Goal: Find contact information: Obtain details needed to contact an individual or organization

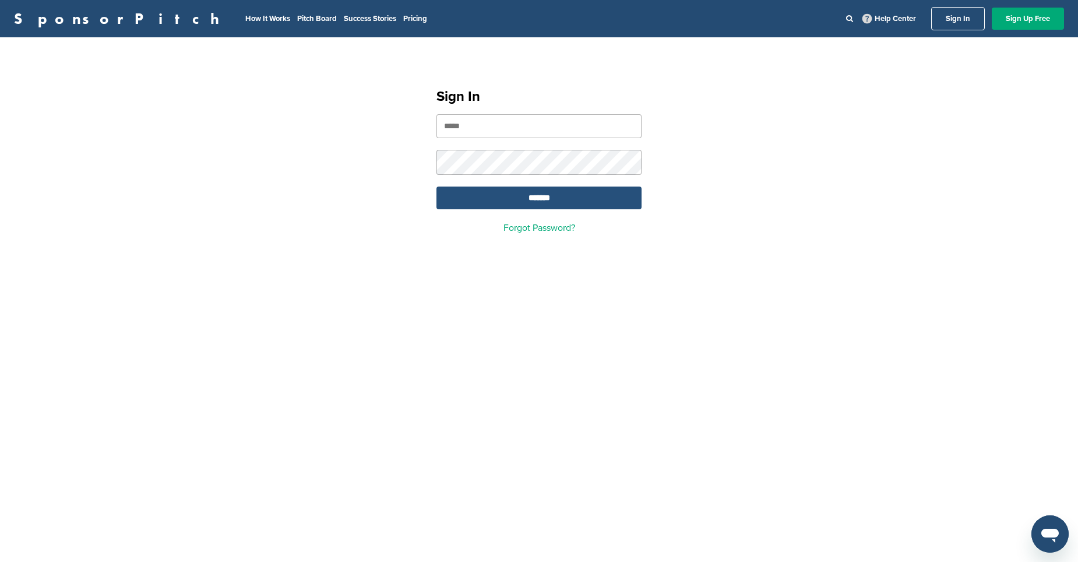
type input "**********"
click at [512, 200] on input "*******" at bounding box center [538, 197] width 205 height 23
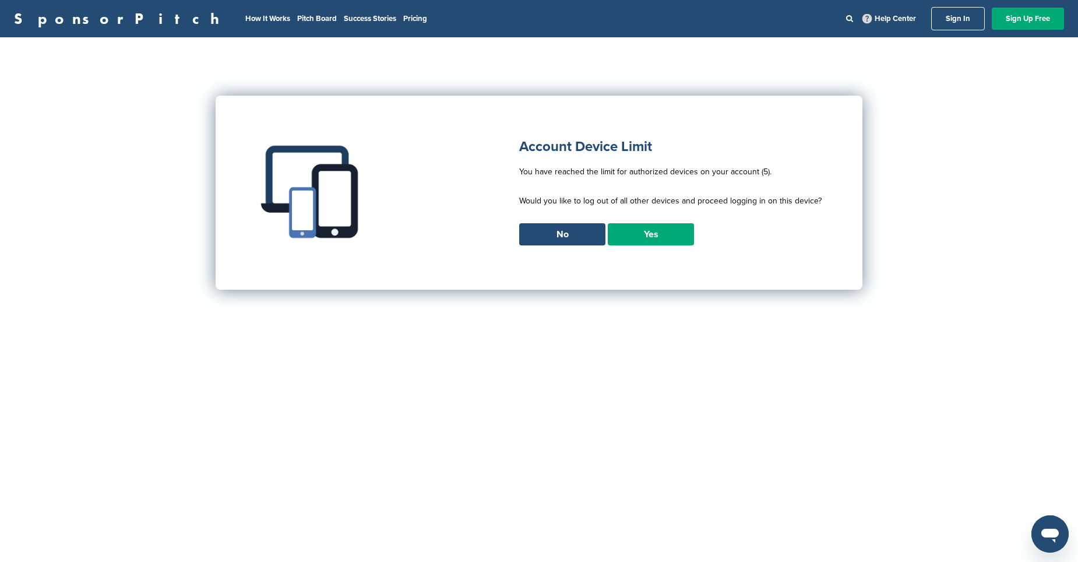
click at [644, 234] on link "Yes" at bounding box center [651, 234] width 86 height 22
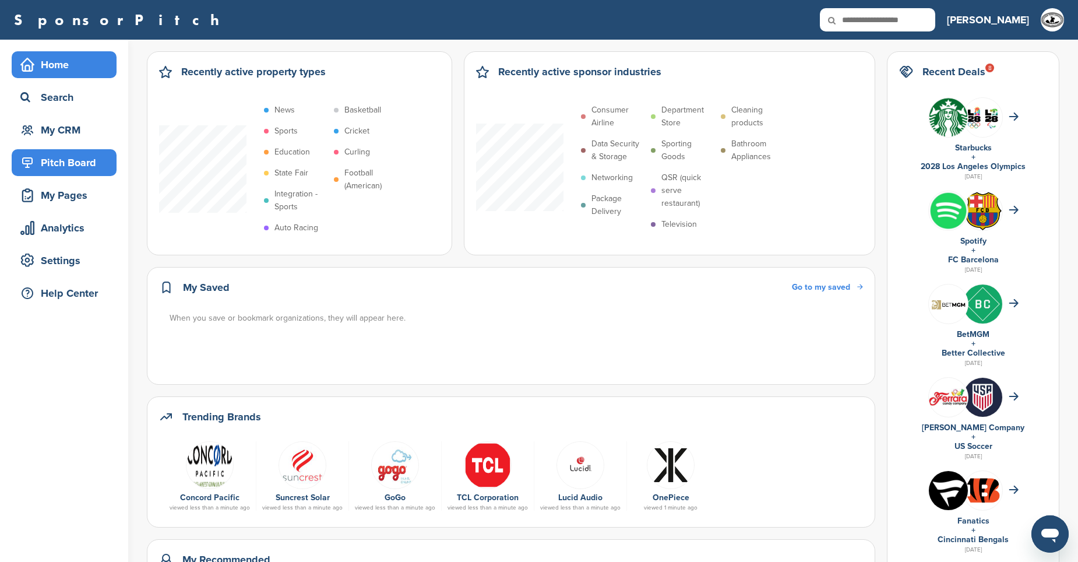
click at [92, 165] on div "Pitch Board" at bounding box center [66, 162] width 99 height 21
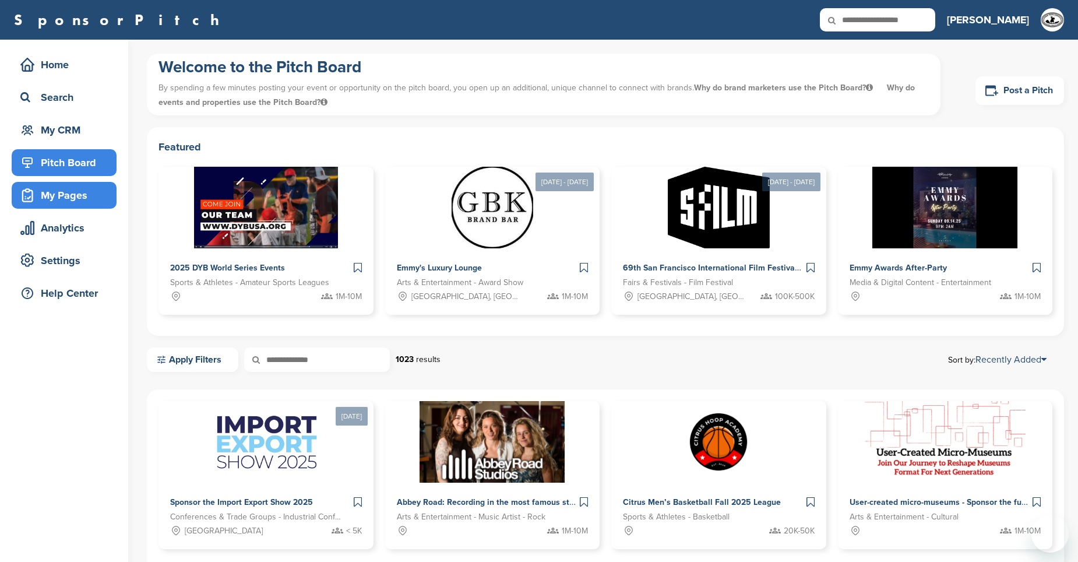
click at [73, 198] on div "My Pages" at bounding box center [66, 195] width 99 height 21
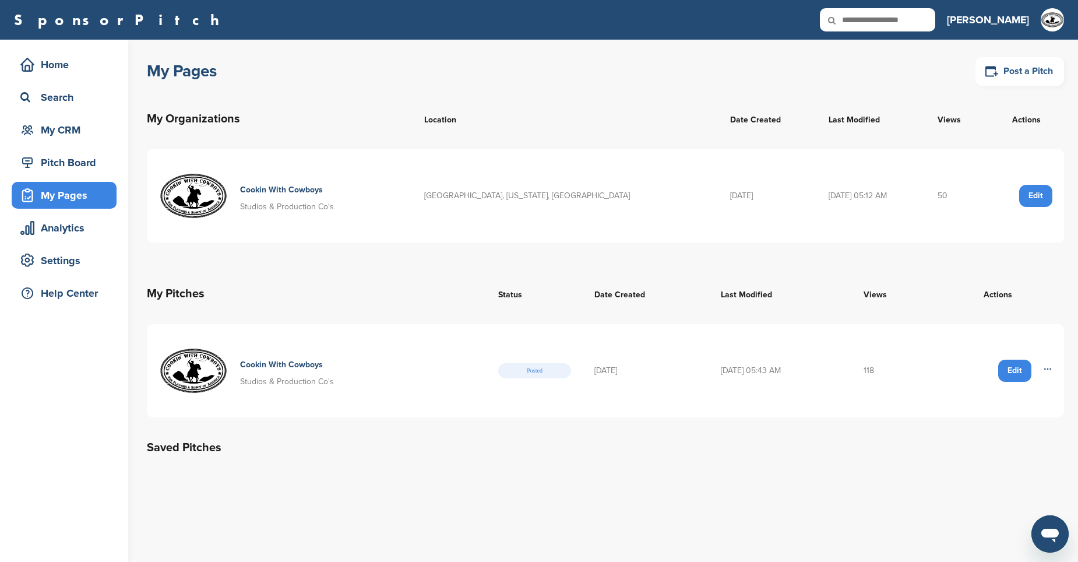
click at [1034, 73] on link "Post a Pitch" at bounding box center [1019, 71] width 89 height 29
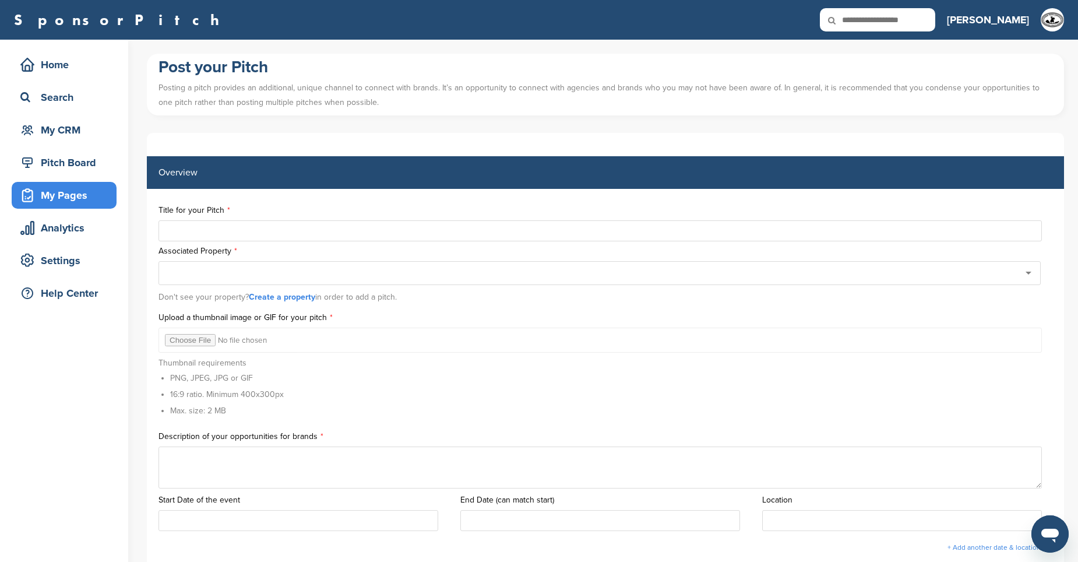
type input "**********"
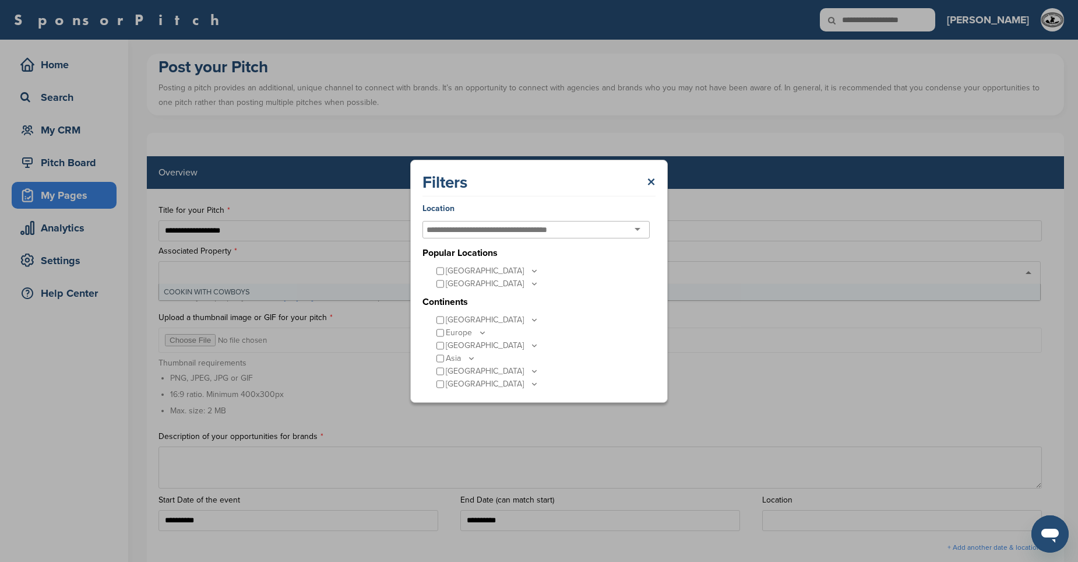
scroll to position [3321, 0]
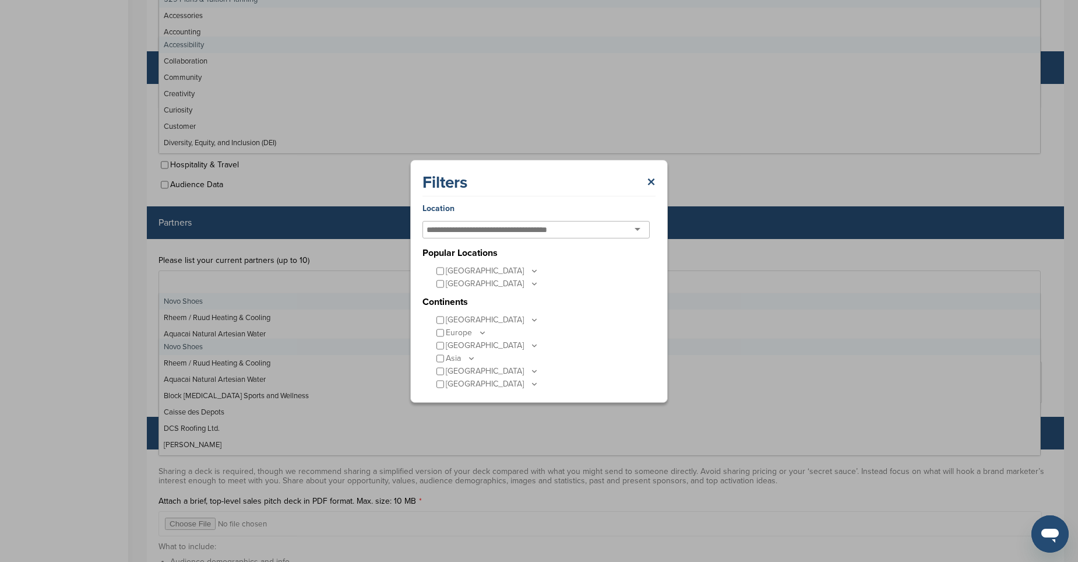
type input "***"
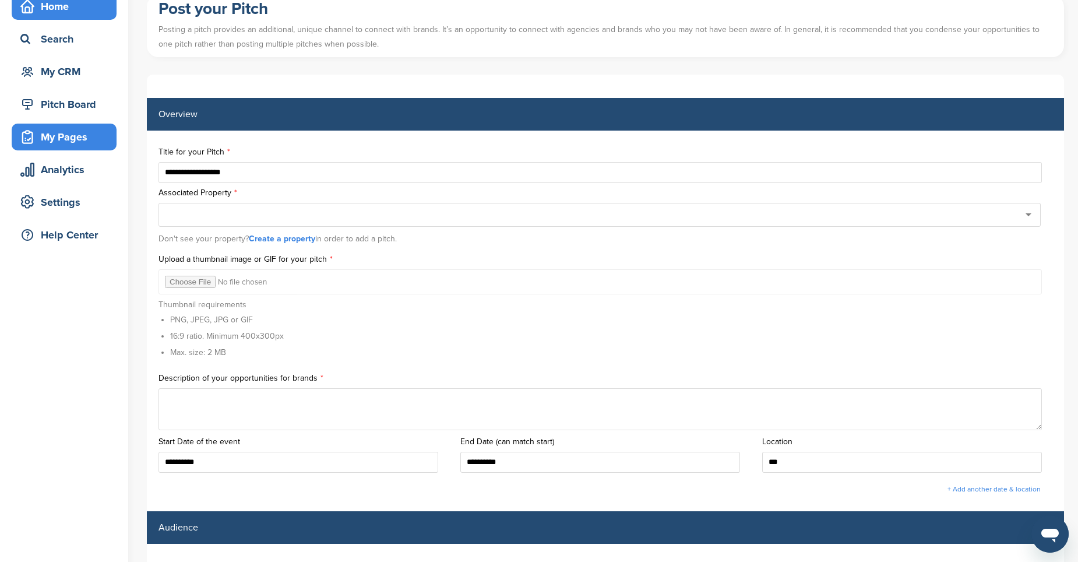
scroll to position [0, 0]
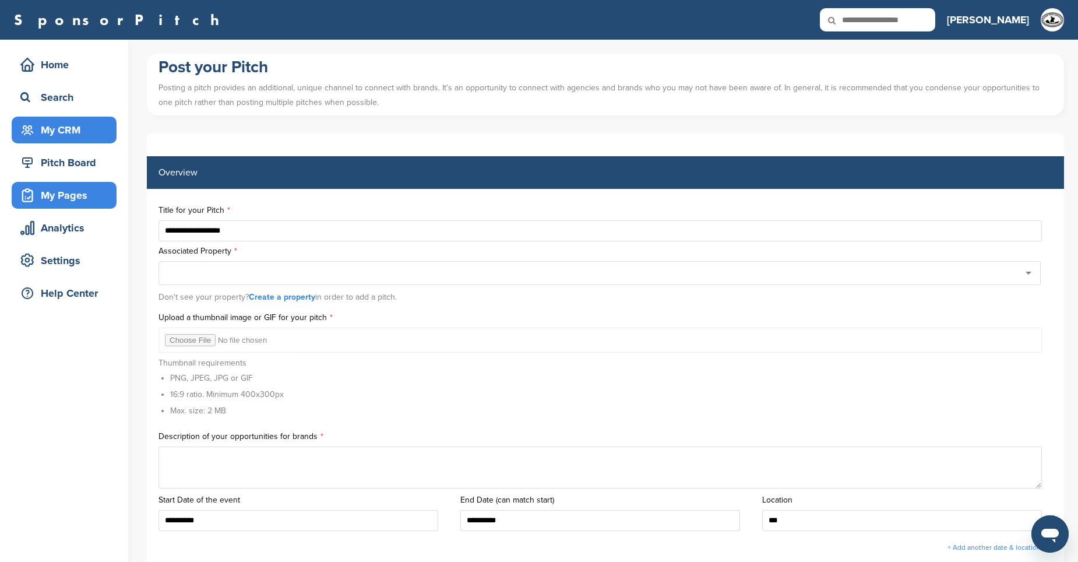
click at [66, 129] on div "My CRM" at bounding box center [66, 129] width 99 height 21
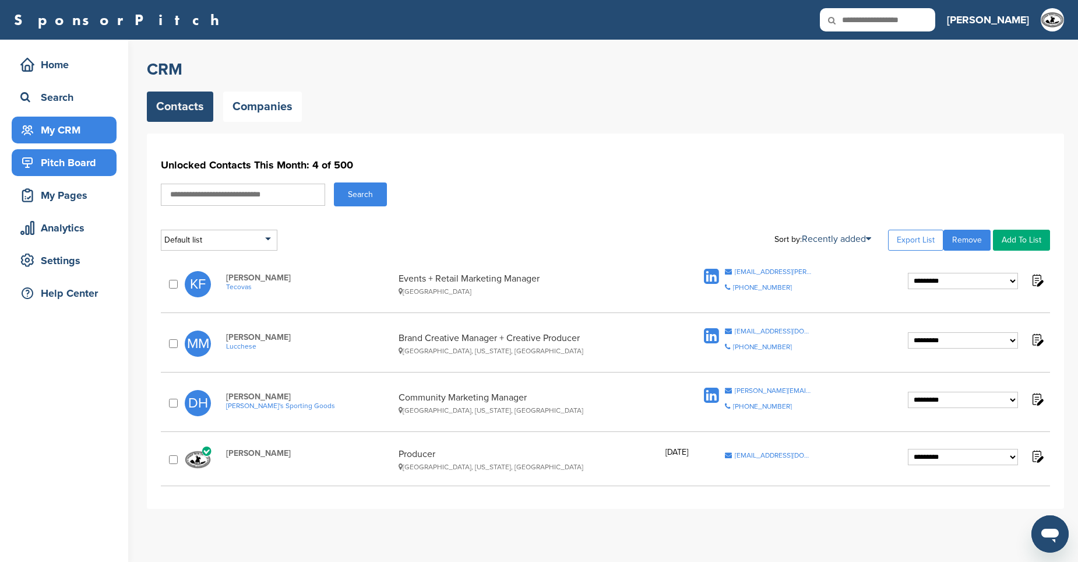
click at [51, 167] on div "Pitch Board" at bounding box center [66, 162] width 99 height 21
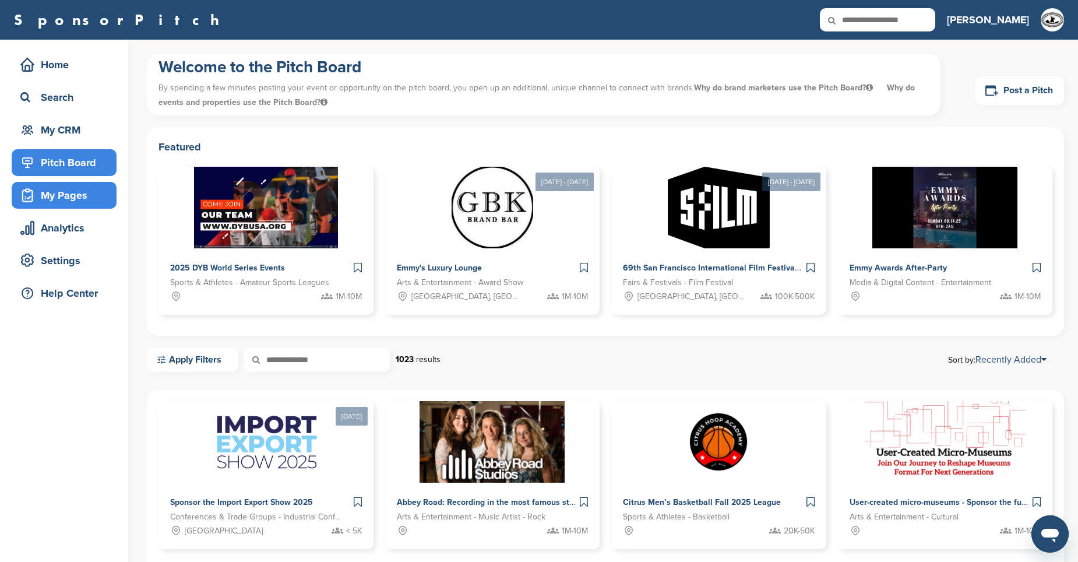
click at [51, 195] on div "My Pages" at bounding box center [66, 195] width 99 height 21
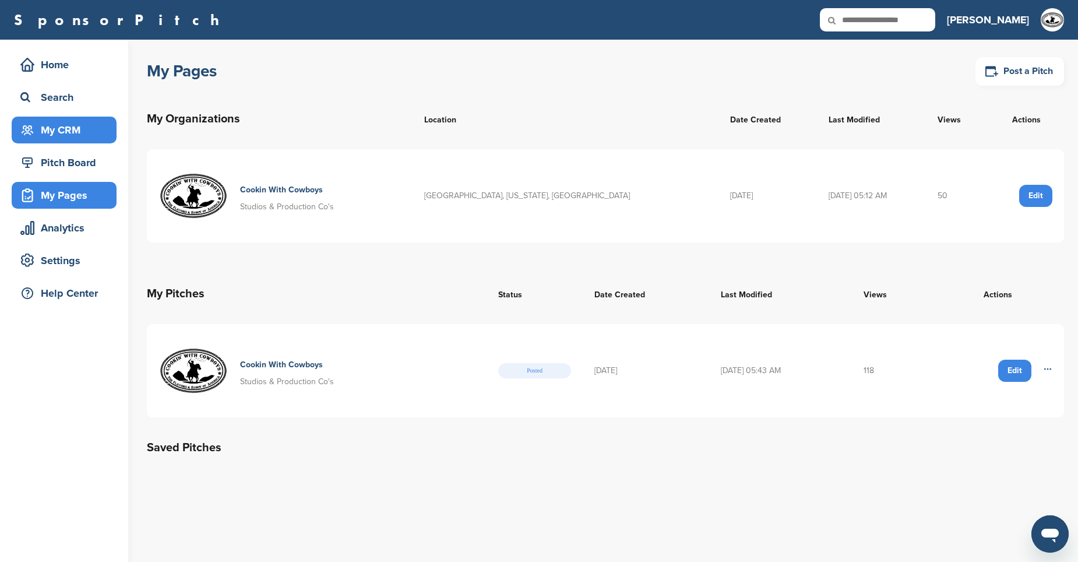
click at [62, 125] on div "My CRM" at bounding box center [66, 129] width 99 height 21
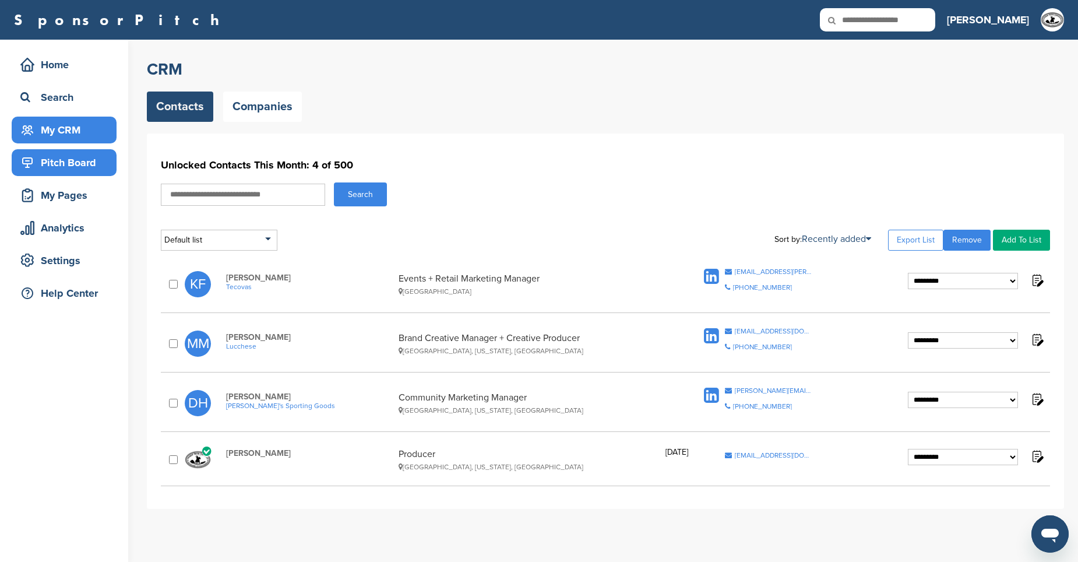
scroll to position [58, 0]
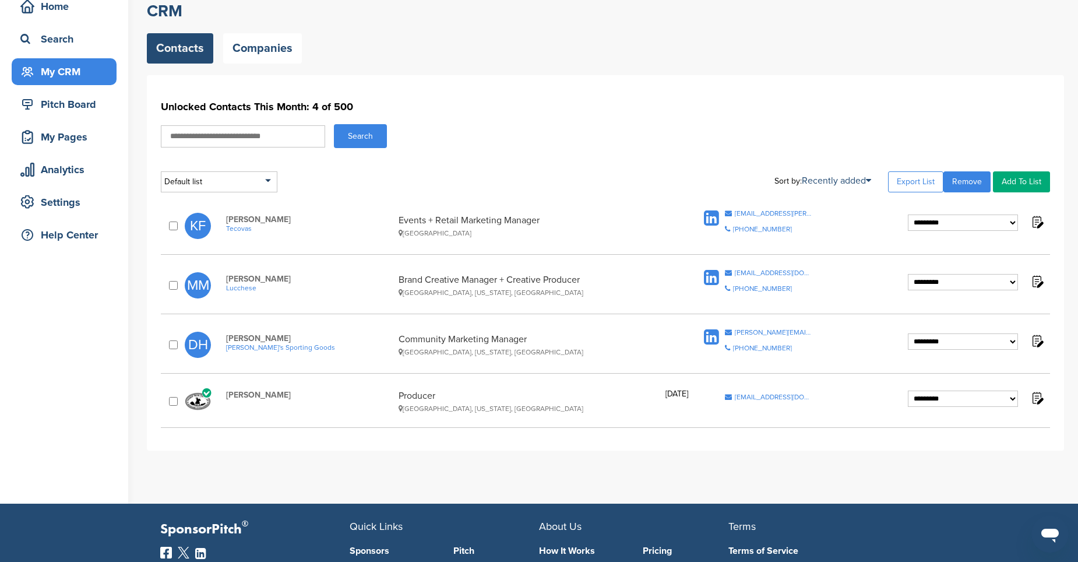
click at [283, 133] on input "text" at bounding box center [243, 136] width 164 height 22
type input "*****"
click at [368, 143] on button "Search" at bounding box center [360, 136] width 53 height 24
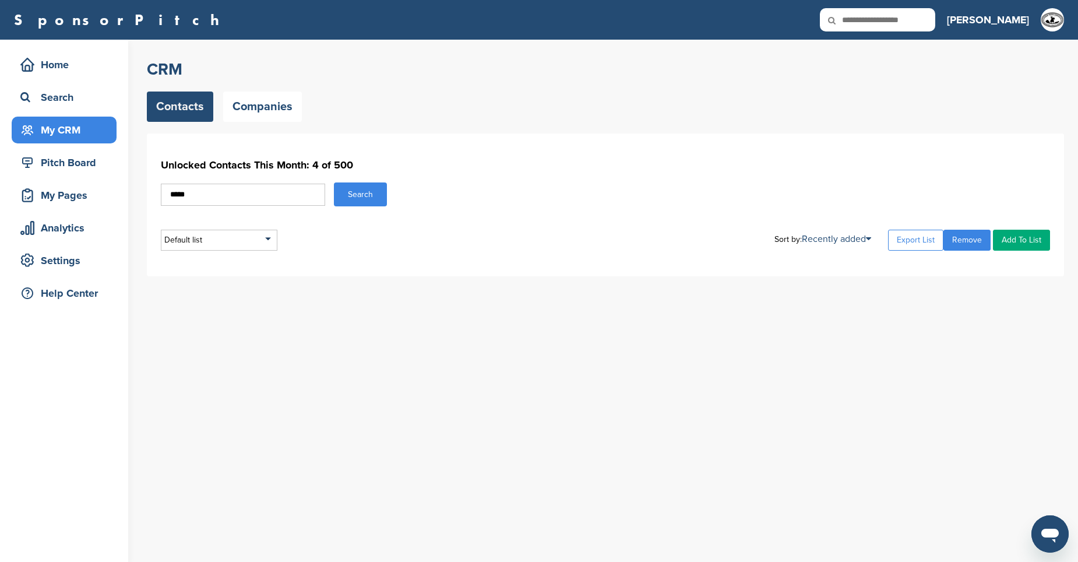
drag, startPoint x: 230, startPoint y: 191, endPoint x: 141, endPoint y: 182, distance: 89.6
click at [148, 184] on div "Unlocked Contacts This Month: 4 of 500 ***** Search Default list Default List S…" at bounding box center [605, 204] width 917 height 143
type input "********"
click at [343, 190] on button "Search" at bounding box center [360, 194] width 53 height 24
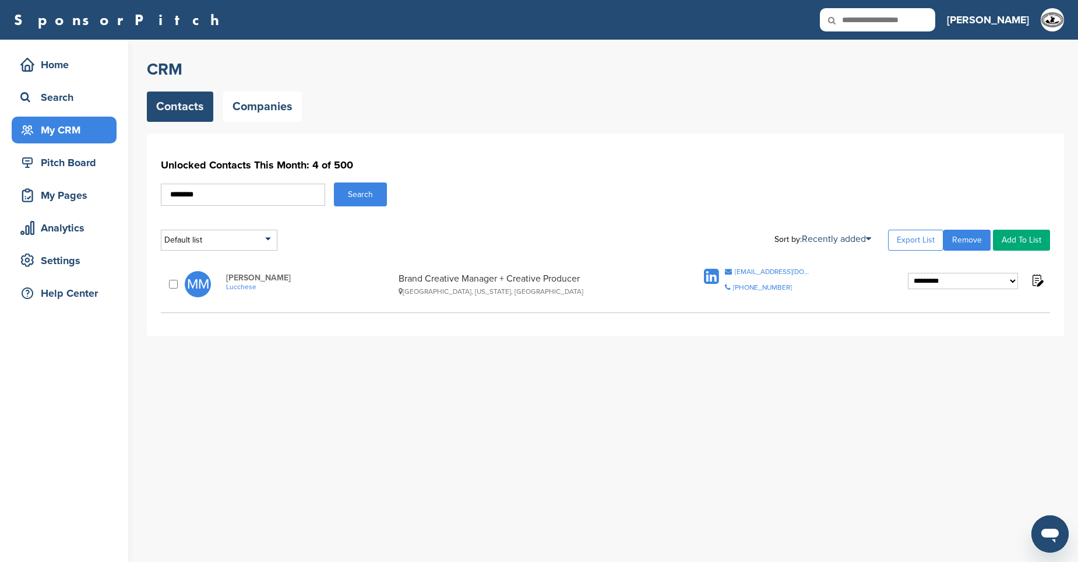
drag, startPoint x: 227, startPoint y: 191, endPoint x: 141, endPoint y: 185, distance: 85.8
click at [141, 185] on div "**********" at bounding box center [539, 301] width 1078 height 522
type input "********"
click at [366, 193] on button "Search" at bounding box center [360, 194] width 53 height 24
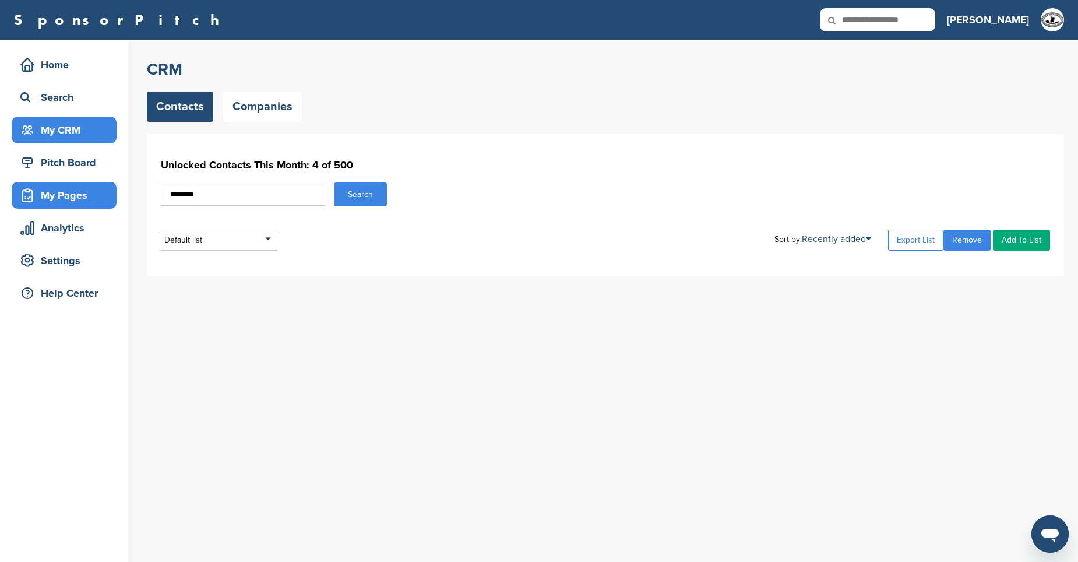
drag, startPoint x: 246, startPoint y: 196, endPoint x: 100, endPoint y: 191, distance: 146.9
click at [100, 191] on div "Home Search My CRM Pitch Board My Pages Analytics Settings Help Center CRM Cont…" at bounding box center [539, 301] width 1078 height 522
type input "*********"
click at [344, 193] on button "Search" at bounding box center [360, 194] width 53 height 24
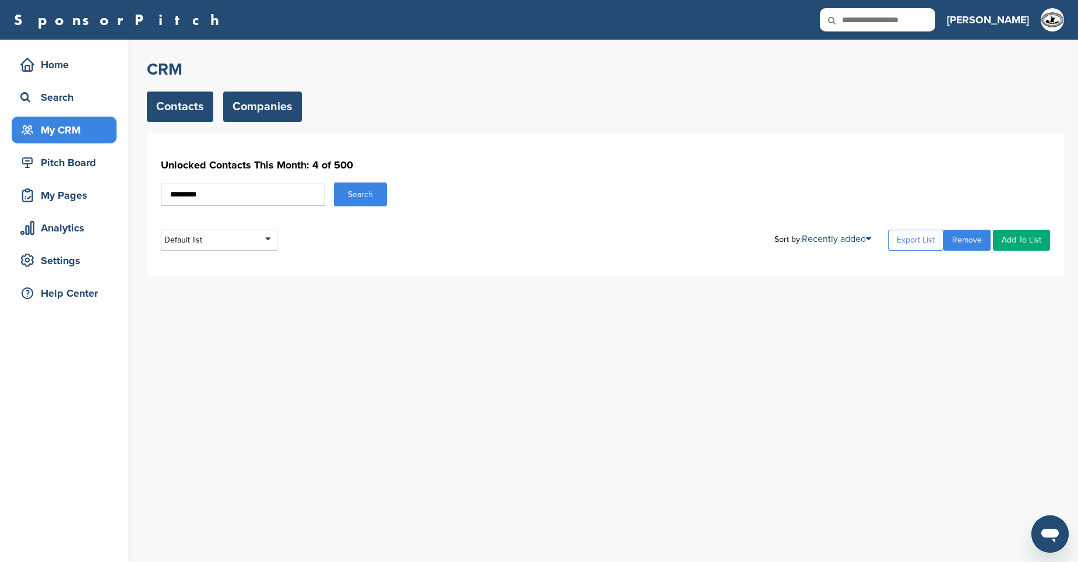
click at [252, 108] on link "Companies" at bounding box center [262, 106] width 79 height 30
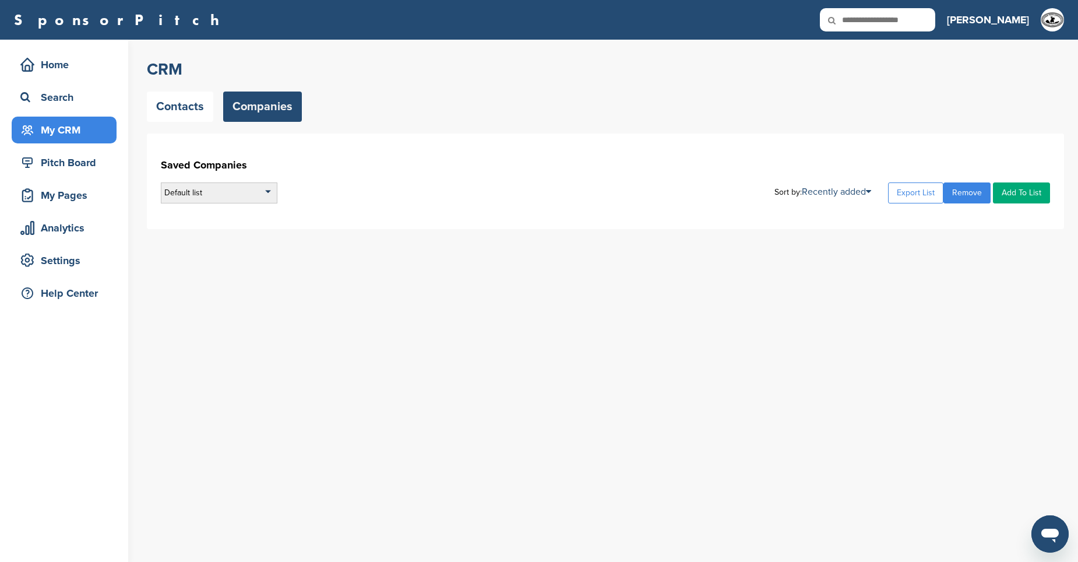
click at [256, 197] on div "Default list" at bounding box center [219, 192] width 117 height 21
click at [193, 113] on link "Contacts" at bounding box center [180, 106] width 66 height 30
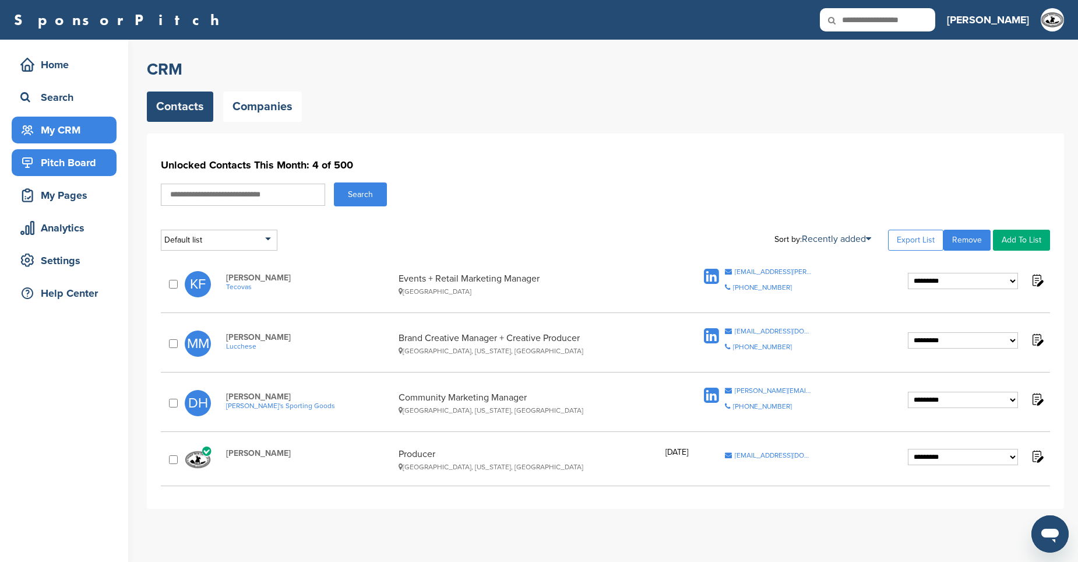
click at [67, 158] on div "Pitch Board" at bounding box center [66, 162] width 99 height 21
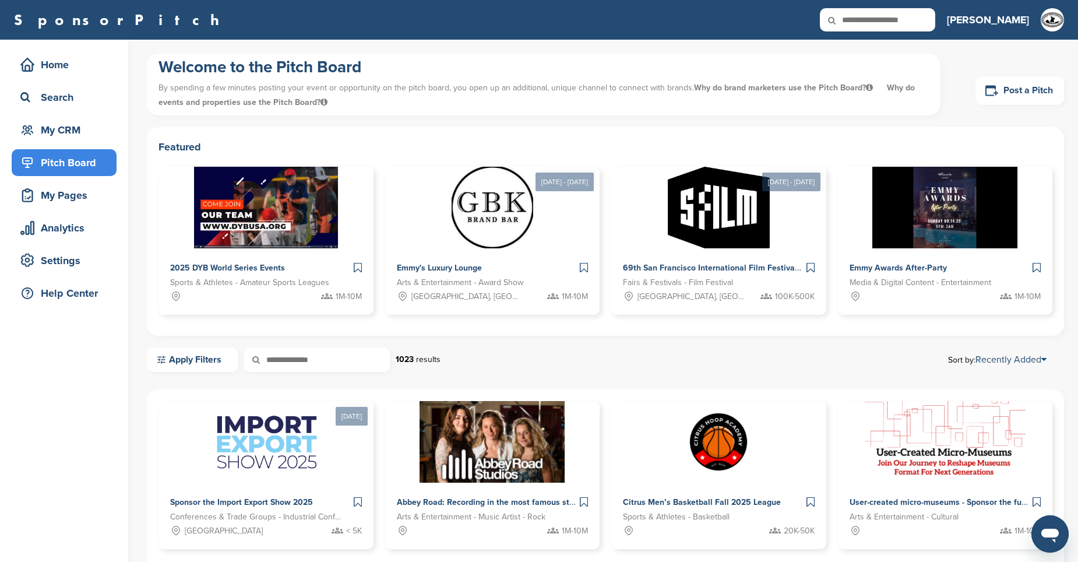
click at [923, 19] on input "text" at bounding box center [877, 19] width 115 height 23
type input "**********"
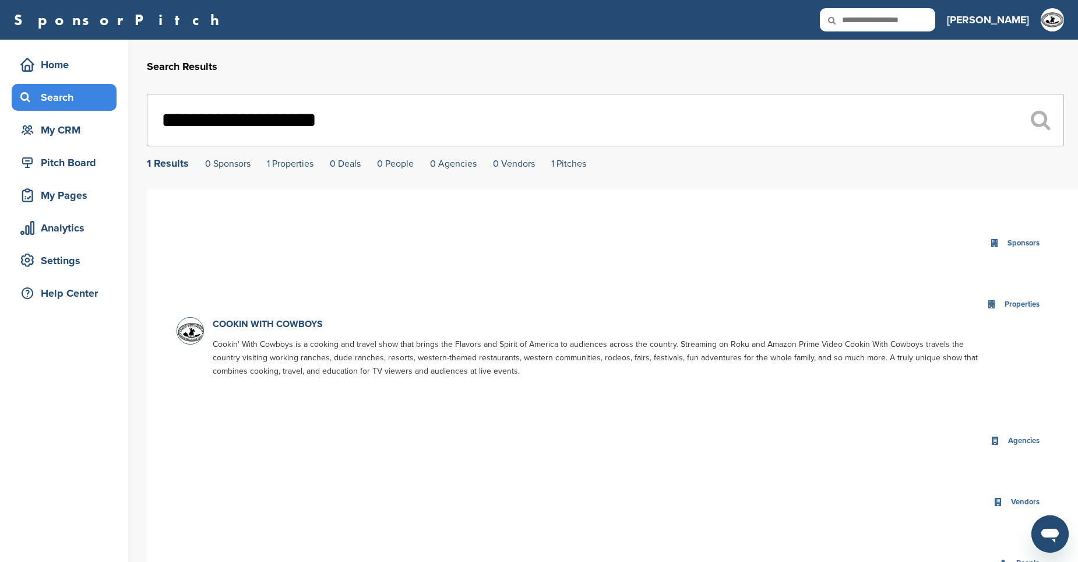
click at [64, 101] on div "Search" at bounding box center [66, 97] width 99 height 21
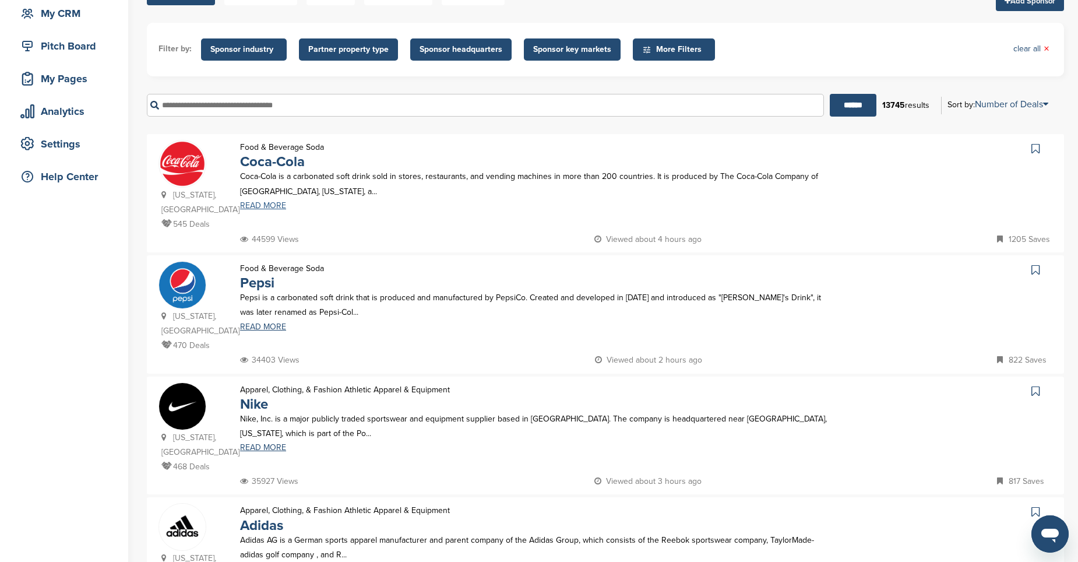
click at [275, 207] on link "READ MORE" at bounding box center [537, 206] width 595 height 8
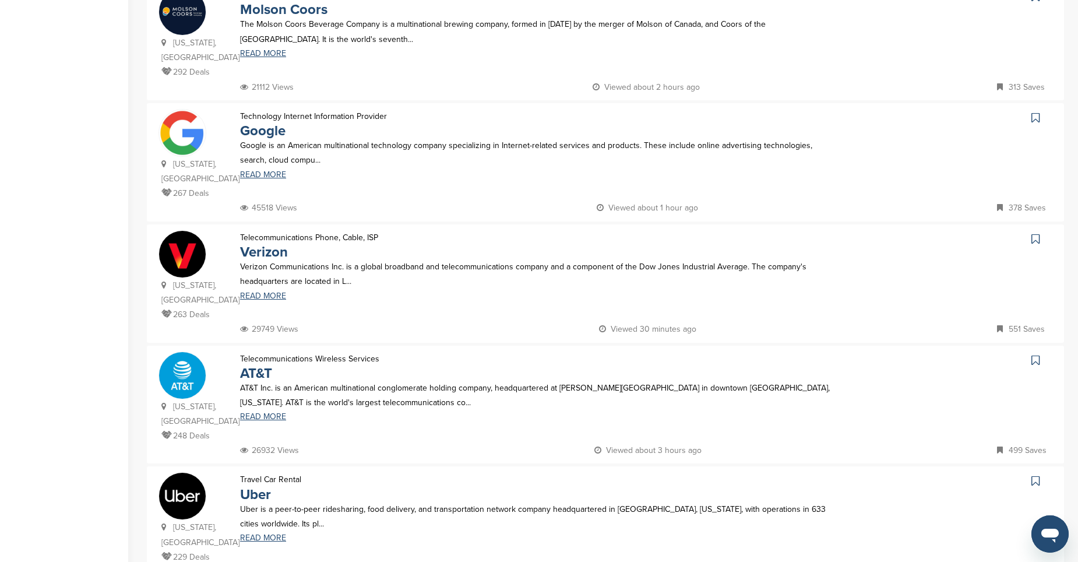
scroll to position [990, 0]
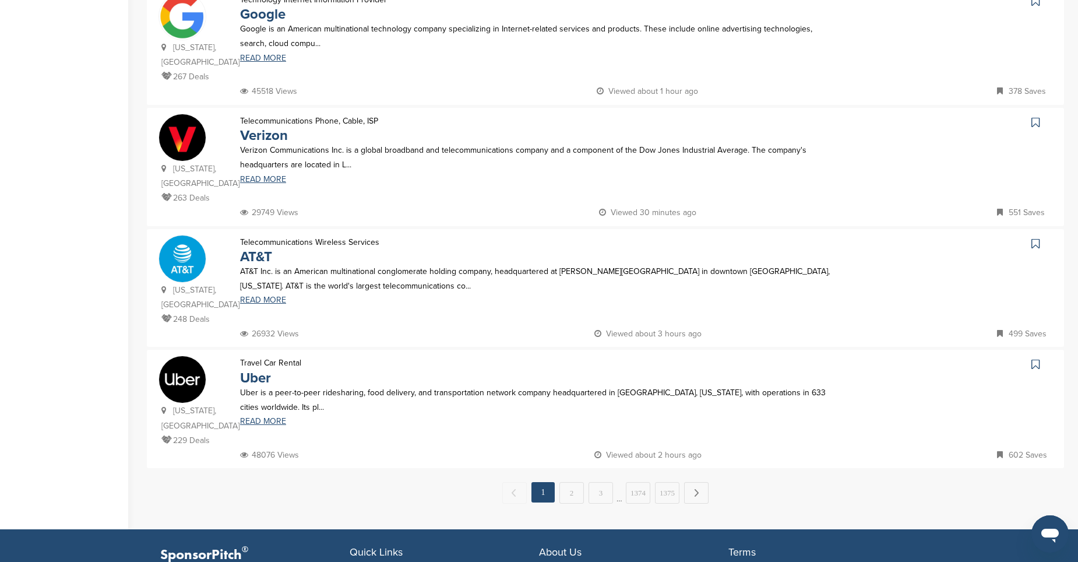
click at [694, 482] on link "Next →" at bounding box center [696, 493] width 24 height 22
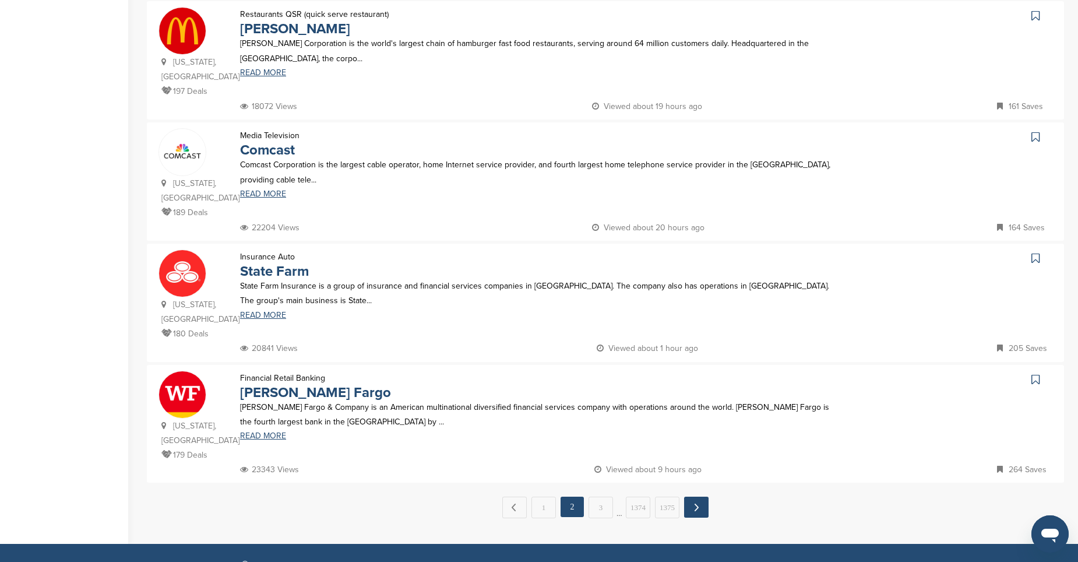
click at [703, 496] on link "Next →" at bounding box center [696, 506] width 24 height 21
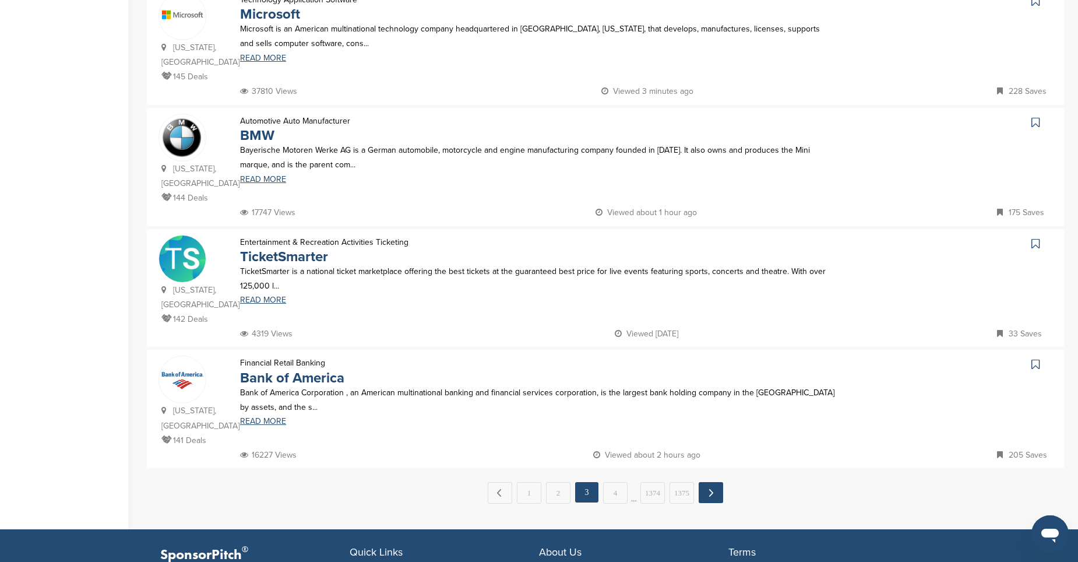
click at [712, 482] on link "Next →" at bounding box center [711, 492] width 24 height 21
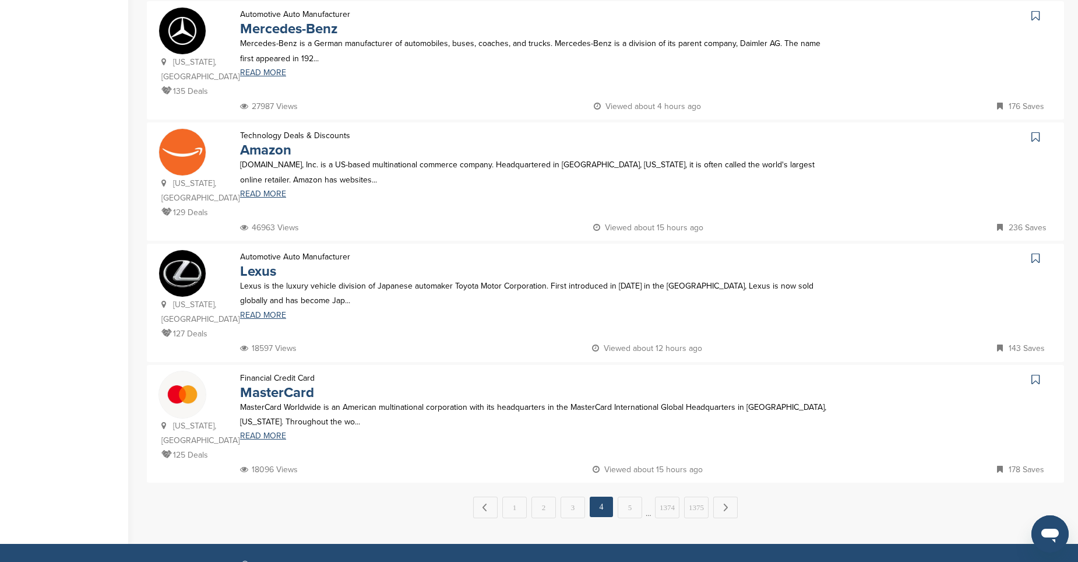
click at [720, 496] on link "Next →" at bounding box center [725, 507] width 24 height 22
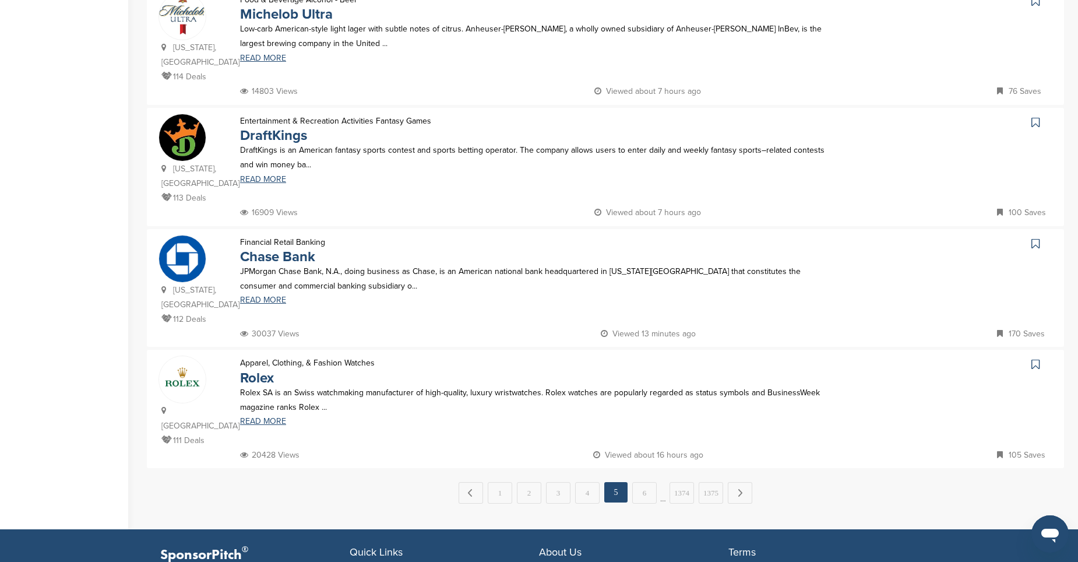
click at [739, 482] on link "Next →" at bounding box center [740, 493] width 24 height 22
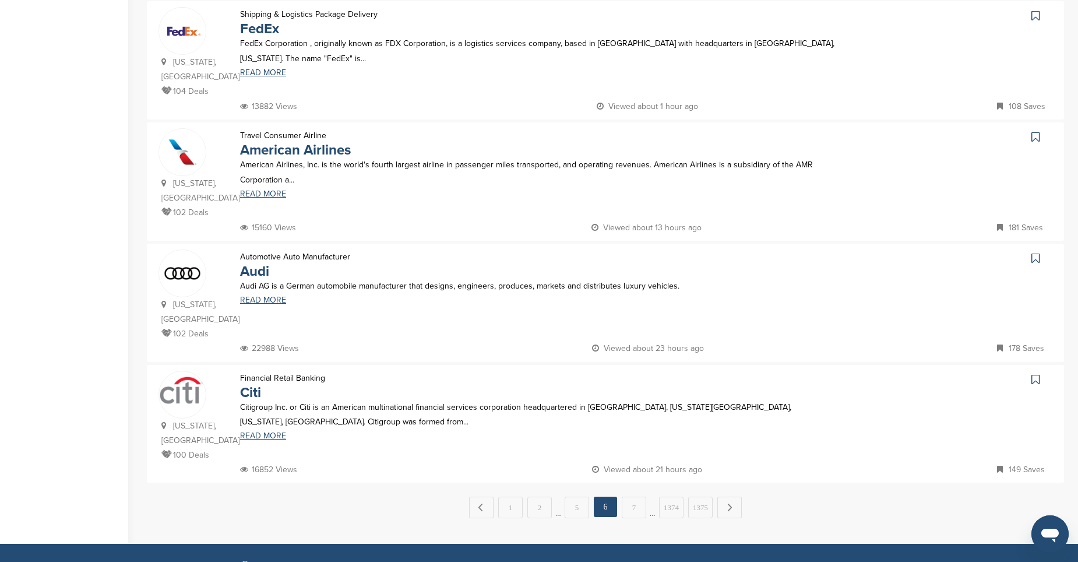
scroll to position [0, 0]
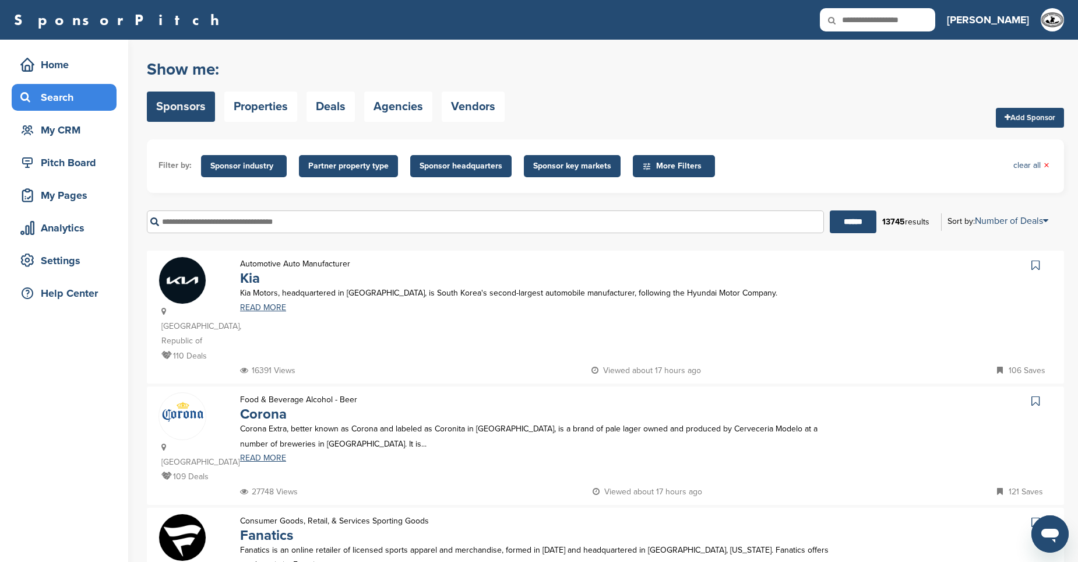
click at [239, 224] on input "text" at bounding box center [485, 221] width 677 height 23
click at [830, 210] on input "******" at bounding box center [853, 221] width 47 height 23
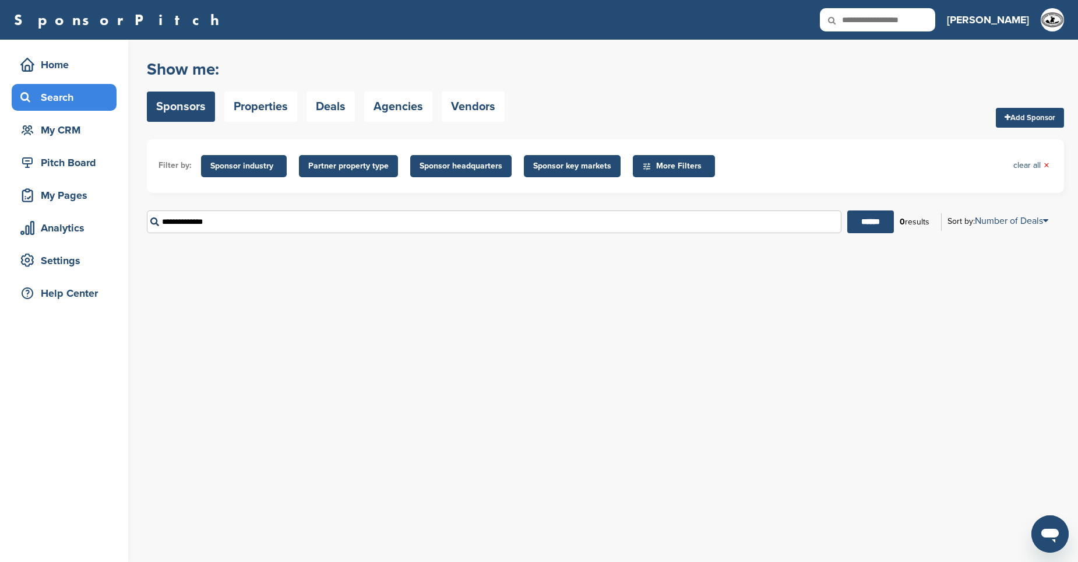
drag, startPoint x: 236, startPoint y: 221, endPoint x: 98, endPoint y: 181, distance: 143.6
click at [132, 202] on div "Home Search My CRM Pitch Board My Pages Analytics Settings Help Center You have…" at bounding box center [539, 301] width 1078 height 522
click at [164, 221] on input "********" at bounding box center [494, 221] width 694 height 23
click at [167, 223] on input "********" at bounding box center [494, 221] width 694 height 23
type input "*********"
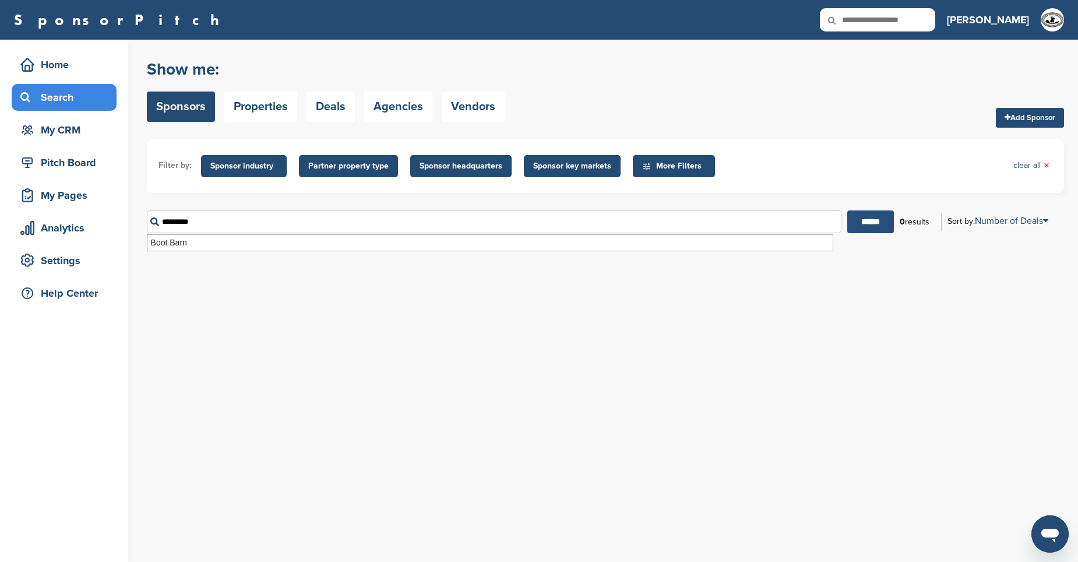
click at [864, 224] on input "******" at bounding box center [870, 221] width 47 height 23
click at [866, 224] on input "******" at bounding box center [872, 221] width 47 height 23
click at [297, 221] on input "*********" at bounding box center [495, 221] width 696 height 23
drag, startPoint x: 297, startPoint y: 221, endPoint x: 97, endPoint y: 209, distance: 200.8
click at [97, 209] on div "Home Search My CRM Pitch Board My Pages Analytics Settings Help Center You have…" at bounding box center [539, 301] width 1078 height 522
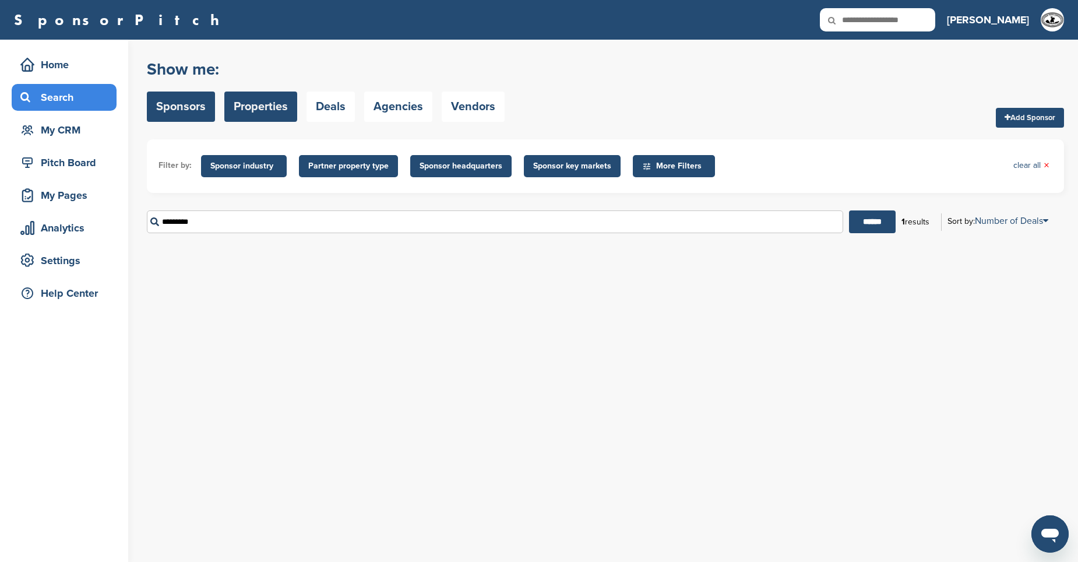
click at [264, 109] on link "Properties" at bounding box center [260, 106] width 73 height 30
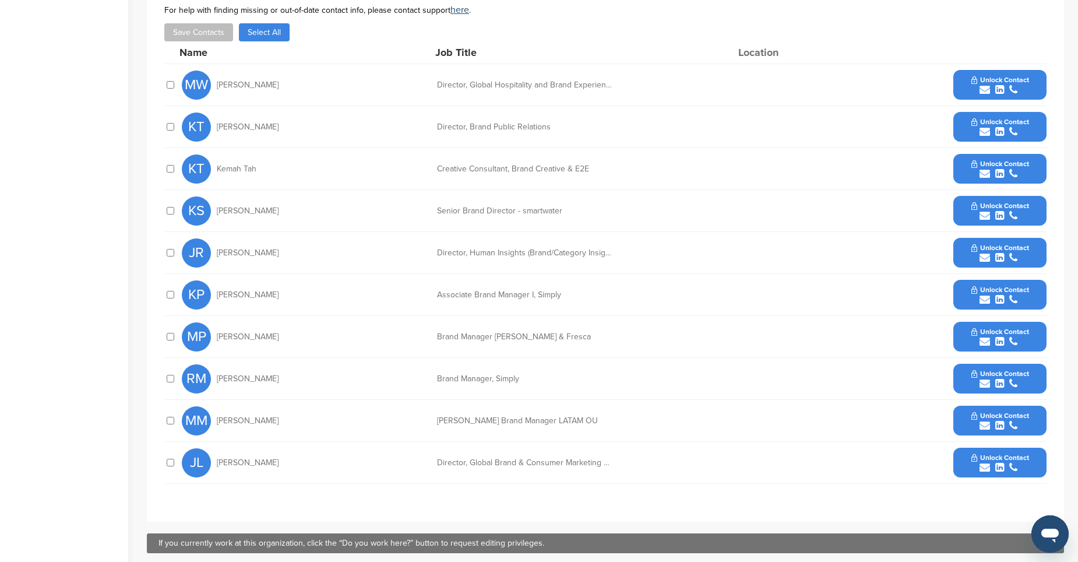
scroll to position [350, 0]
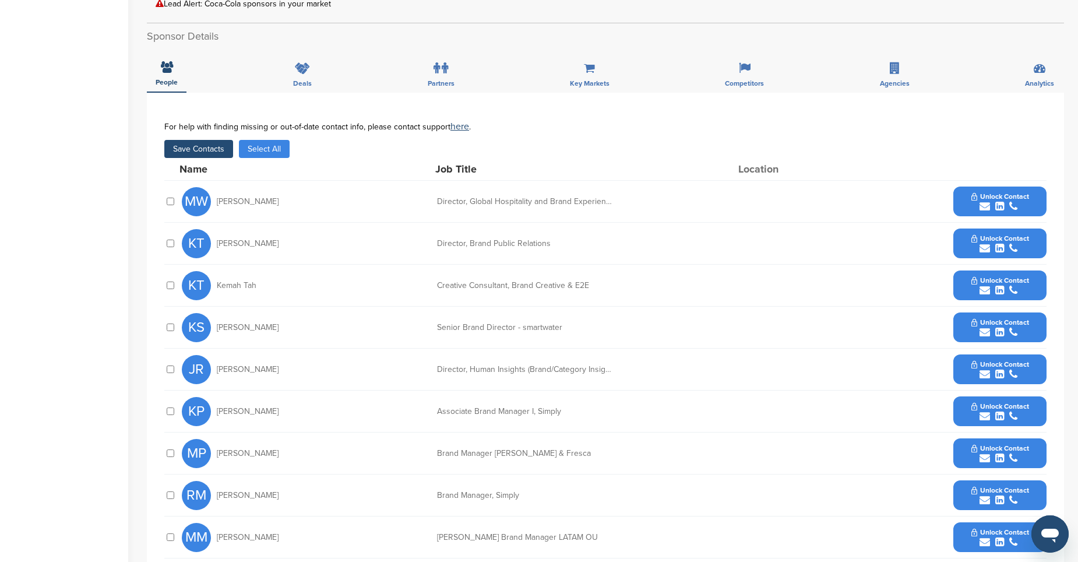
click at [209, 150] on button "Save Contacts" at bounding box center [198, 149] width 69 height 18
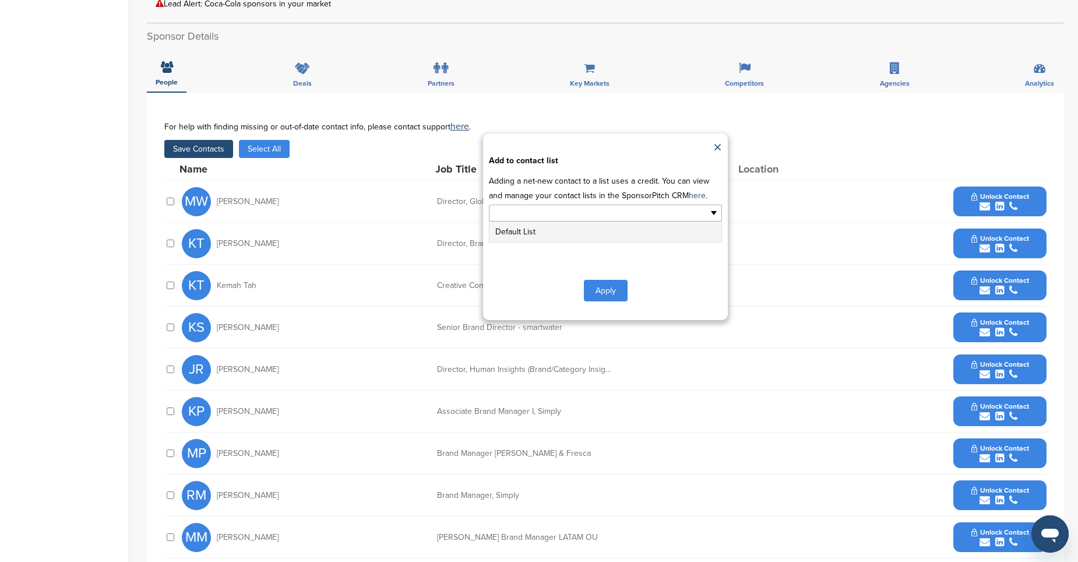
click at [713, 214] on ul at bounding box center [605, 212] width 233 height 17
click at [685, 208] on ul at bounding box center [605, 212] width 233 height 17
click at [592, 287] on button "Apply" at bounding box center [606, 291] width 44 height 22
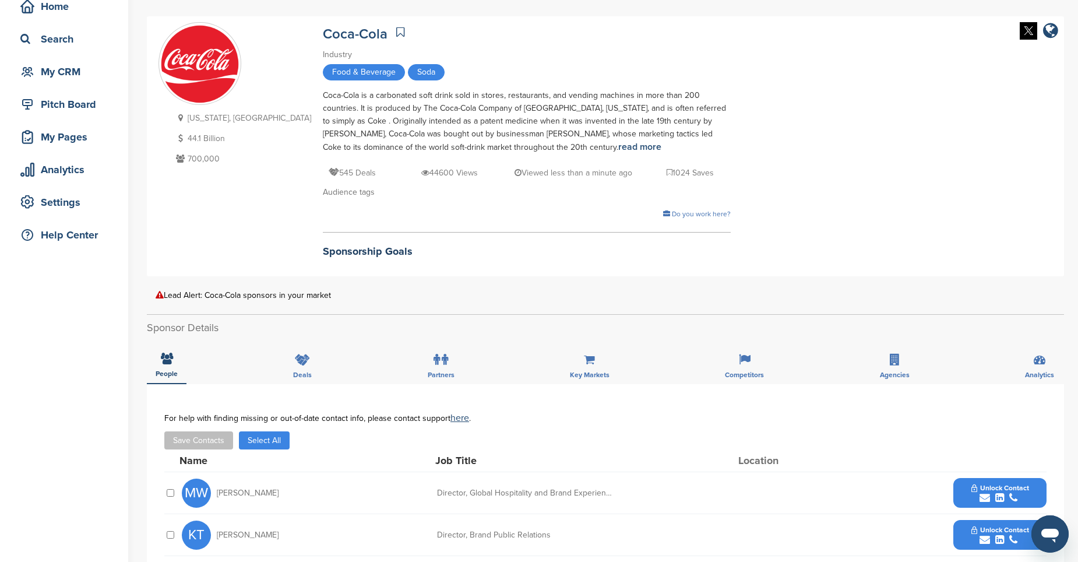
scroll to position [0, 0]
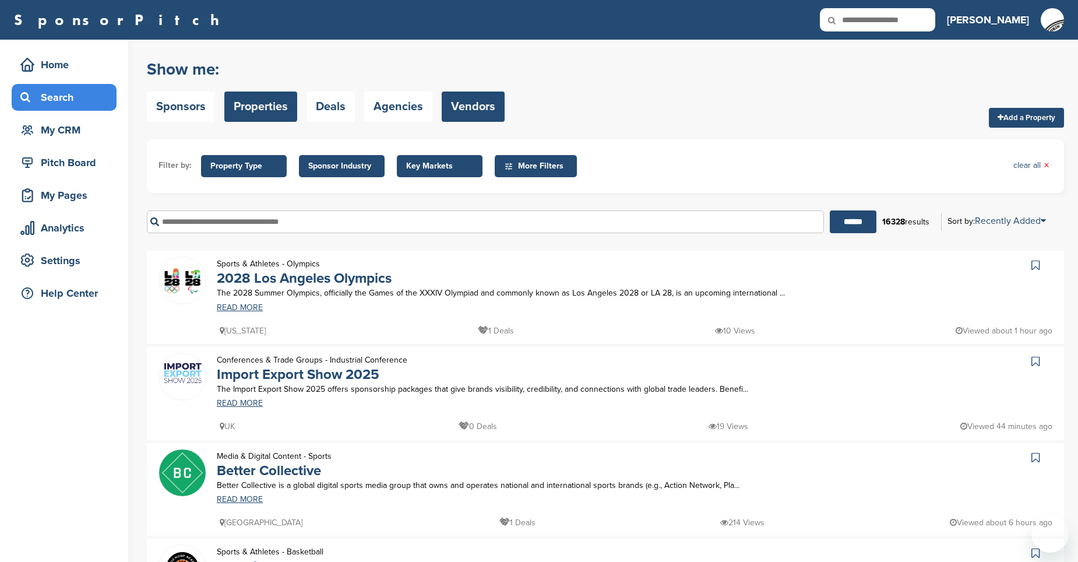
click at [464, 110] on link "Vendors" at bounding box center [473, 106] width 63 height 30
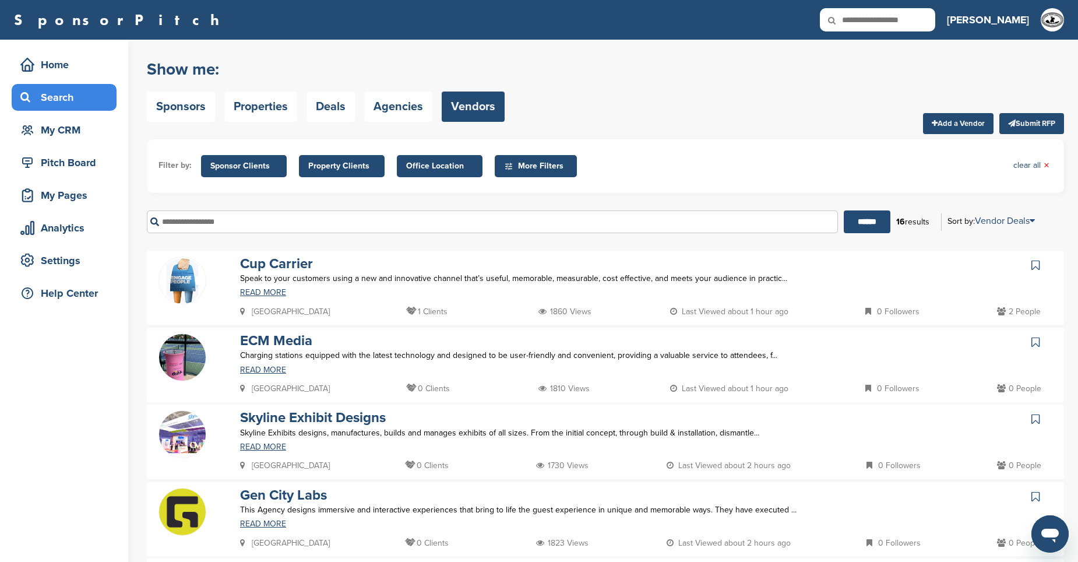
click at [417, 163] on span "Office Location" at bounding box center [439, 166] width 67 height 13
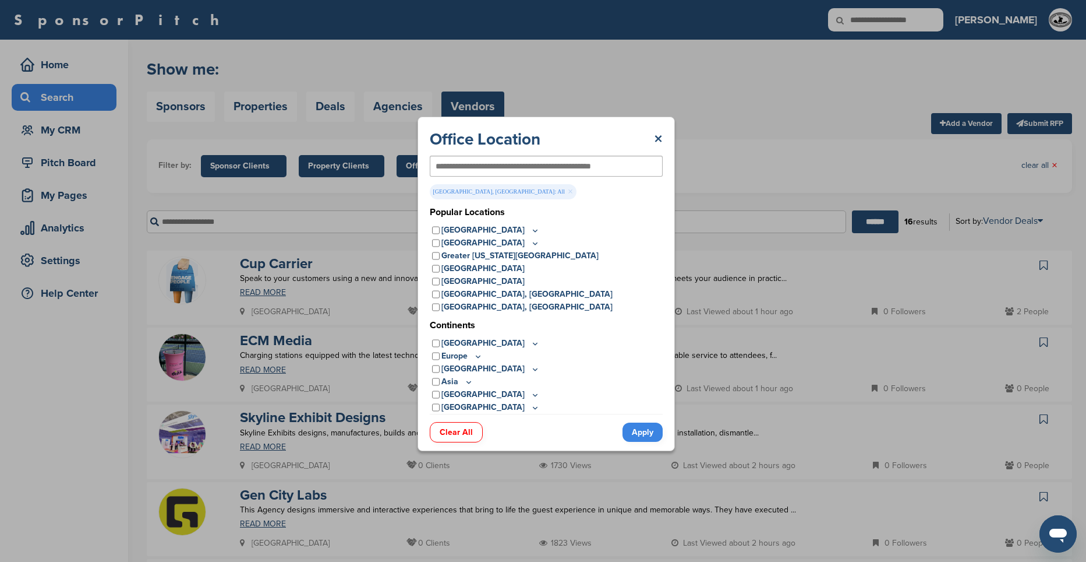
click at [648, 431] on link "Apply" at bounding box center [643, 431] width 40 height 19
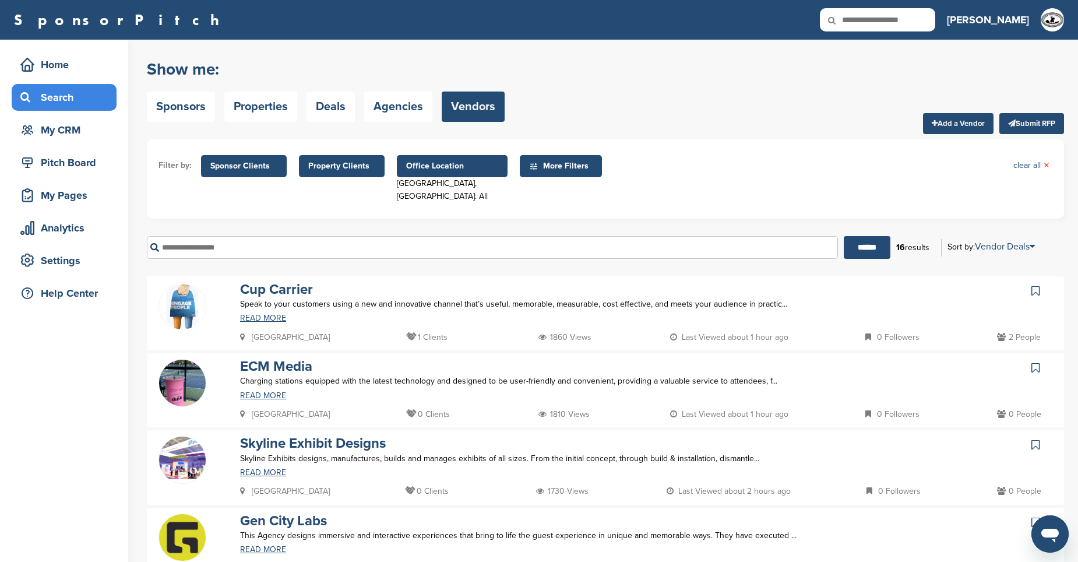
click at [421, 166] on span "Office Location" at bounding box center [452, 166] width 92 height 13
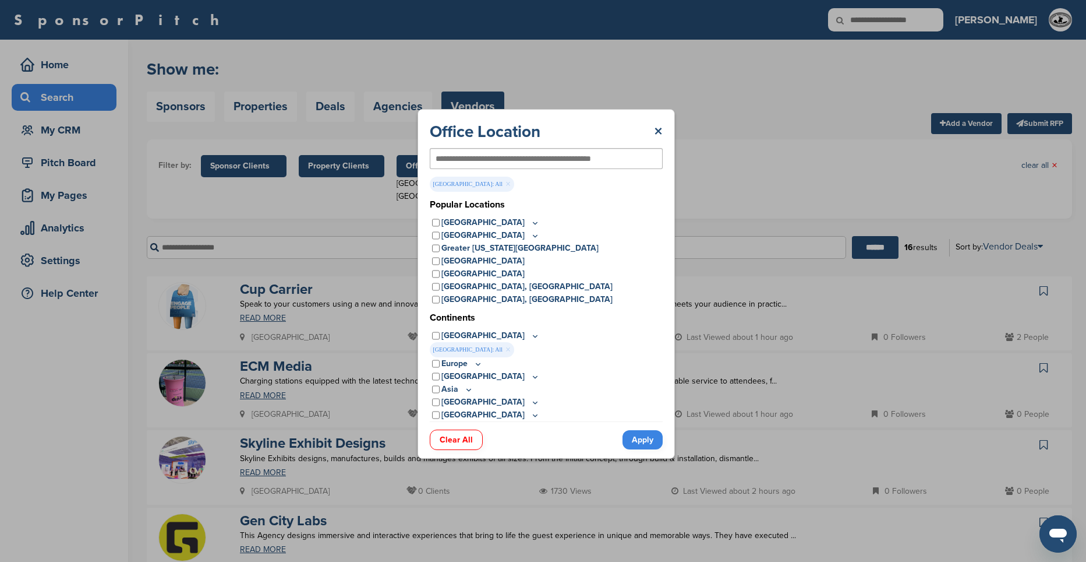
click at [643, 442] on link "Apply" at bounding box center [643, 439] width 40 height 19
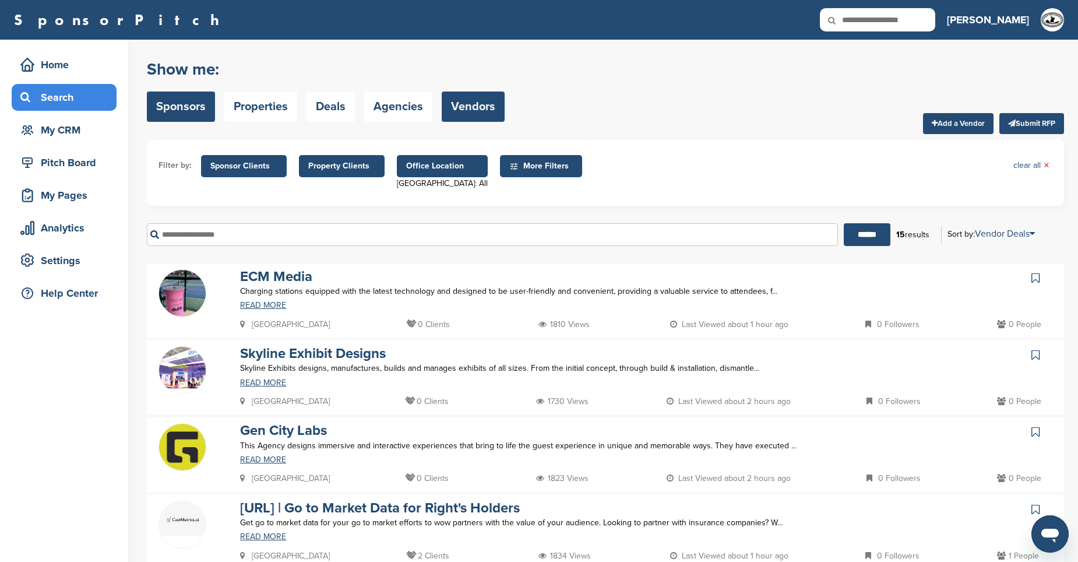
click at [202, 112] on link "Sponsors" at bounding box center [181, 106] width 68 height 30
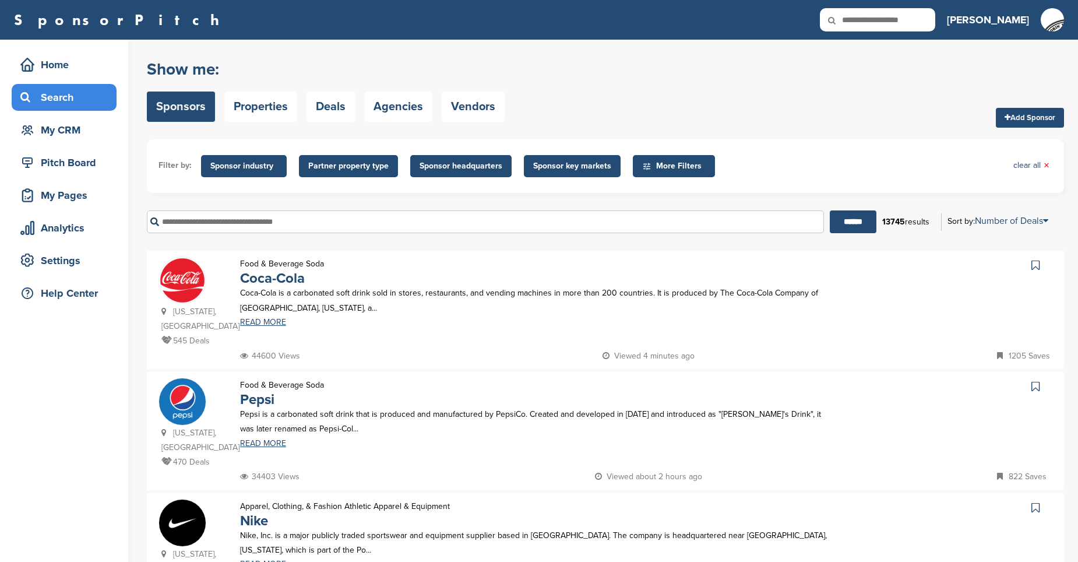
click at [366, 229] on input "text" at bounding box center [485, 221] width 677 height 23
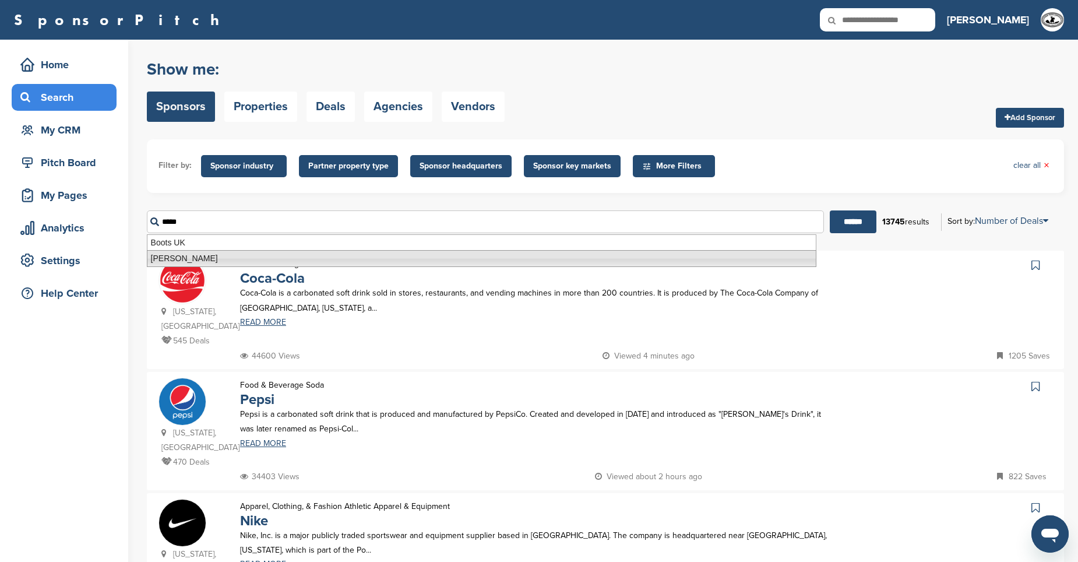
click at [220, 262] on li "Justin Boots" at bounding box center [481, 258] width 669 height 17
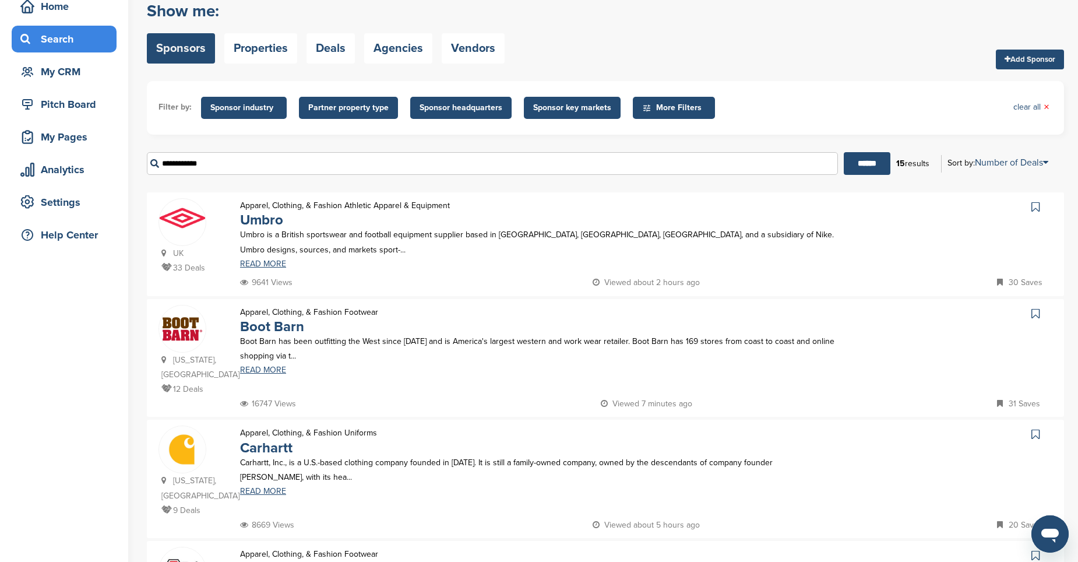
scroll to position [117, 0]
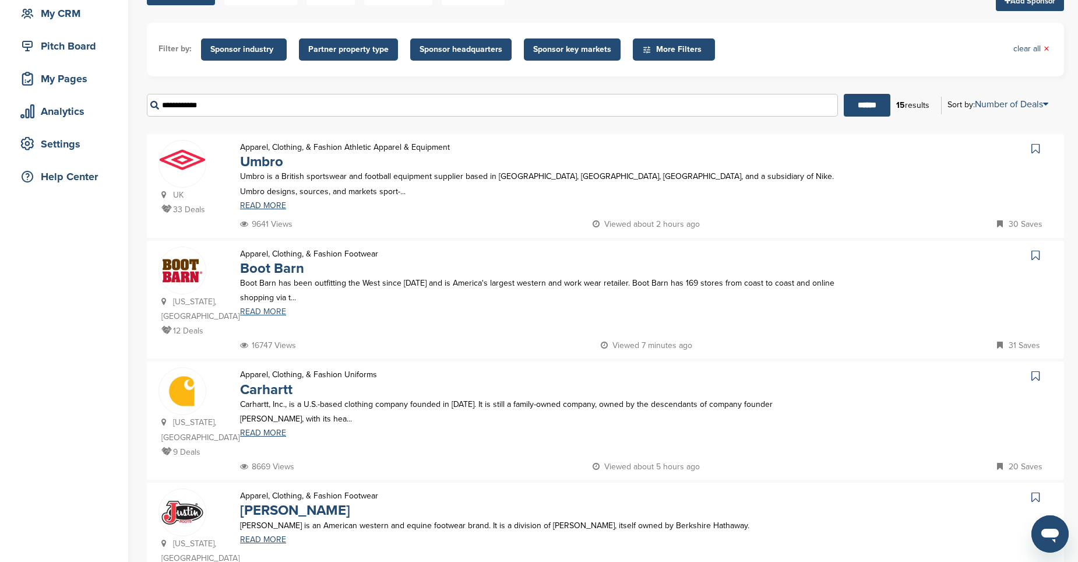
type input "**********"
click at [271, 316] on link "READ MORE" at bounding box center [537, 312] width 595 height 8
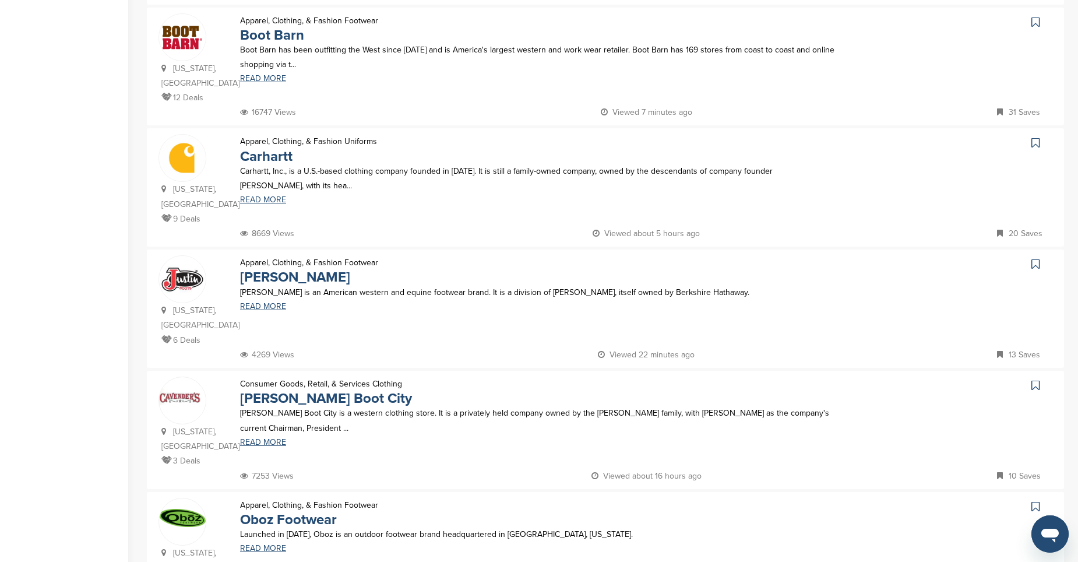
scroll to position [408, 0]
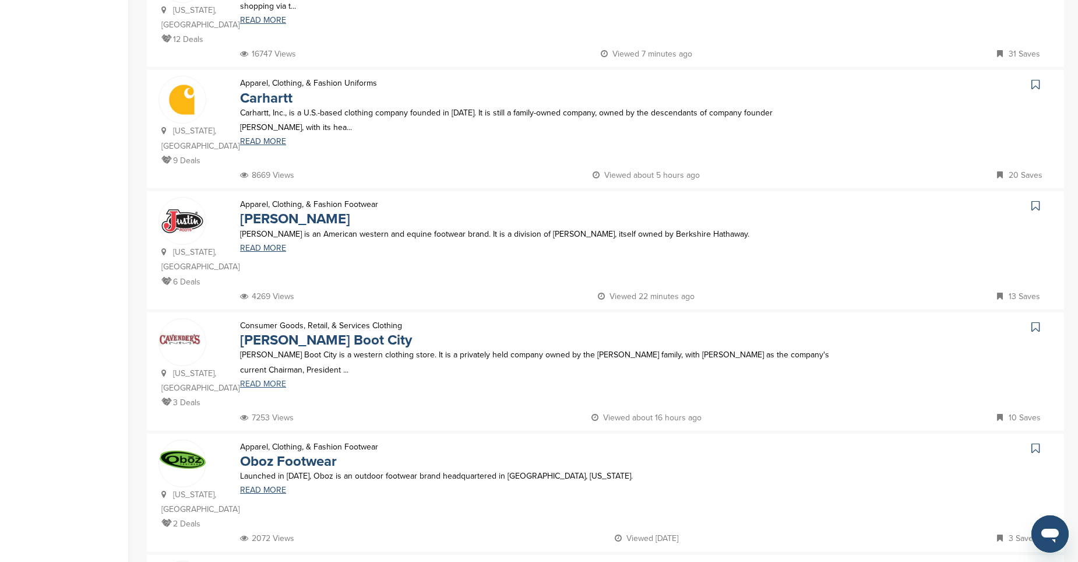
click at [280, 380] on link "READ MORE" at bounding box center [537, 384] width 595 height 8
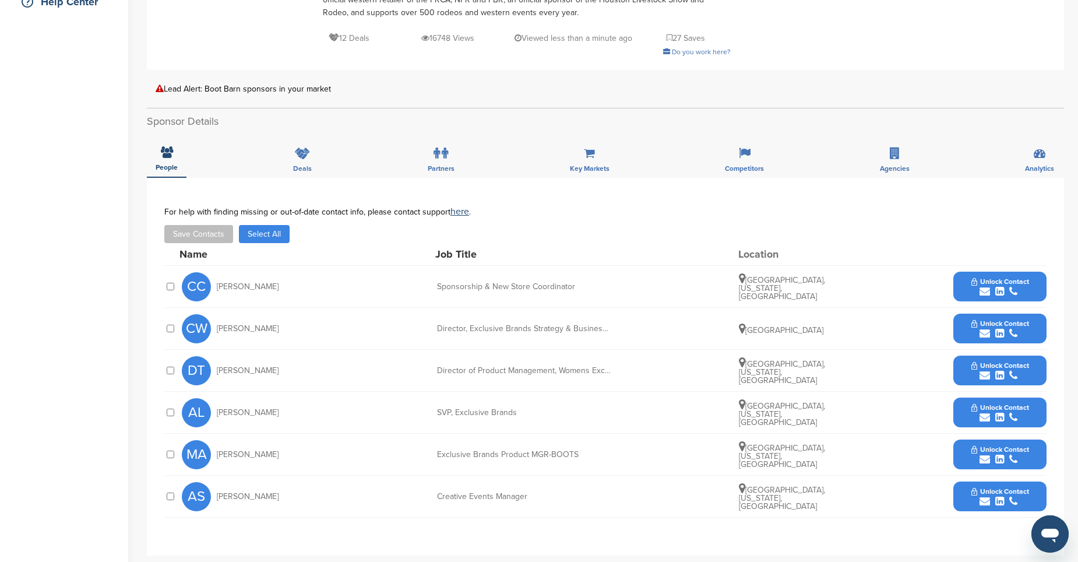
scroll to position [350, 0]
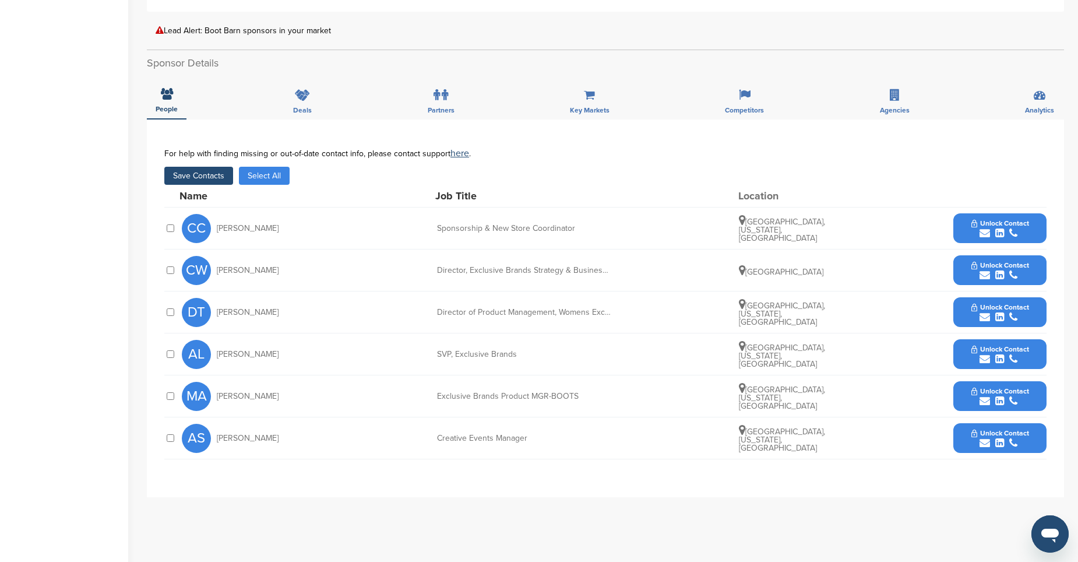
click at [204, 179] on button "Save Contacts" at bounding box center [198, 176] width 69 height 18
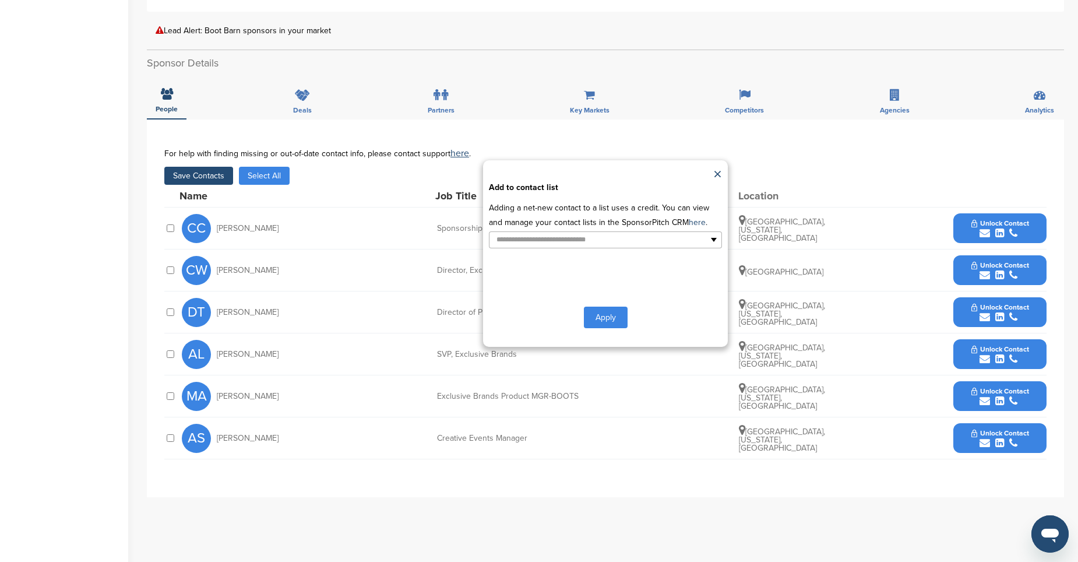
click at [592, 315] on button "Apply" at bounding box center [606, 317] width 44 height 22
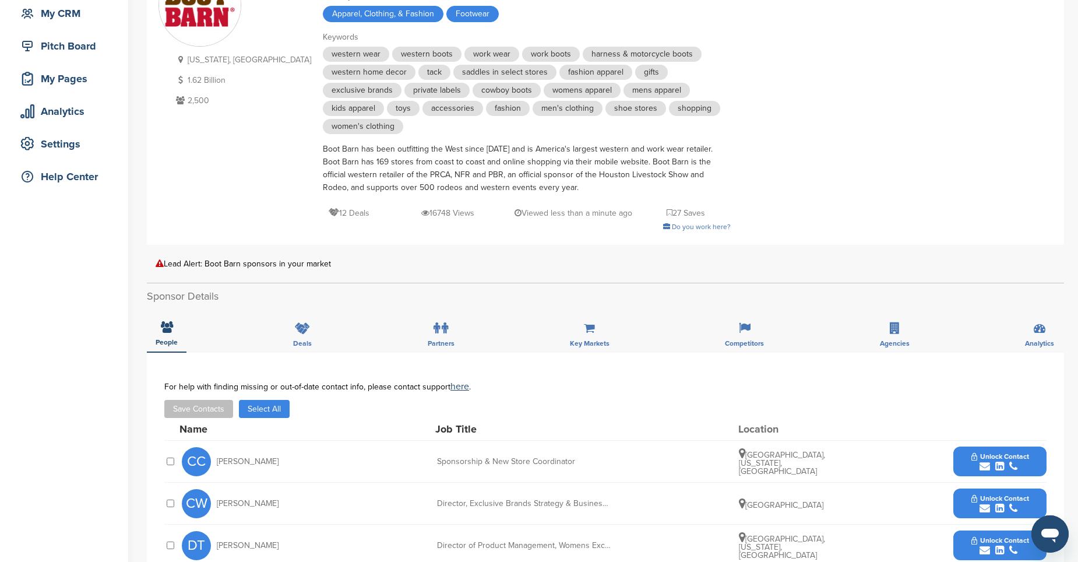
scroll to position [0, 0]
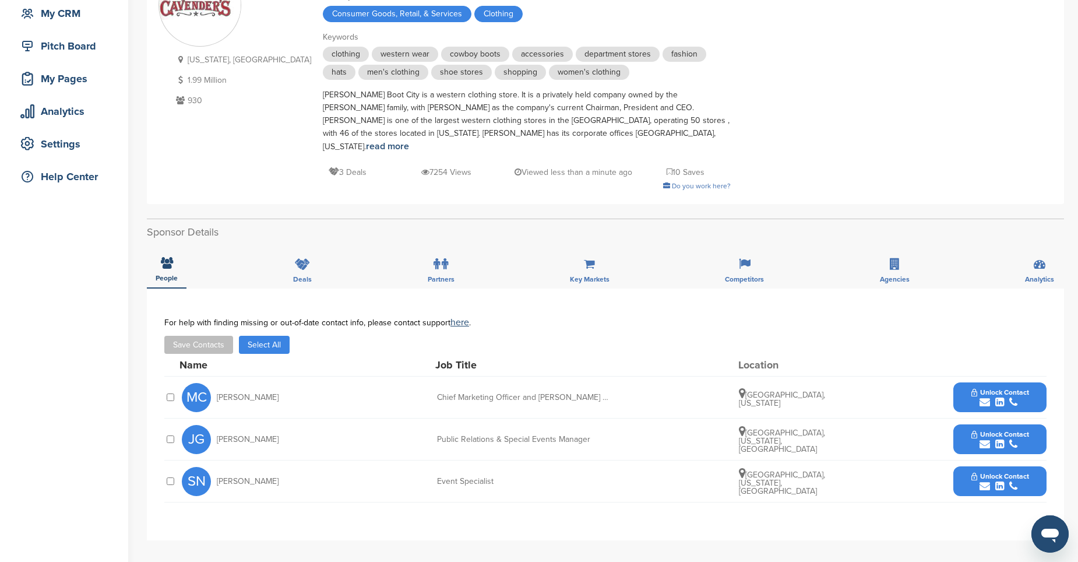
scroll to position [175, 0]
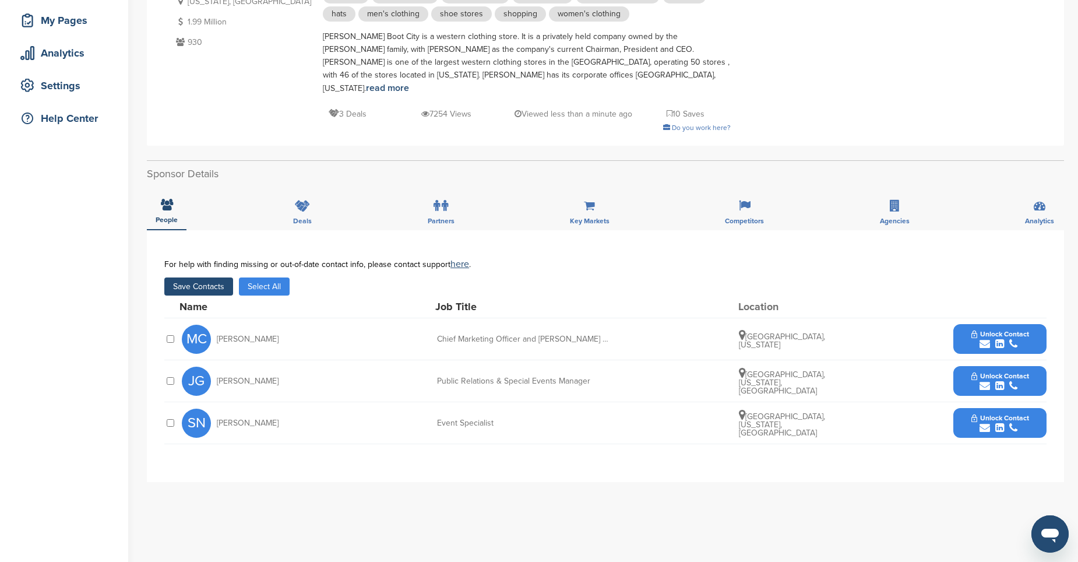
click at [207, 277] on button "Save Contacts" at bounding box center [198, 286] width 69 height 18
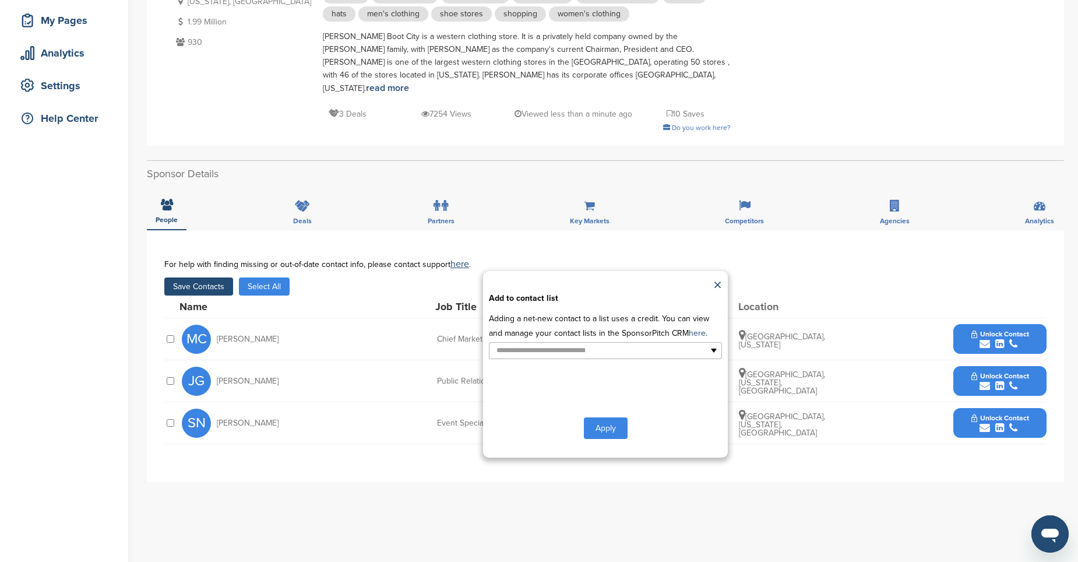
click at [602, 419] on button "Apply" at bounding box center [606, 428] width 44 height 22
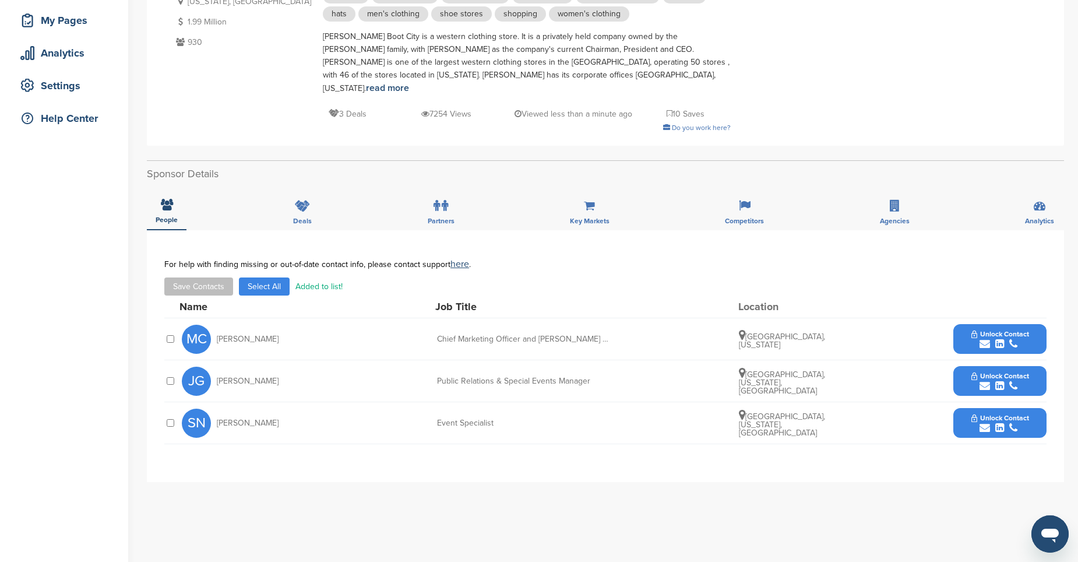
scroll to position [0, 0]
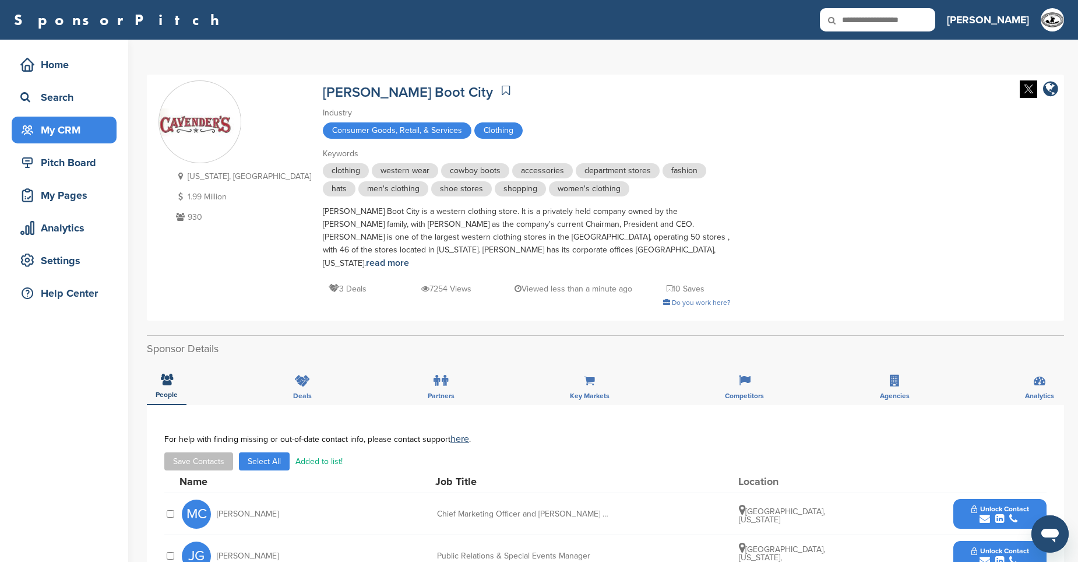
click at [73, 128] on div "My CRM" at bounding box center [66, 129] width 99 height 21
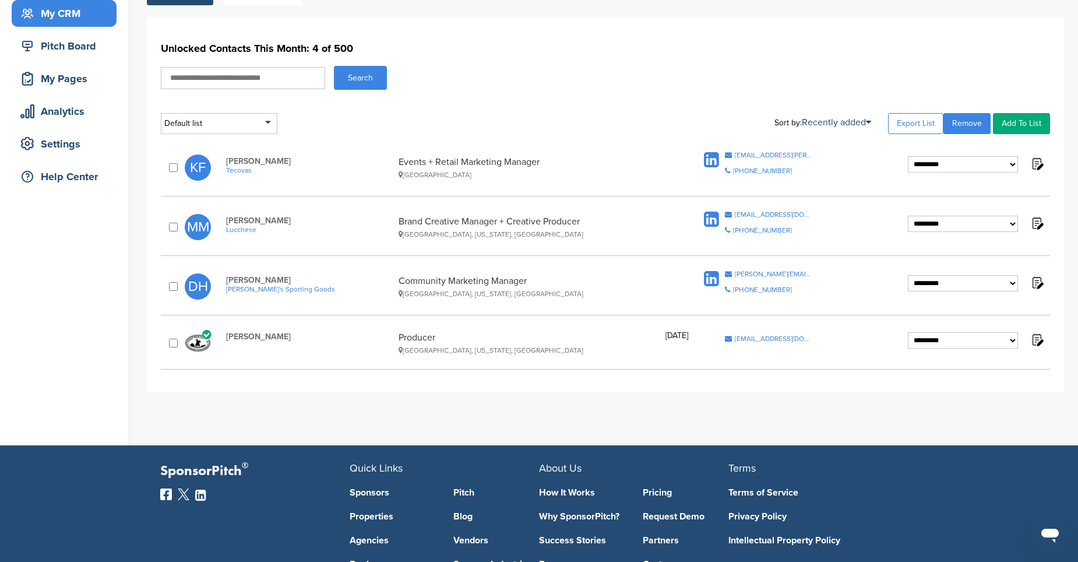
scroll to position [58, 0]
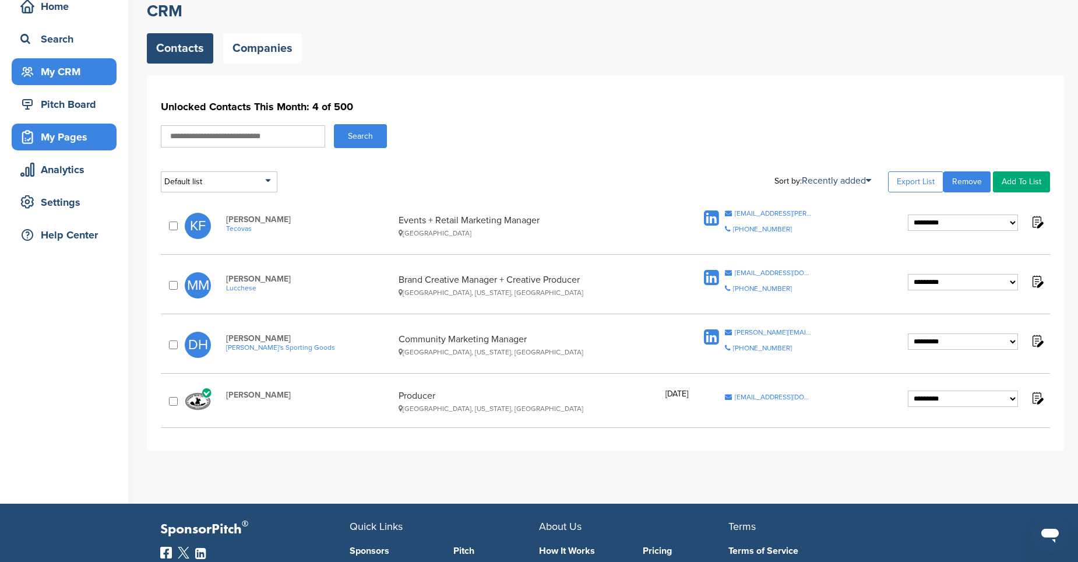
click at [61, 133] on div "My Pages" at bounding box center [66, 136] width 99 height 21
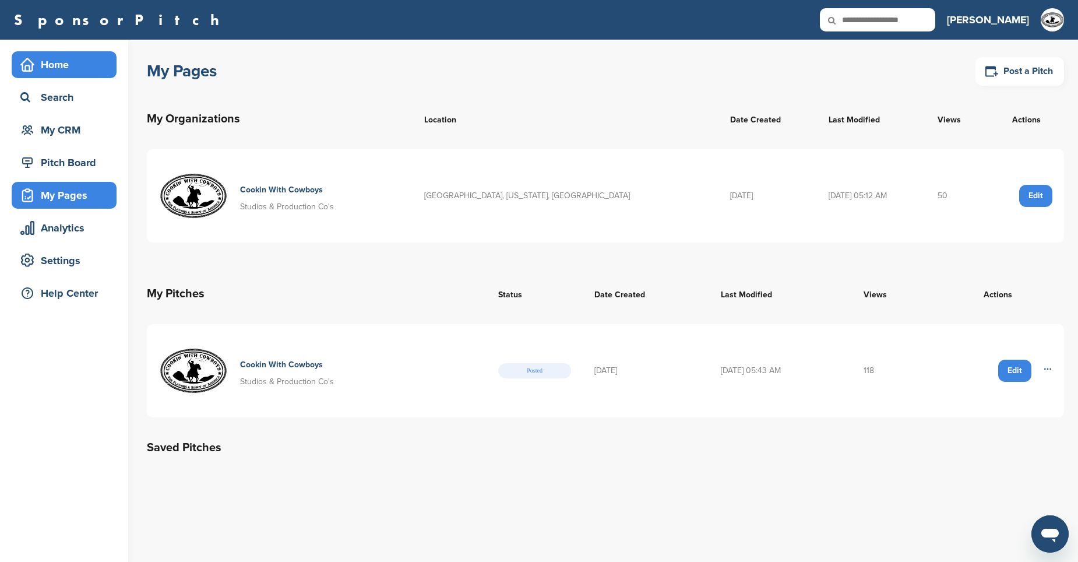
click at [49, 72] on div "Home" at bounding box center [66, 64] width 99 height 21
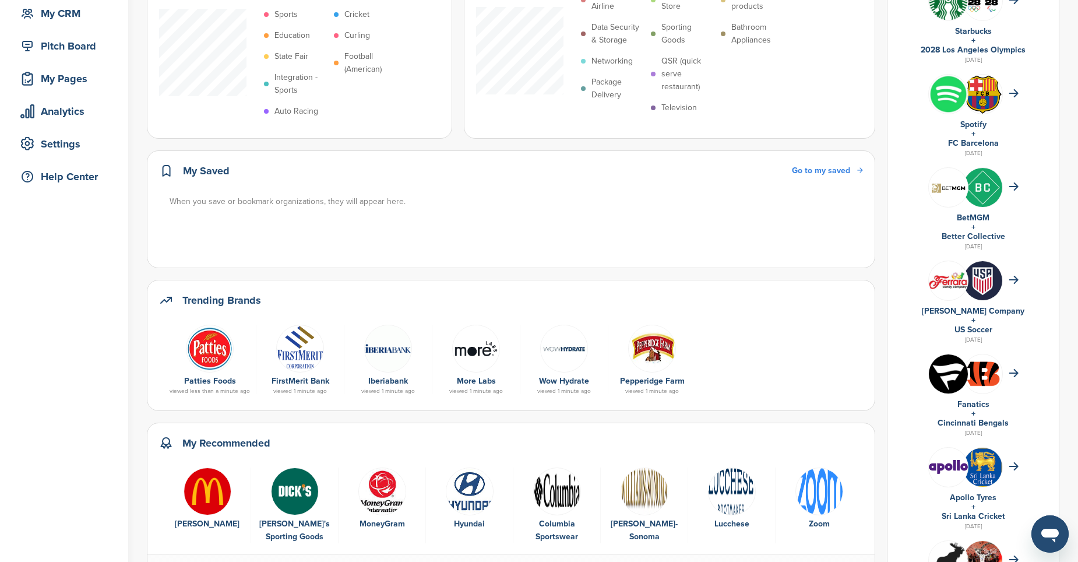
scroll to position [58, 0]
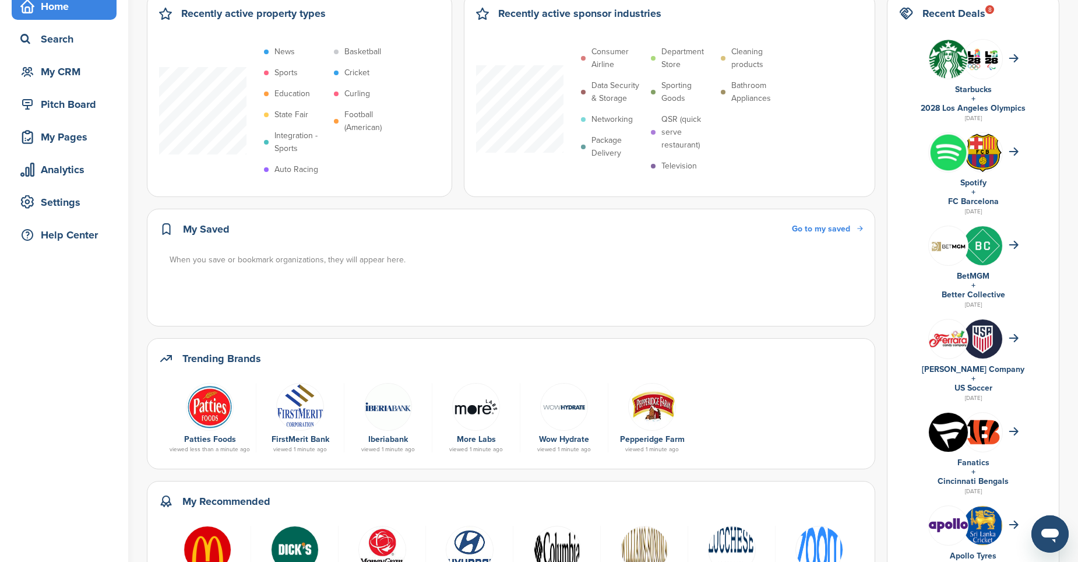
click at [850, 230] on span "Go to my saved" at bounding box center [821, 229] width 58 height 10
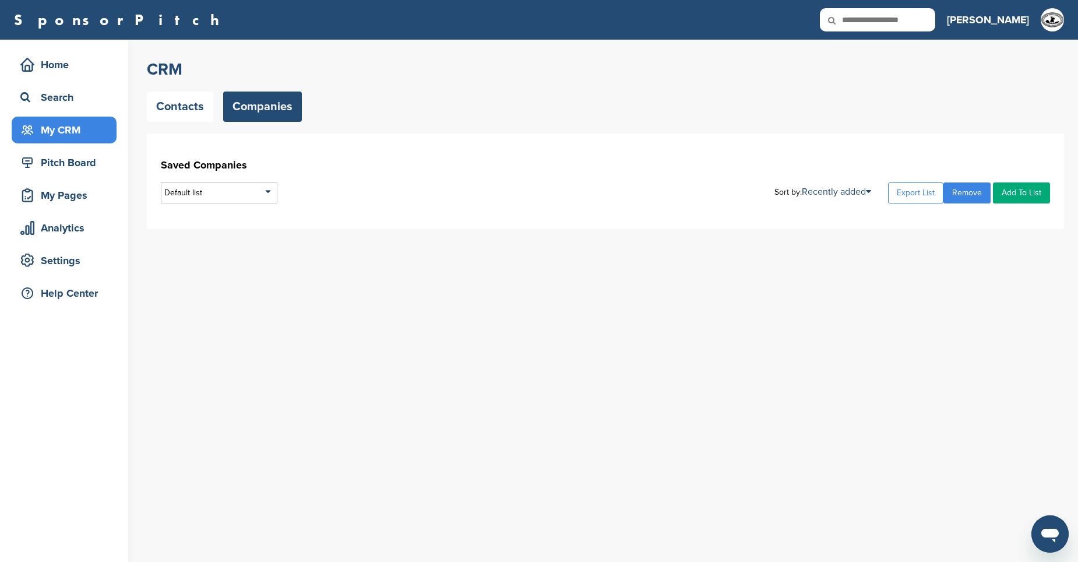
click at [73, 126] on div "My CRM" at bounding box center [66, 129] width 99 height 21
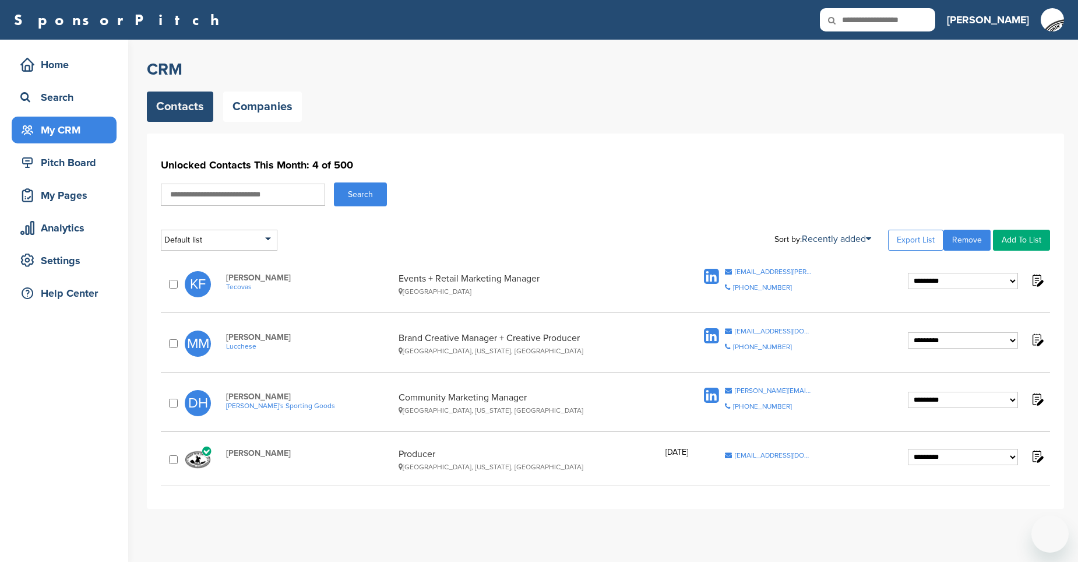
drag, startPoint x: 0, startPoint y: 0, endPoint x: 189, endPoint y: 109, distance: 218.4
click at [189, 109] on link "Contacts" at bounding box center [180, 106] width 66 height 30
click at [278, 112] on link "Companies" at bounding box center [262, 106] width 79 height 30
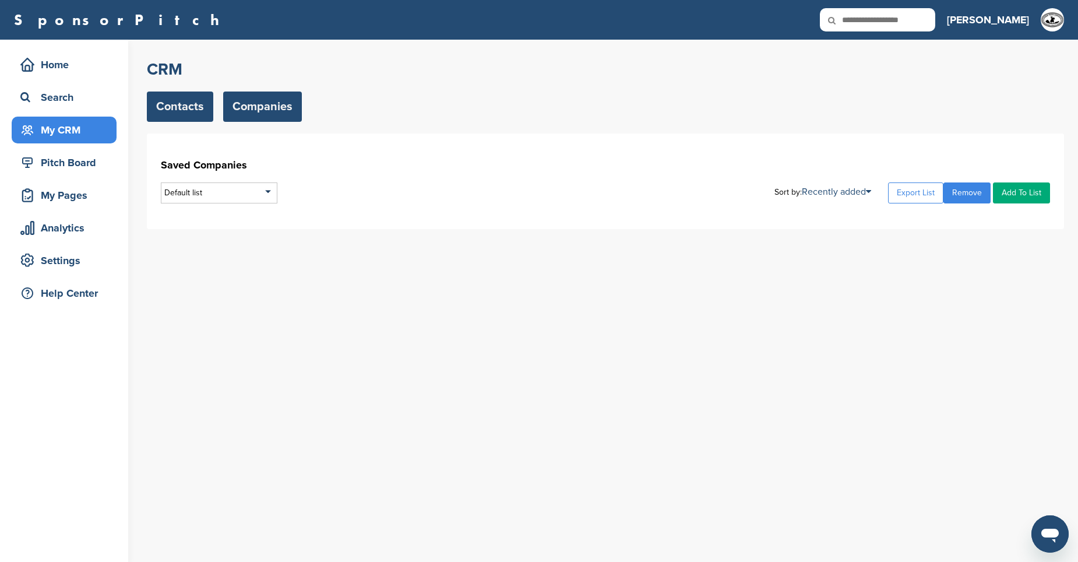
click at [191, 111] on link "Contacts" at bounding box center [180, 106] width 66 height 30
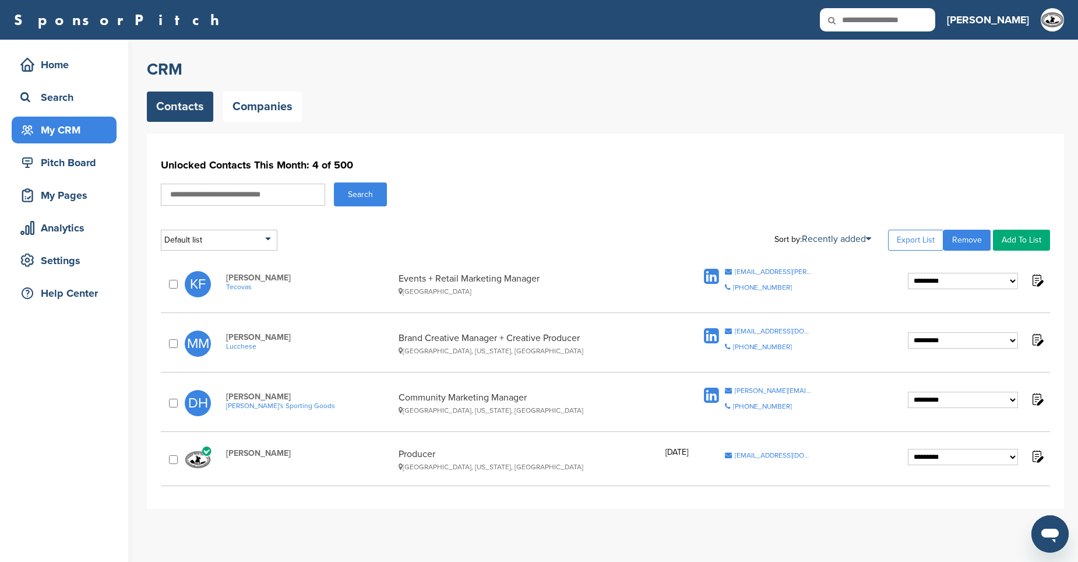
click at [225, 195] on input "text" at bounding box center [243, 195] width 164 height 22
type input "*****"
click at [348, 192] on button "Search" at bounding box center [360, 194] width 53 height 24
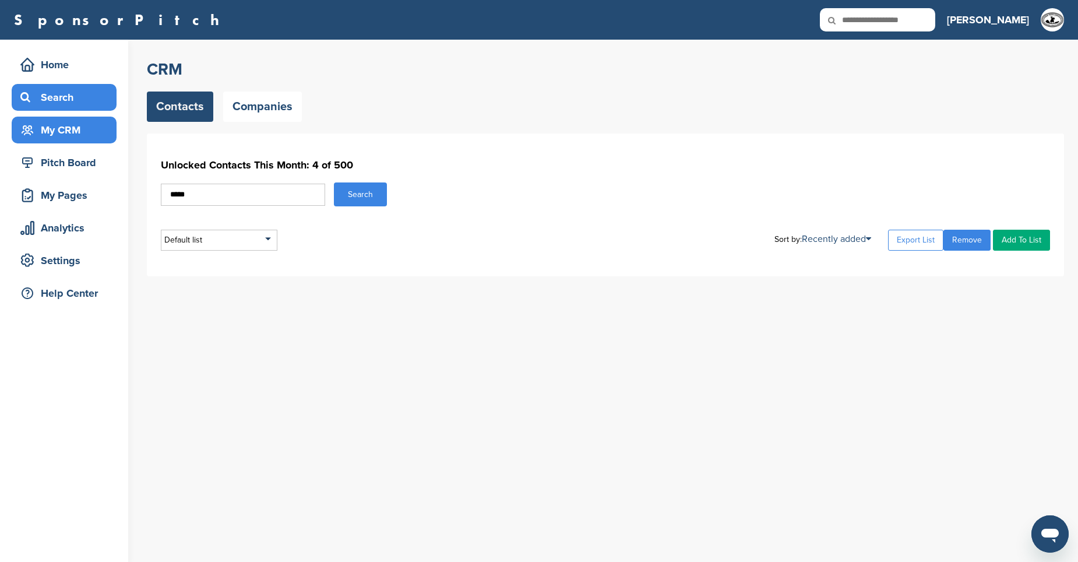
click at [51, 103] on div "Search" at bounding box center [66, 97] width 99 height 21
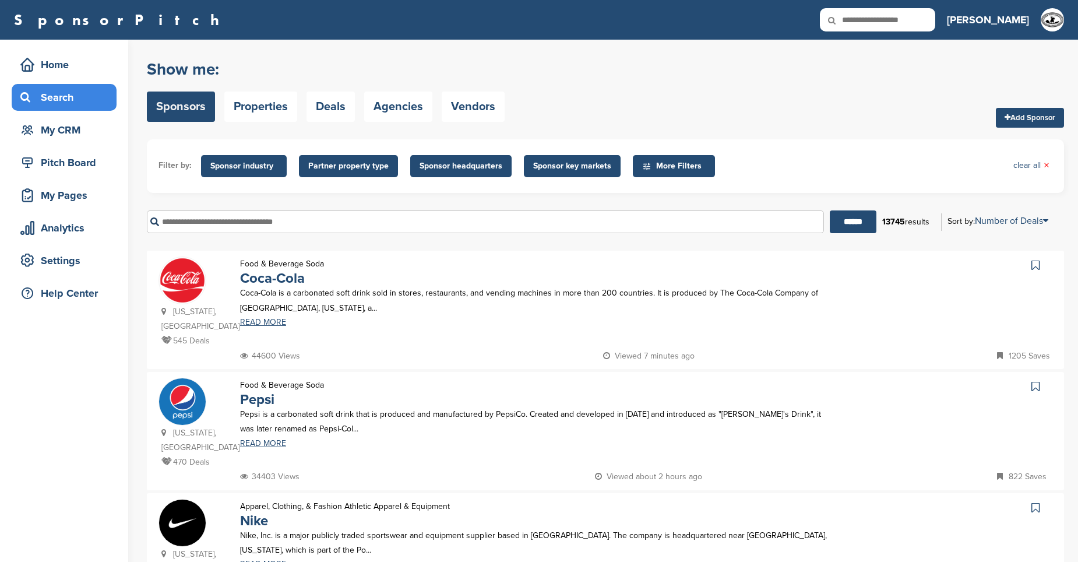
click at [289, 218] on input "text" at bounding box center [485, 221] width 677 height 23
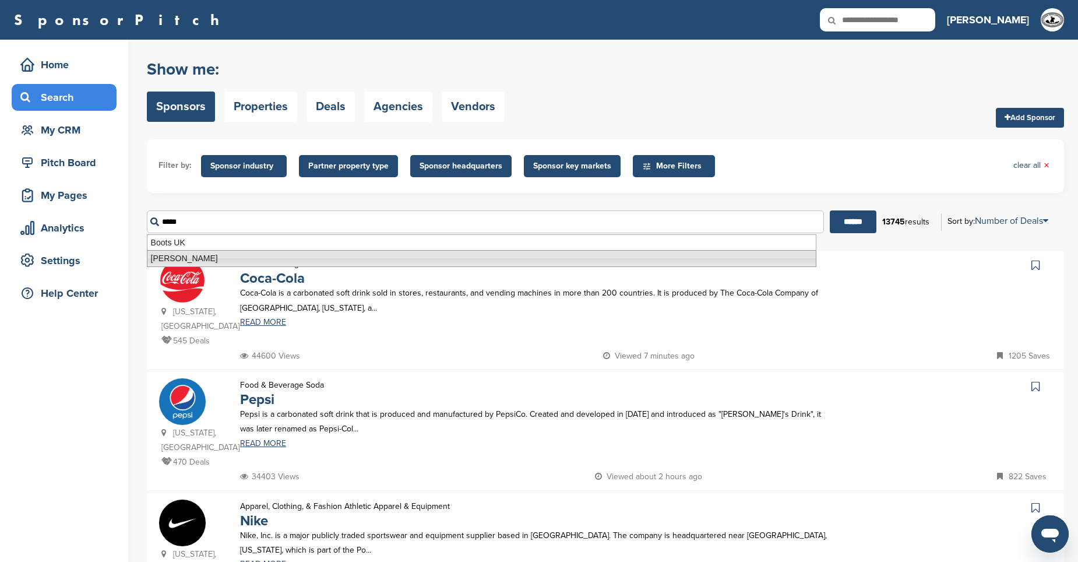
click at [222, 258] on li "Justin Boots" at bounding box center [481, 258] width 669 height 17
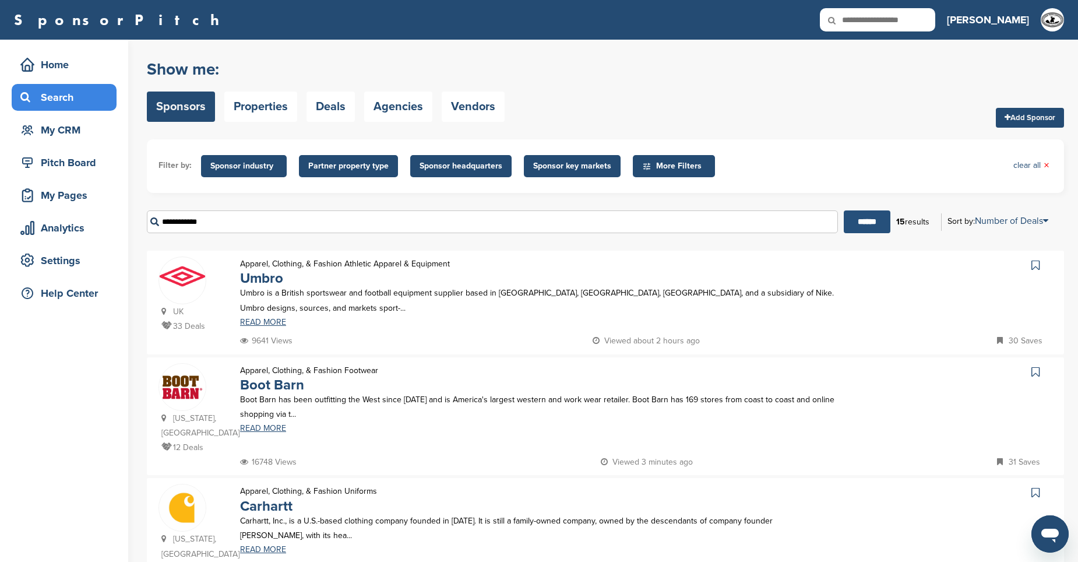
type input "**********"
click at [852, 223] on input "******" at bounding box center [867, 221] width 47 height 23
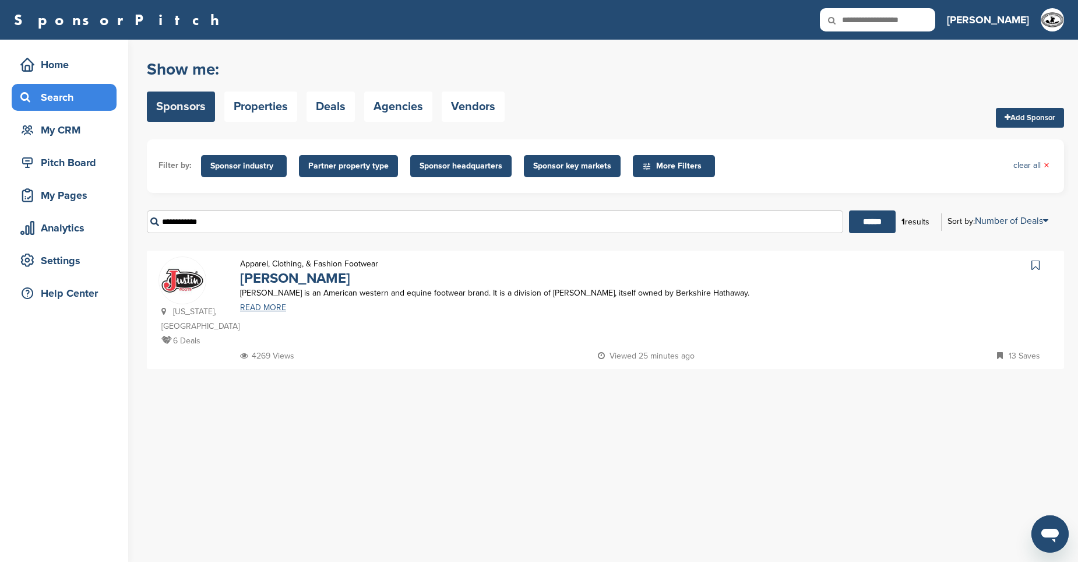
click at [276, 308] on link "READ MORE" at bounding box center [537, 308] width 595 height 8
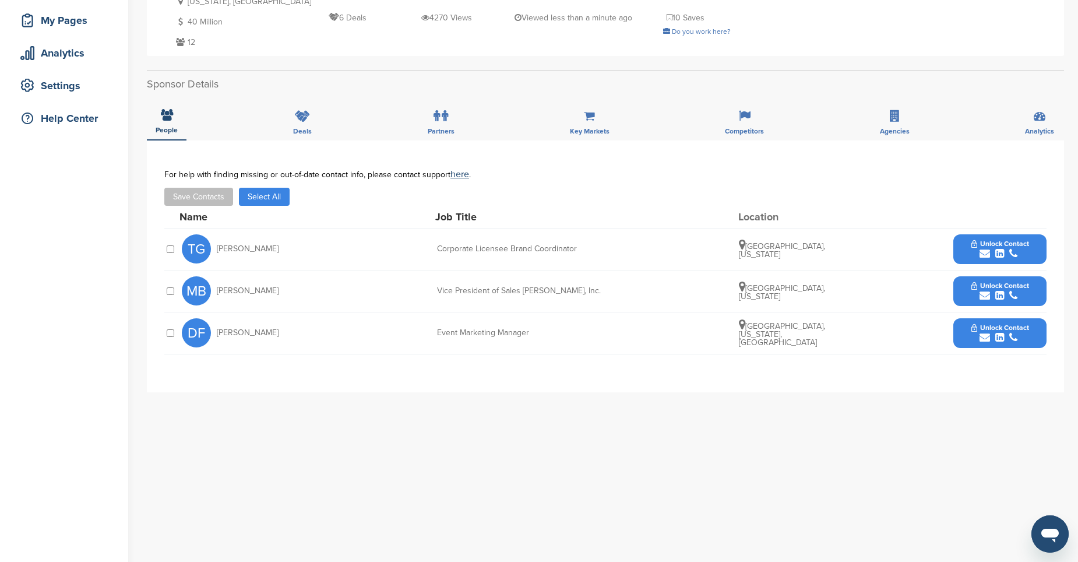
click at [264, 197] on button "Select All" at bounding box center [264, 197] width 51 height 18
click at [222, 198] on button "Save Contacts" at bounding box center [198, 197] width 69 height 18
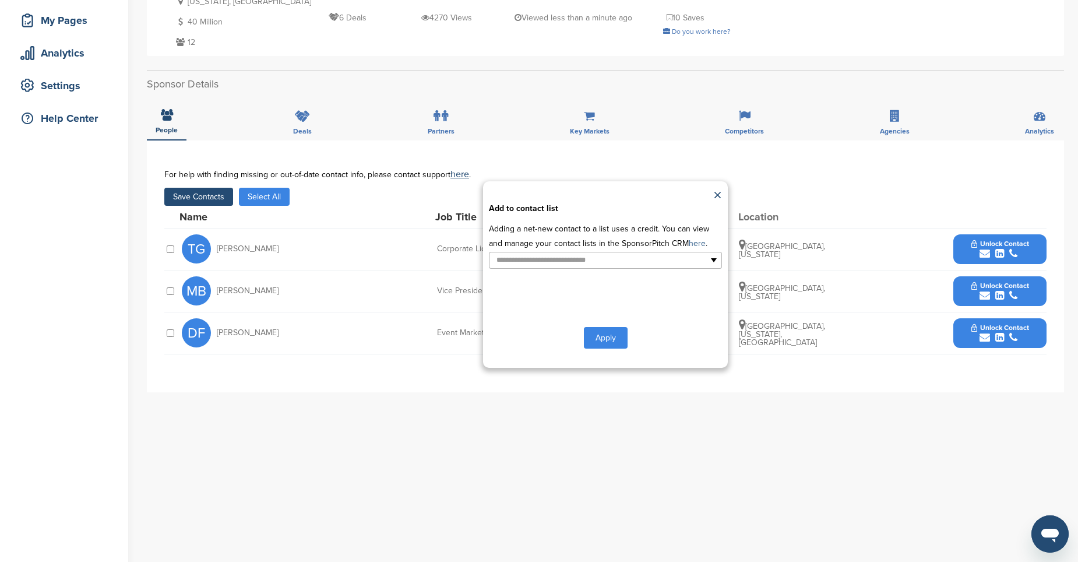
click at [689, 244] on link "here" at bounding box center [697, 243] width 17 height 10
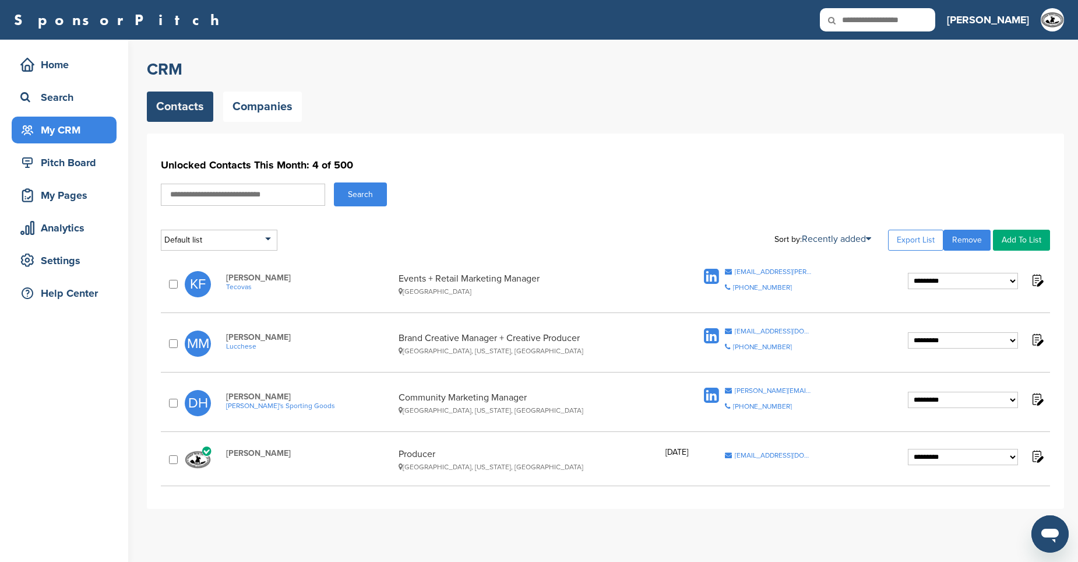
click at [217, 197] on input "text" at bounding box center [243, 195] width 164 height 22
type input "*****"
click at [373, 193] on button "Search" at bounding box center [360, 194] width 53 height 24
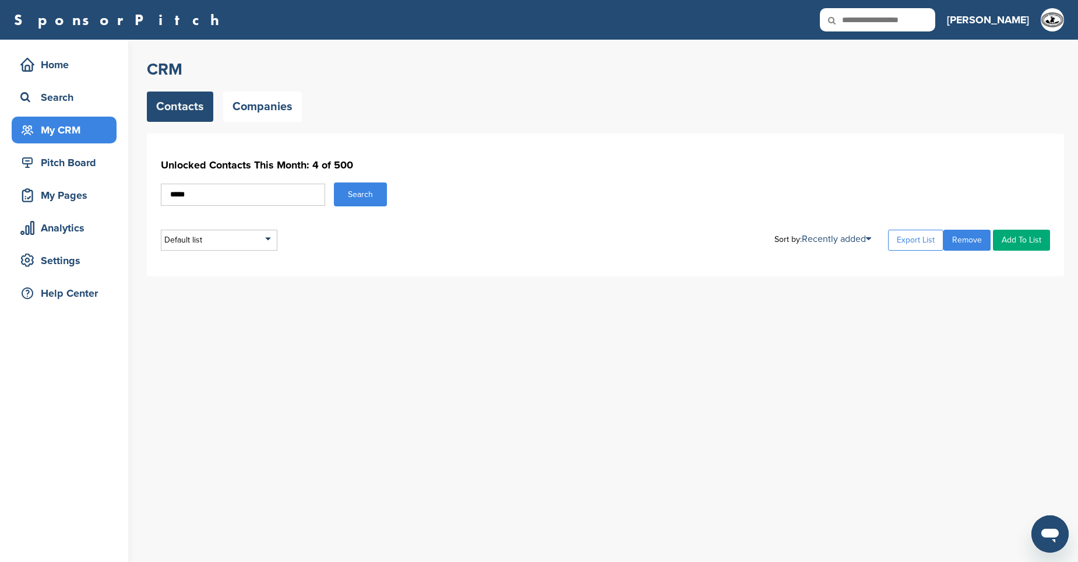
click at [373, 190] on button "Search" at bounding box center [360, 194] width 53 height 24
click at [64, 102] on div "Search" at bounding box center [66, 97] width 99 height 21
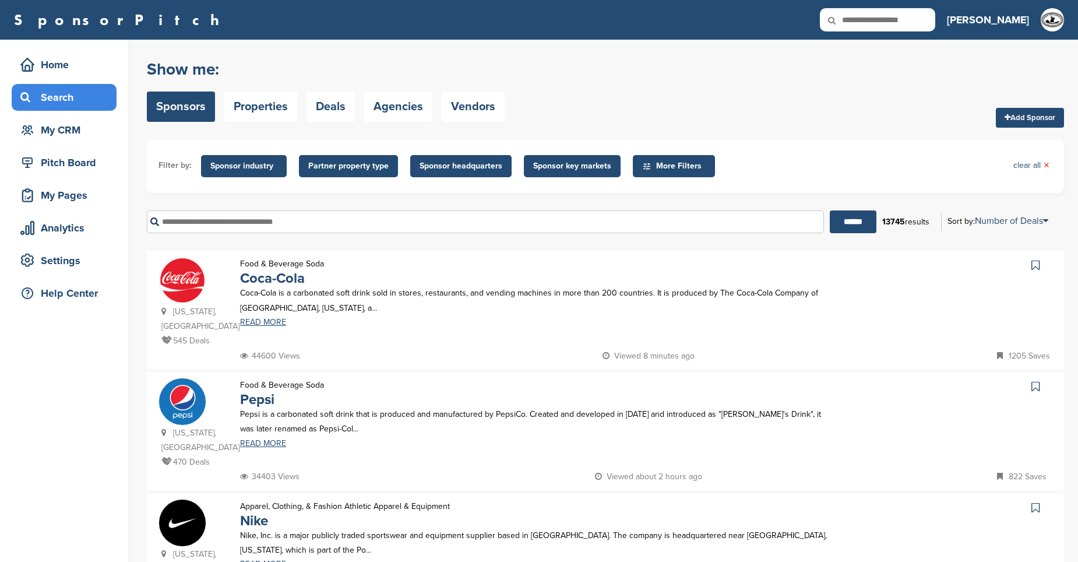
click at [209, 220] on input "text" at bounding box center [485, 221] width 677 height 23
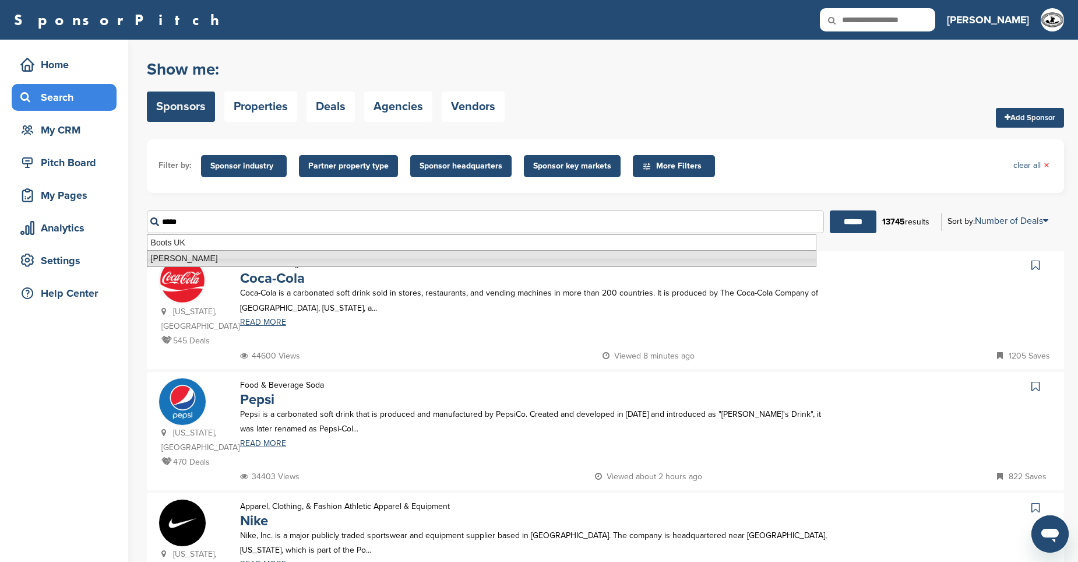
click at [196, 256] on li "Justin Boots" at bounding box center [481, 258] width 669 height 17
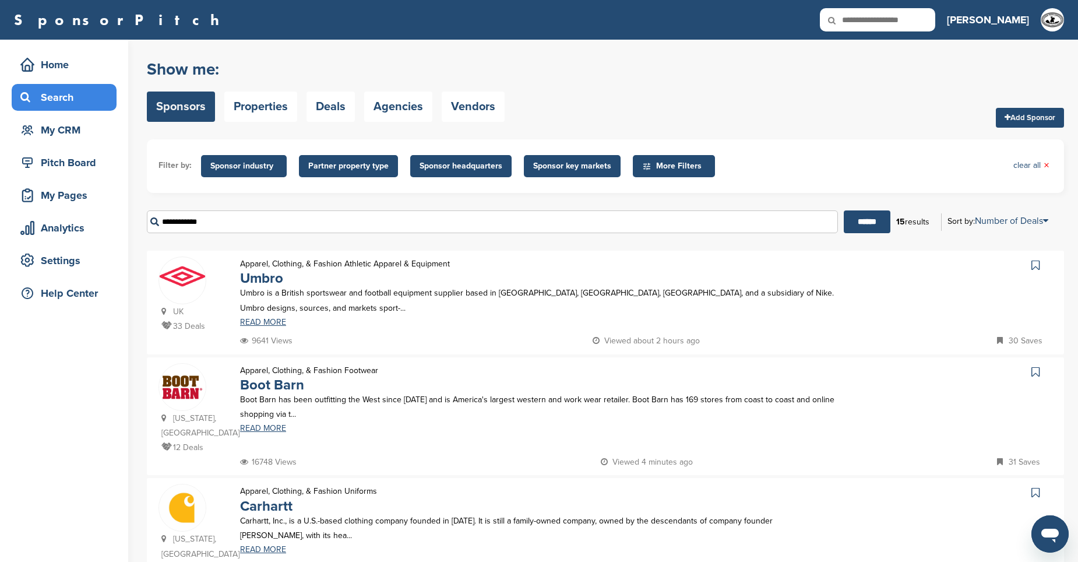
scroll to position [175, 0]
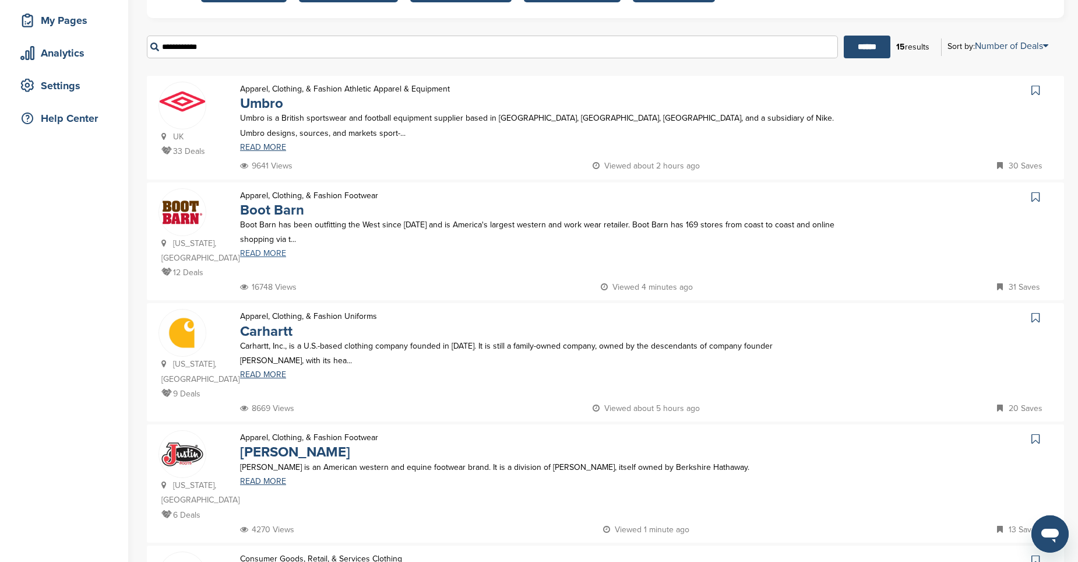
click at [255, 256] on link "READ MORE" at bounding box center [537, 253] width 595 height 8
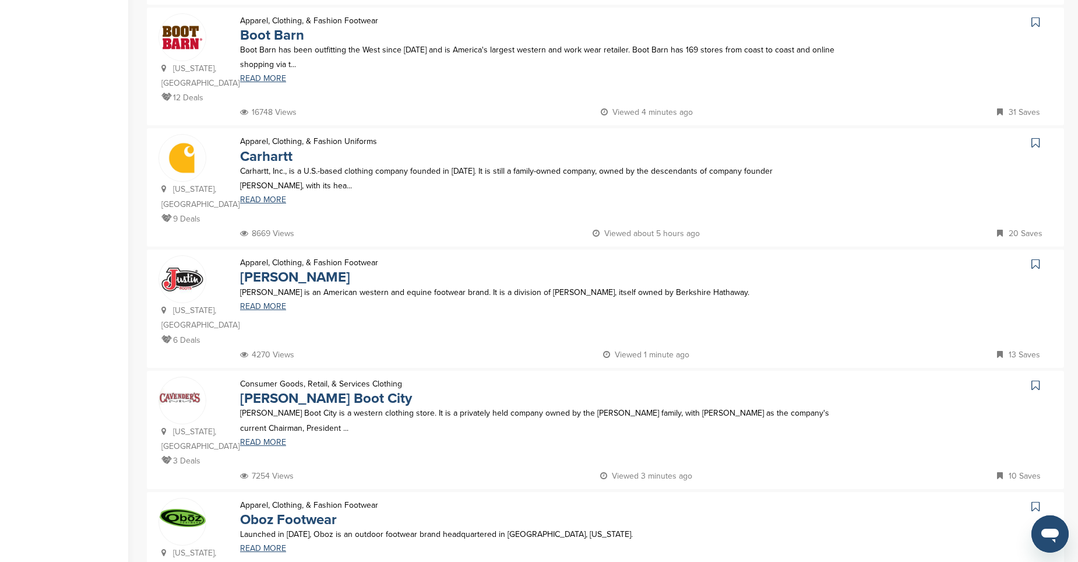
scroll to position [0, 0]
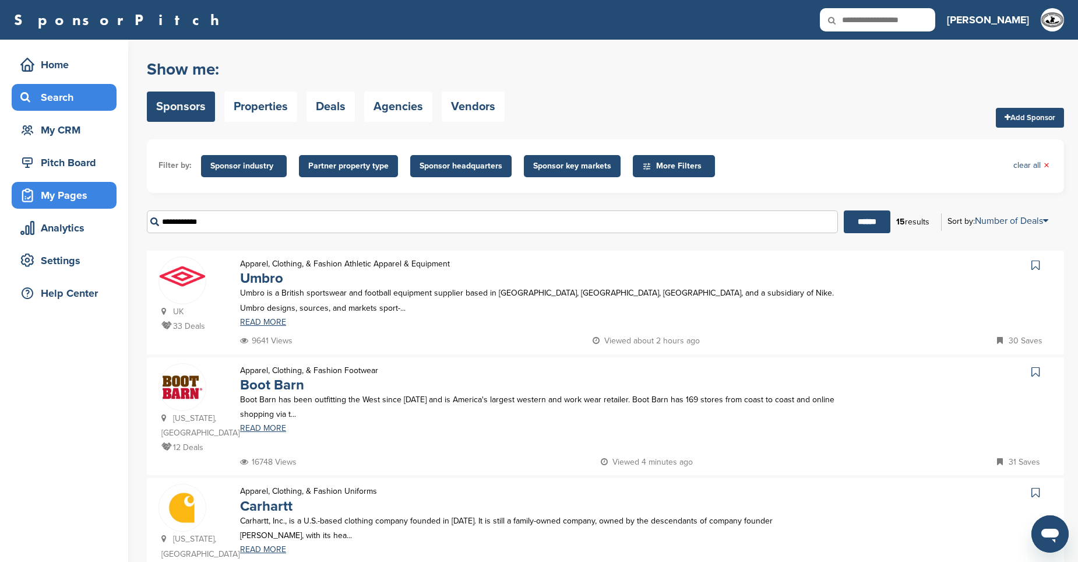
drag, startPoint x: 219, startPoint y: 224, endPoint x: 85, endPoint y: 203, distance: 135.7
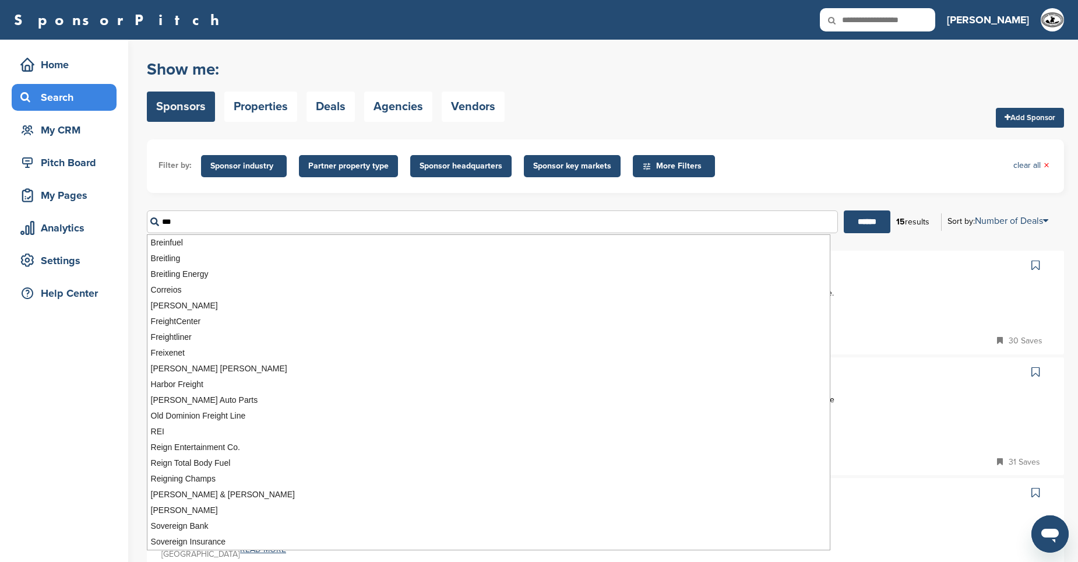
drag, startPoint x: 190, startPoint y: 220, endPoint x: 111, endPoint y: 213, distance: 79.6
type input "***"
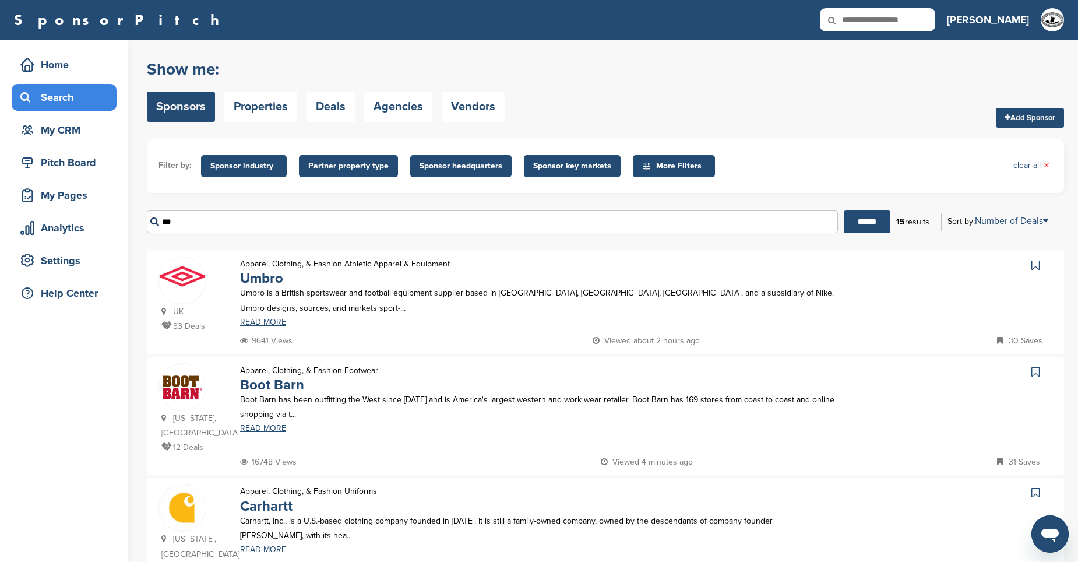
click at [327, 163] on span "Partner property type" at bounding box center [348, 166] width 80 height 13
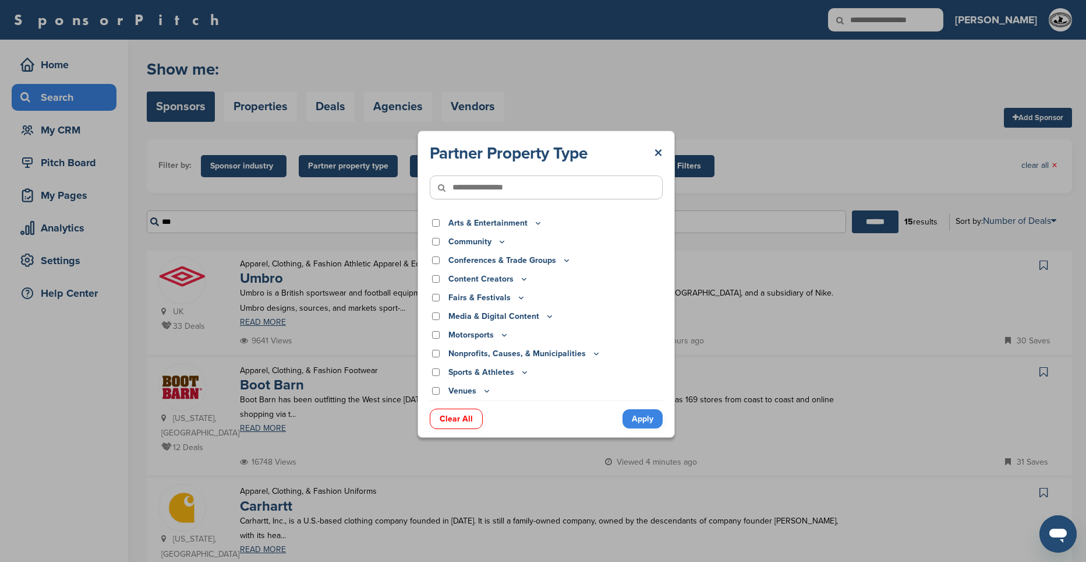
click at [263, 162] on div "Partner Property Type × Arts & Entertainment Actor/Actress Amusement Park Aquar…" at bounding box center [546, 283] width 1092 height 567
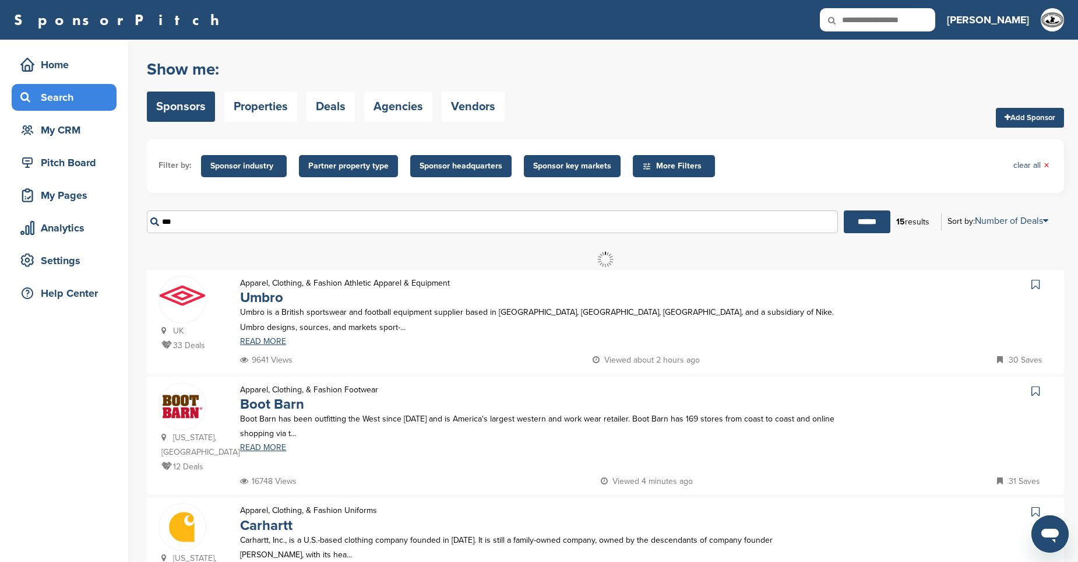
click at [264, 162] on span "Sponsor industry" at bounding box center [243, 166] width 67 height 13
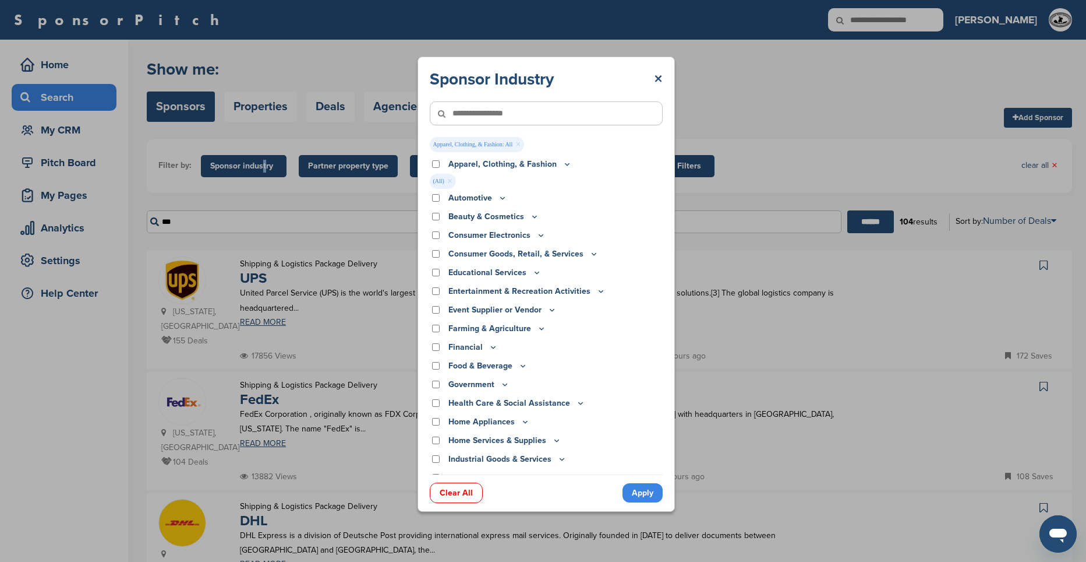
click at [639, 493] on link "Apply" at bounding box center [643, 492] width 40 height 19
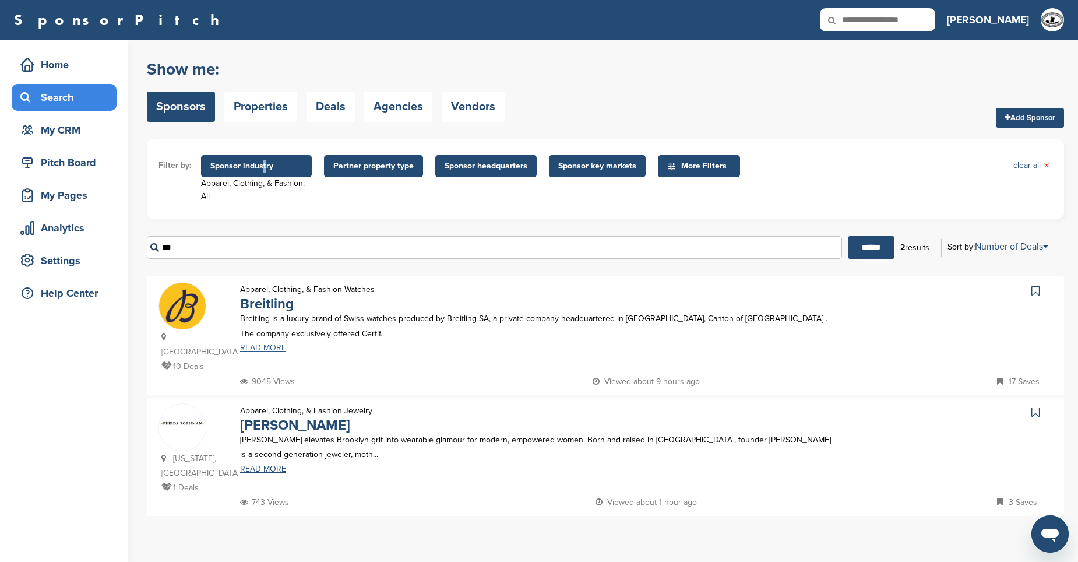
click at [269, 347] on link "READ MORE" at bounding box center [537, 348] width 595 height 8
drag, startPoint x: 198, startPoint y: 246, endPoint x: 107, endPoint y: 235, distance: 92.1
click at [121, 241] on div "Home Search My CRM Pitch Board My Pages Analytics Settings Help Center You have…" at bounding box center [539, 301] width 1078 height 522
click at [383, 166] on span "Partner property type" at bounding box center [373, 166] width 80 height 13
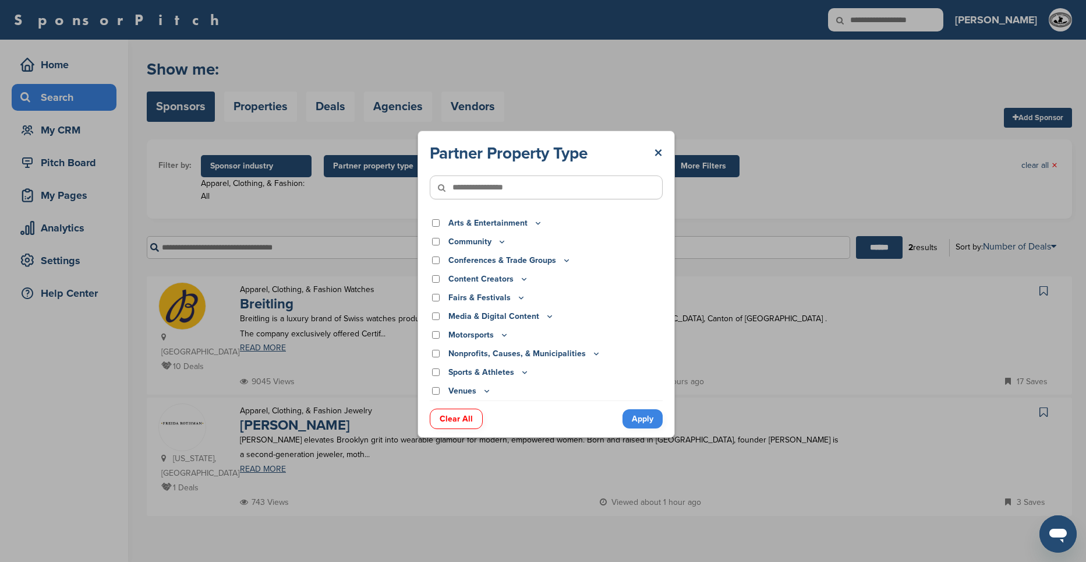
click at [277, 169] on div "Partner Property Type × Arts & Entertainment Actor/Actress Amusement Park Aquar…" at bounding box center [546, 283] width 1092 height 567
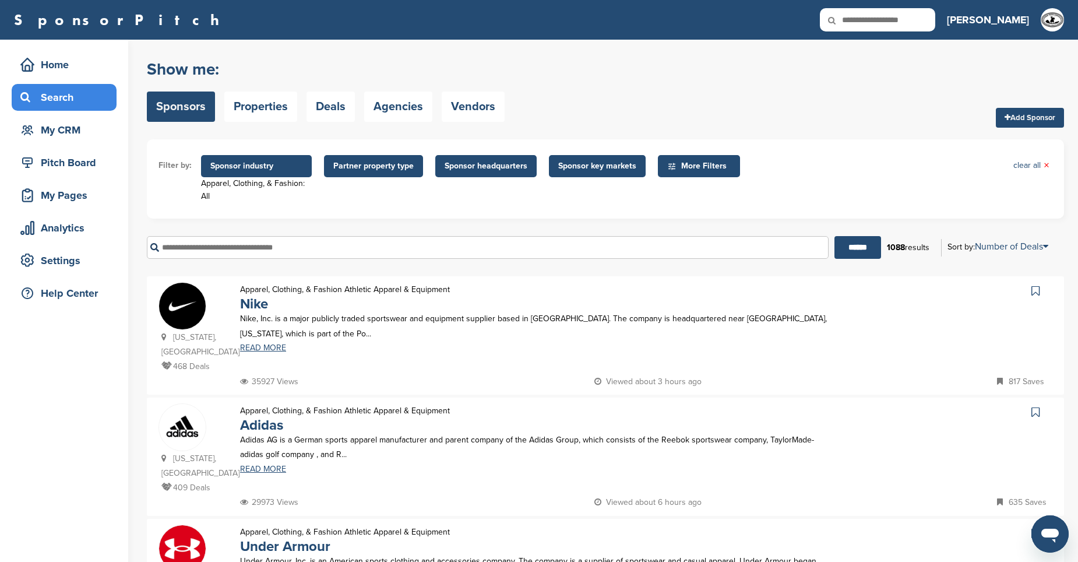
click at [280, 171] on span "Sponsor industry" at bounding box center [256, 166] width 92 height 13
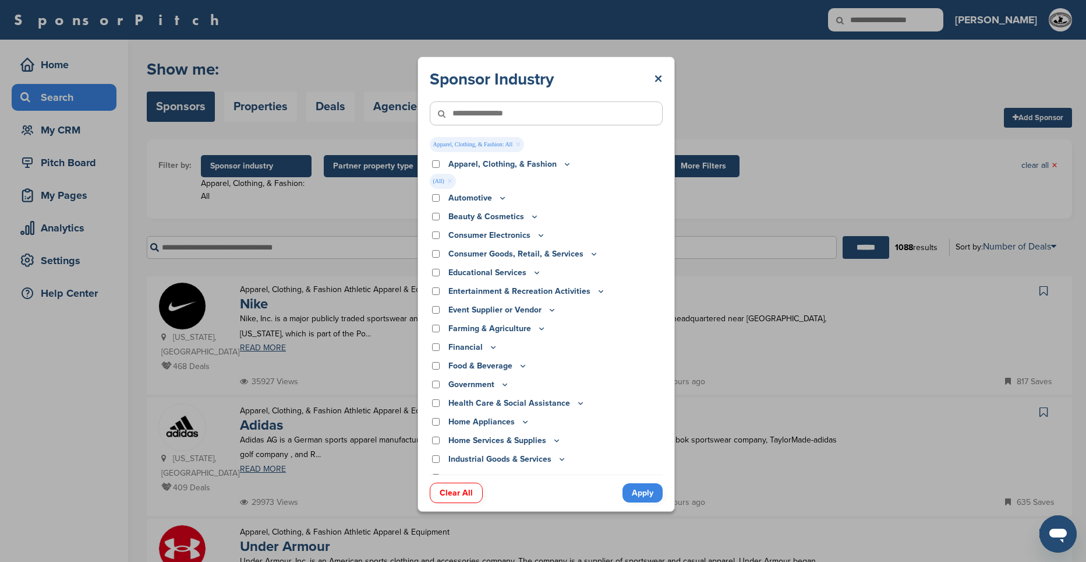
click at [46, 376] on div "Sponsor Industry × Apparel, Clothing, & Fashion: All × Apparel, Clothing, & Fas…" at bounding box center [546, 283] width 1092 height 567
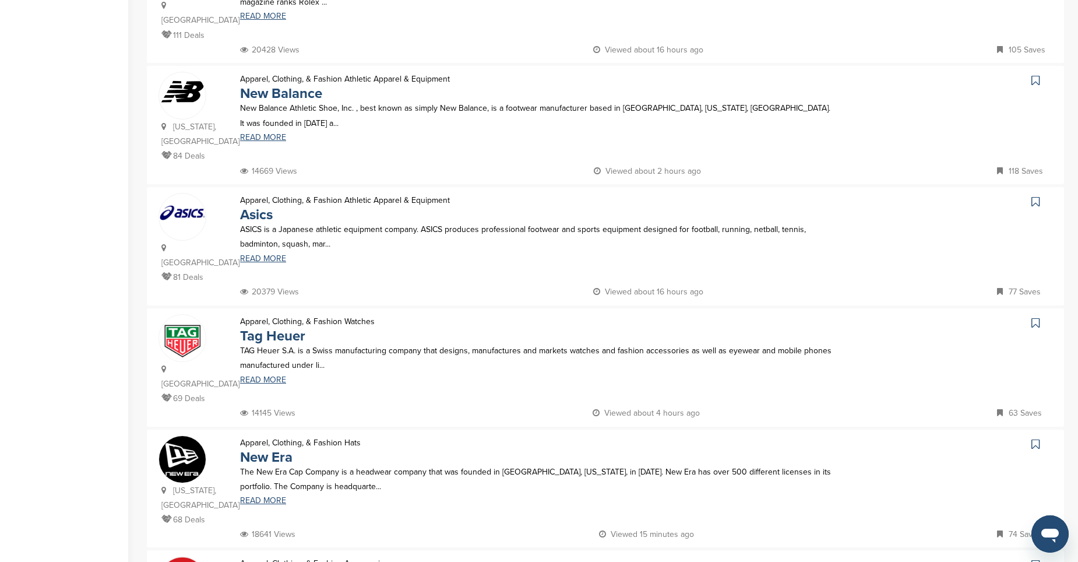
scroll to position [874, 0]
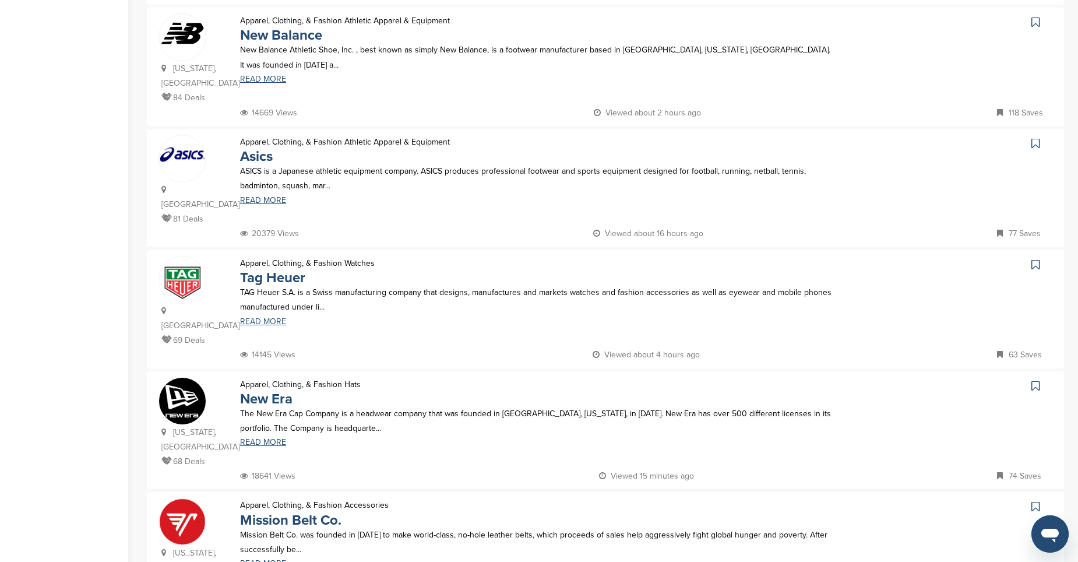
click at [261, 318] on link "READ MORE" at bounding box center [537, 322] width 595 height 8
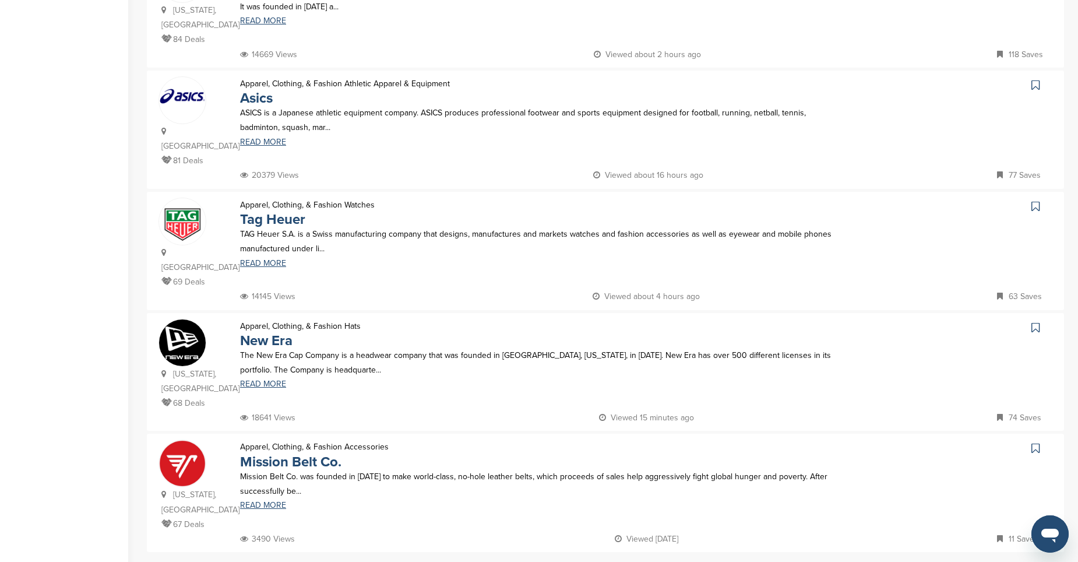
scroll to position [990, 0]
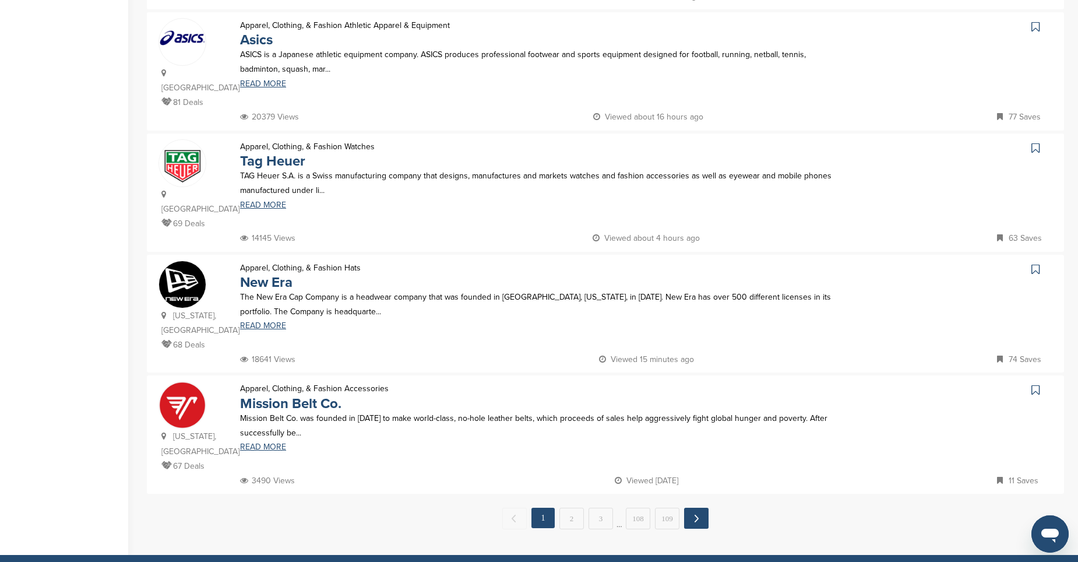
click at [692, 507] on link "Next →" at bounding box center [696, 517] width 24 height 21
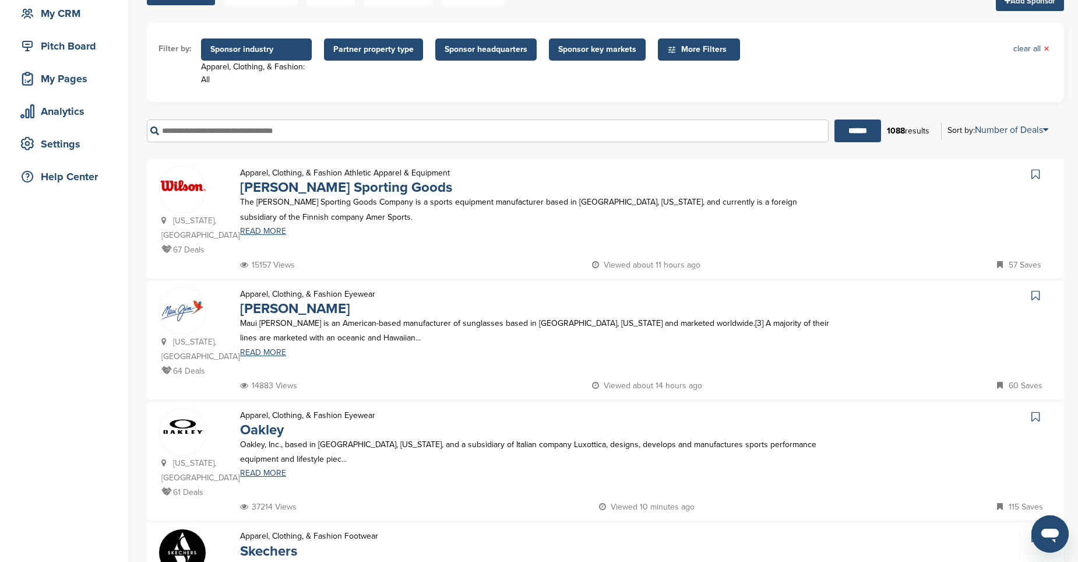
scroll to position [175, 0]
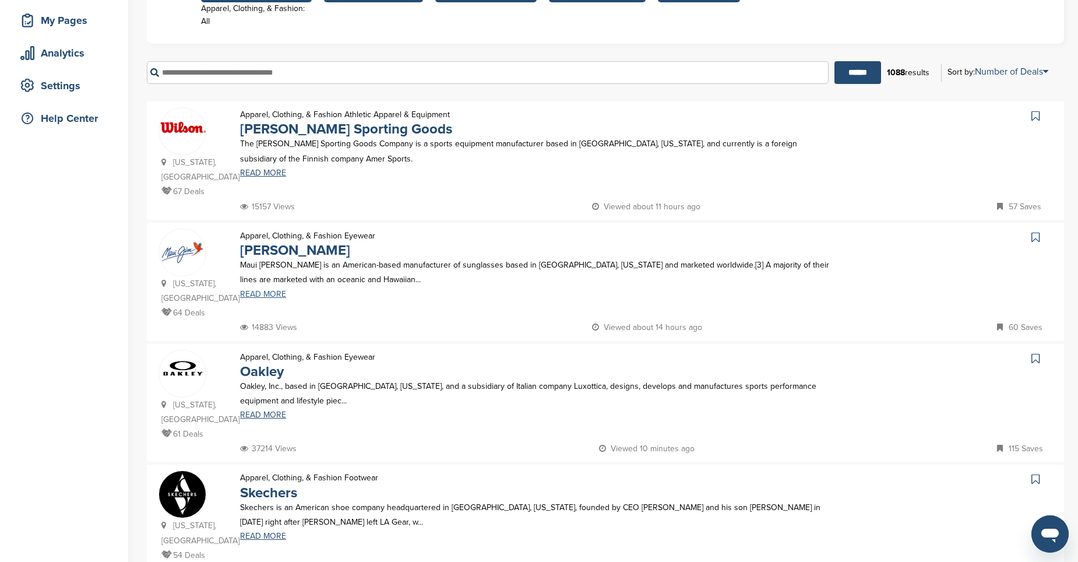
click at [263, 290] on link "READ MORE" at bounding box center [537, 294] width 595 height 8
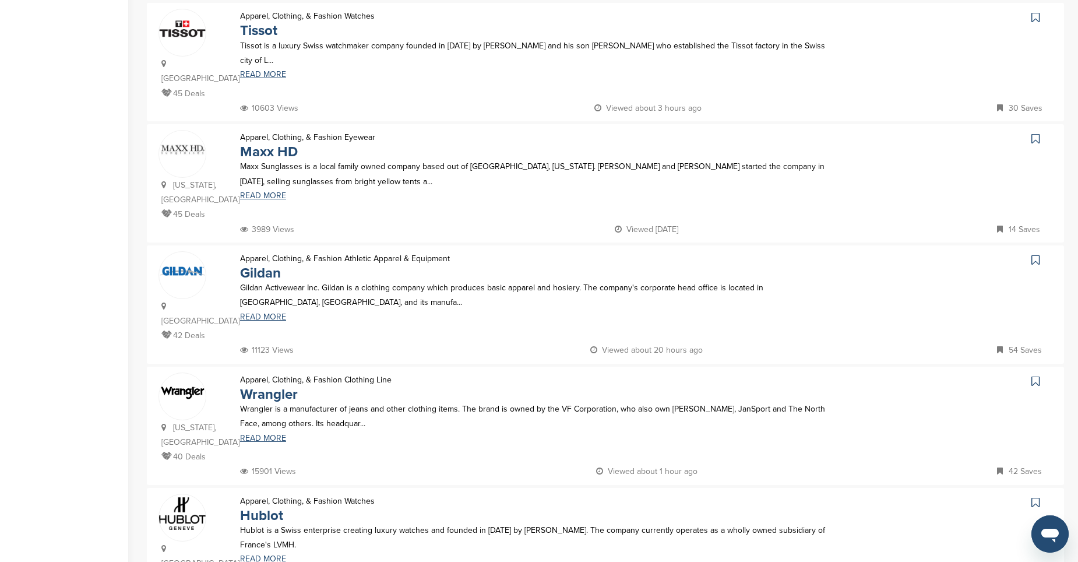
scroll to position [816, 0]
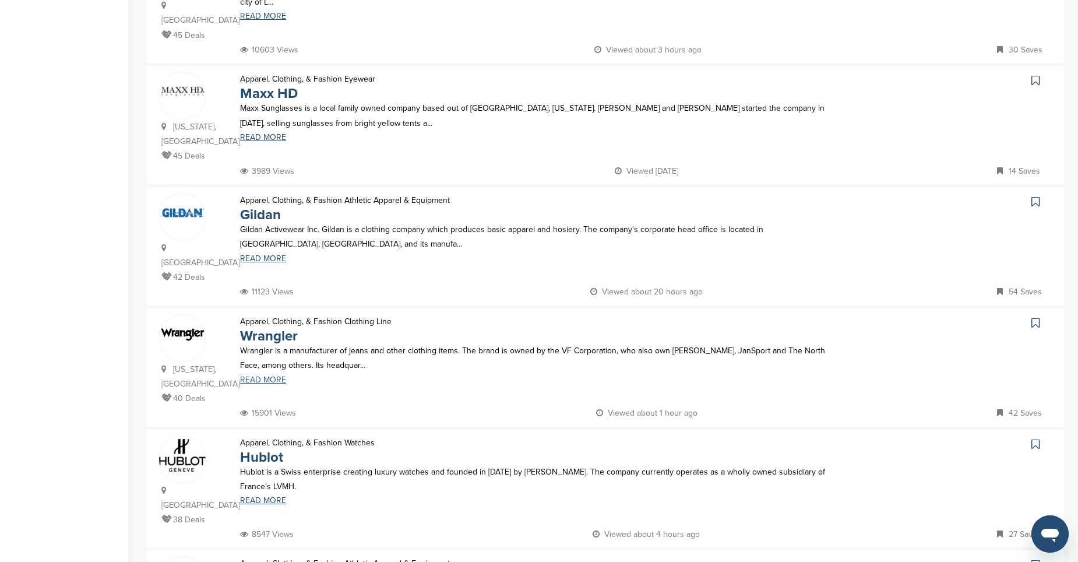
click at [277, 376] on link "READ MORE" at bounding box center [537, 380] width 595 height 8
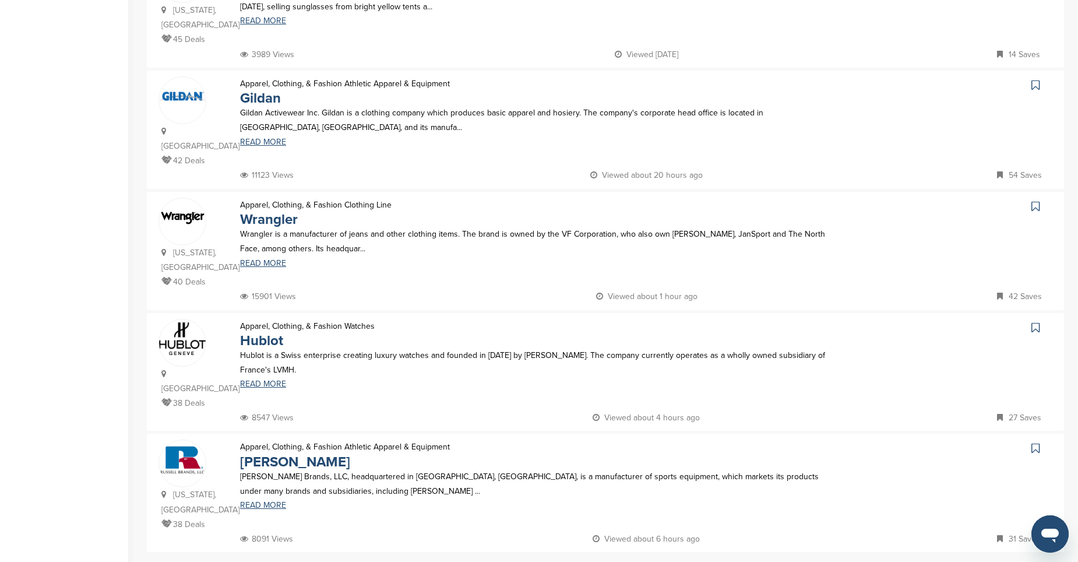
scroll to position [990, 0]
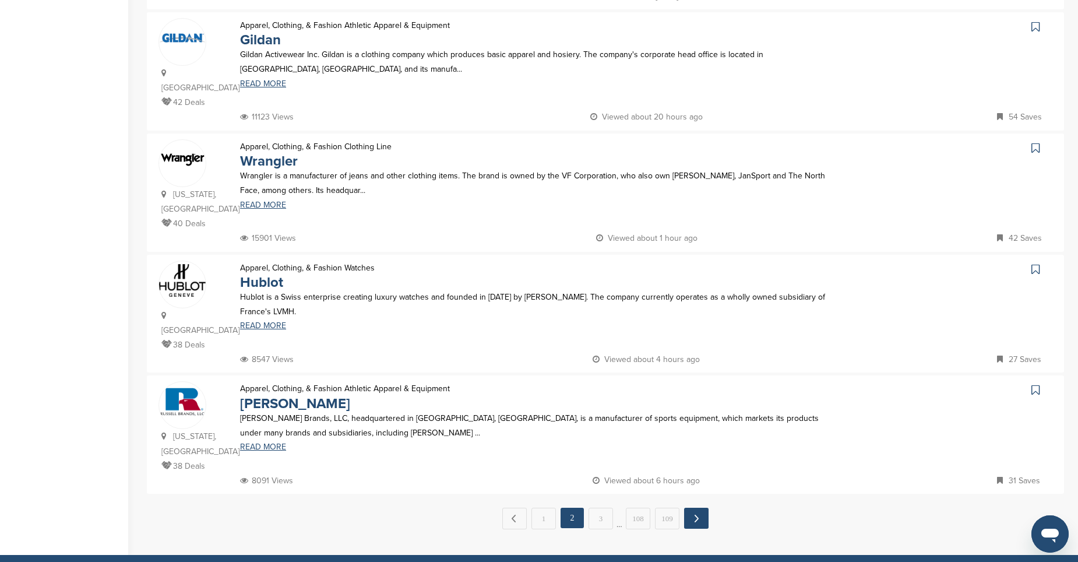
click at [697, 507] on link "Next →" at bounding box center [696, 517] width 24 height 21
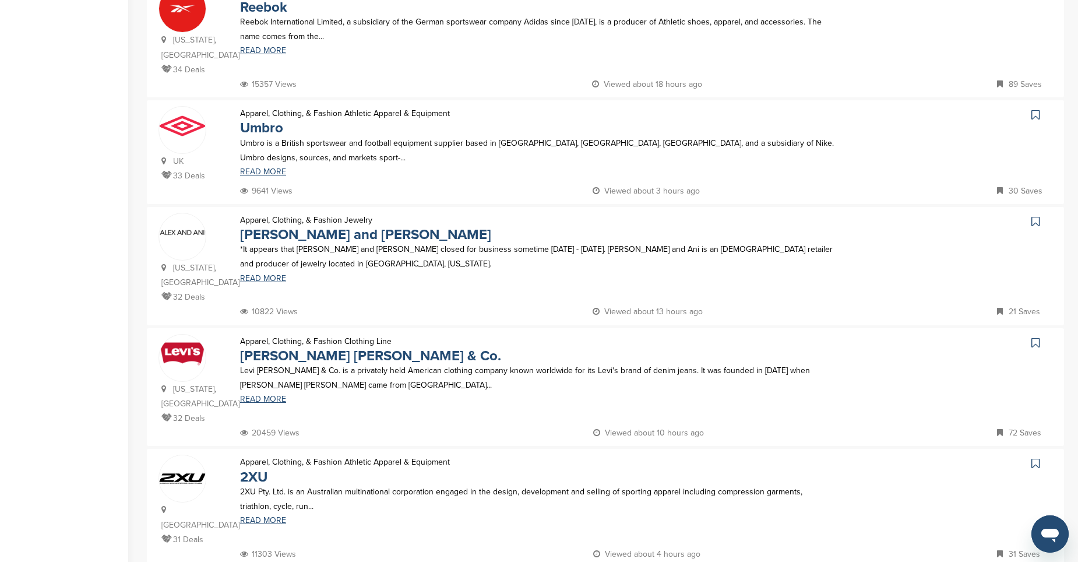
scroll to position [583, 0]
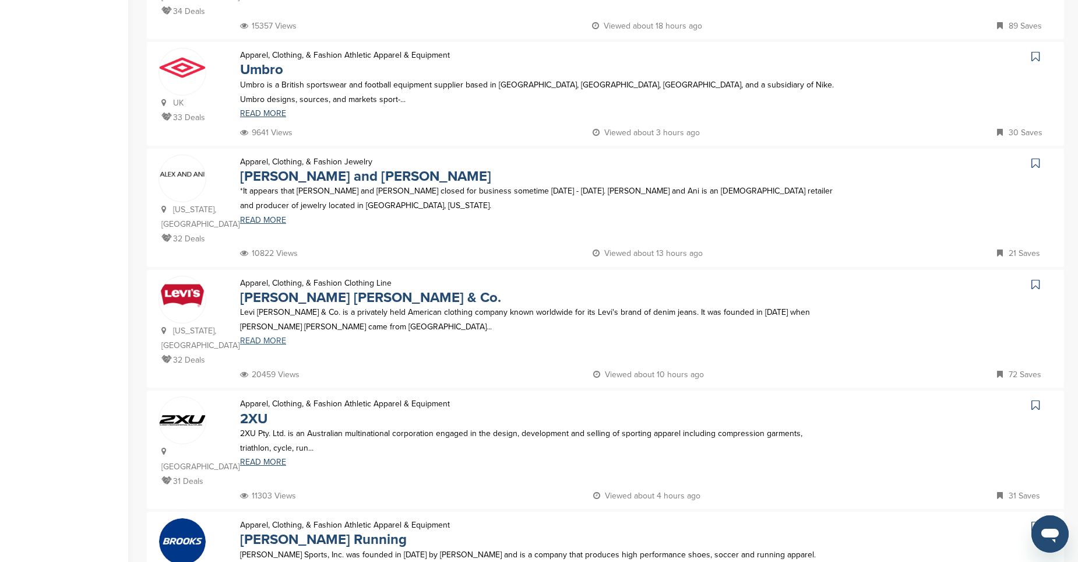
click at [255, 337] on link "READ MORE" at bounding box center [537, 341] width 595 height 8
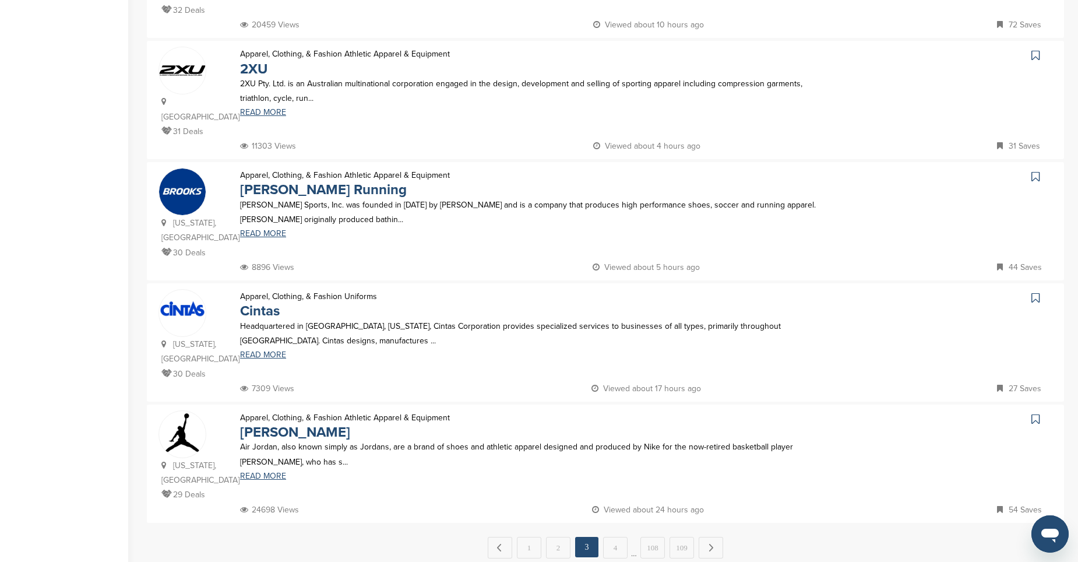
scroll to position [990, 0]
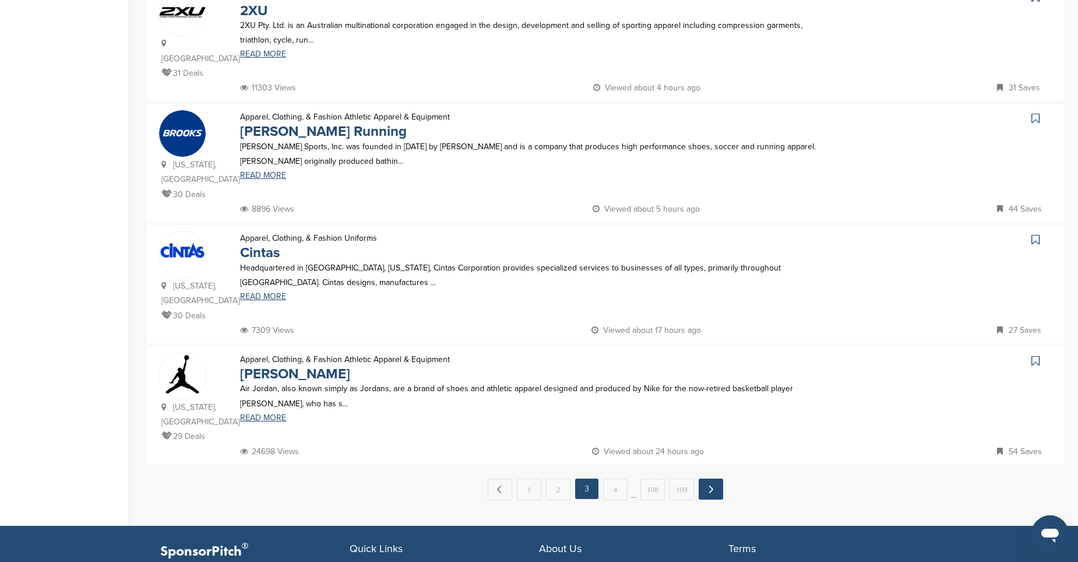
click at [710, 478] on link "Next →" at bounding box center [711, 488] width 24 height 21
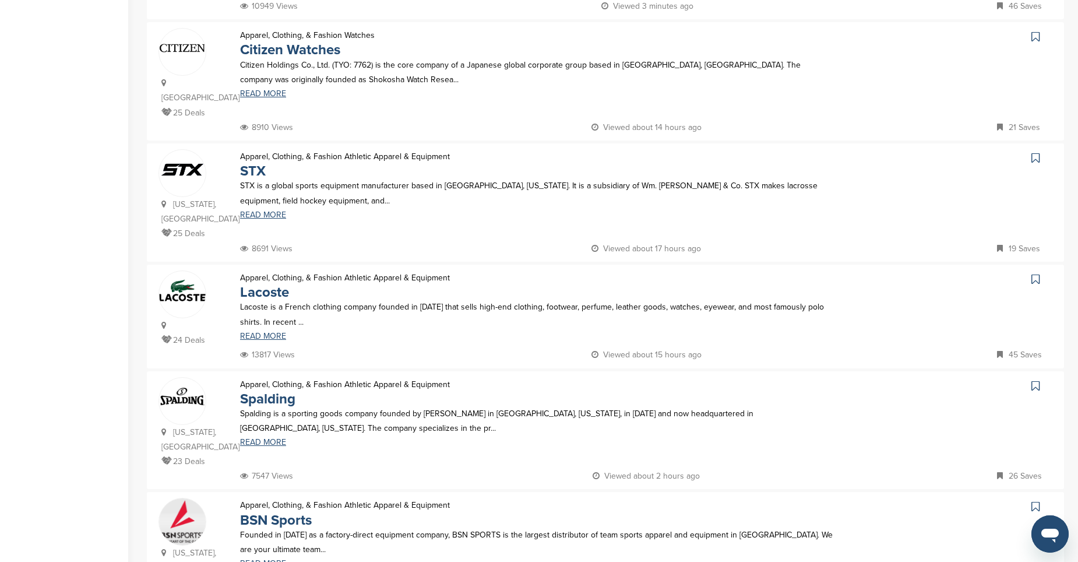
scroll to position [932, 0]
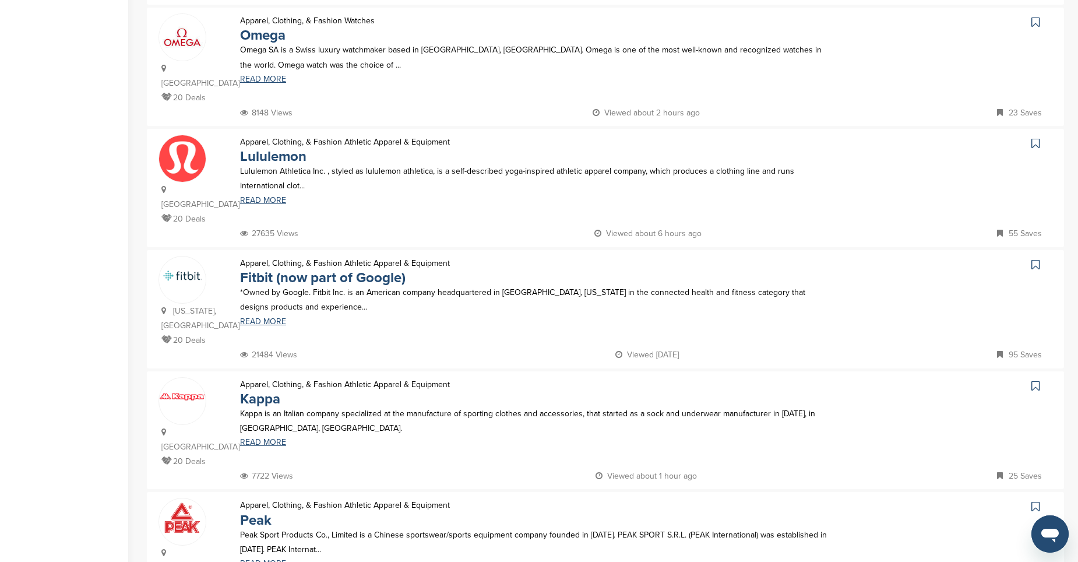
scroll to position [990, 0]
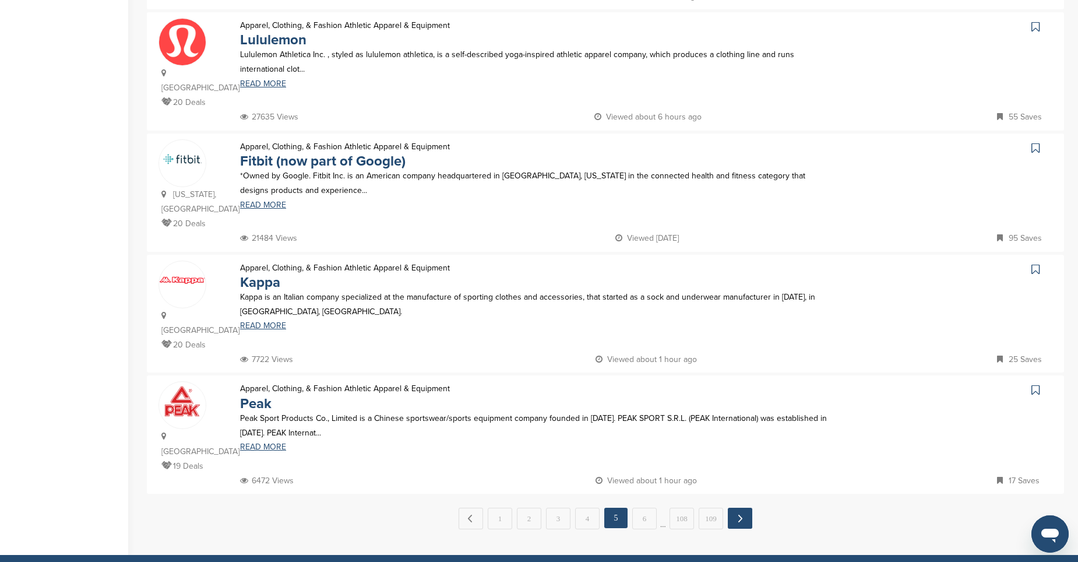
click at [735, 507] on link "Next →" at bounding box center [740, 517] width 24 height 21
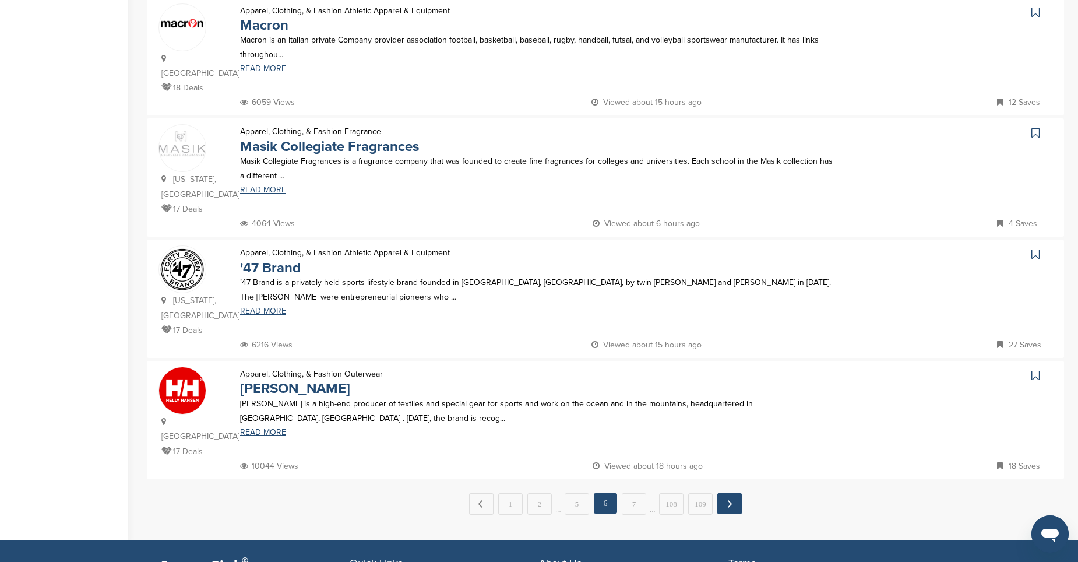
click at [734, 493] on link "Next →" at bounding box center [729, 503] width 24 height 21
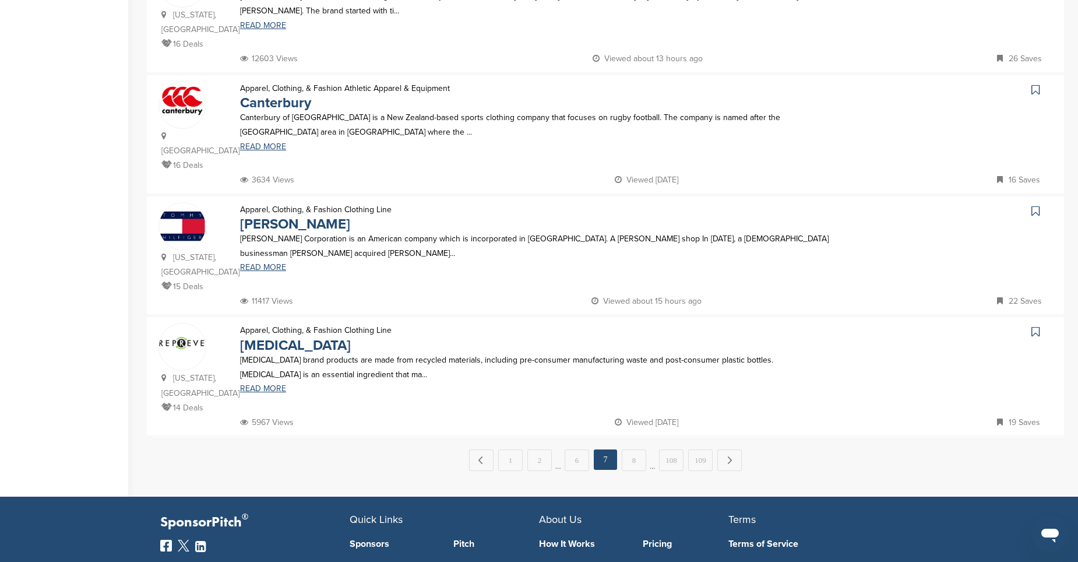
scroll to position [1107, 0]
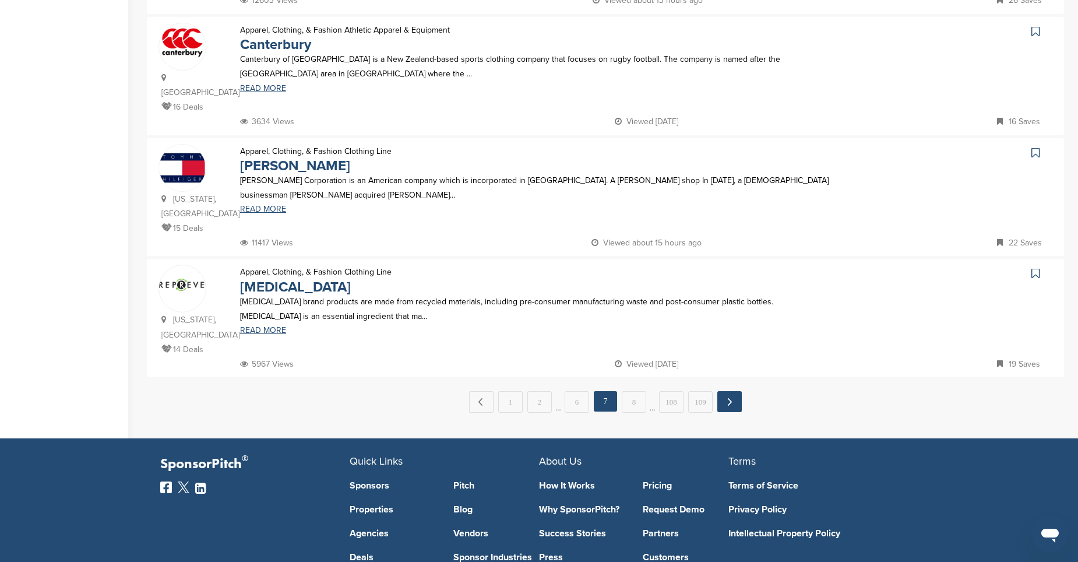
click at [732, 391] on link "Next →" at bounding box center [729, 401] width 24 height 21
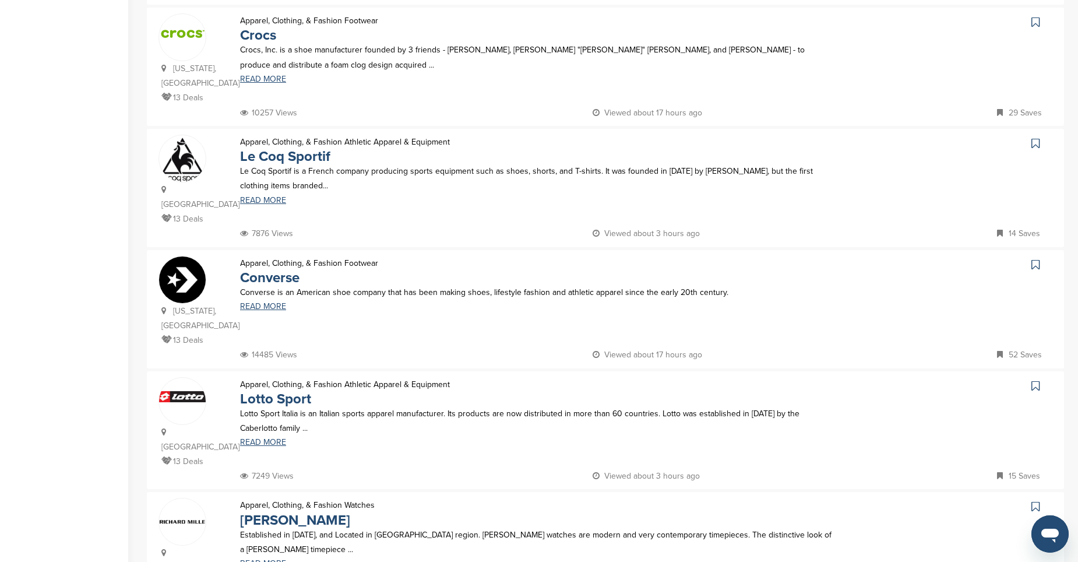
scroll to position [932, 0]
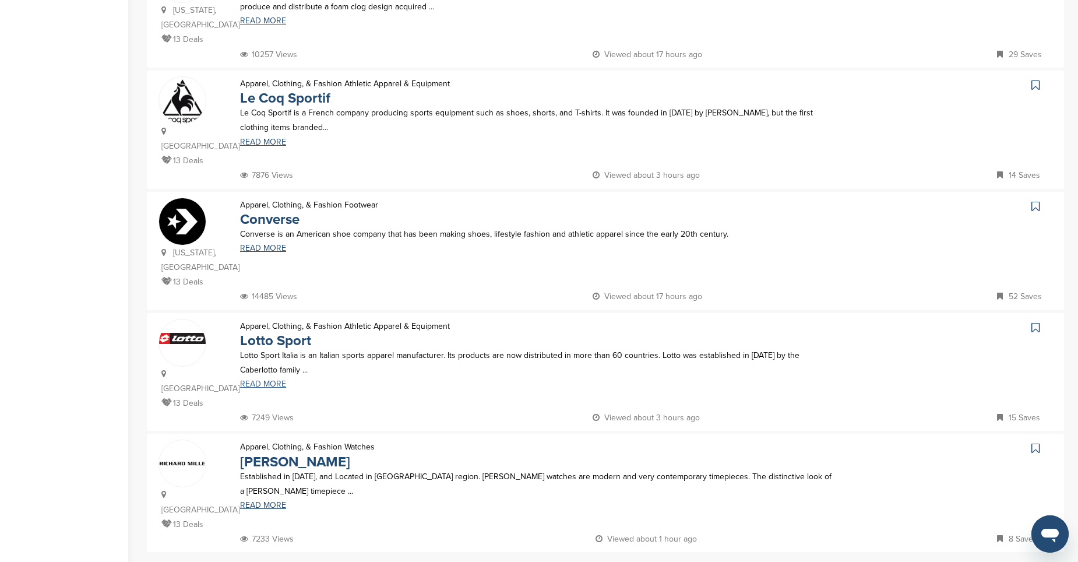
click at [280, 380] on link "READ MORE" at bounding box center [537, 384] width 595 height 8
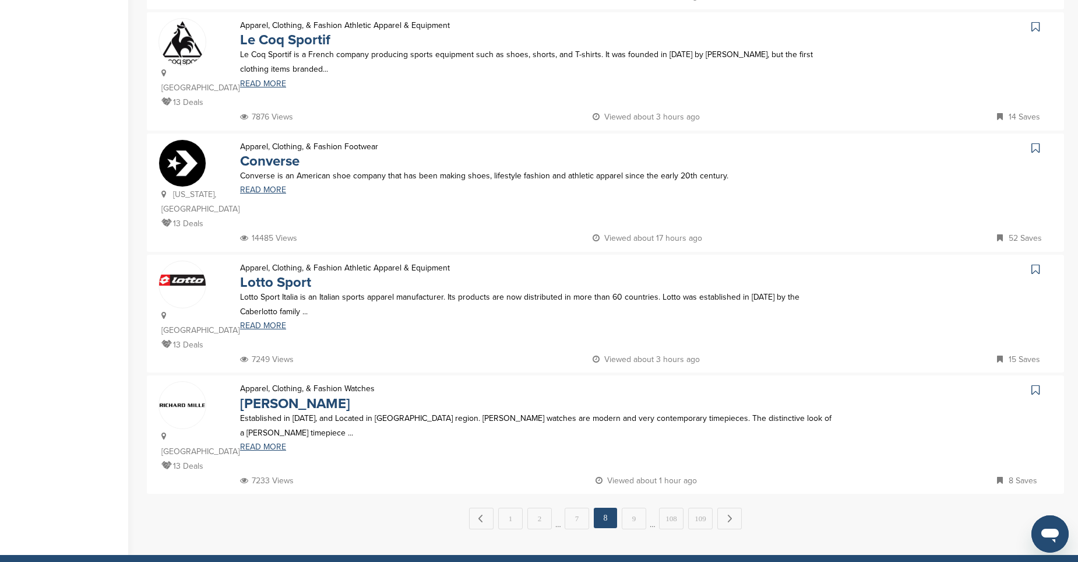
scroll to position [1049, 0]
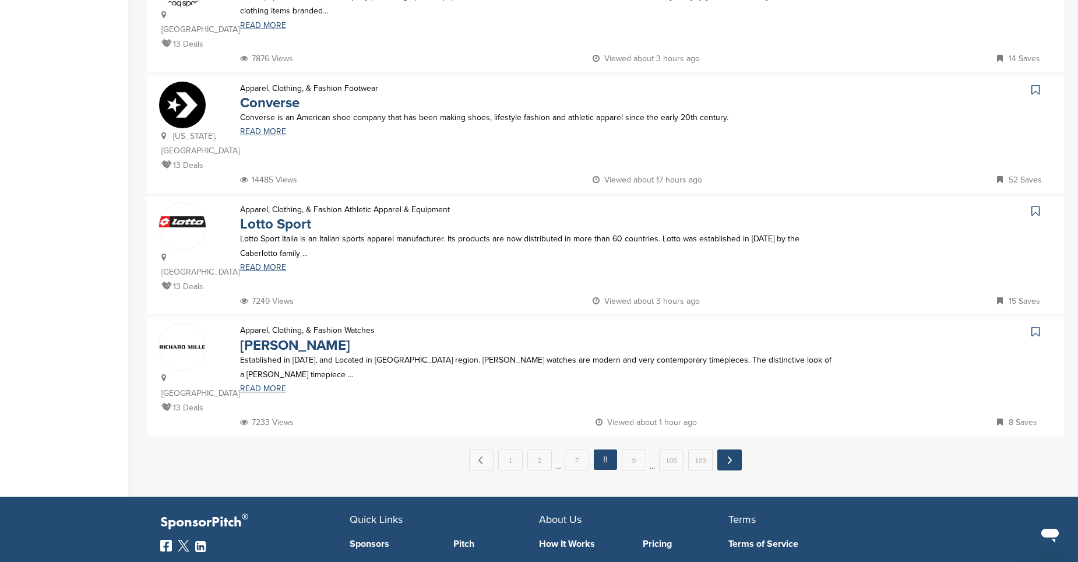
click at [727, 449] on link "Next →" at bounding box center [729, 459] width 24 height 21
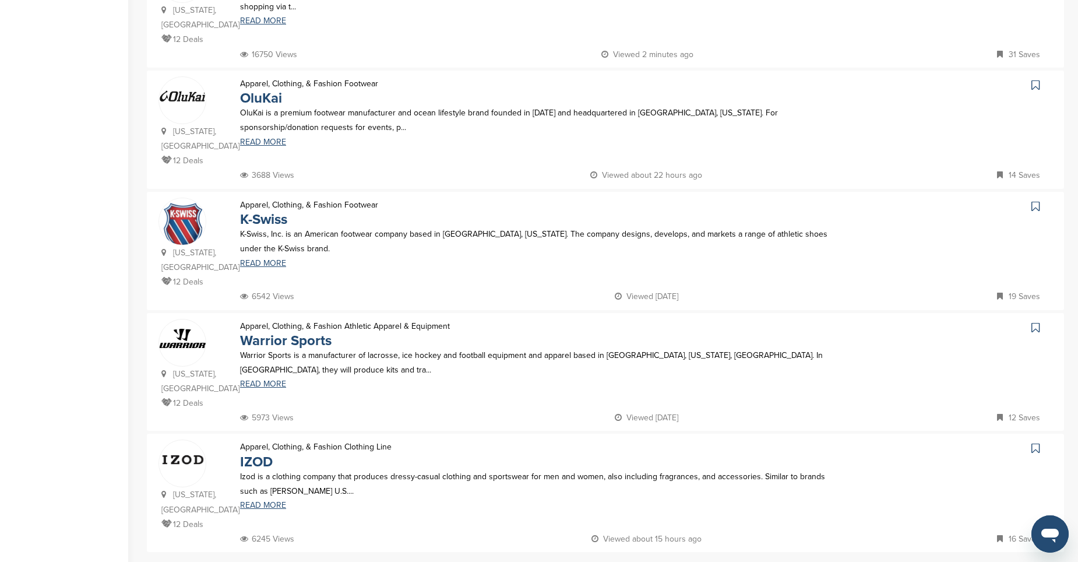
scroll to position [990, 0]
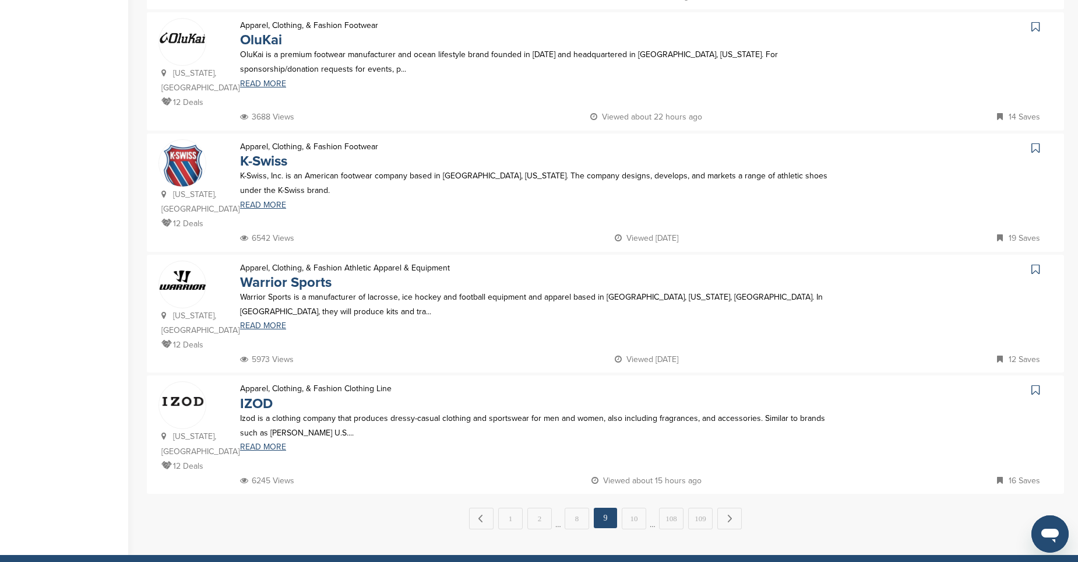
drag, startPoint x: 728, startPoint y: 433, endPoint x: 722, endPoint y: 432, distance: 6.5
click at [728, 507] on link "Next →" at bounding box center [729, 518] width 24 height 22
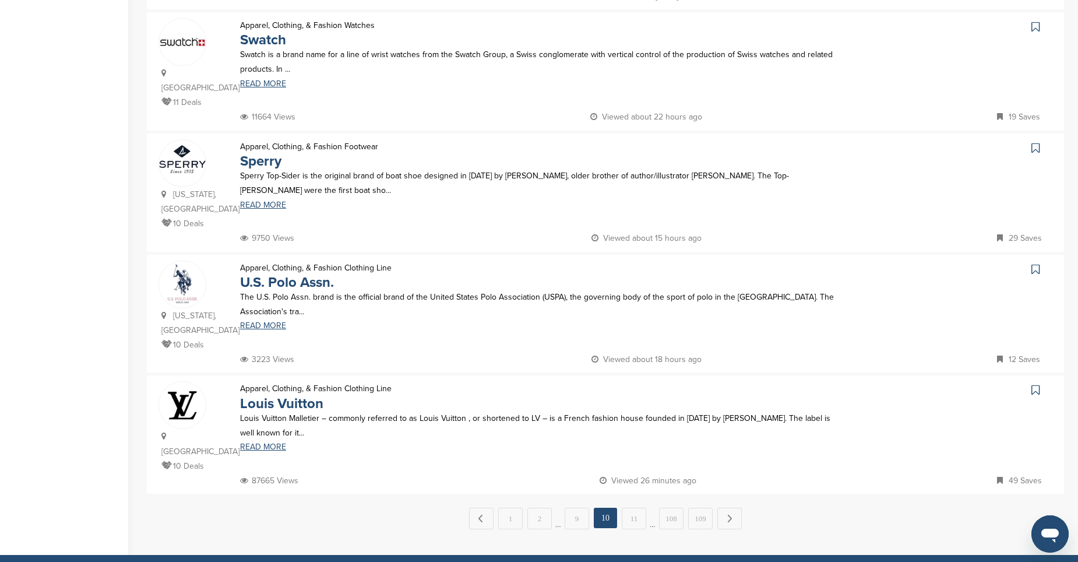
scroll to position [0, 0]
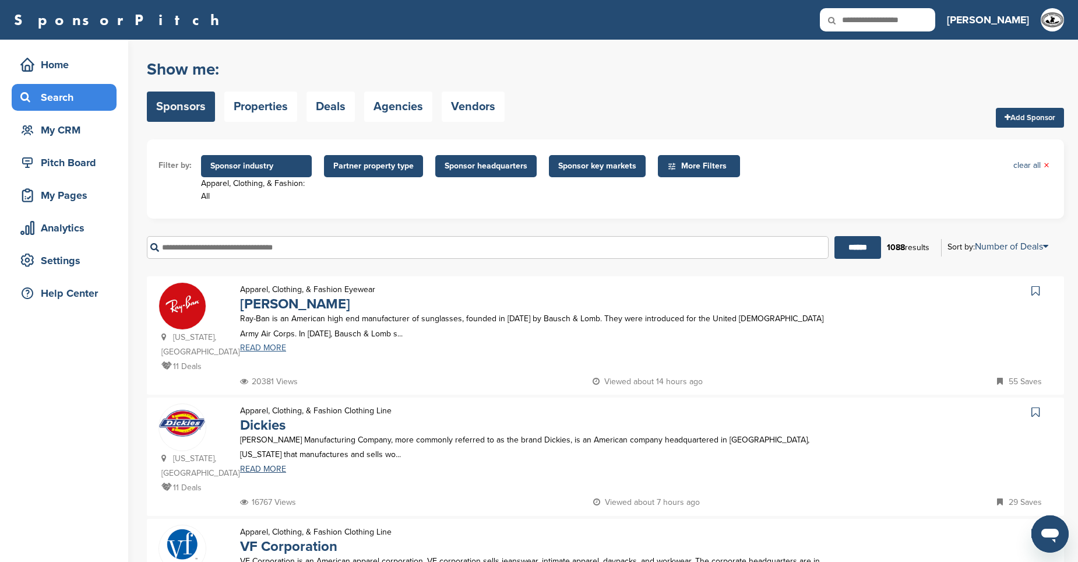
click at [251, 345] on link "READ MORE" at bounding box center [537, 348] width 595 height 8
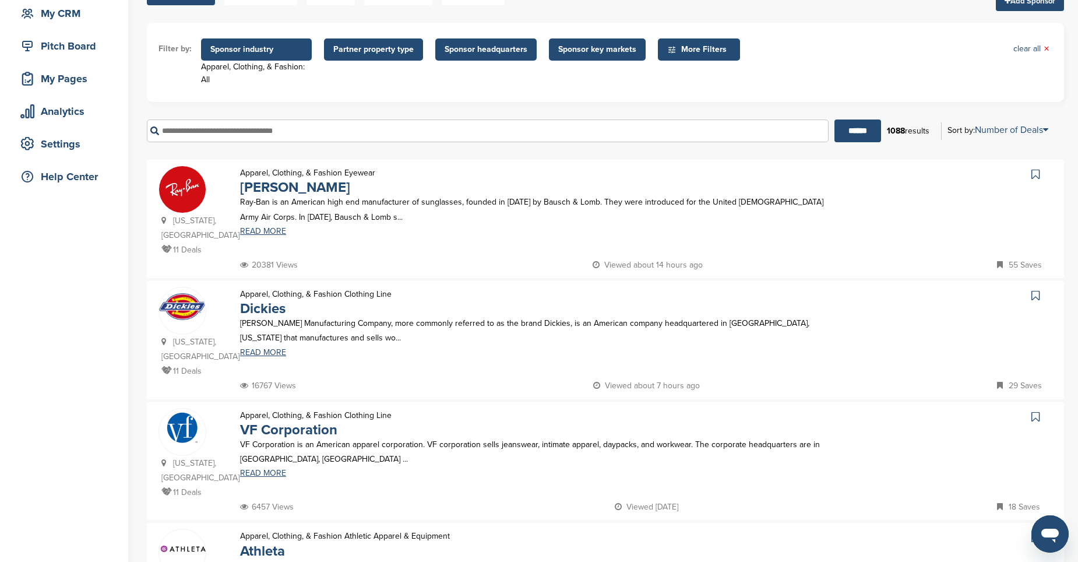
scroll to position [175, 0]
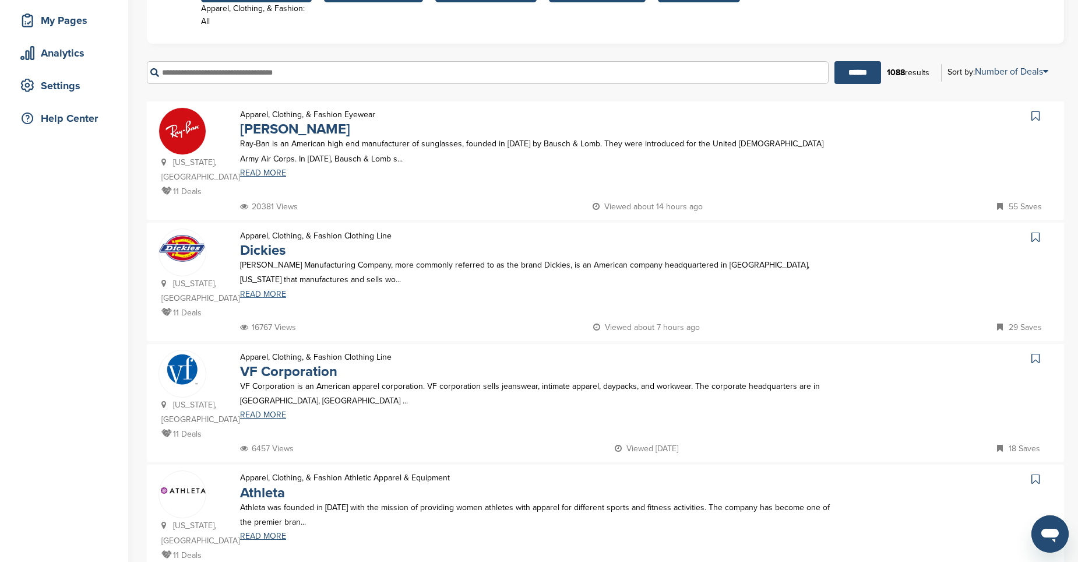
click at [264, 293] on link "READ MORE" at bounding box center [537, 294] width 595 height 8
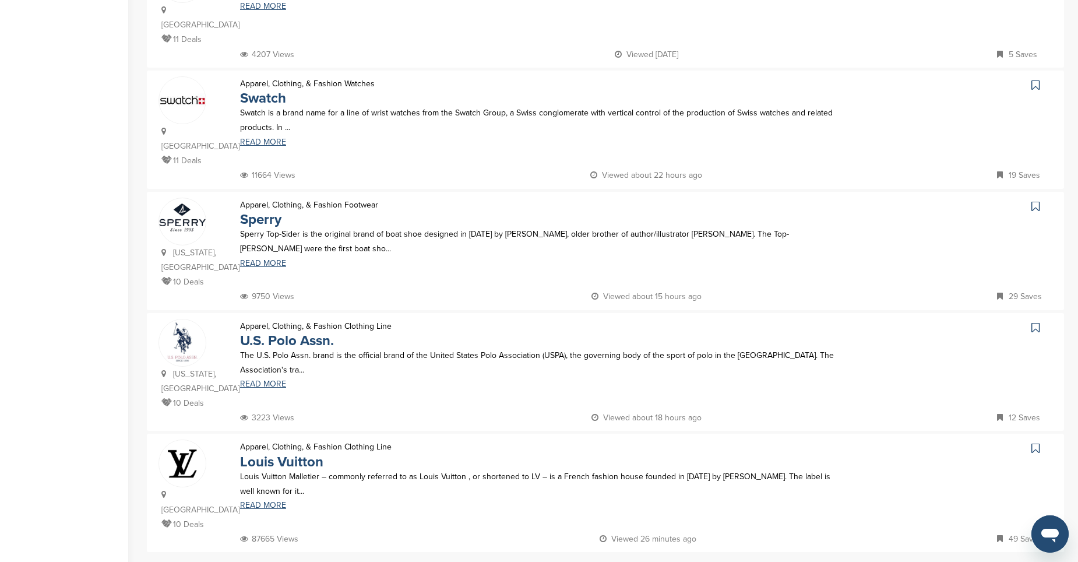
scroll to position [990, 0]
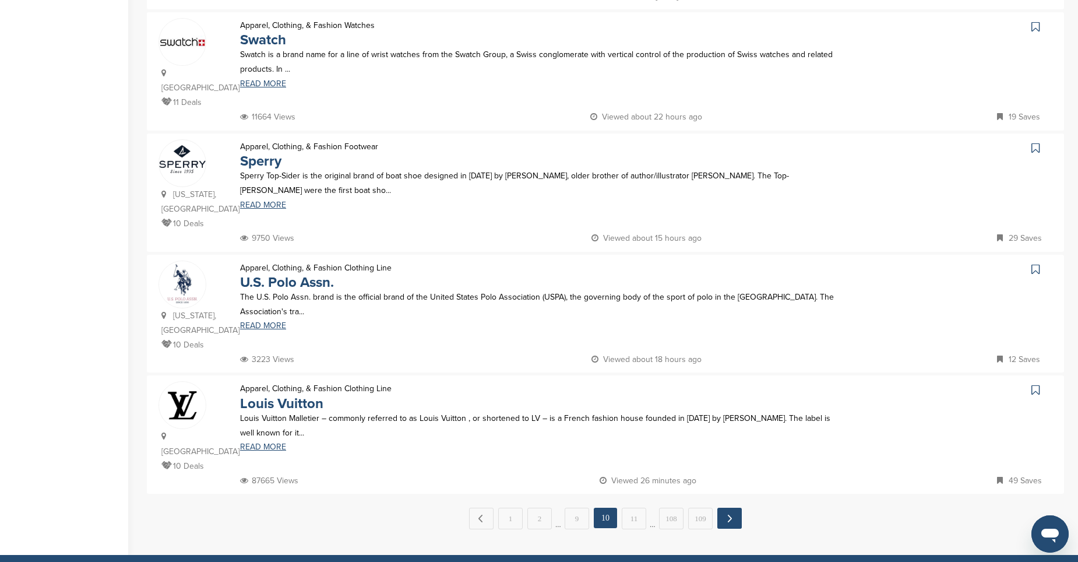
click at [732, 507] on link "Next →" at bounding box center [729, 517] width 24 height 21
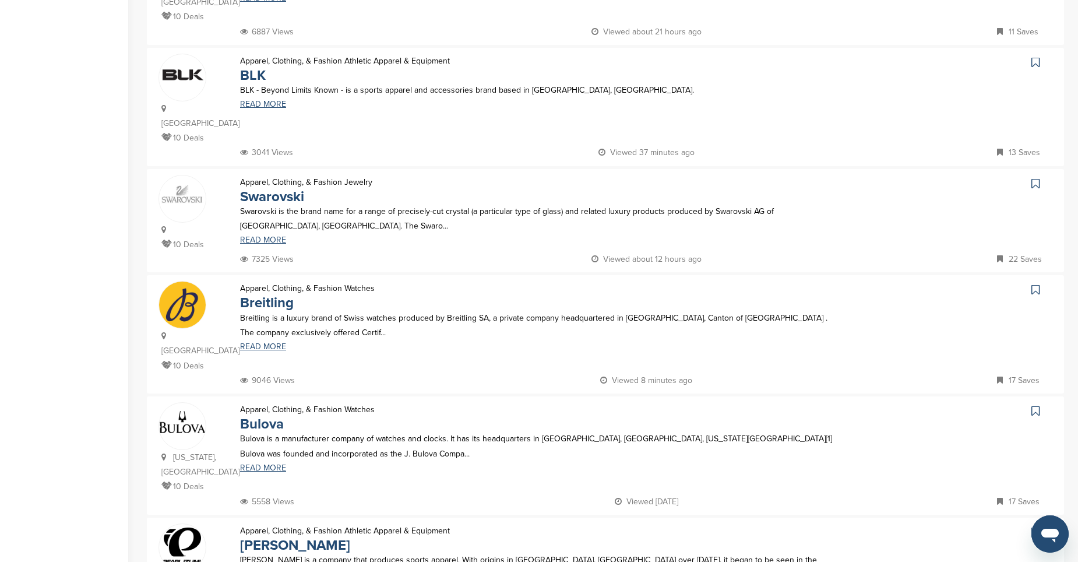
scroll to position [408, 0]
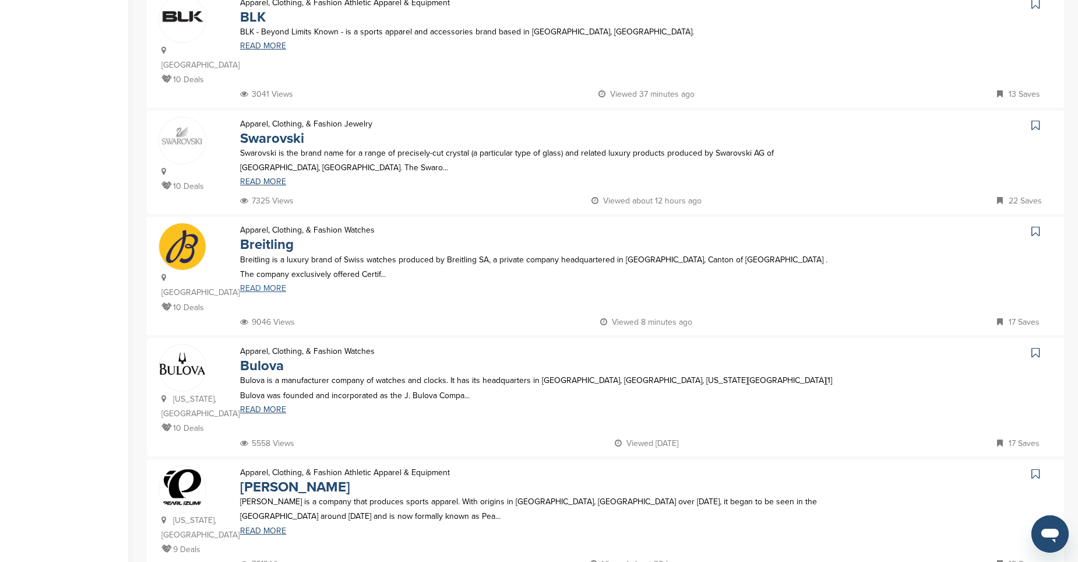
click at [269, 290] on link "READ MORE" at bounding box center [537, 288] width 595 height 8
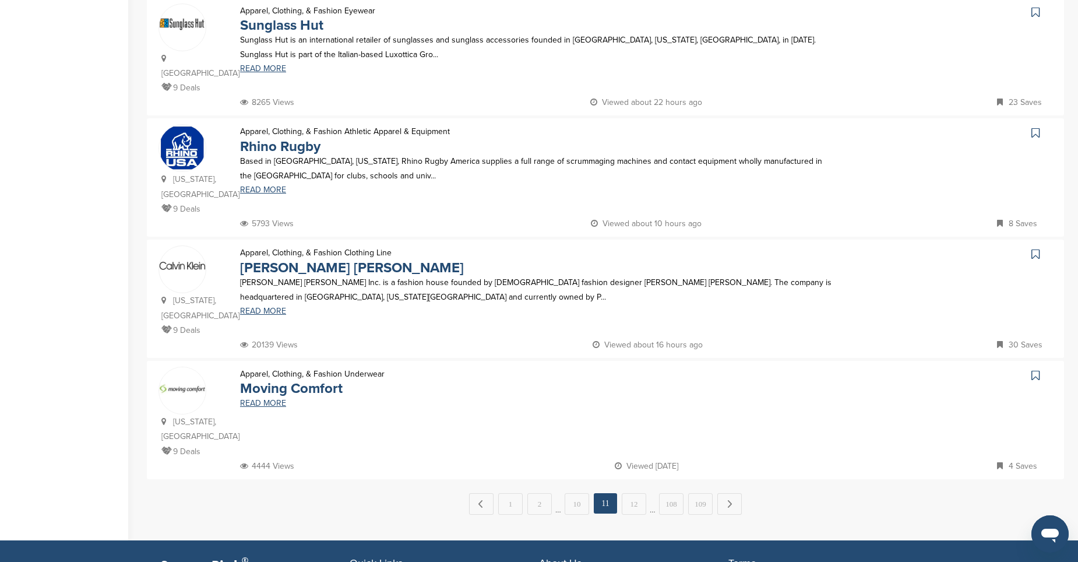
scroll to position [1049, 0]
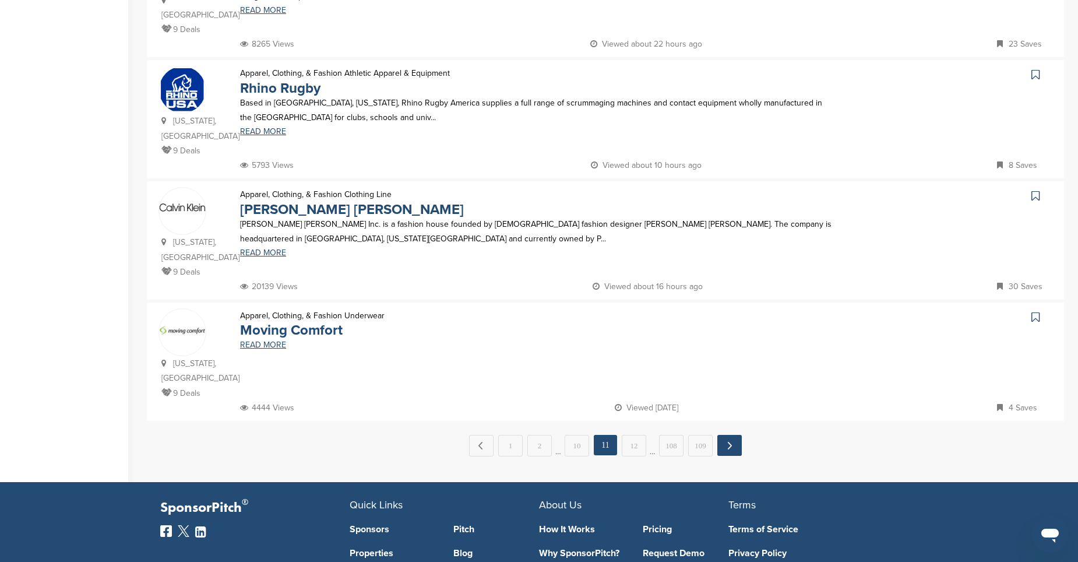
click at [726, 435] on link "Next →" at bounding box center [729, 445] width 24 height 21
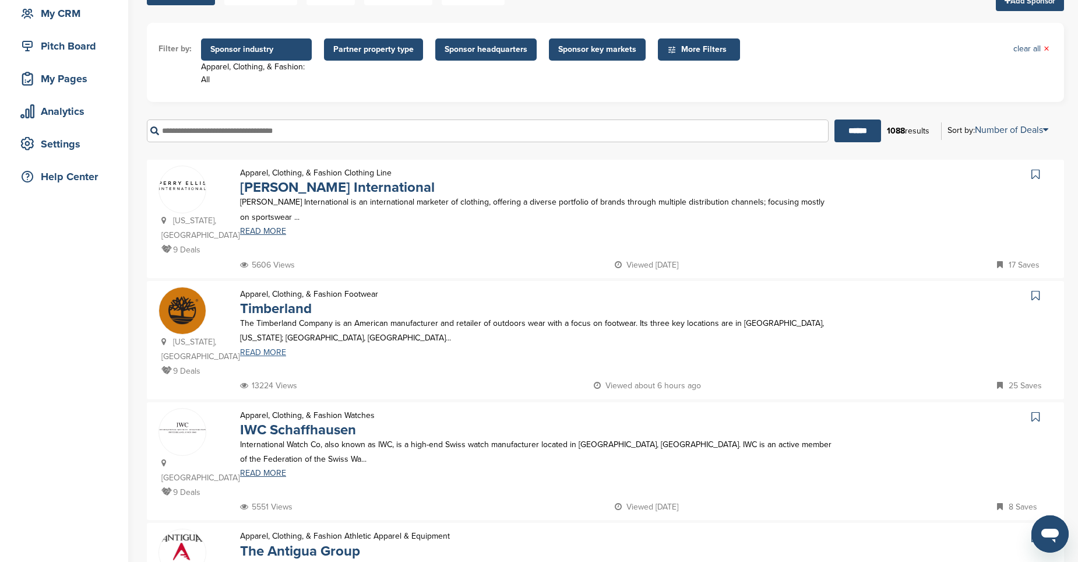
scroll to position [175, 0]
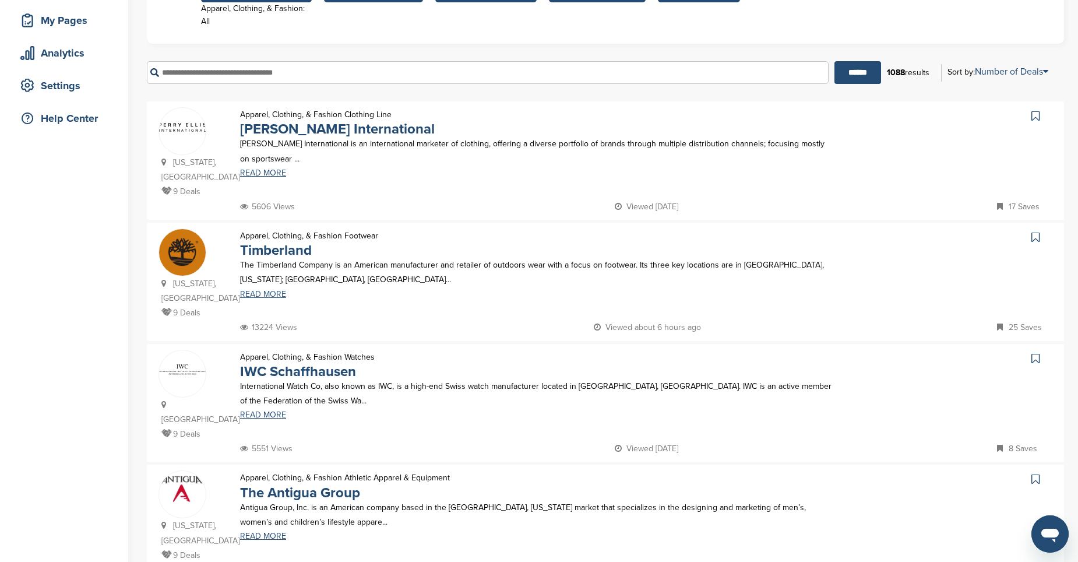
click at [264, 290] on link "READ MORE" at bounding box center [537, 294] width 595 height 8
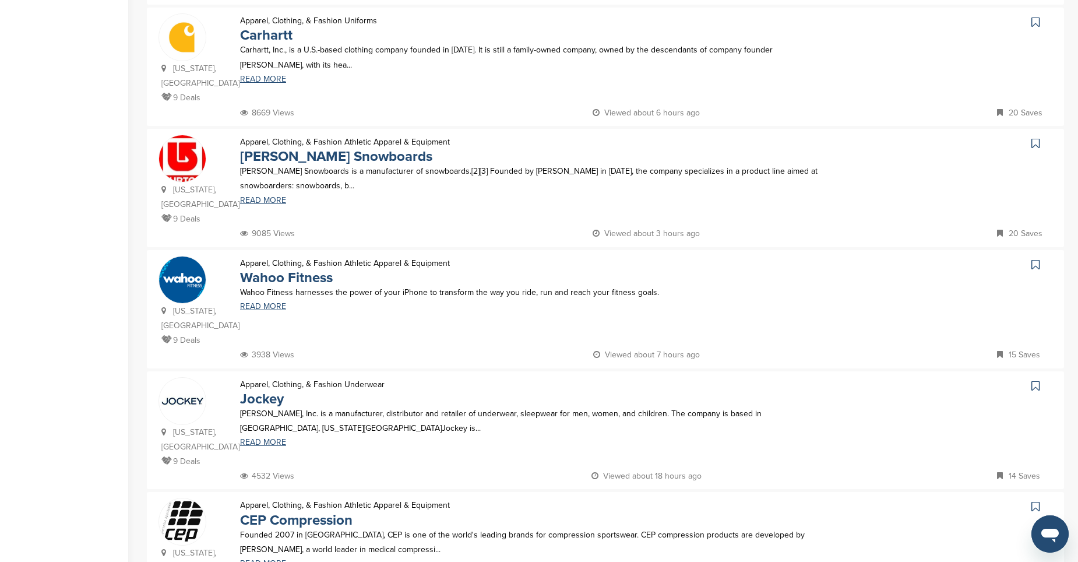
scroll to position [932, 0]
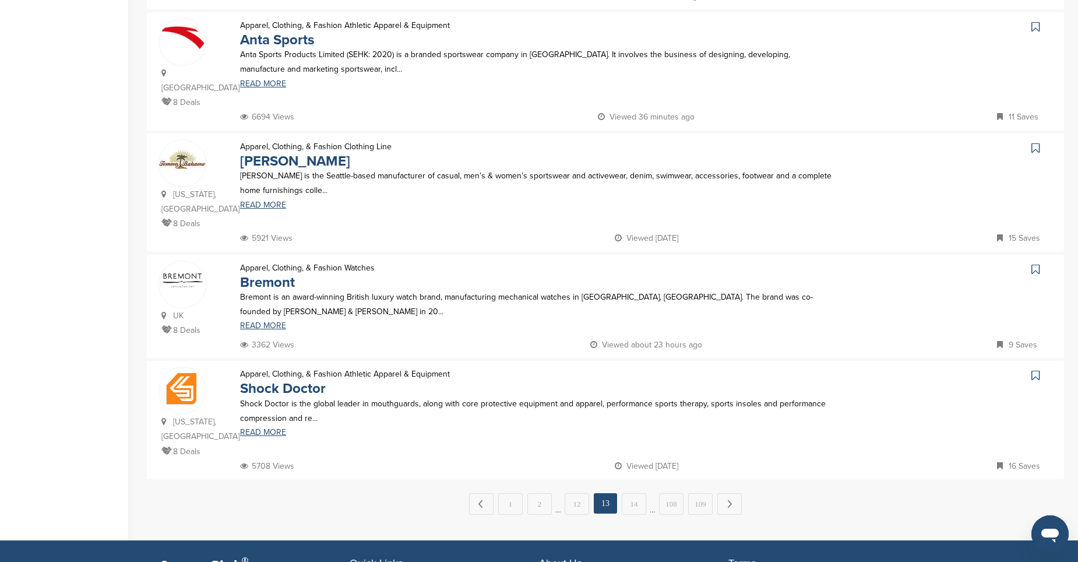
scroll to position [1049, 0]
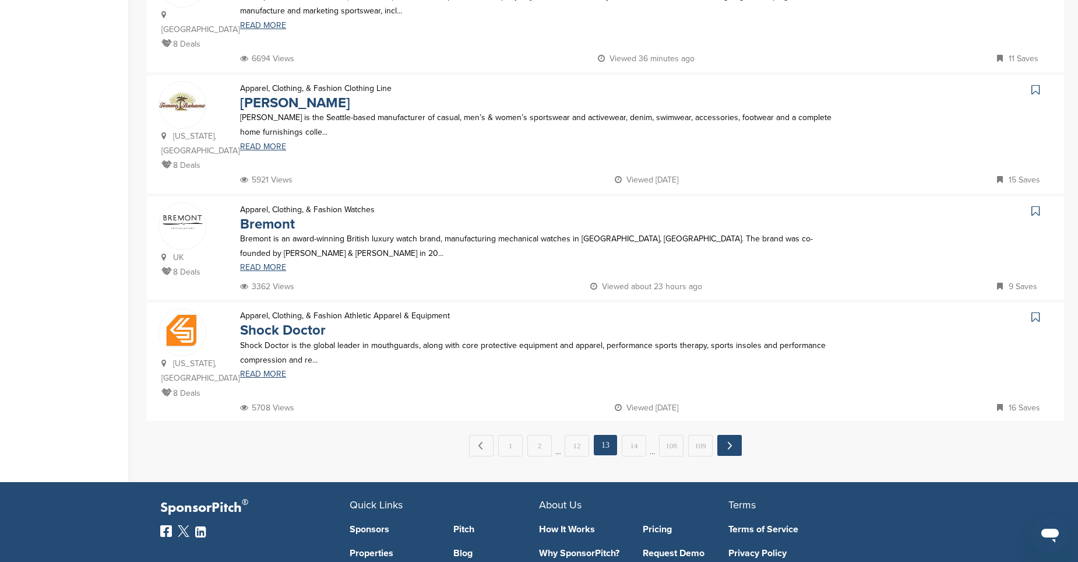
click at [725, 435] on link "Next →" at bounding box center [729, 445] width 24 height 21
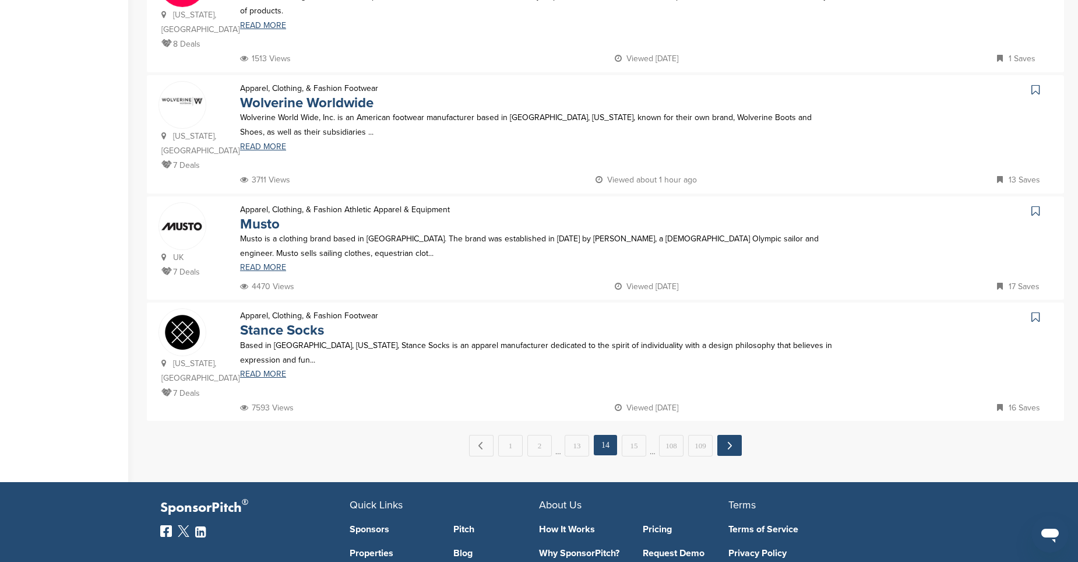
click at [721, 435] on link "Next →" at bounding box center [729, 445] width 24 height 21
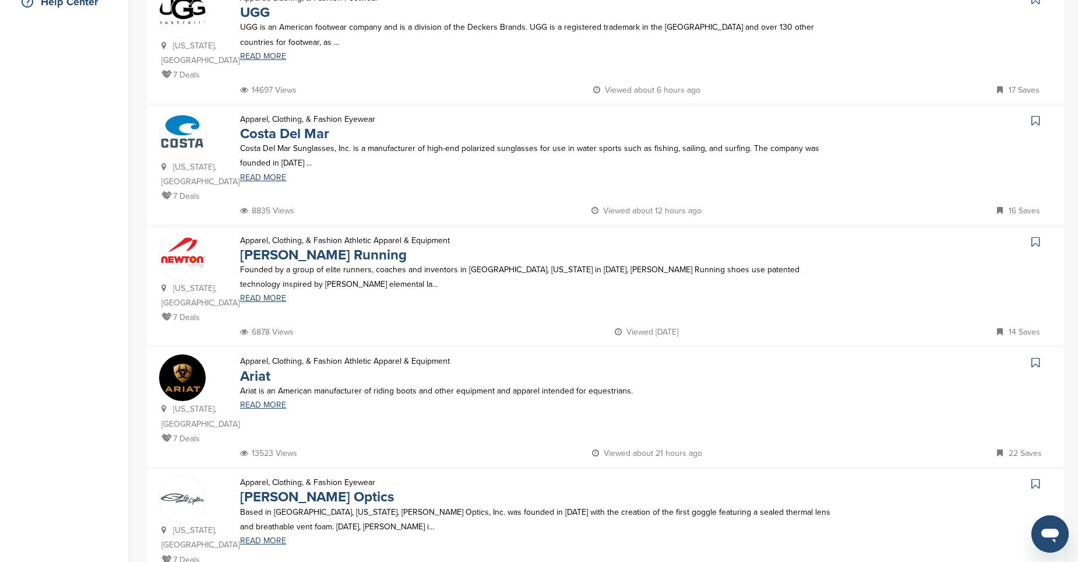
scroll to position [350, 0]
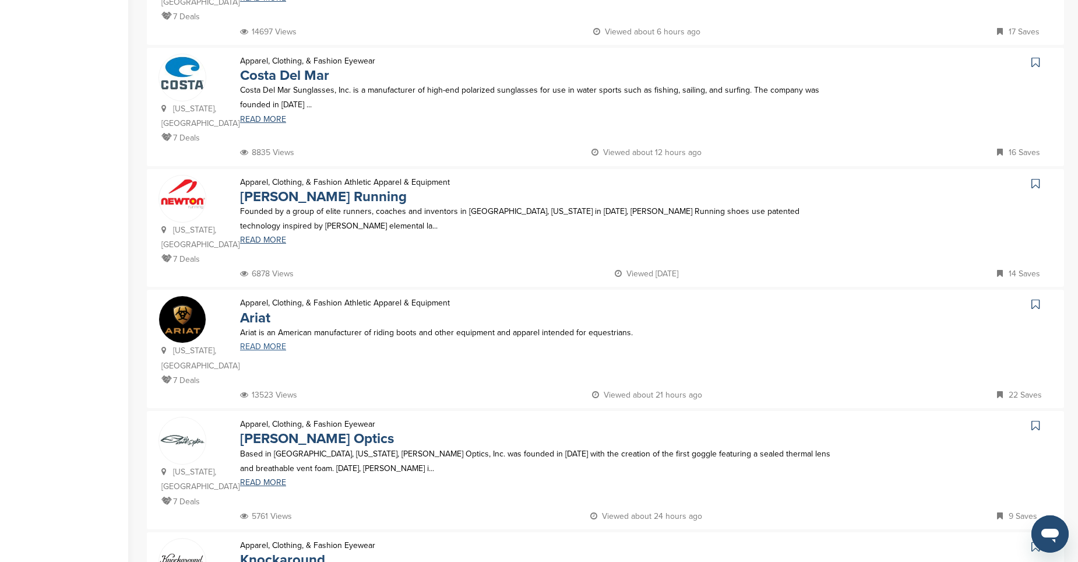
click at [248, 343] on link "READ MORE" at bounding box center [537, 347] width 595 height 8
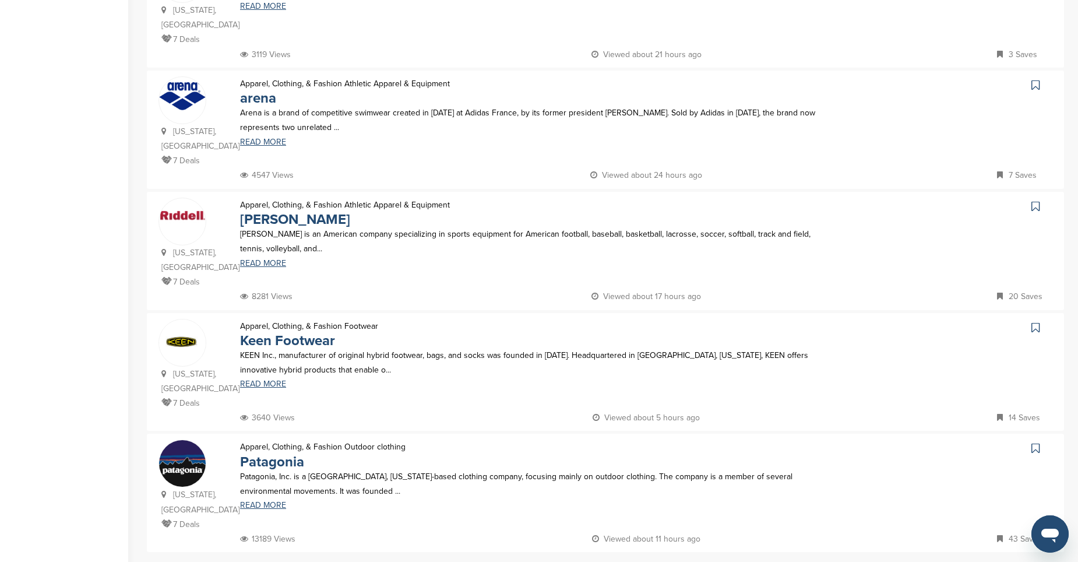
scroll to position [990, 0]
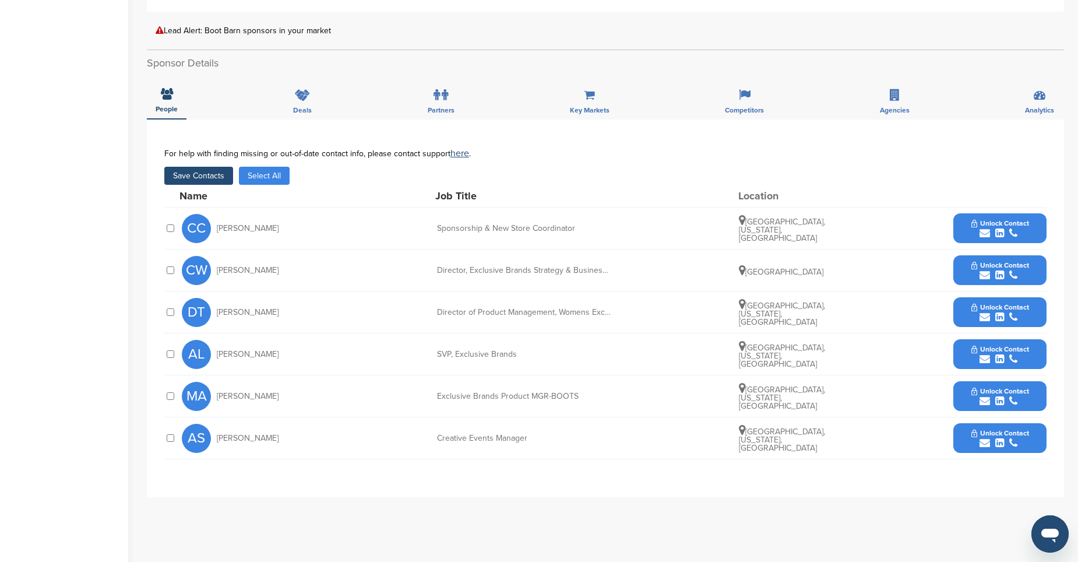
click at [985, 232] on icon "submit" at bounding box center [984, 233] width 10 height 10
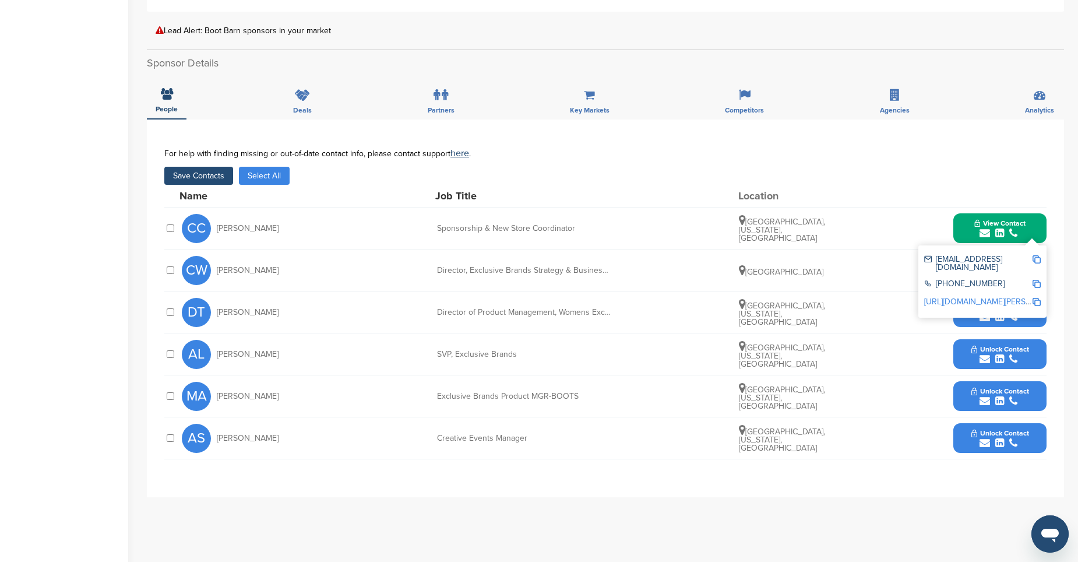
click at [932, 358] on div "AL Aris Lallas SVP, Exclusive Brands Los Angeles, California, United States Unl…" at bounding box center [614, 353] width 865 height 41
click at [1066, 266] on div "You have reached your monthly limit. Please upgrade to access more. Upgrade on …" at bounding box center [612, 190] width 931 height 1000
click at [920, 236] on div "CC Corey Cisowski Sponsorship & New Store Coordinator Irvine, California, Unite…" at bounding box center [614, 227] width 865 height 41
click at [965, 223] on button "View Contact" at bounding box center [999, 228] width 79 height 35
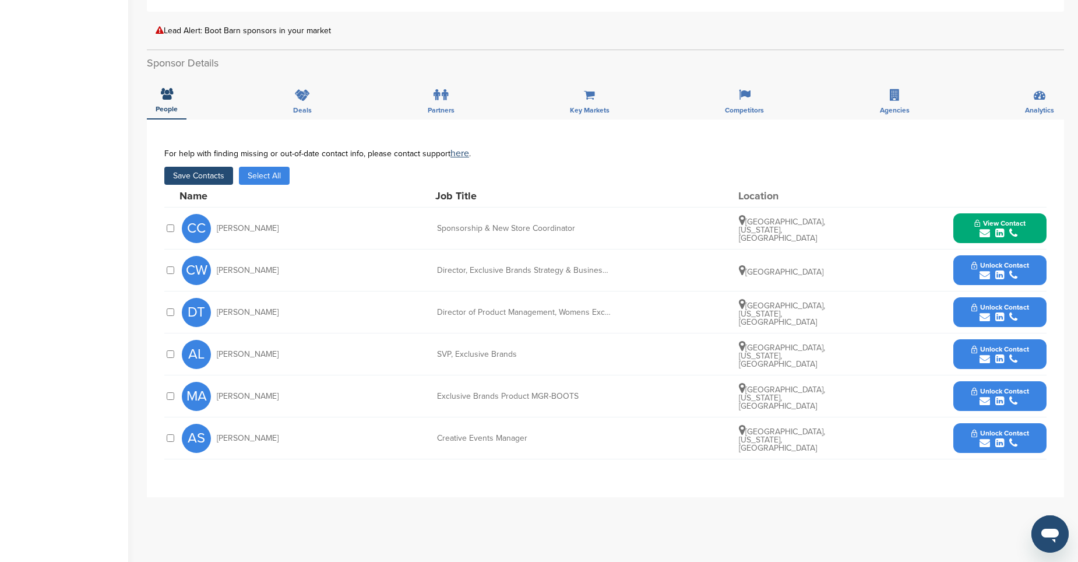
click at [982, 273] on icon "submit" at bounding box center [984, 275] width 10 height 10
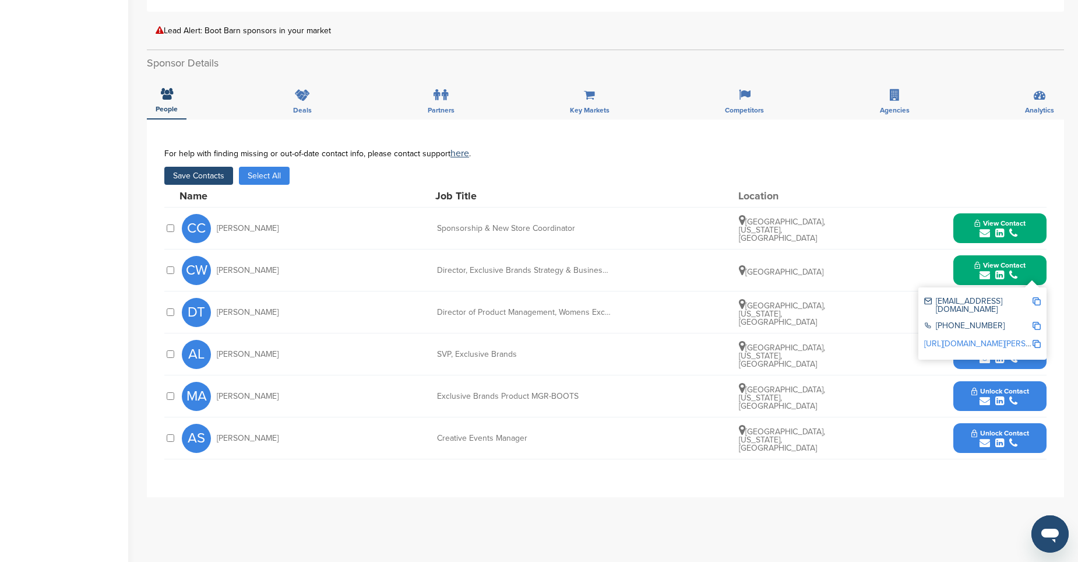
click at [907, 263] on div "CW Christine Wegmann Director, Exclusive Brands Strategy & Business Operations …" at bounding box center [614, 269] width 865 height 41
click at [964, 269] on button "View Contact" at bounding box center [999, 270] width 79 height 35
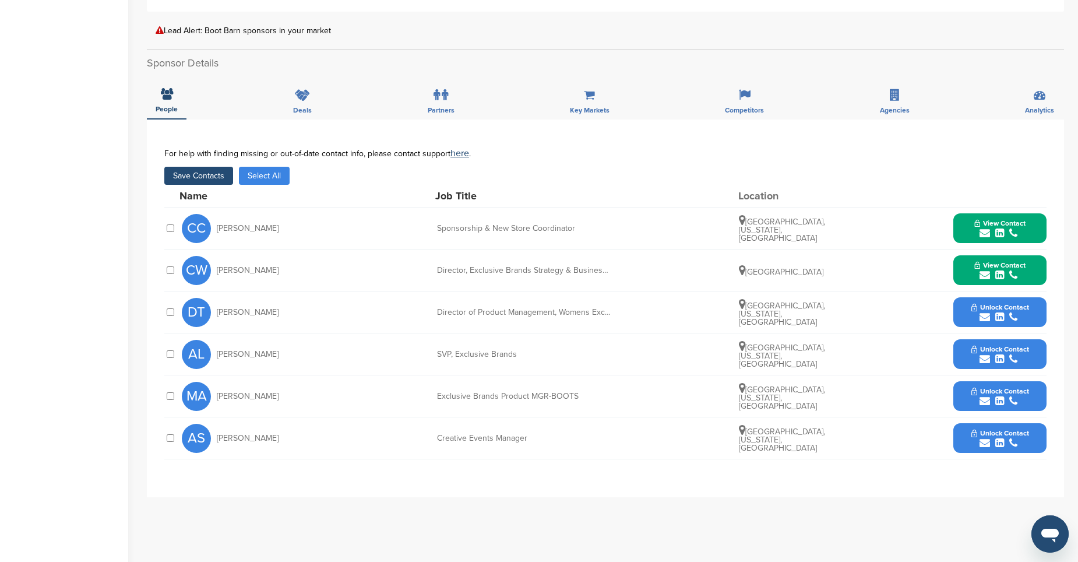
click at [985, 443] on icon "submit" at bounding box center [984, 443] width 10 height 10
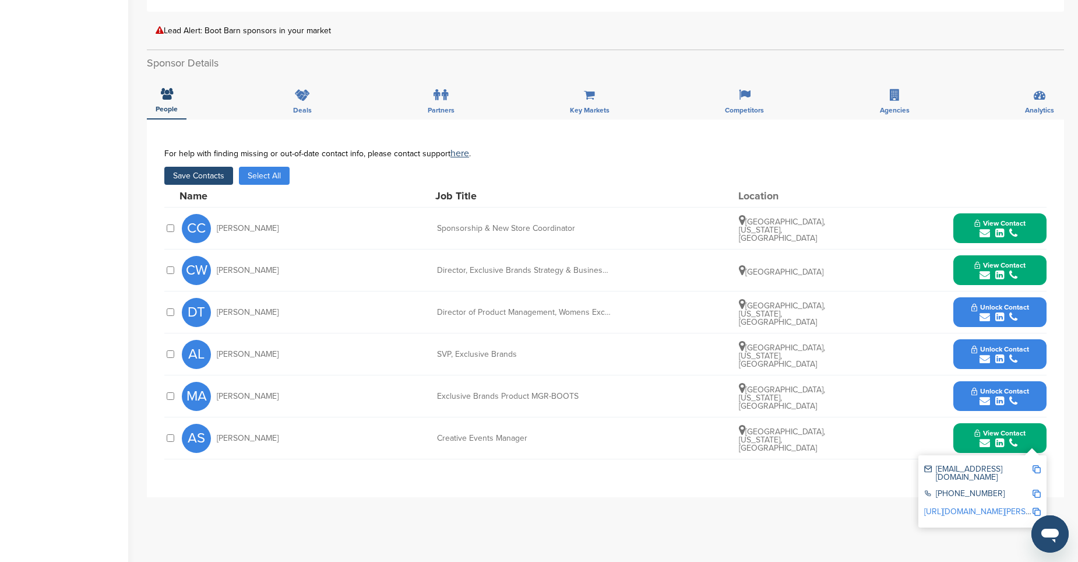
click at [963, 439] on button "View Contact" at bounding box center [999, 438] width 79 height 35
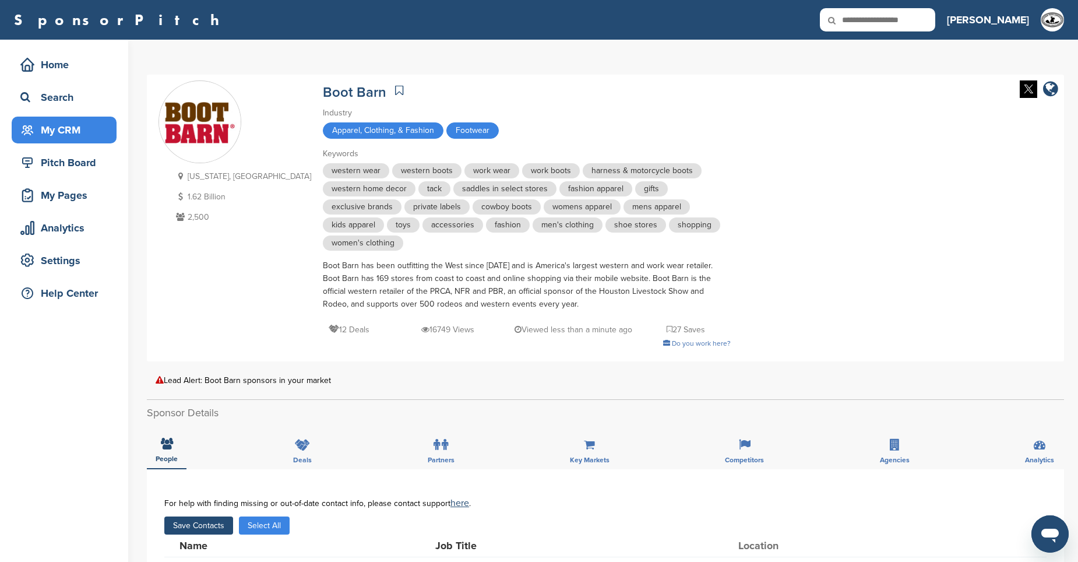
click at [75, 129] on div "My CRM" at bounding box center [66, 129] width 99 height 21
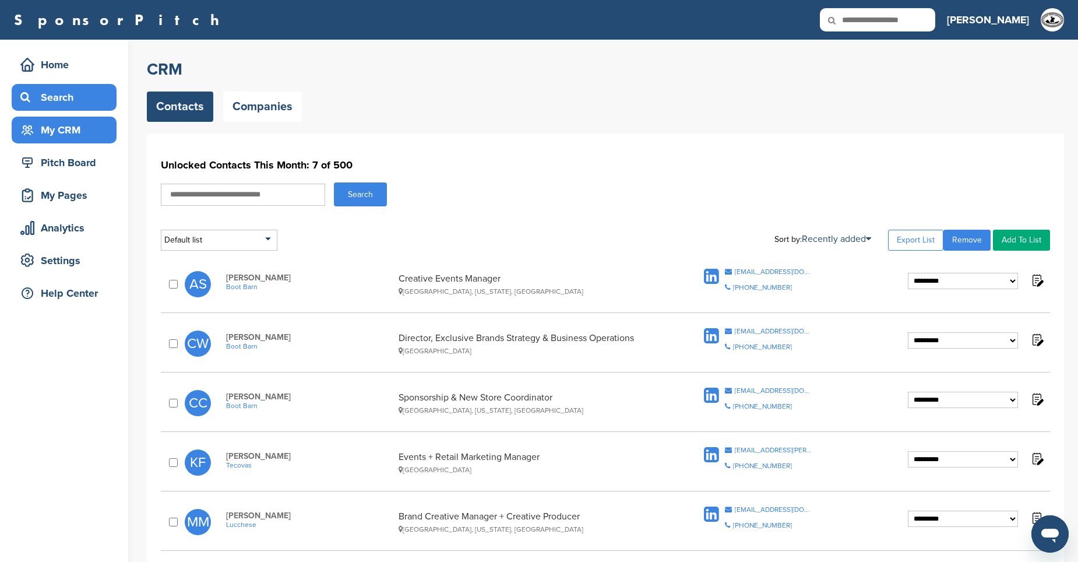
click at [38, 94] on div "Search" at bounding box center [66, 97] width 99 height 21
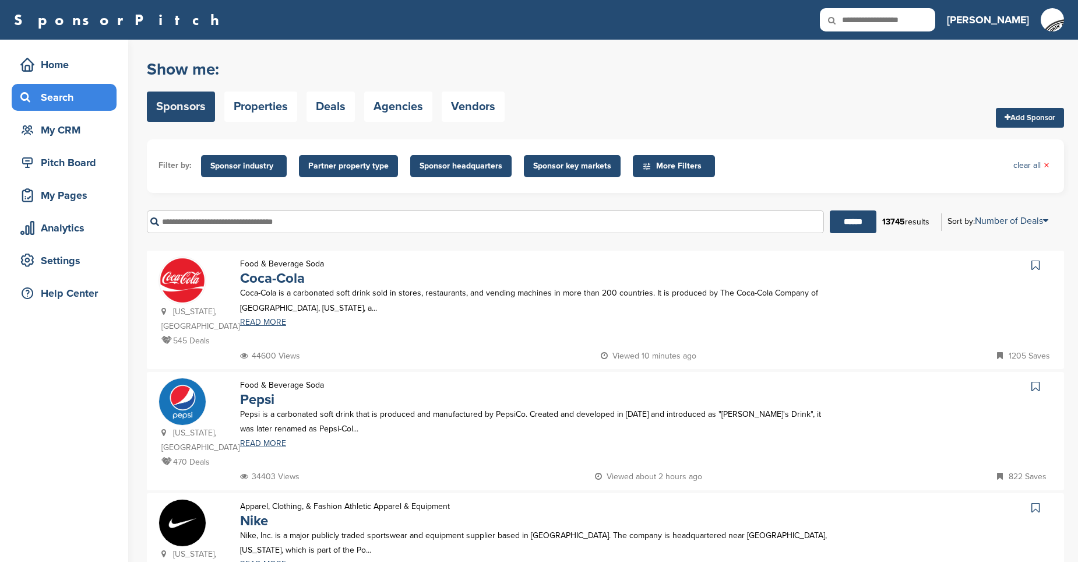
click at [253, 223] on input "text" at bounding box center [485, 221] width 677 height 23
click at [830, 210] on input "******" at bounding box center [853, 221] width 47 height 23
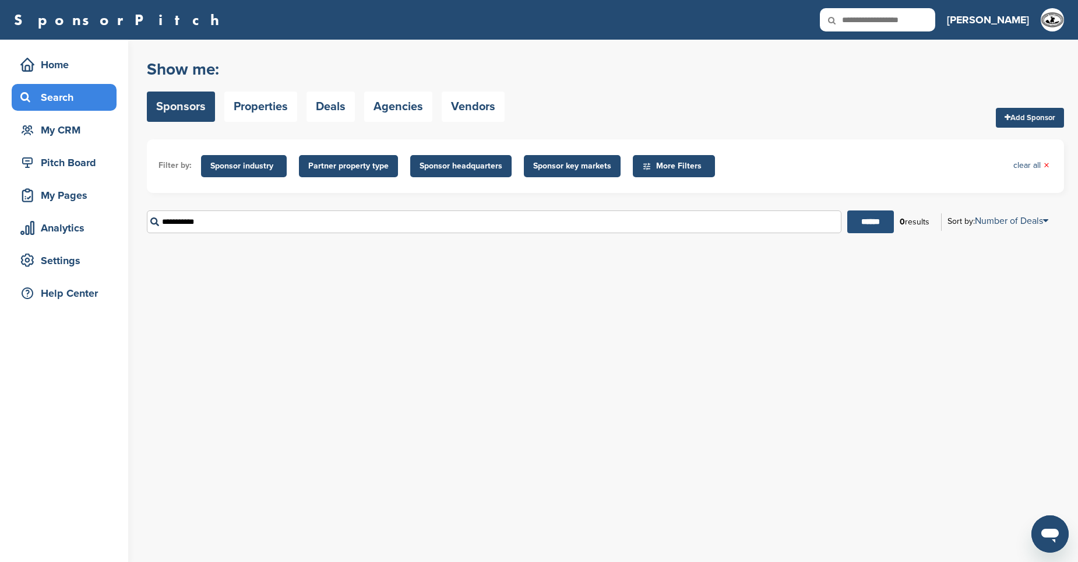
click at [856, 229] on input "******" at bounding box center [870, 221] width 47 height 23
drag, startPoint x: 250, startPoint y: 220, endPoint x: 119, endPoint y: 229, distance: 130.8
click at [121, 230] on div "Home Search My CRM Pitch Board My Pages Analytics Settings Help Center You have…" at bounding box center [539, 301] width 1078 height 522
drag, startPoint x: 193, startPoint y: 225, endPoint x: 121, endPoint y: 224, distance: 72.2
click at [121, 224] on div "Home Search My CRM Pitch Board My Pages Analytics Settings Help Center You have…" at bounding box center [539, 301] width 1078 height 522
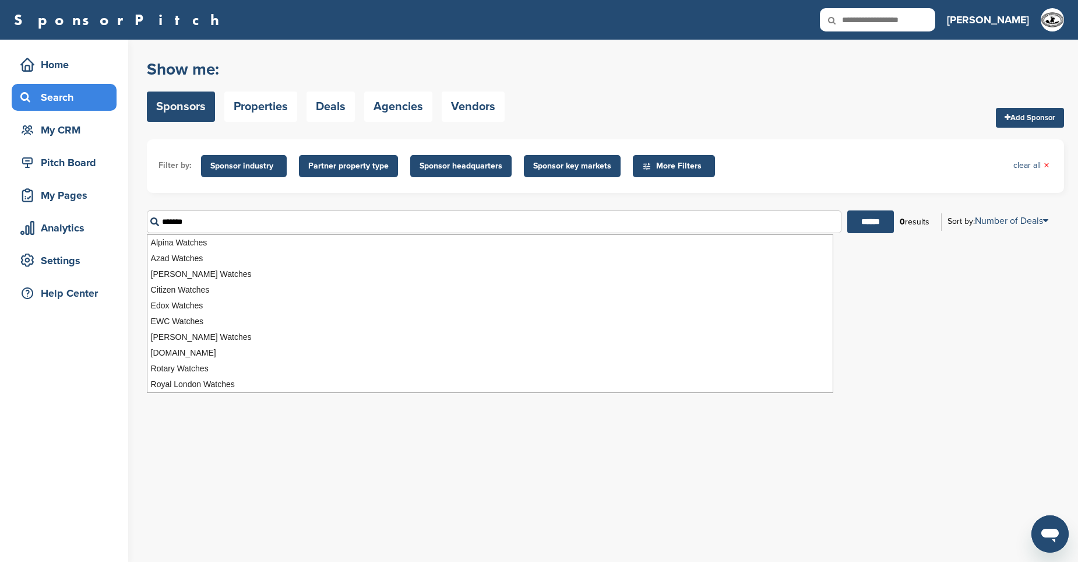
drag, startPoint x: 228, startPoint y: 221, endPoint x: 150, endPoint y: 222, distance: 78.7
click at [150, 222] on input "*******" at bounding box center [494, 221] width 694 height 23
click at [231, 166] on span "Sponsor industry" at bounding box center [243, 166] width 67 height 13
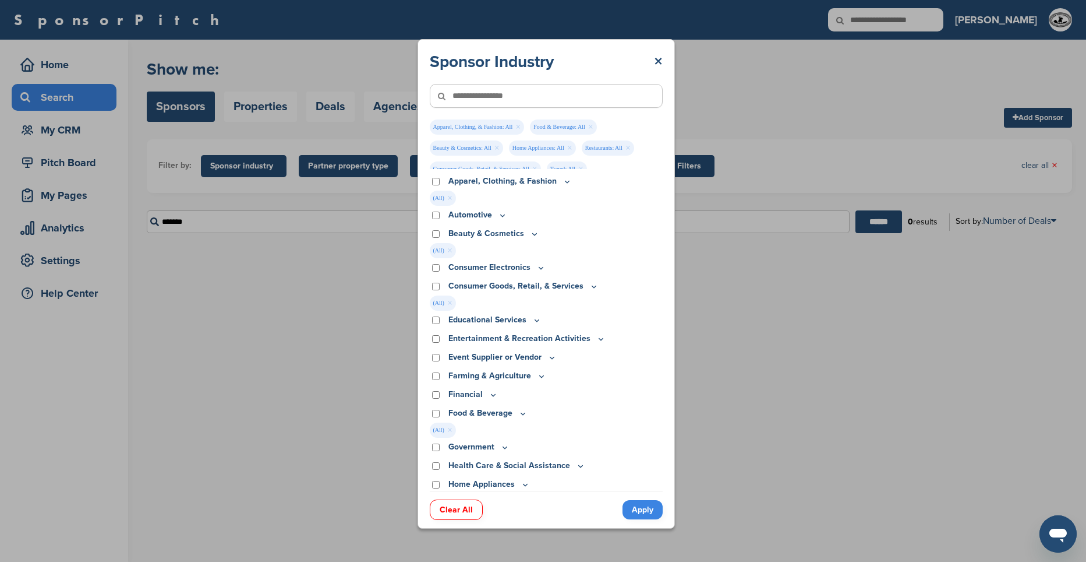
click at [645, 516] on link "Apply" at bounding box center [643, 509] width 40 height 19
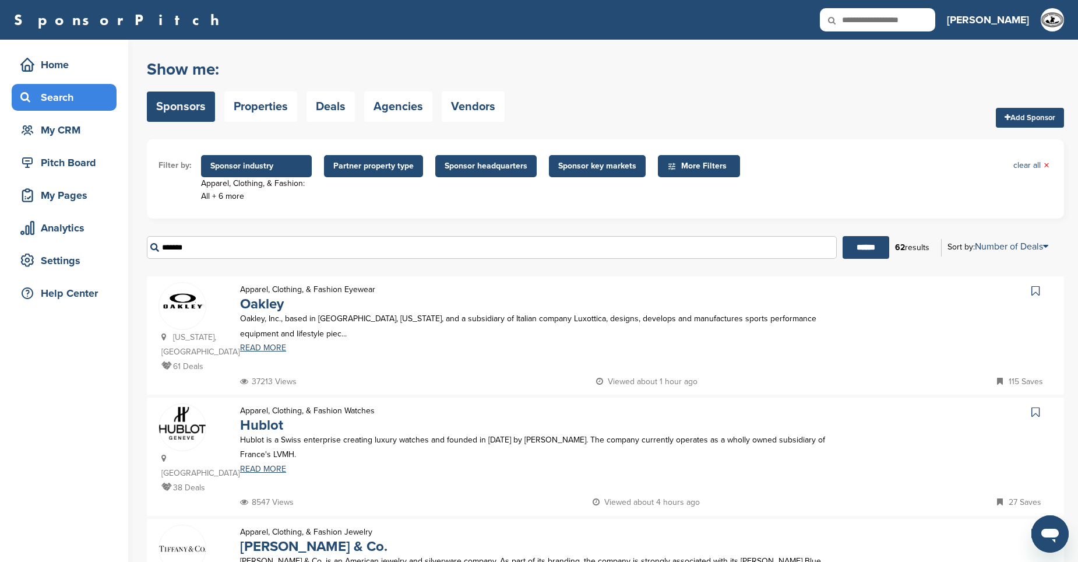
scroll to position [58, 0]
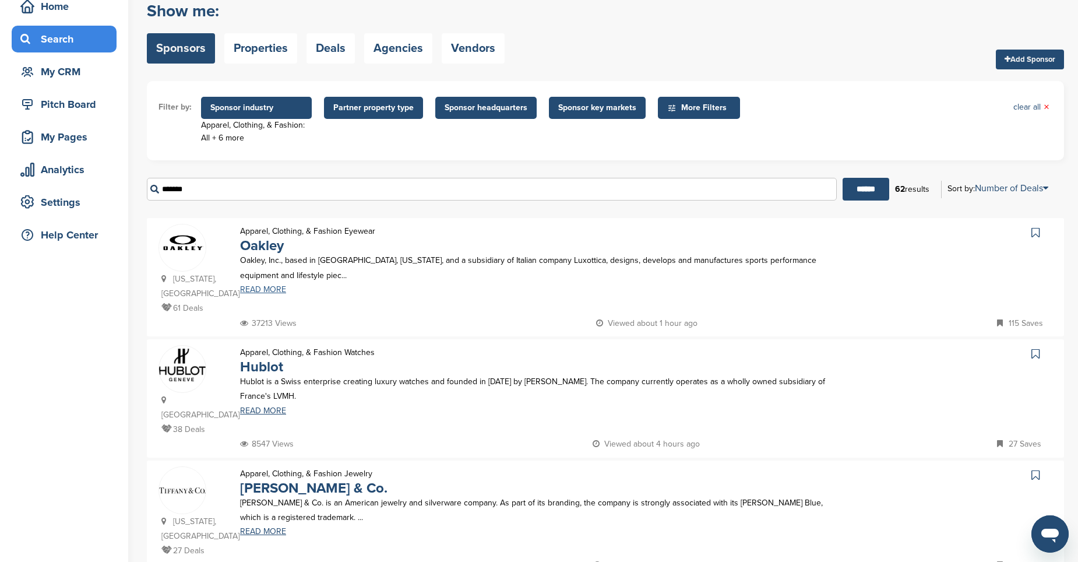
click at [255, 292] on link "READ MORE" at bounding box center [537, 289] width 595 height 8
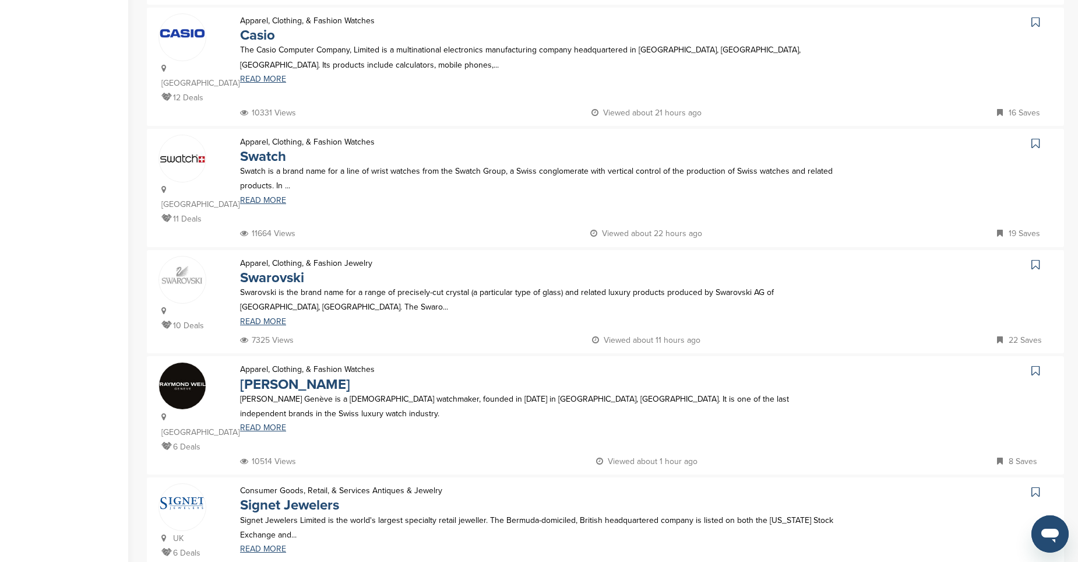
scroll to position [932, 0]
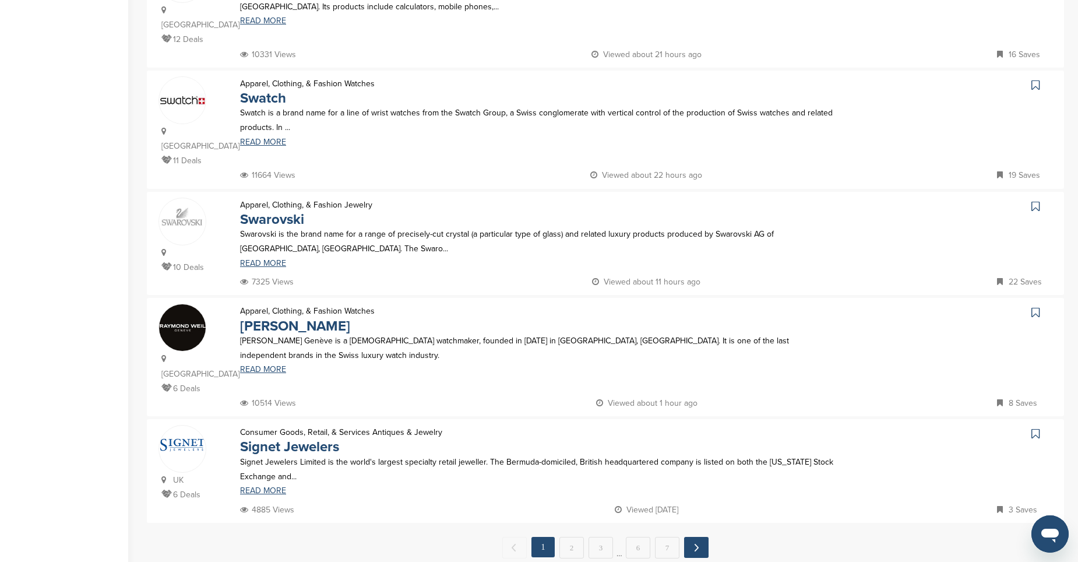
click at [700, 537] on link "Next →" at bounding box center [696, 547] width 24 height 21
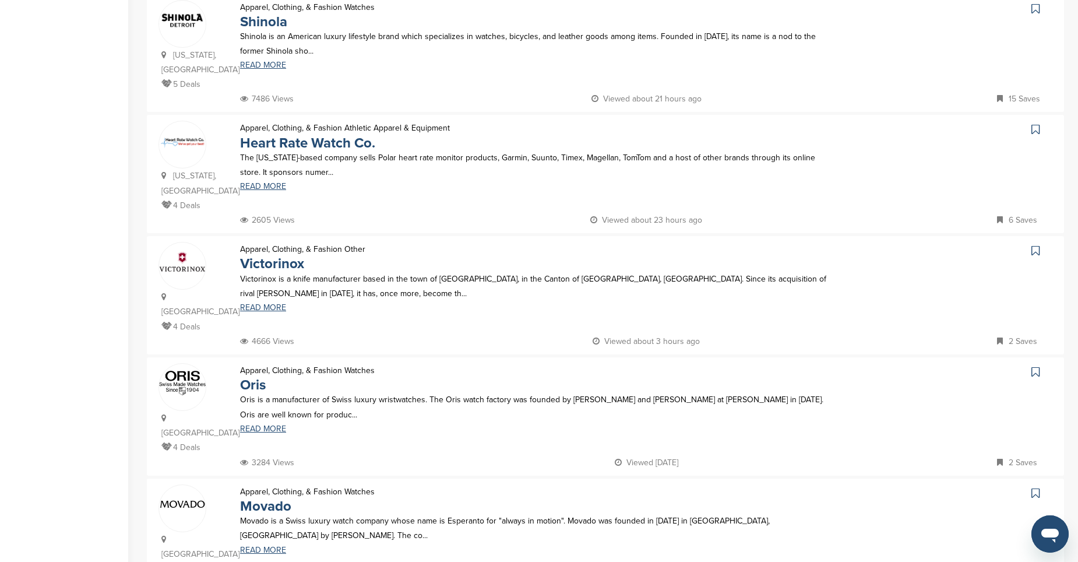
scroll to position [583, 0]
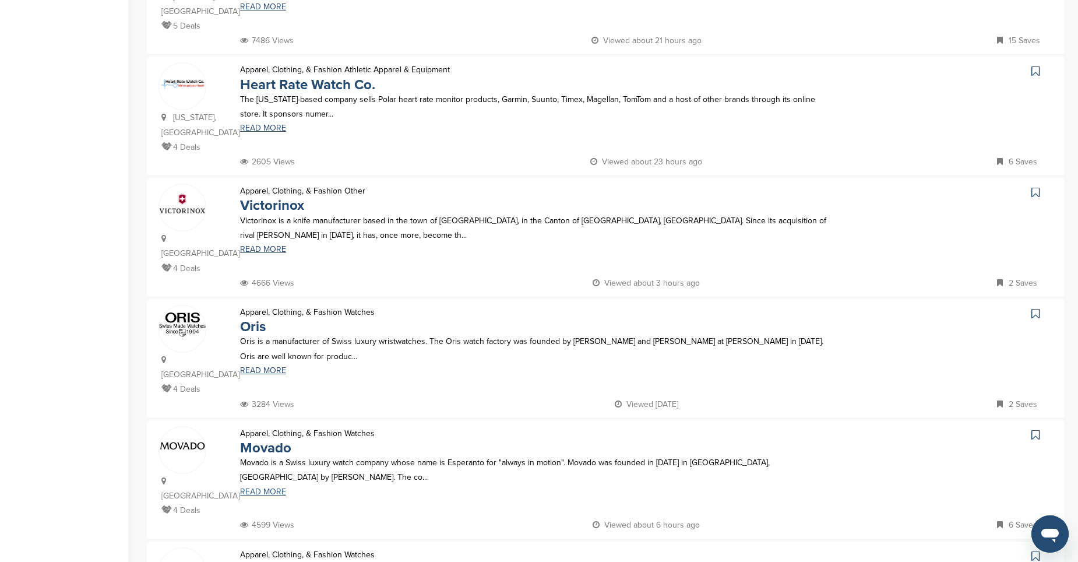
click at [262, 488] on link "READ MORE" at bounding box center [537, 492] width 595 height 8
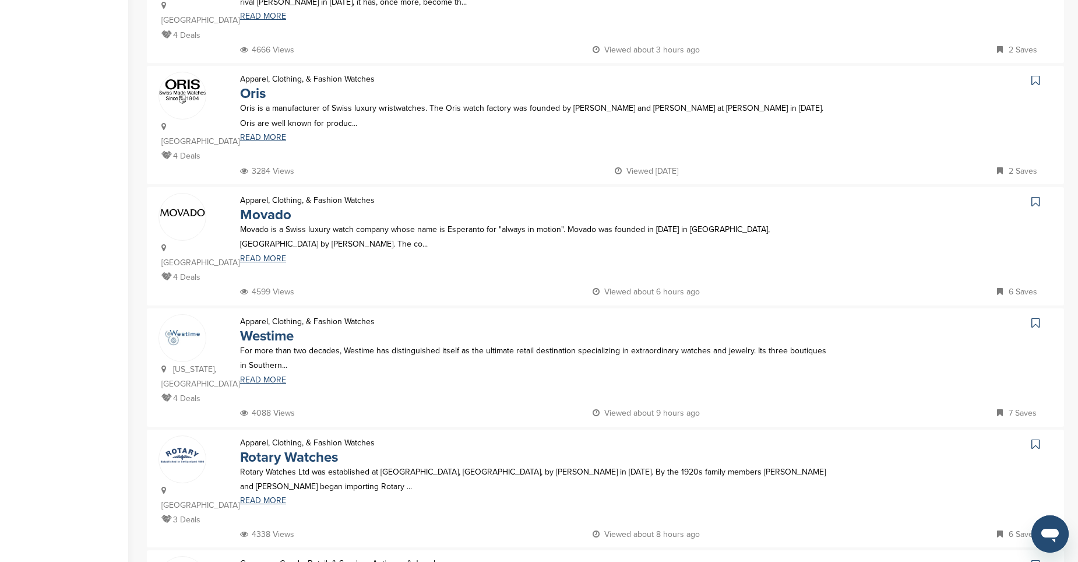
scroll to position [874, 0]
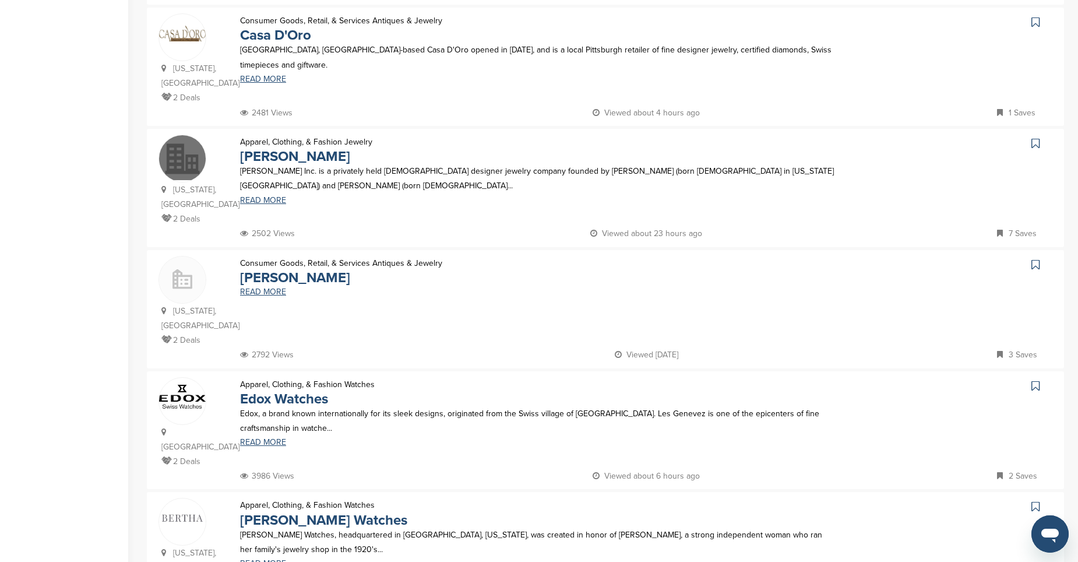
scroll to position [932, 0]
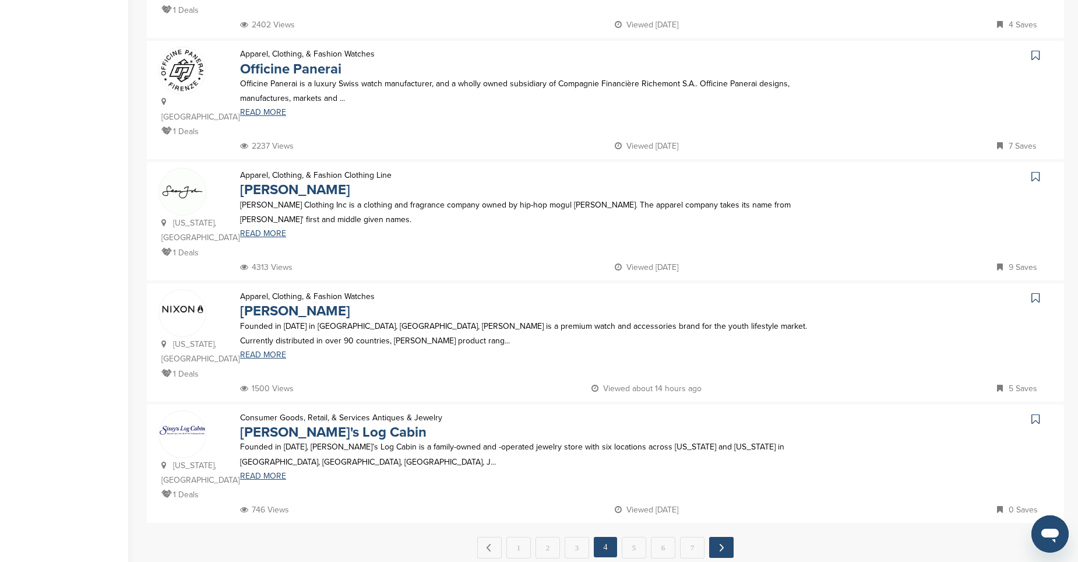
click at [724, 537] on link "Next →" at bounding box center [721, 547] width 24 height 21
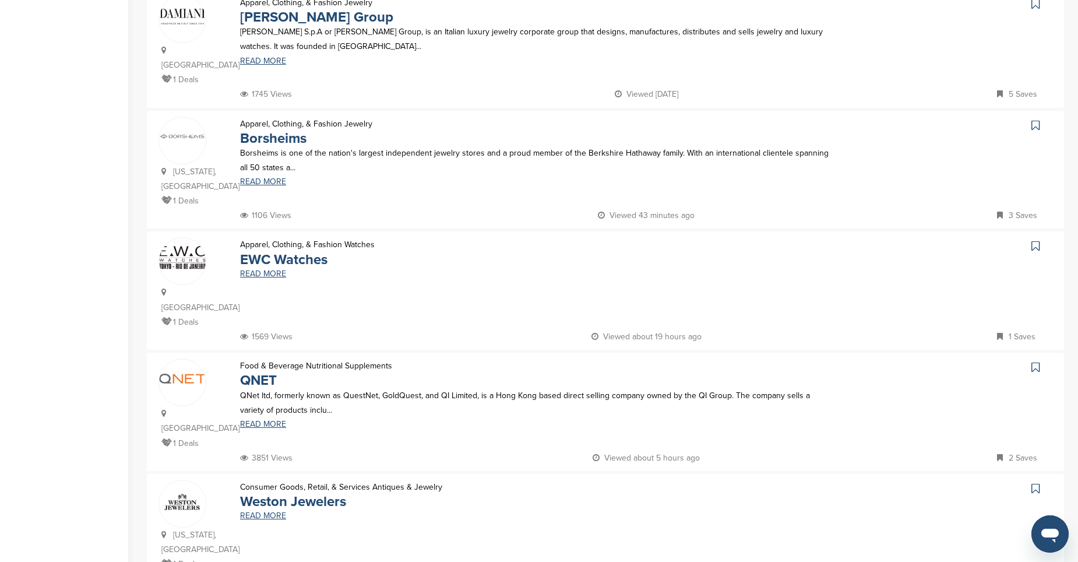
scroll to position [0, 0]
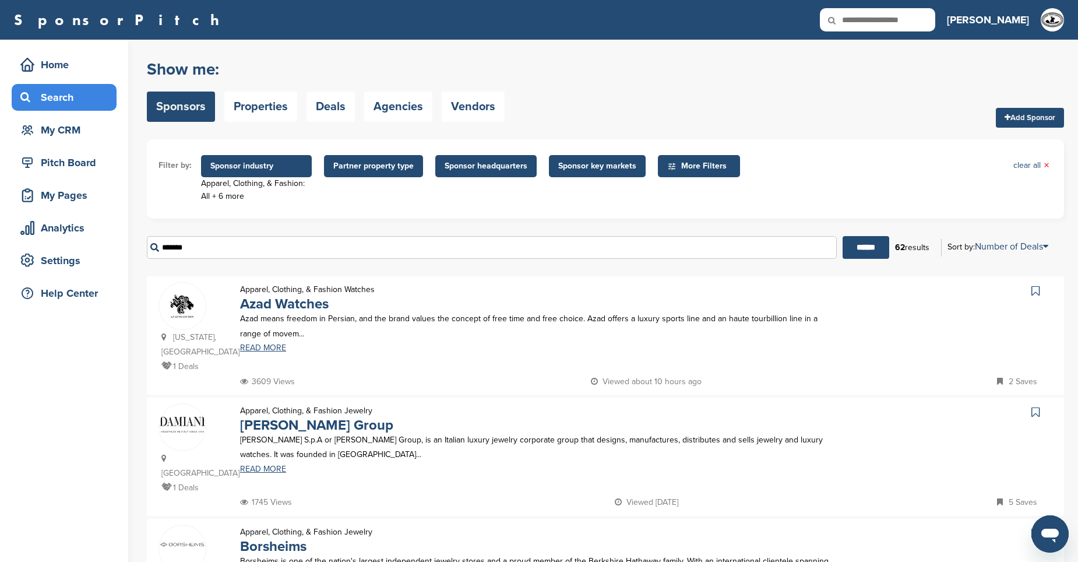
drag, startPoint x: 203, startPoint y: 248, endPoint x: 132, endPoint y: 250, distance: 71.7
click at [864, 252] on input "******" at bounding box center [865, 247] width 47 height 23
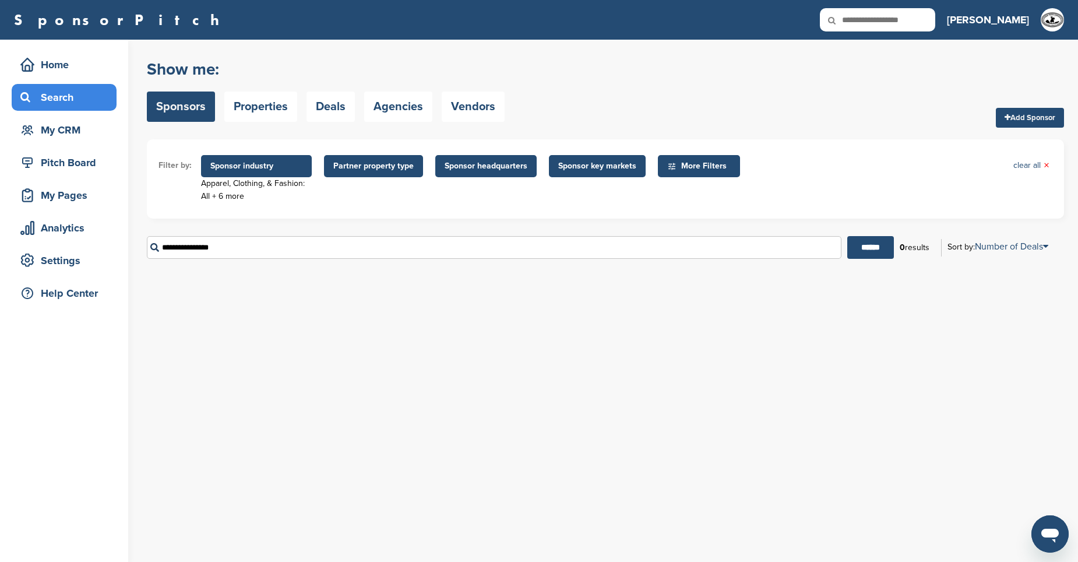
drag, startPoint x: 270, startPoint y: 250, endPoint x: 138, endPoint y: 253, distance: 131.7
click at [138, 253] on div "Home Search My CRM Pitch Board My Pages Analytics Settings Help Center You have…" at bounding box center [539, 301] width 1078 height 522
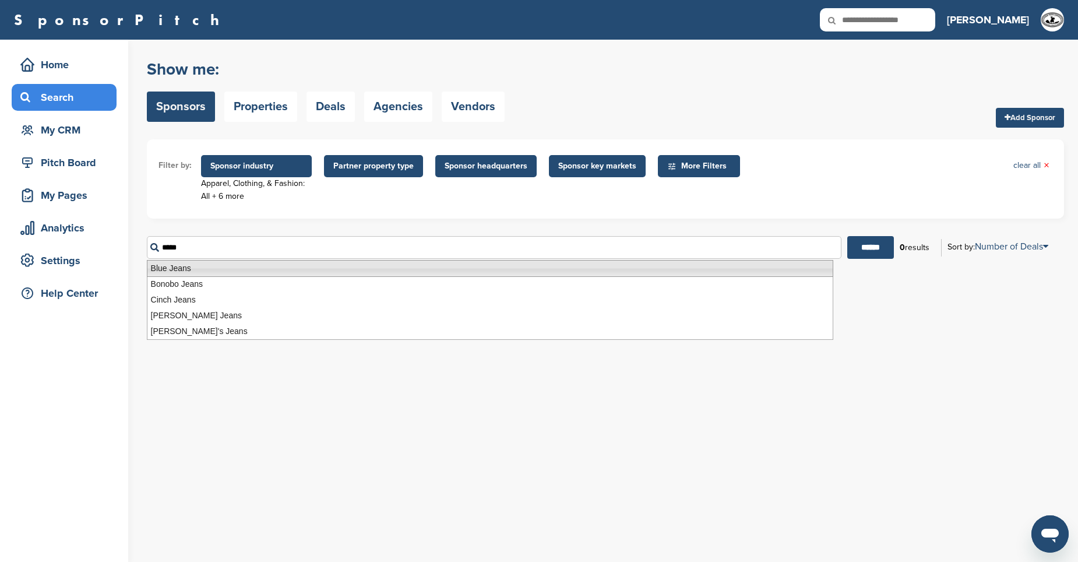
click at [193, 270] on li "Blue Jeans" at bounding box center [490, 268] width 686 height 17
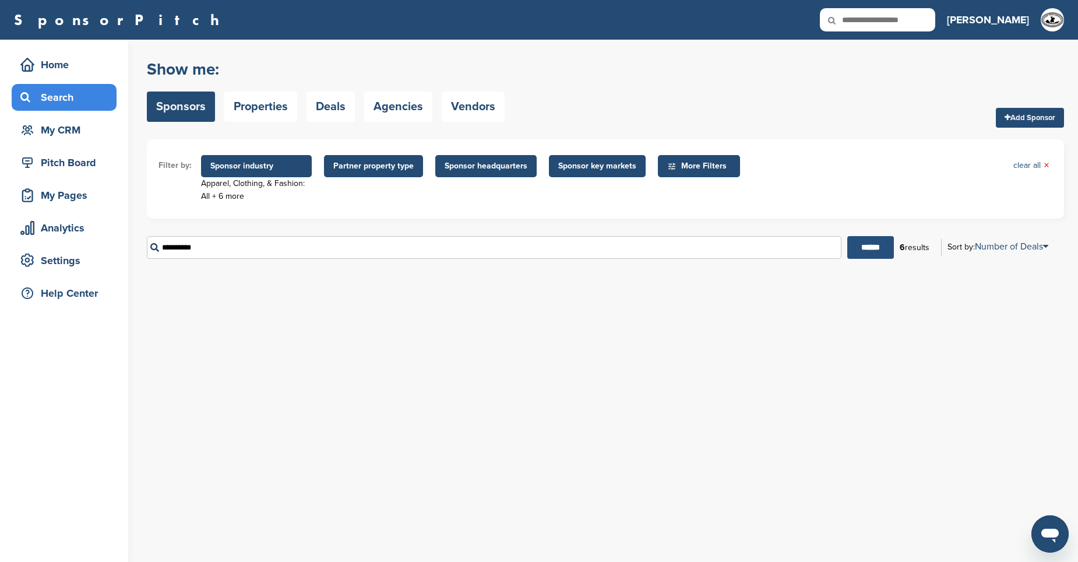
type input "**********"
click at [854, 249] on input "******" at bounding box center [870, 247] width 47 height 23
drag, startPoint x: 208, startPoint y: 247, endPoint x: 111, endPoint y: 232, distance: 98.4
click at [111, 232] on div "Home Search My CRM Pitch Board My Pages Analytics Settings Help Center You have…" at bounding box center [539, 301] width 1078 height 522
click at [67, 129] on div "My CRM" at bounding box center [66, 129] width 99 height 21
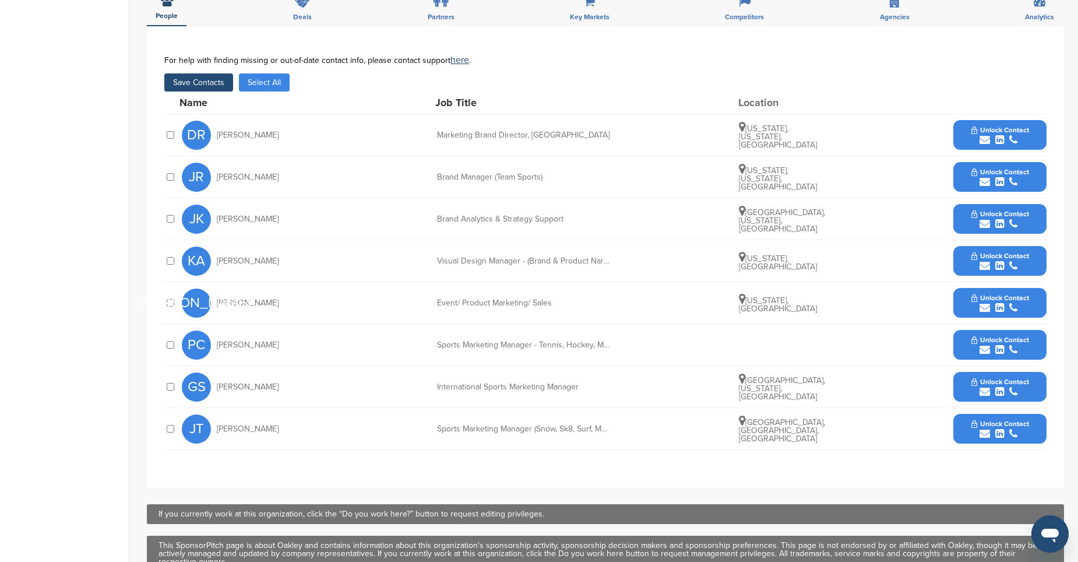
scroll to position [291, 0]
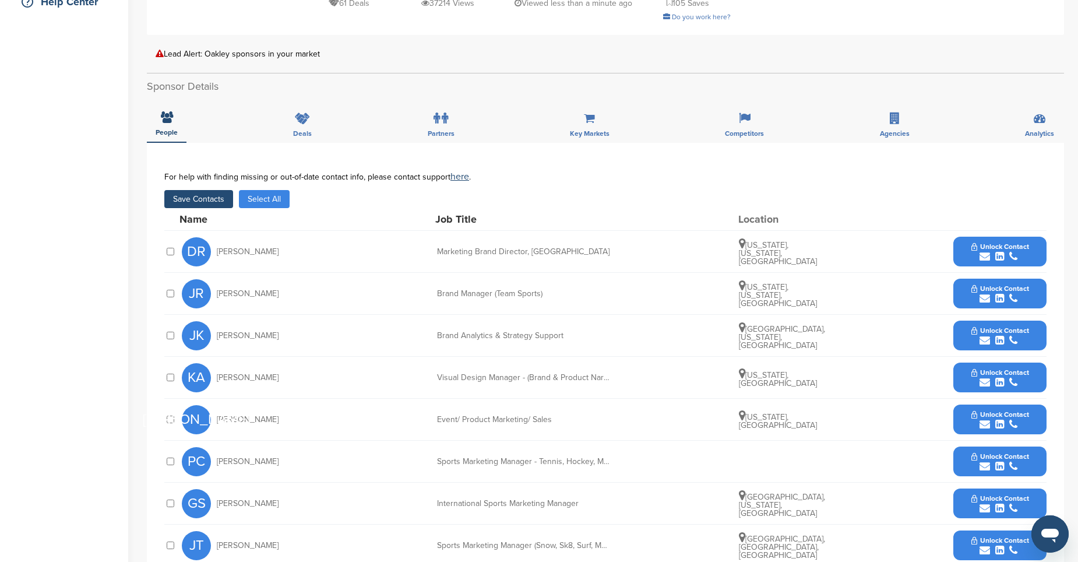
click at [987, 419] on icon "submit" at bounding box center [984, 424] width 10 height 10
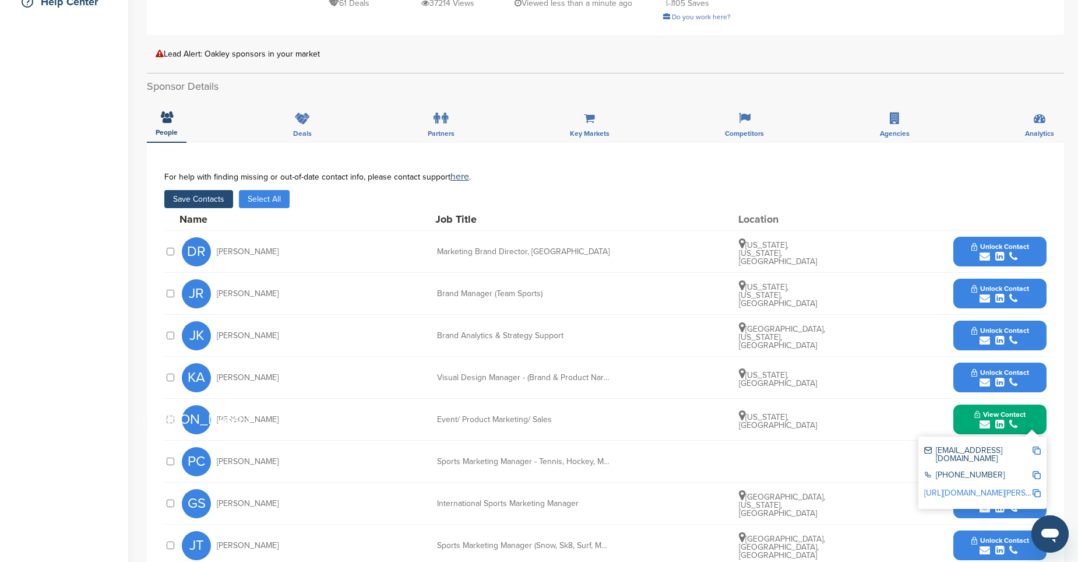
click at [966, 410] on button "View Contact" at bounding box center [999, 419] width 79 height 35
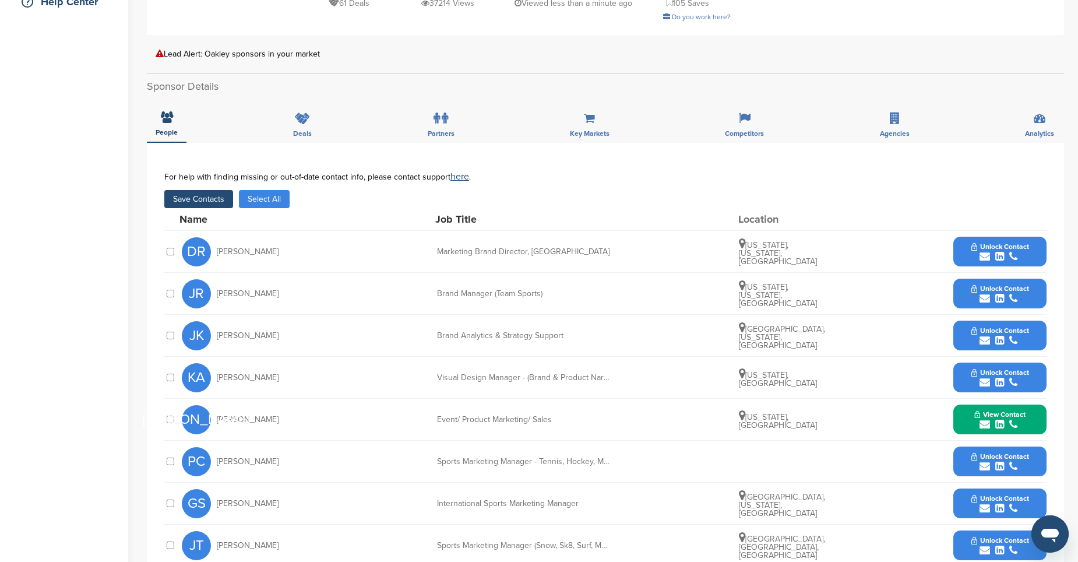
click at [981, 251] on icon "submit" at bounding box center [984, 256] width 10 height 10
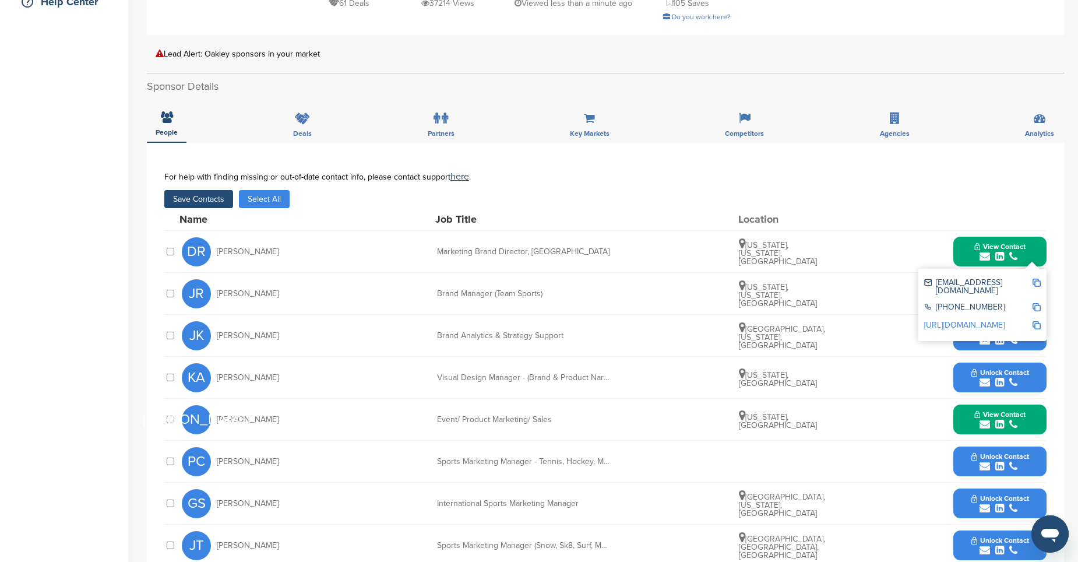
click at [962, 247] on button "View Contact" at bounding box center [999, 251] width 79 height 35
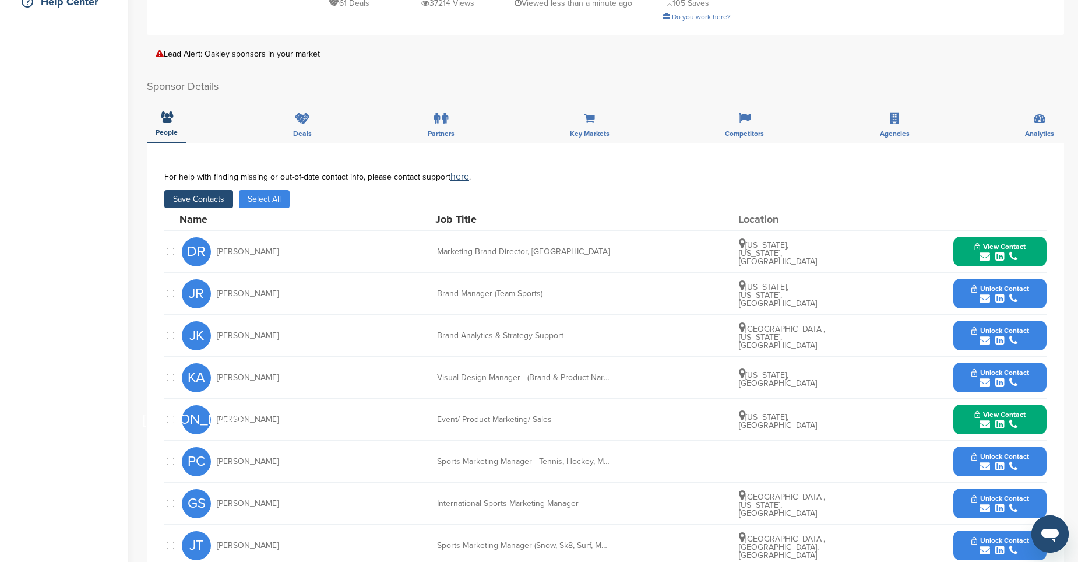
scroll to position [233, 0]
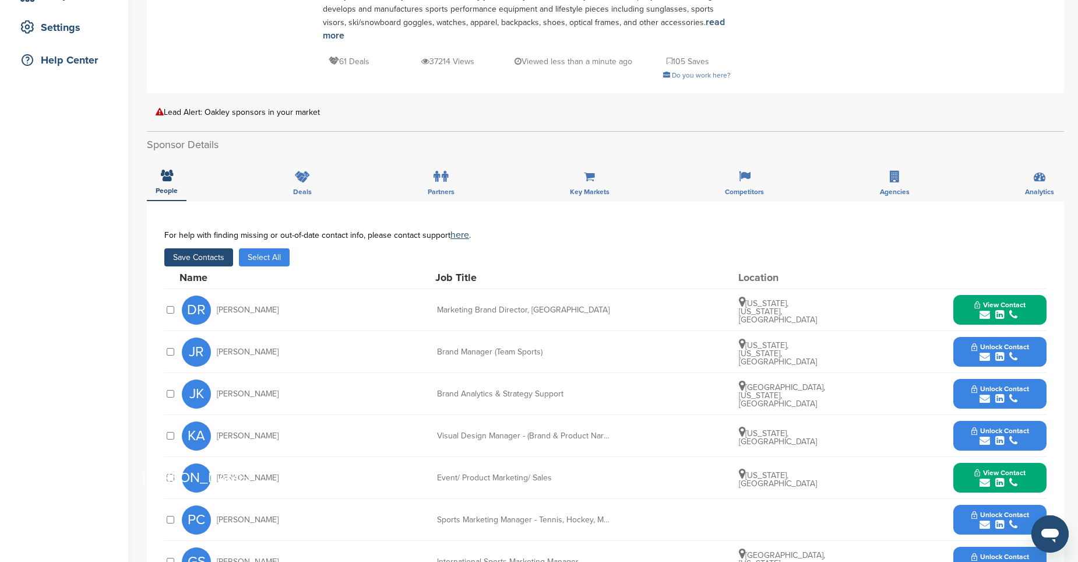
click at [198, 248] on button "Save Contacts" at bounding box center [198, 257] width 69 height 18
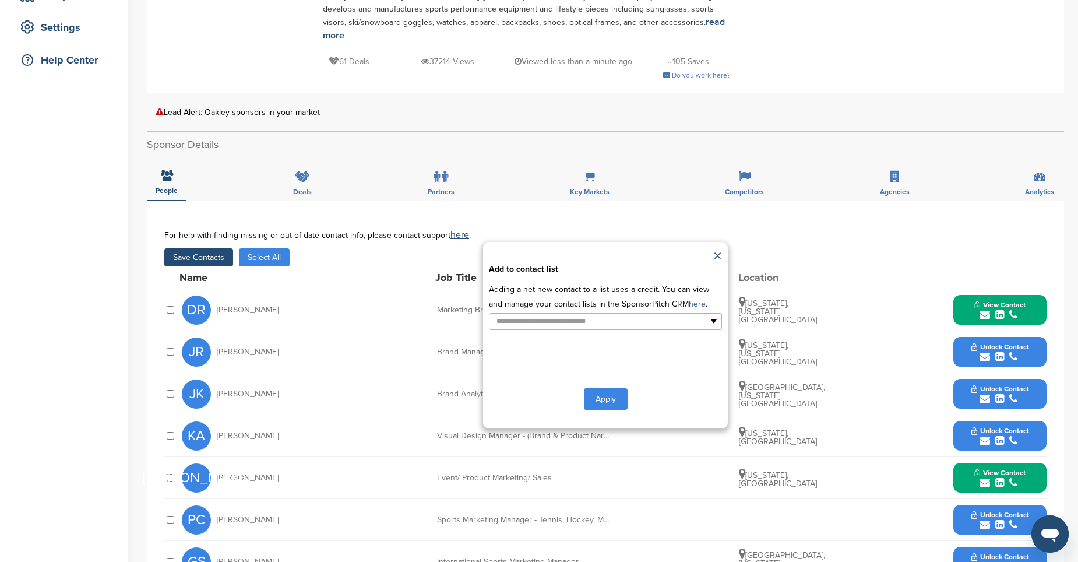
click at [612, 388] on button "Apply" at bounding box center [606, 399] width 44 height 22
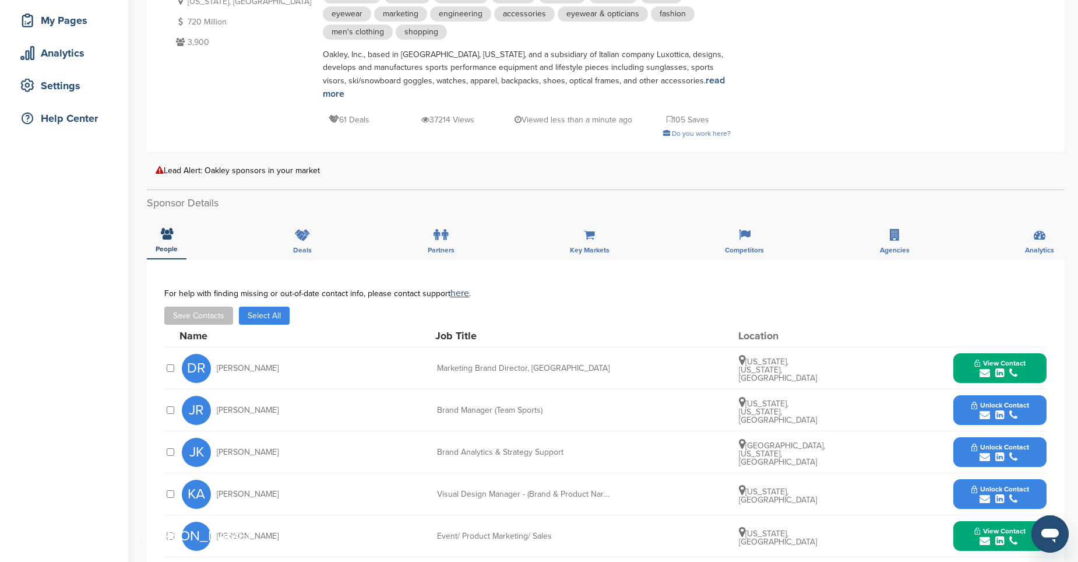
scroll to position [117, 0]
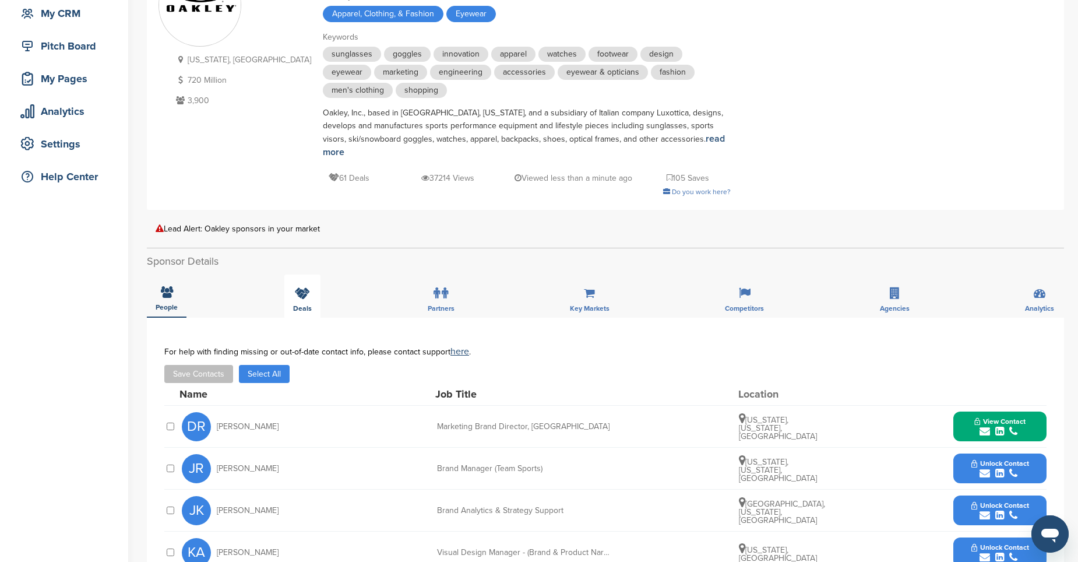
click at [304, 288] on div "Deals" at bounding box center [302, 295] width 36 height 43
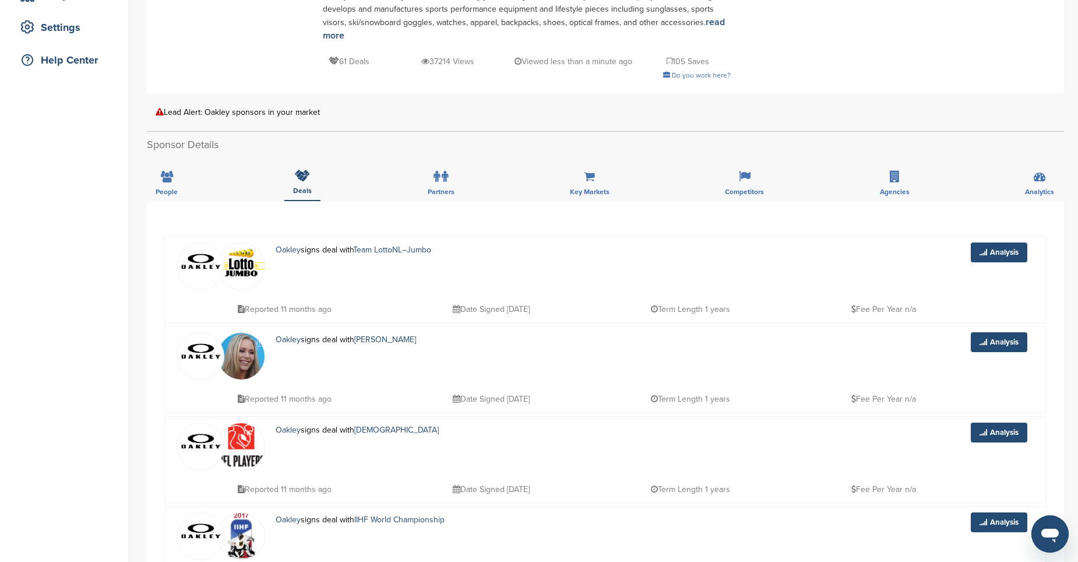
scroll to position [175, 0]
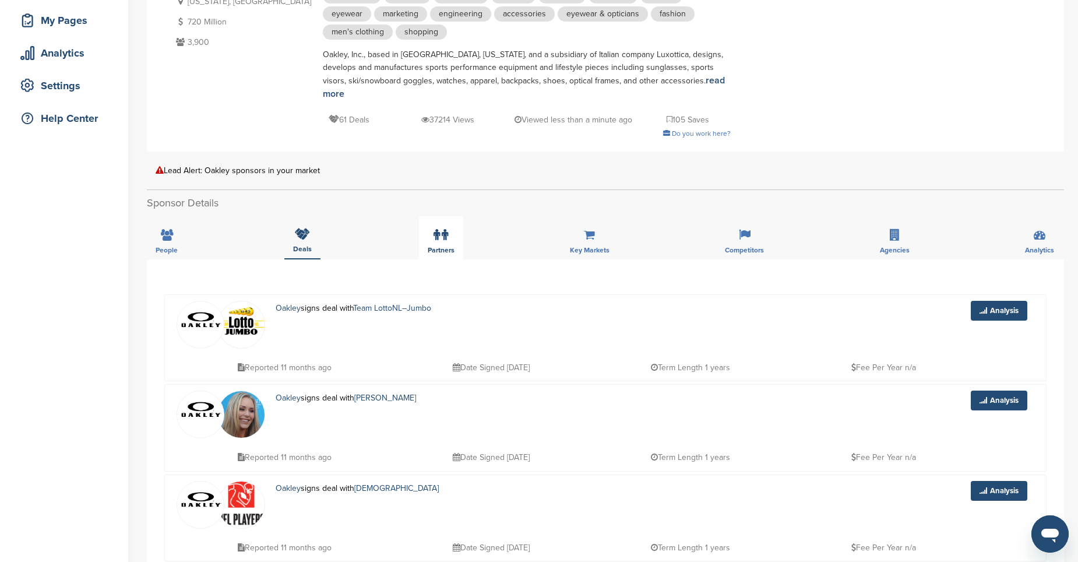
click at [431, 246] on span "Partners" at bounding box center [441, 249] width 27 height 7
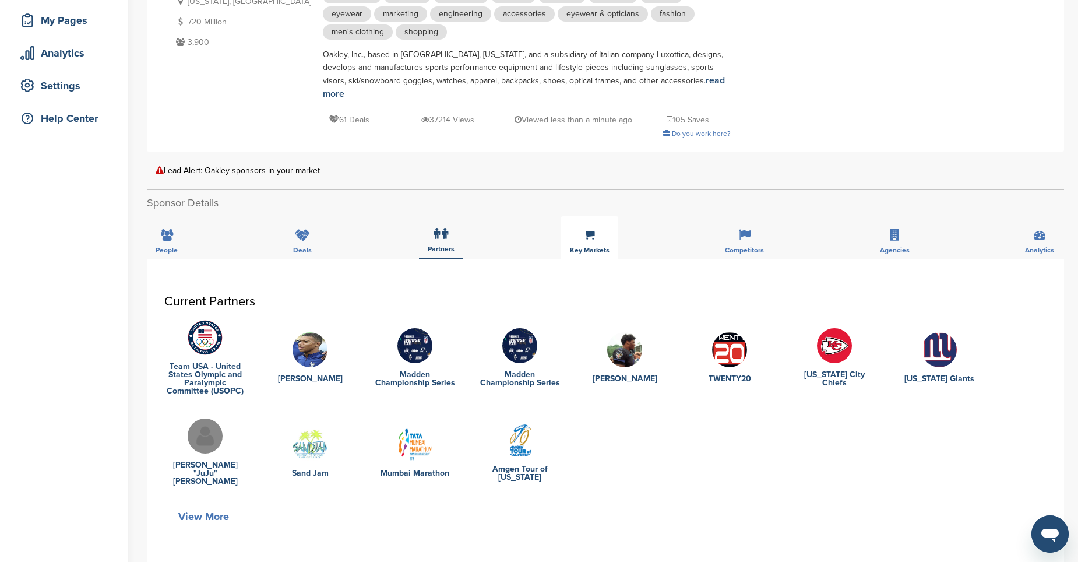
click at [591, 229] on icon at bounding box center [589, 235] width 11 height 12
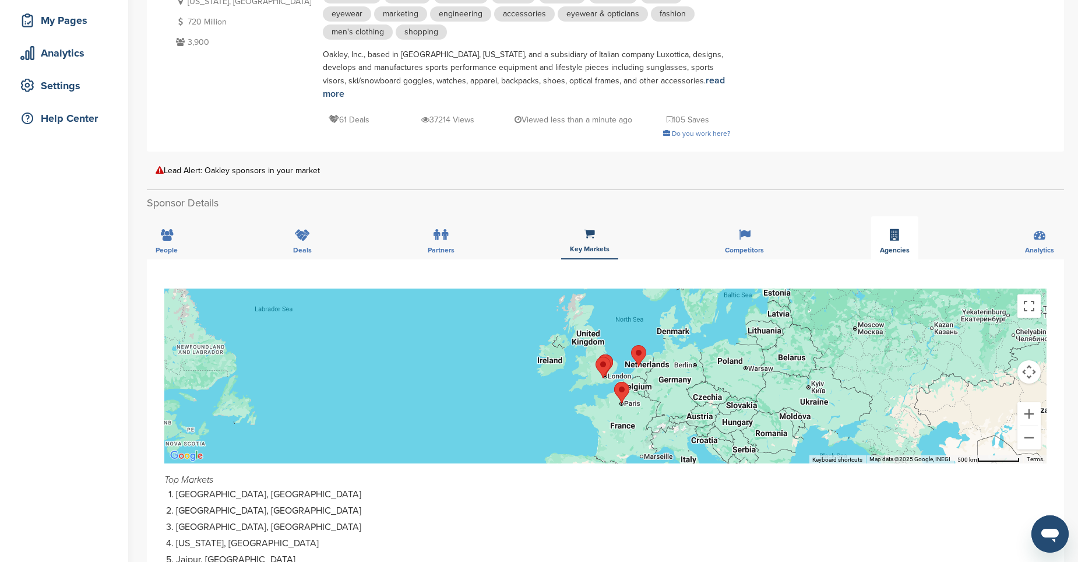
click at [895, 229] on icon at bounding box center [895, 235] width 10 height 12
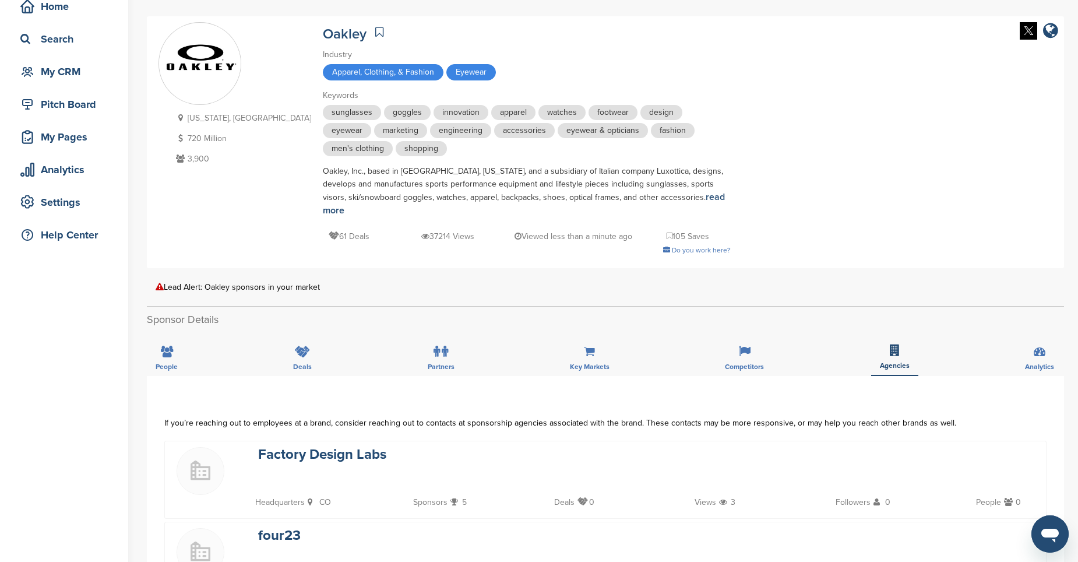
scroll to position [0, 0]
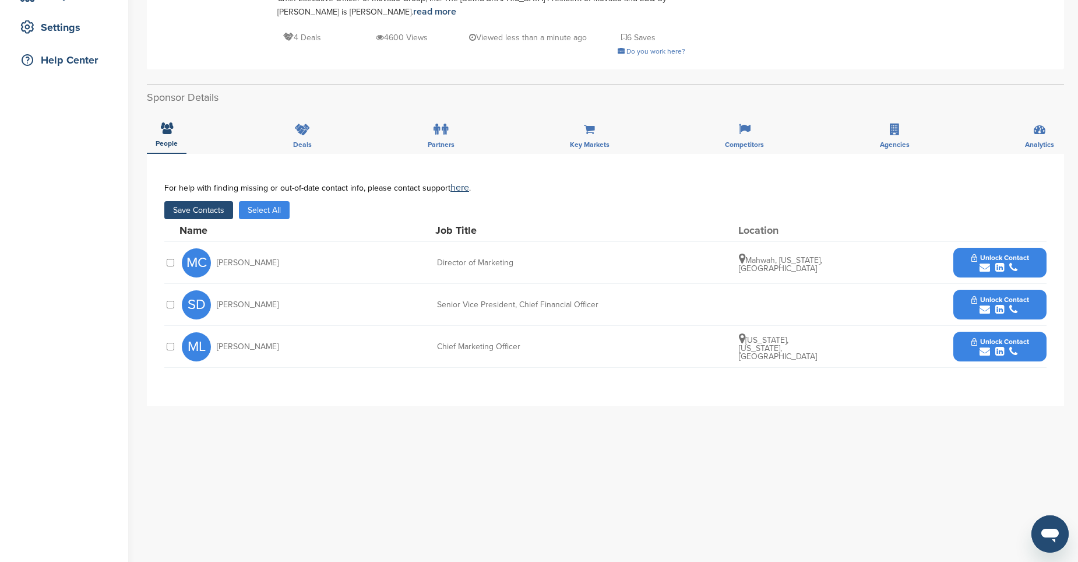
click at [986, 271] on icon "submit" at bounding box center [984, 267] width 10 height 10
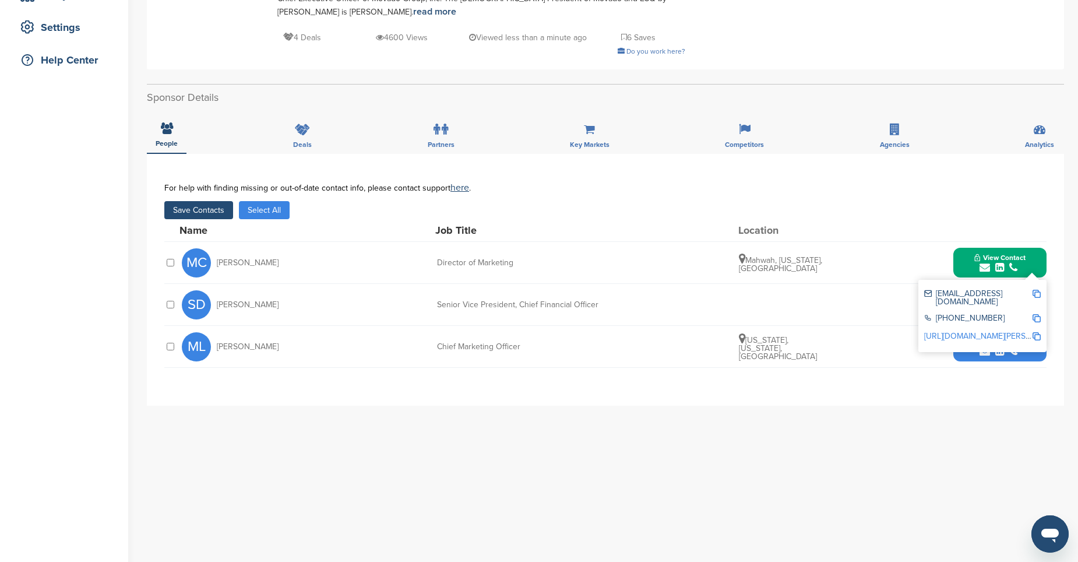
click at [970, 266] on button "View Contact" at bounding box center [999, 262] width 79 height 35
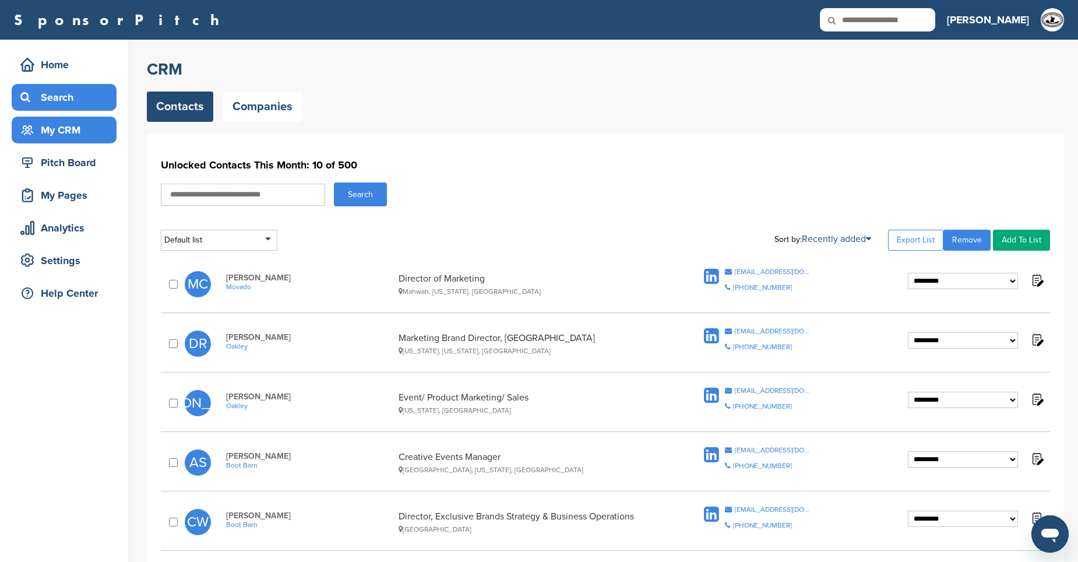
click at [83, 99] on div "Search" at bounding box center [66, 97] width 99 height 21
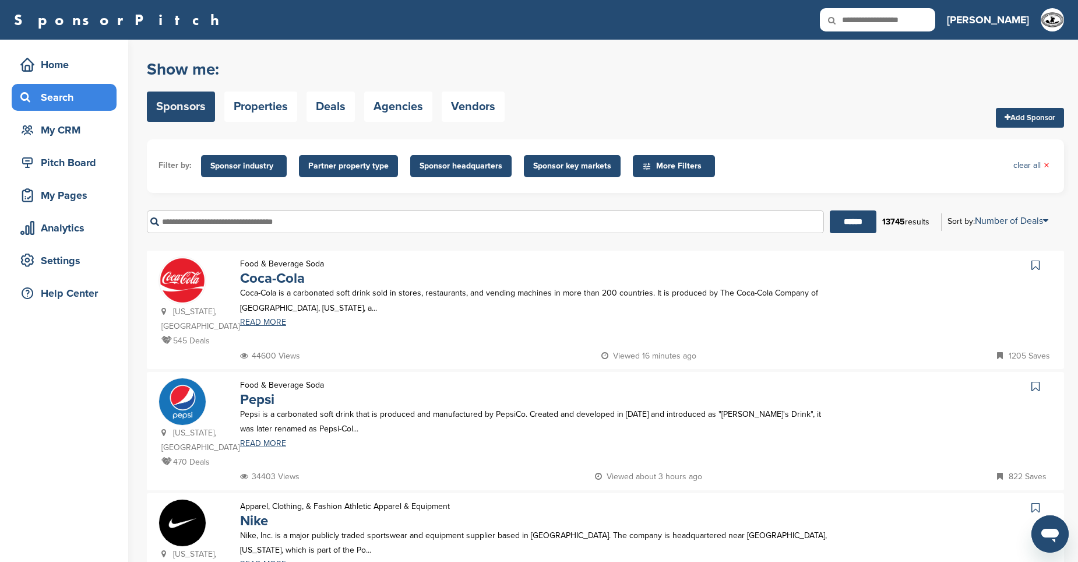
click at [343, 164] on span "Partner property type" at bounding box center [348, 166] width 80 height 13
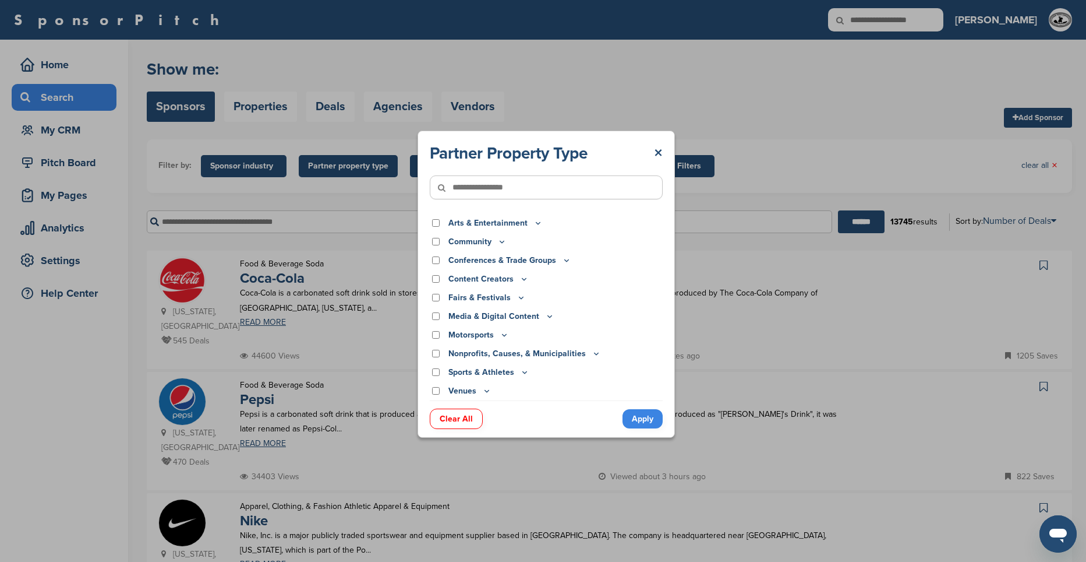
click at [500, 299] on p "Fairs & Festivals" at bounding box center [487, 297] width 77 height 13
click at [519, 297] on icon at bounding box center [521, 297] width 9 height 10
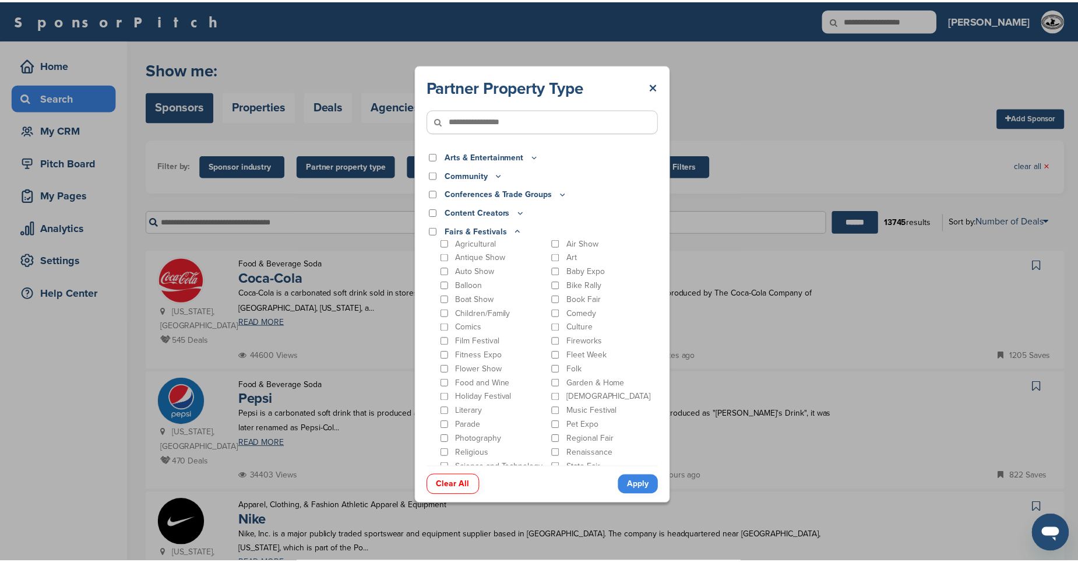
scroll to position [58, 0]
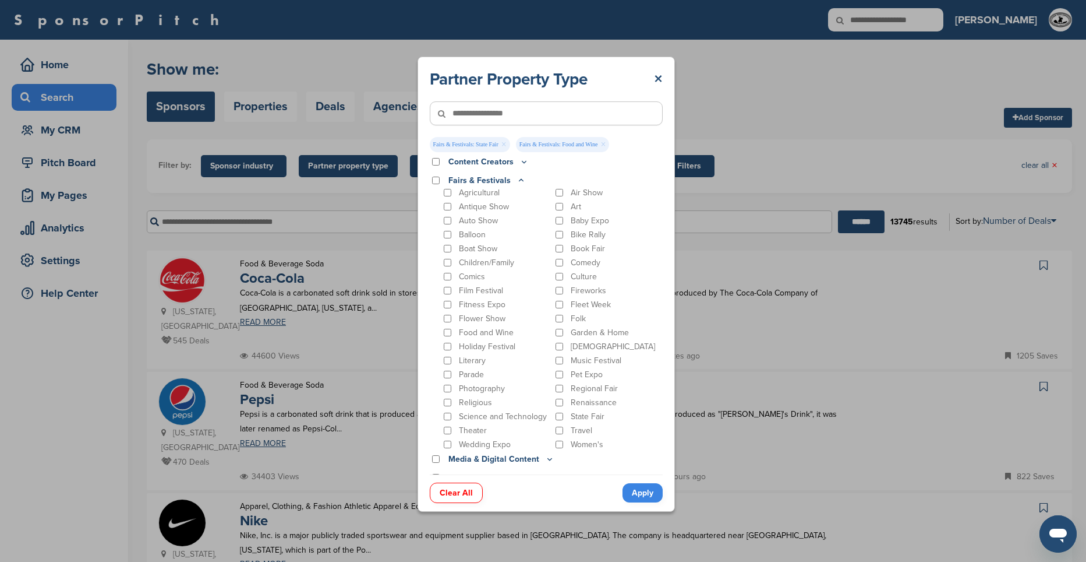
click at [641, 492] on link "Apply" at bounding box center [643, 492] width 40 height 19
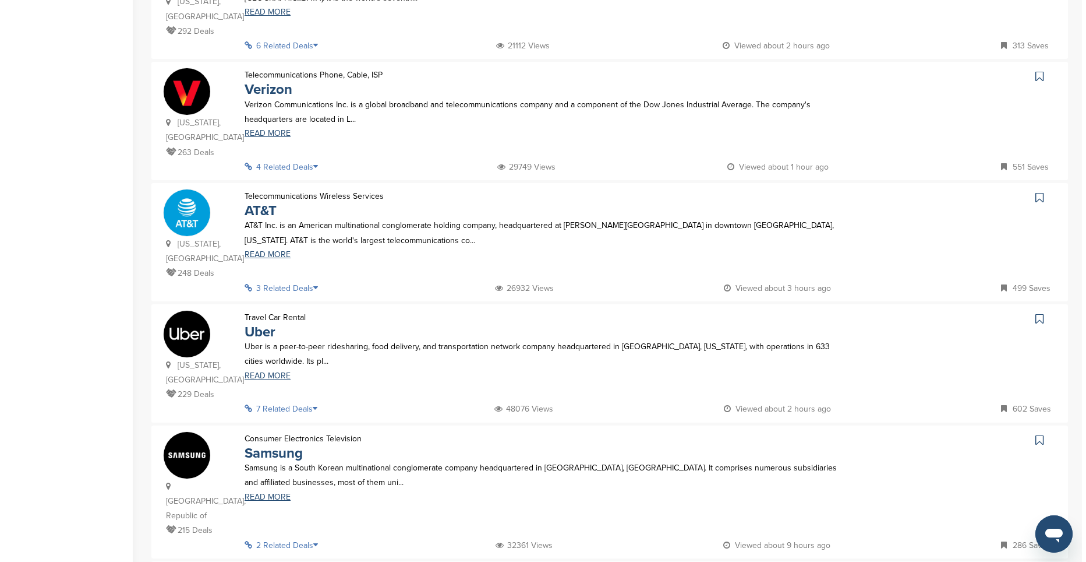
scroll to position [0, 0]
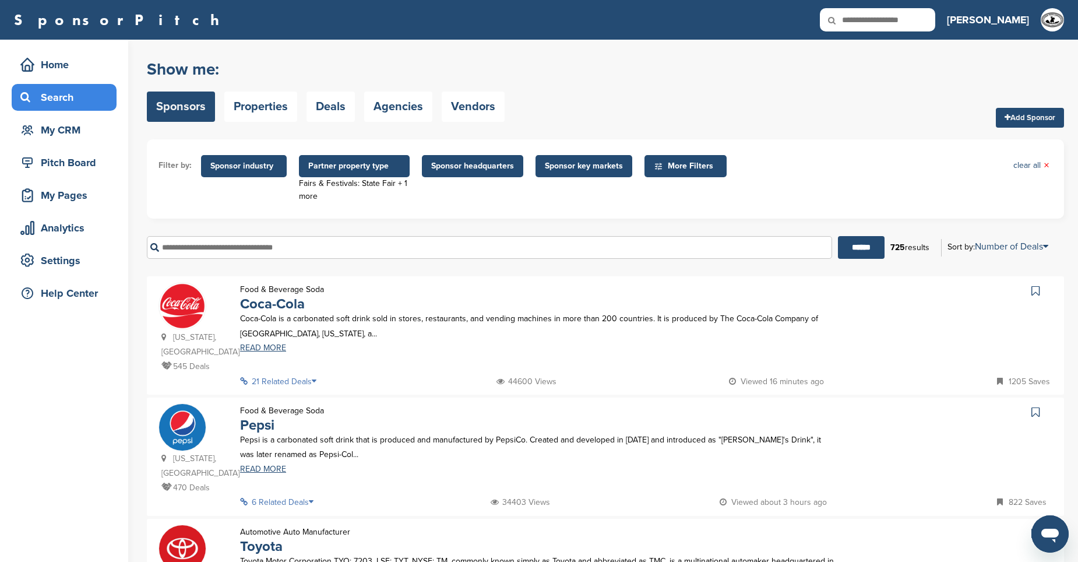
click at [382, 177] on span "Partner property type" at bounding box center [354, 166] width 111 height 22
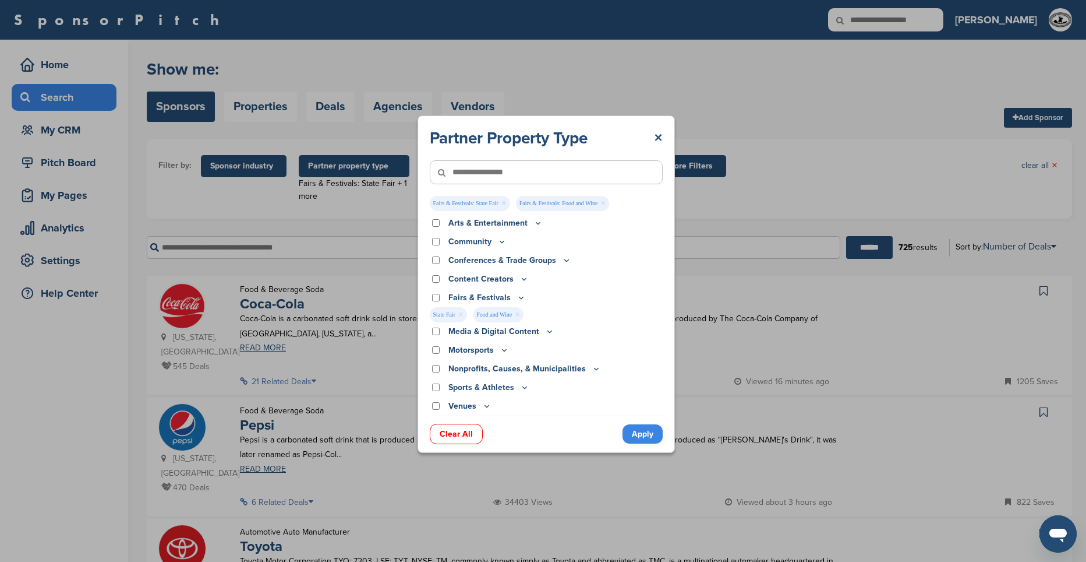
click at [458, 433] on link "Clear All" at bounding box center [456, 434] width 53 height 20
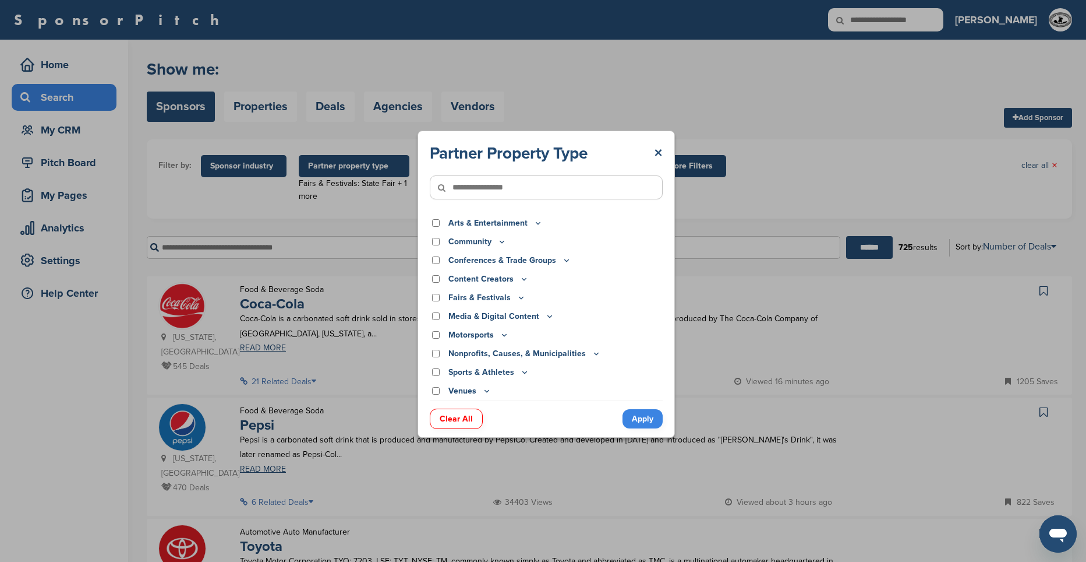
click at [458, 415] on link "Clear All" at bounding box center [456, 418] width 53 height 20
click at [627, 419] on link "Apply" at bounding box center [643, 418] width 40 height 19
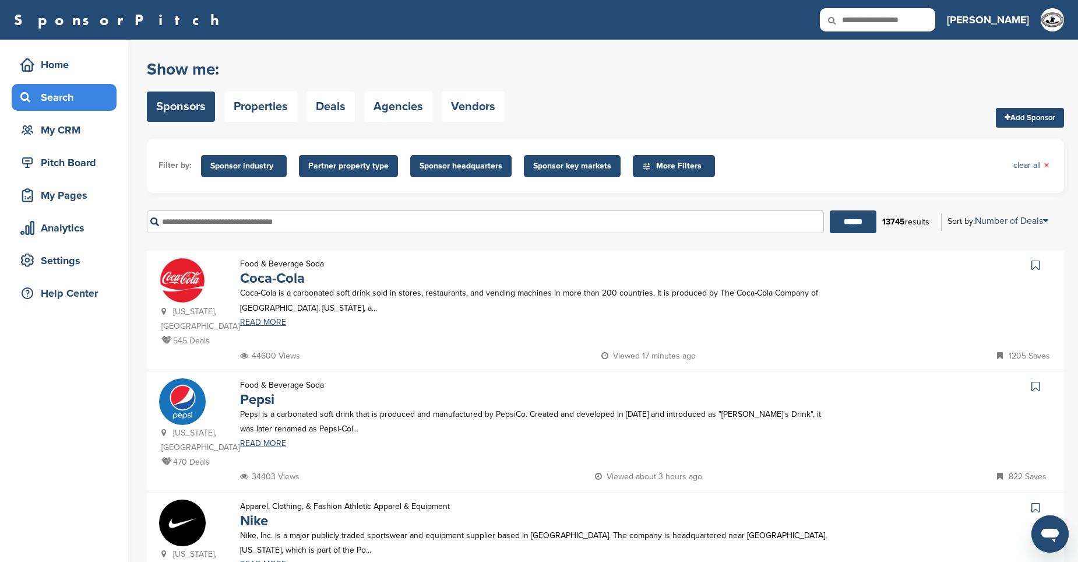
click at [250, 172] on span "Sponsor industry" at bounding box center [244, 166] width 86 height 22
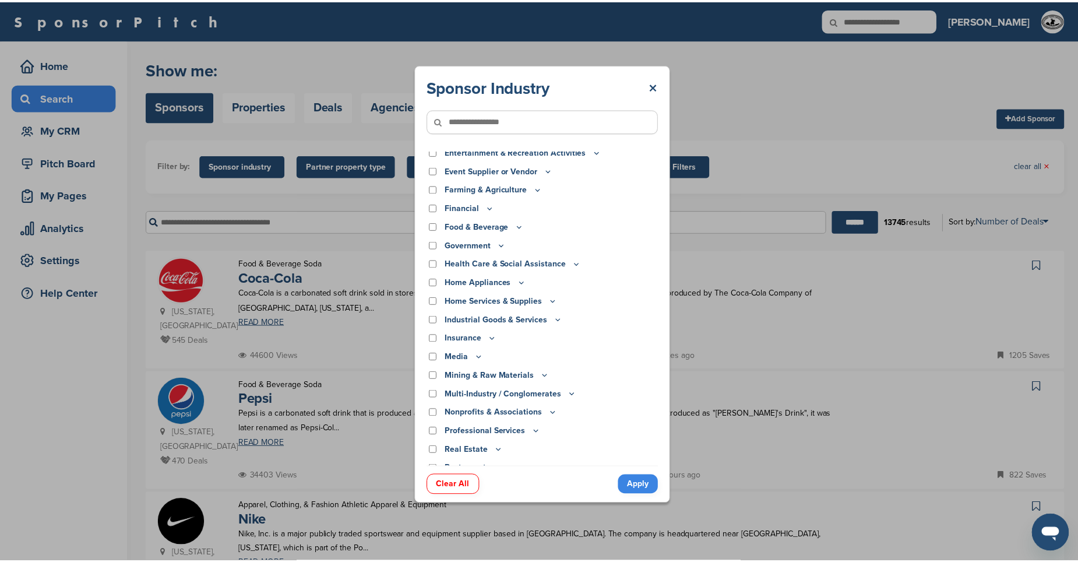
scroll to position [175, 0]
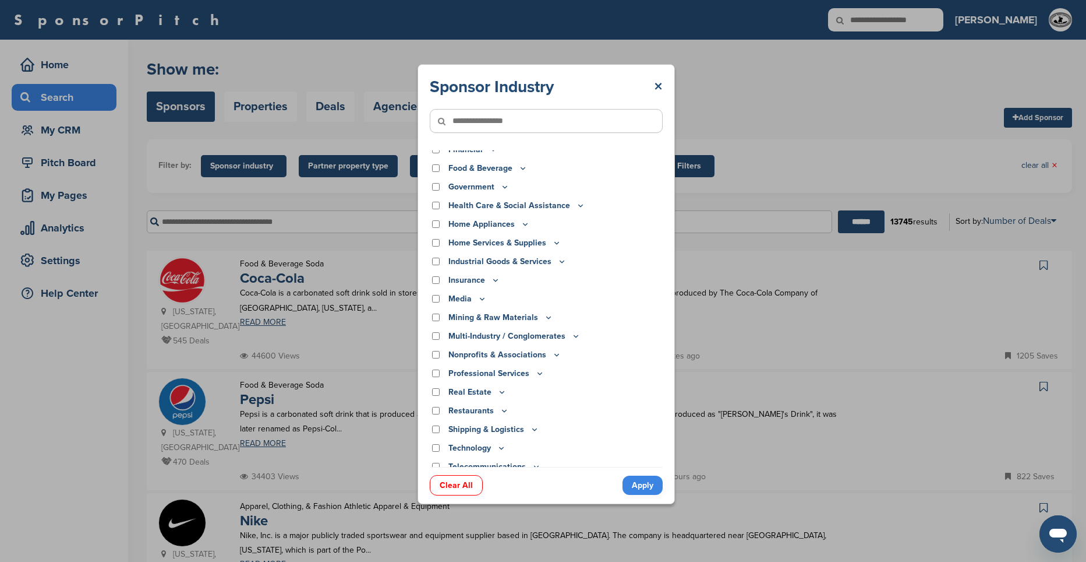
click at [308, 216] on div "Sponsor Industry × Apparel, Clothing, & Fashion Accessories Athletic Apparel & …" at bounding box center [546, 283] width 1092 height 567
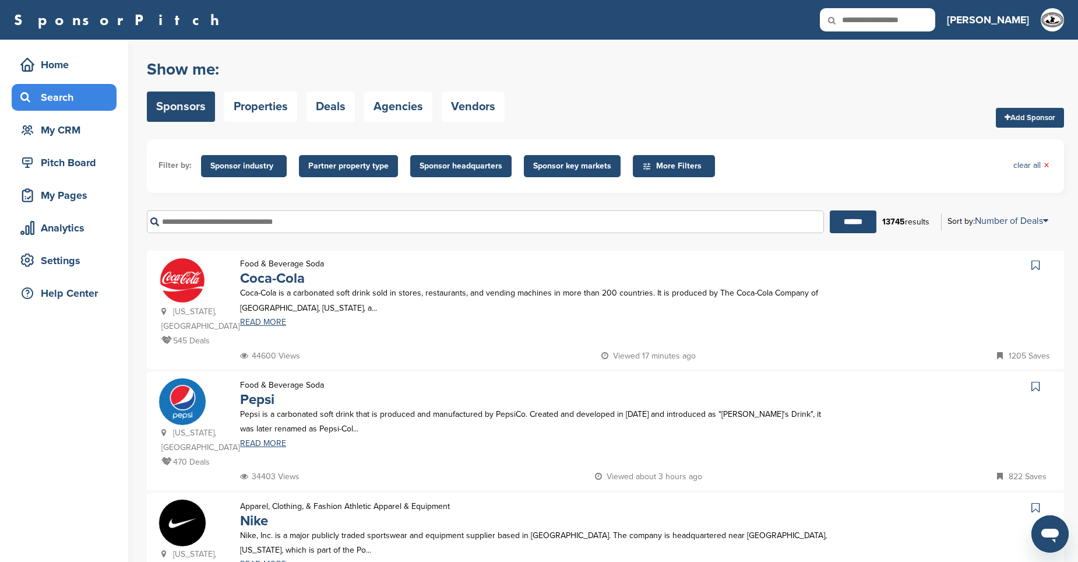
click at [308, 216] on input "text" at bounding box center [485, 221] width 677 height 23
click at [830, 210] on input "******" at bounding box center [853, 221] width 47 height 23
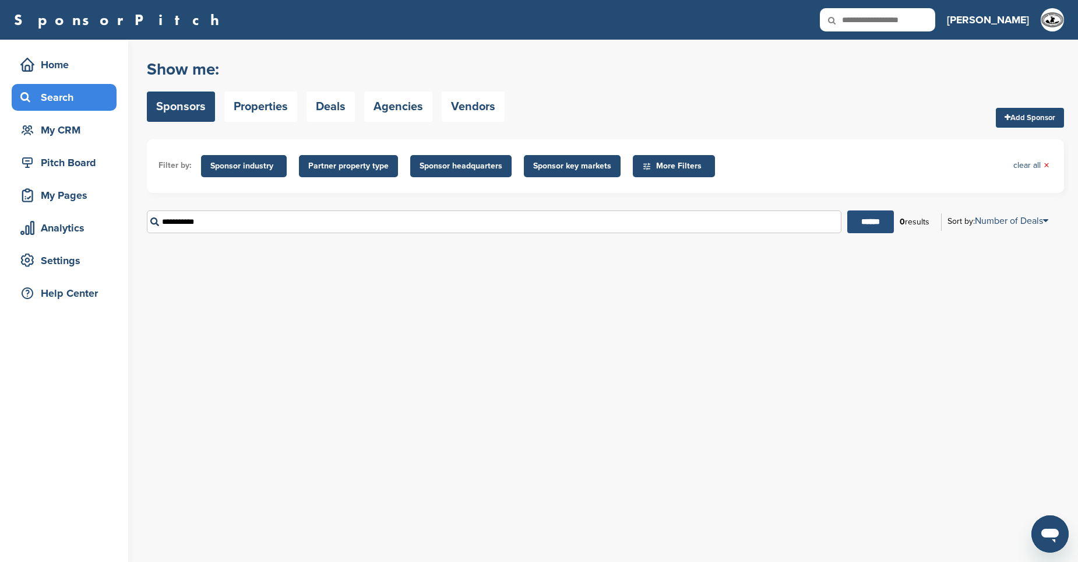
click at [860, 228] on input "******" at bounding box center [870, 221] width 47 height 23
drag, startPoint x: 204, startPoint y: 218, endPoint x: 48, endPoint y: 213, distance: 156.8
click at [64, 218] on div "Home Search My CRM Pitch Board My Pages Analytics Settings Help Center You have…" at bounding box center [539, 301] width 1078 height 522
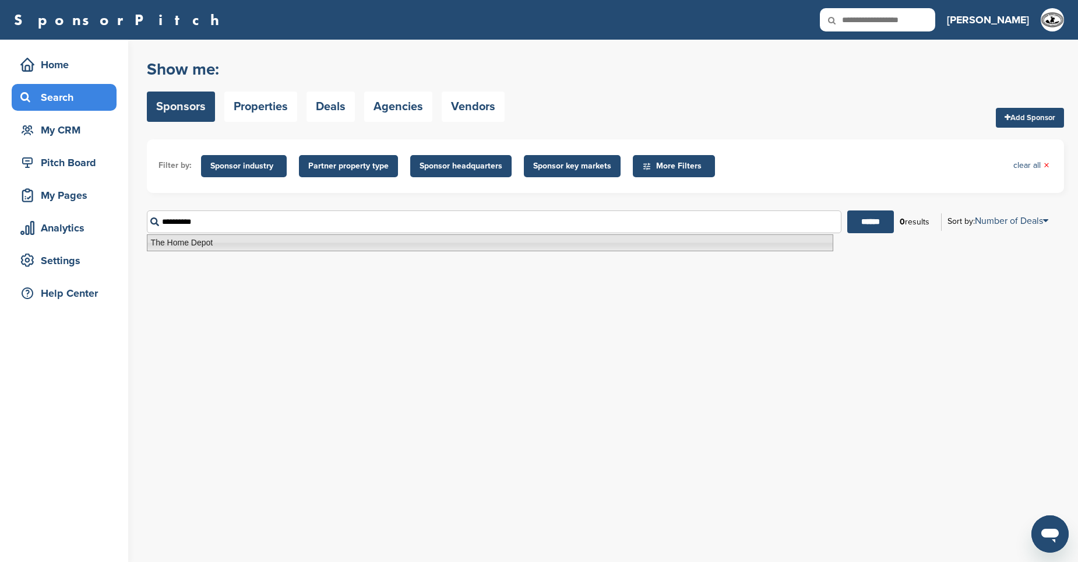
click at [198, 245] on li "The Home Depot" at bounding box center [490, 242] width 686 height 17
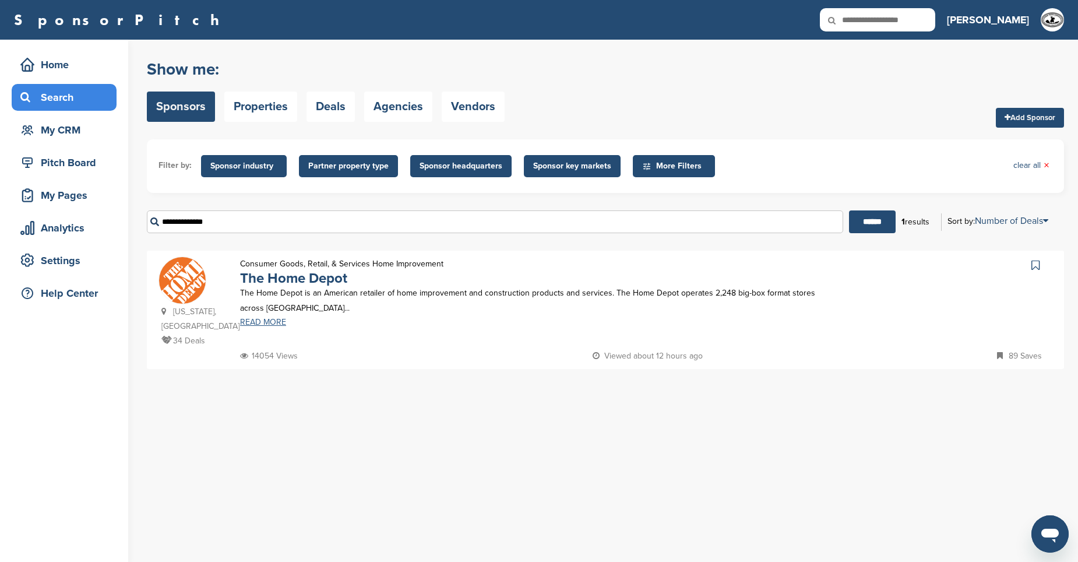
type input "**********"
click at [254, 325] on link "READ MORE" at bounding box center [537, 322] width 595 height 8
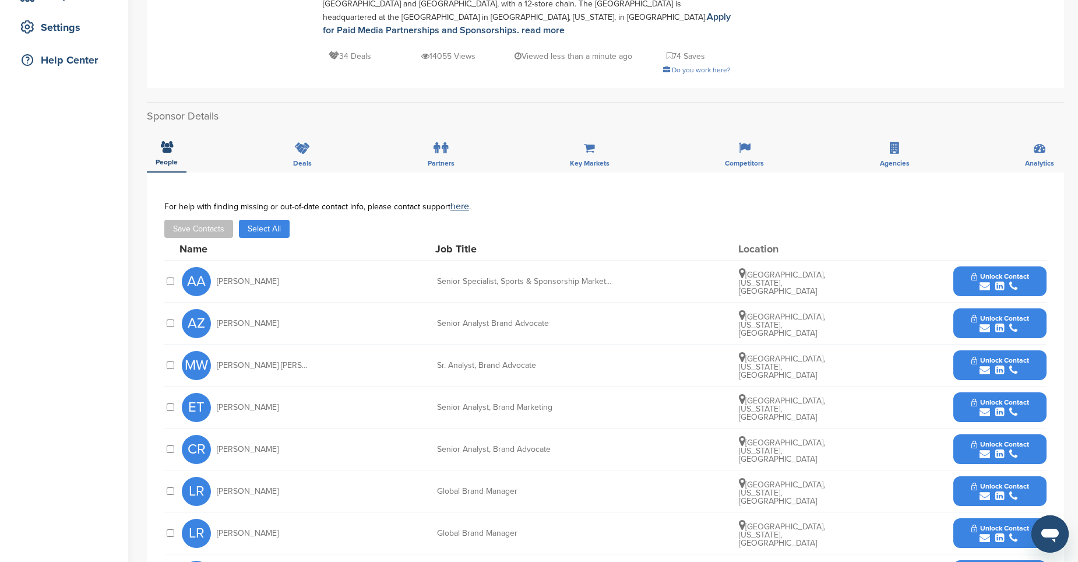
scroll to position [291, 0]
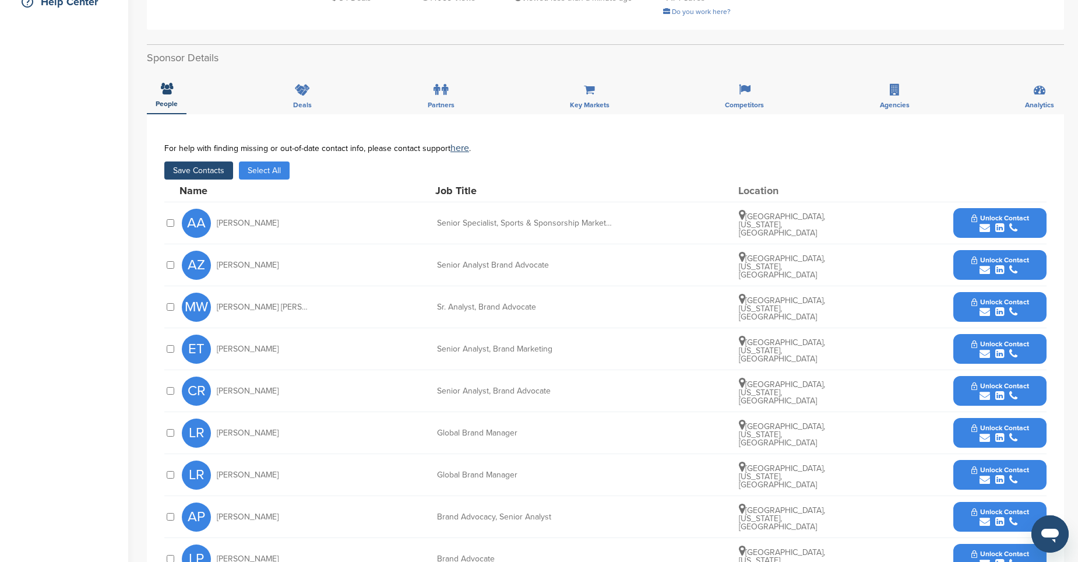
click at [177, 376] on div "CR [PERSON_NAME] Senior Analyst, Brand Advocate [GEOGRAPHIC_DATA], [US_STATE], …" at bounding box center [605, 391] width 882 height 42
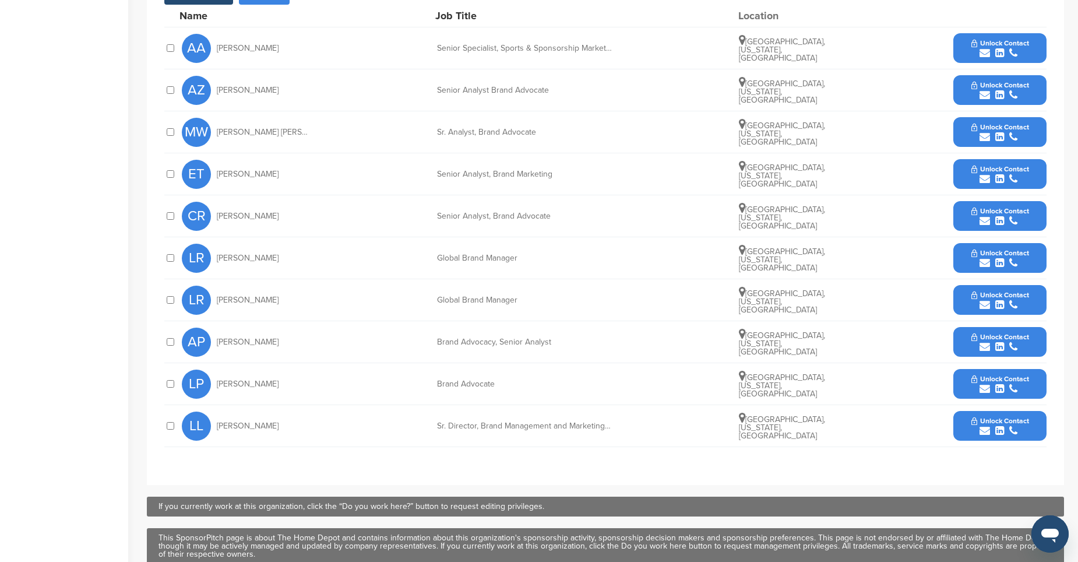
scroll to position [117, 0]
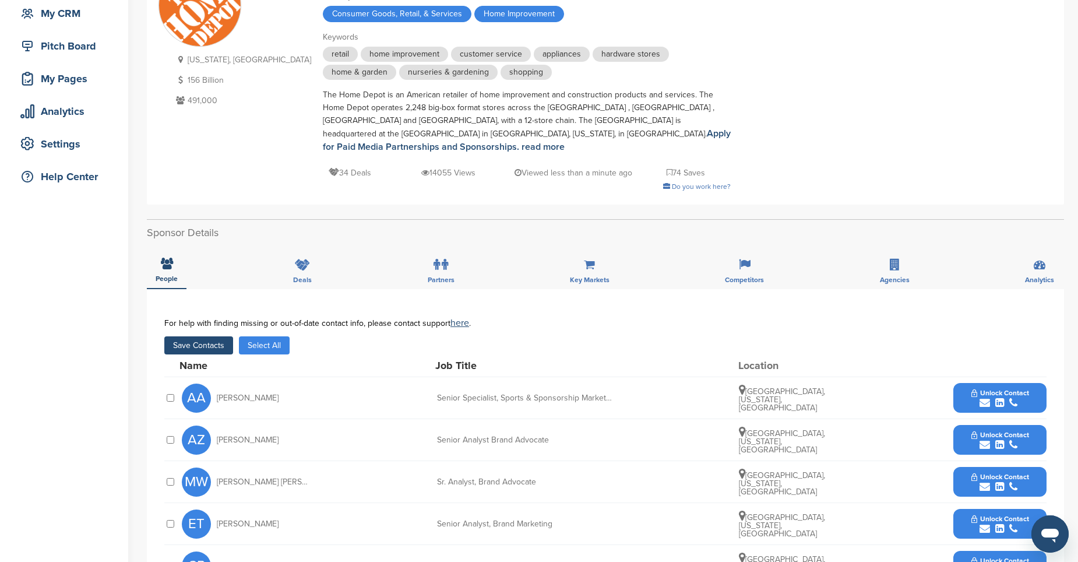
click at [277, 336] on button "Select All" at bounding box center [264, 345] width 51 height 18
click at [213, 336] on button "Save Contacts" at bounding box center [198, 345] width 69 height 18
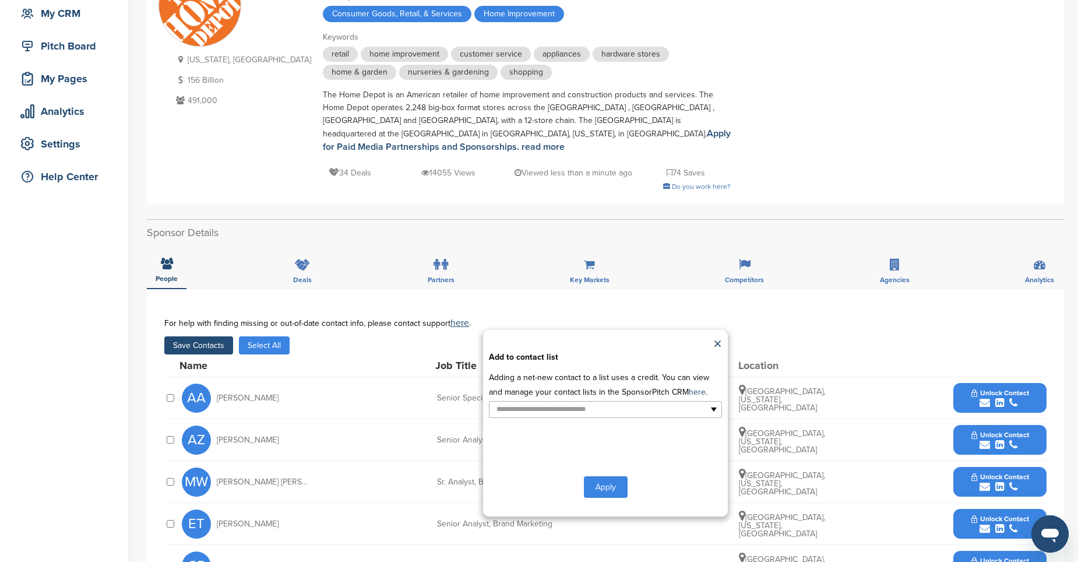
click at [586, 476] on button "Apply" at bounding box center [606, 487] width 44 height 22
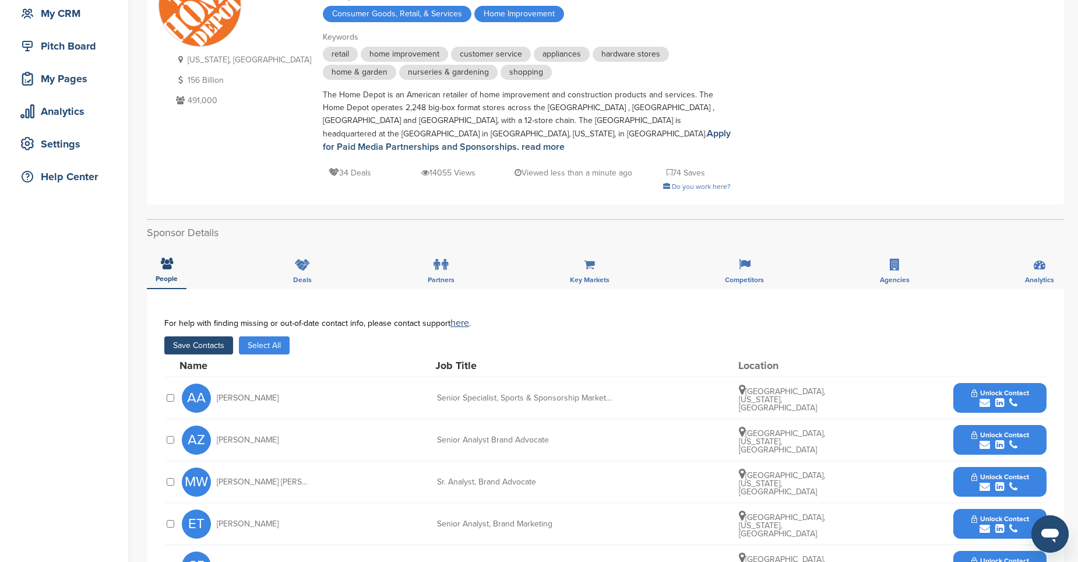
click at [987, 397] on icon "submit" at bounding box center [984, 402] width 10 height 10
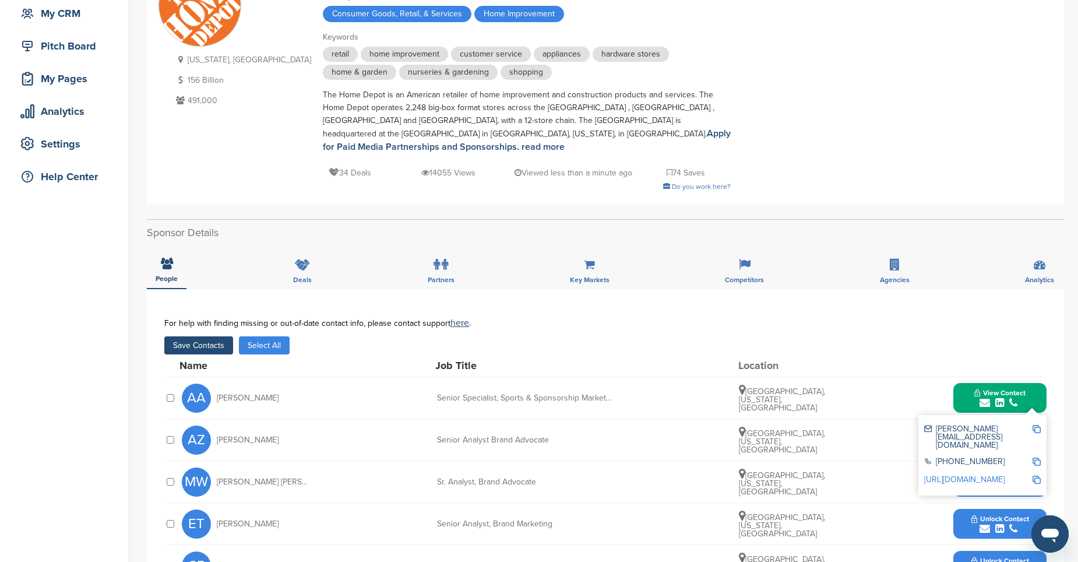
click at [958, 391] on div "View Contact [PERSON_NAME][EMAIL_ADDRESS][DOMAIN_NAME] [PHONE_NUMBER] [URL][DOM…" at bounding box center [999, 398] width 93 height 30
click at [903, 461] on div "[PERSON_NAME] Analyst, Brand Advocate [GEOGRAPHIC_DATA], [US_STATE], [GEOGRAPHI…" at bounding box center [614, 481] width 865 height 41
click at [965, 396] on button "View Contact" at bounding box center [999, 397] width 79 height 35
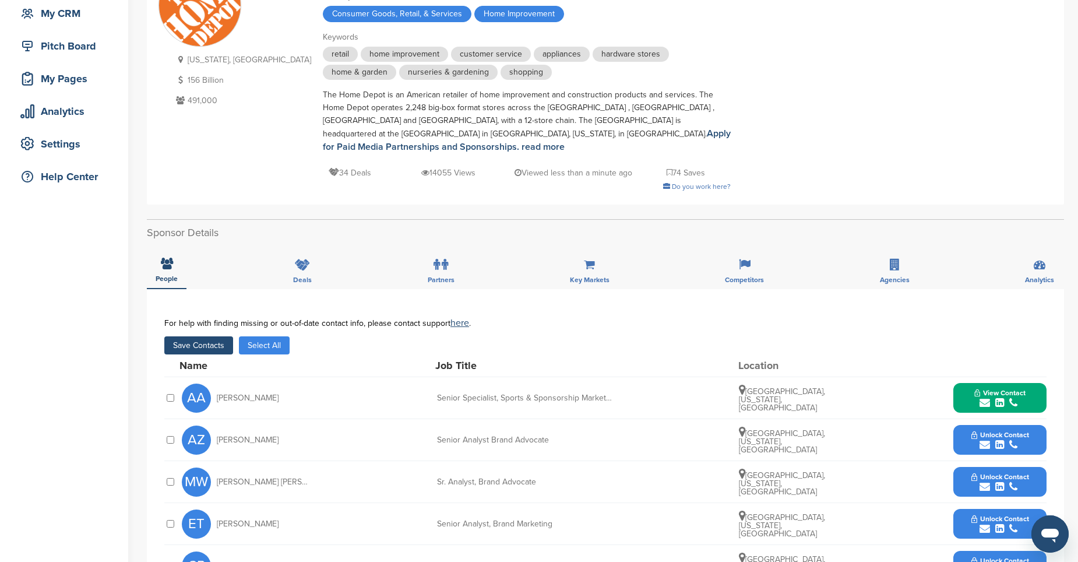
click at [982, 439] on icon "submit" at bounding box center [984, 444] width 10 height 10
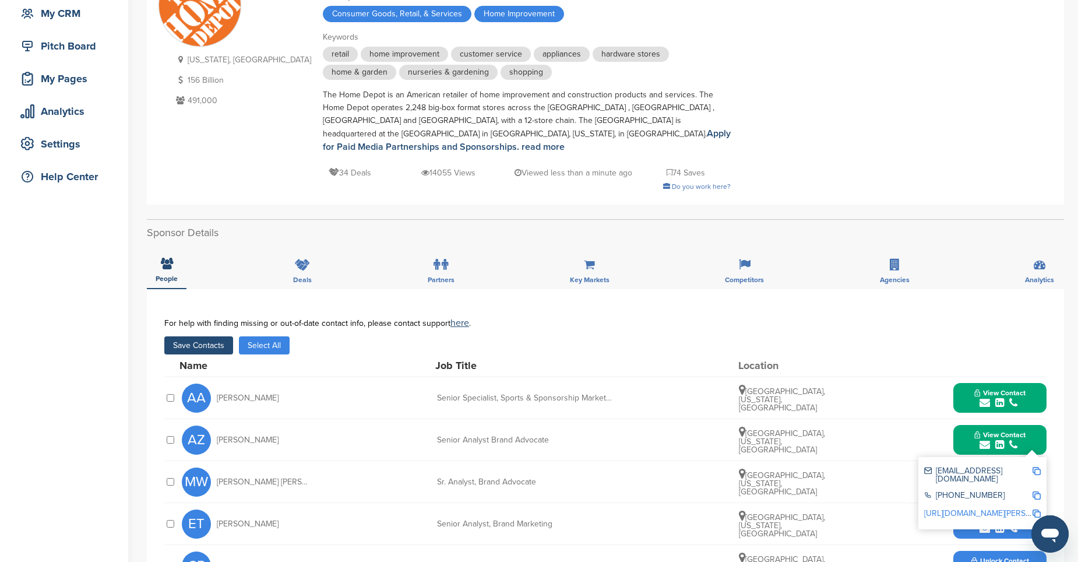
click at [915, 424] on div "AZ [PERSON_NAME] Senior Analyst Brand Advocate [GEOGRAPHIC_DATA], [US_STATE], […" at bounding box center [614, 439] width 865 height 41
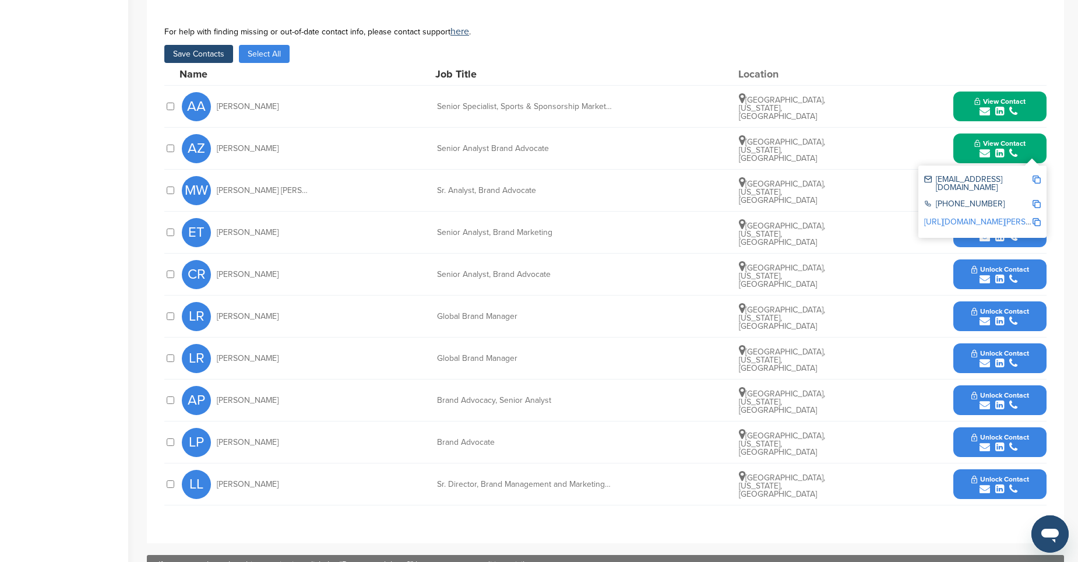
scroll to position [0, 0]
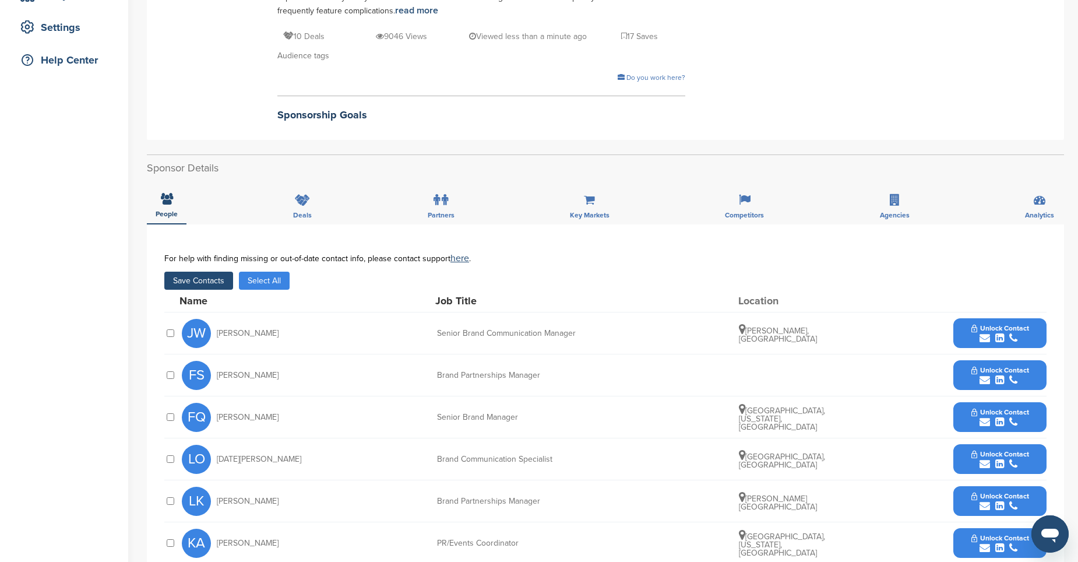
scroll to position [291, 0]
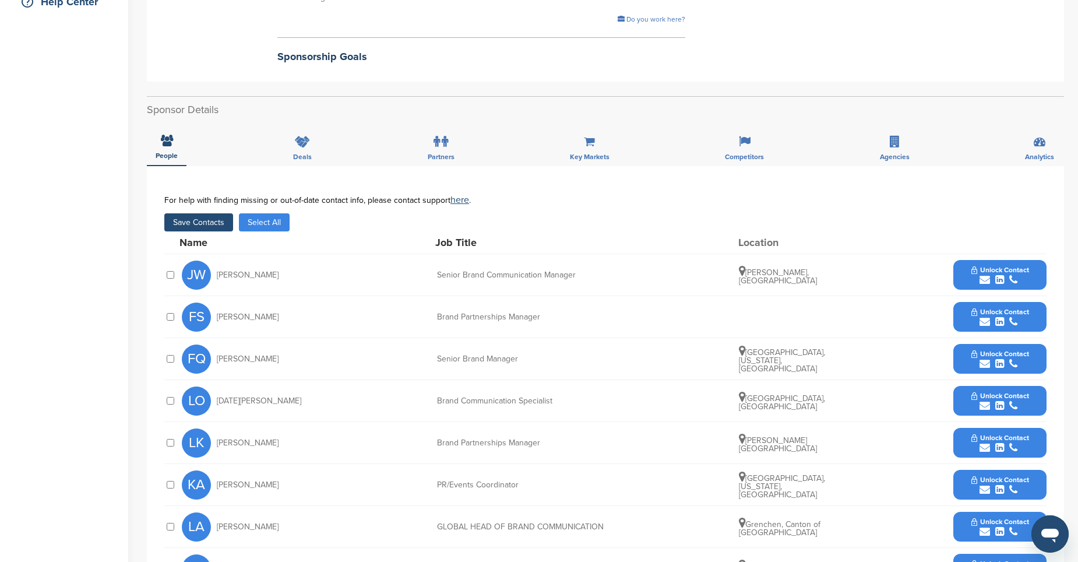
click at [982, 358] on icon "submit" at bounding box center [984, 363] width 10 height 10
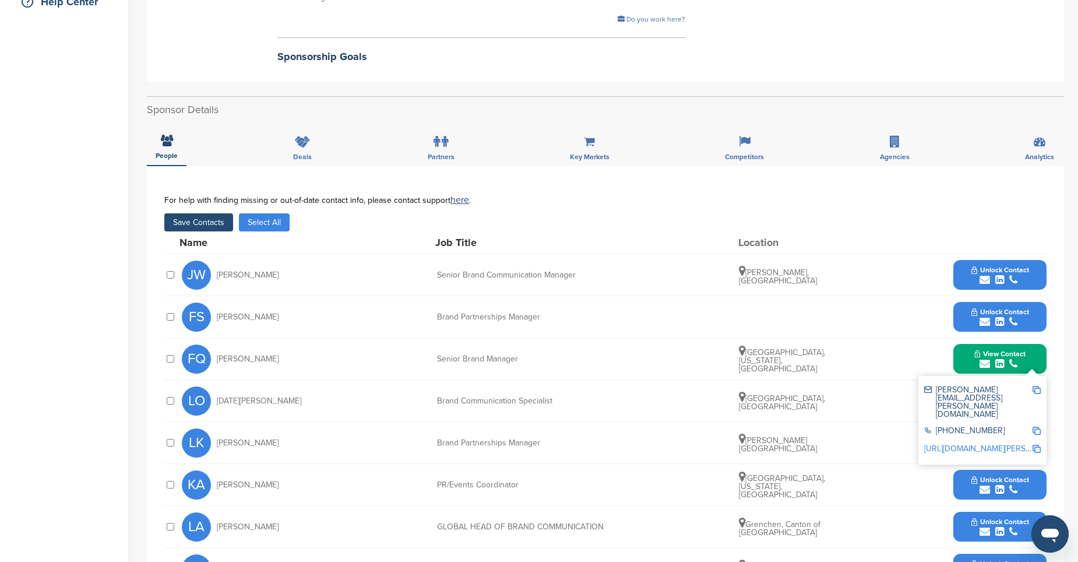
click at [968, 353] on button "View Contact" at bounding box center [999, 358] width 79 height 35
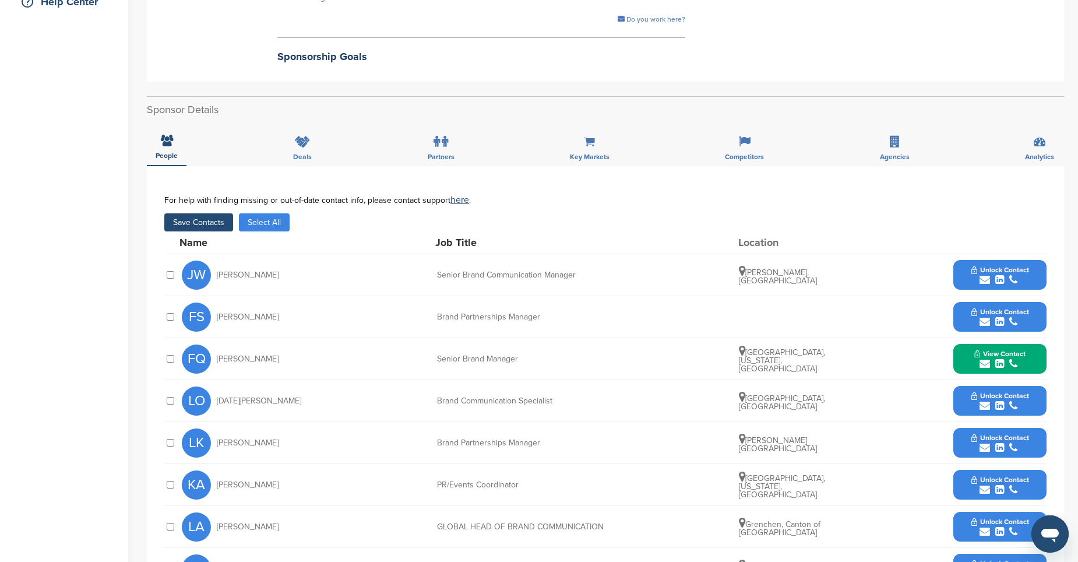
scroll to position [350, 0]
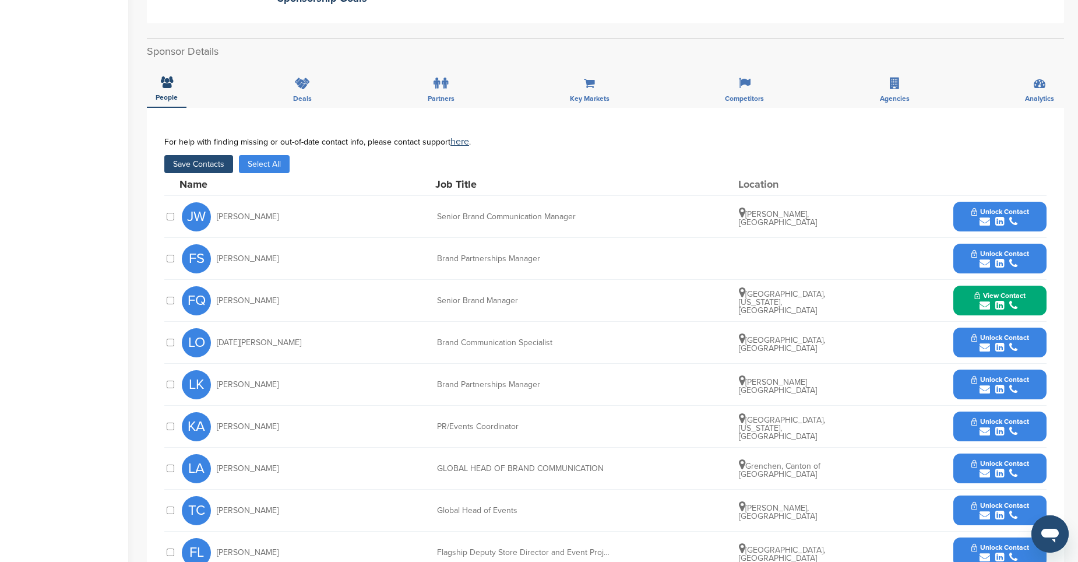
click at [984, 426] on icon "submit" at bounding box center [984, 431] width 10 height 10
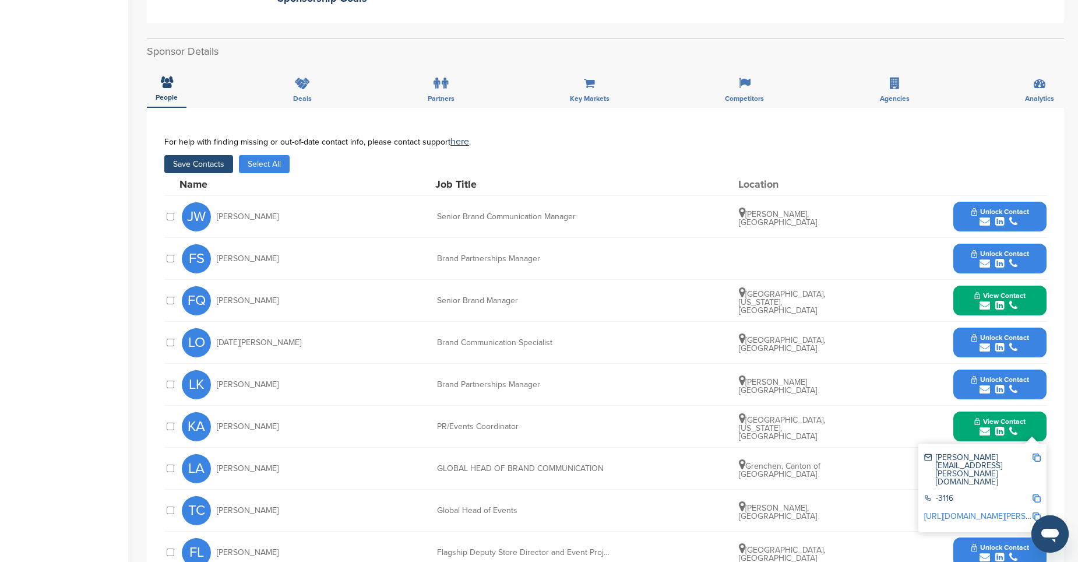
click at [972, 415] on button "View Contact" at bounding box center [999, 426] width 79 height 35
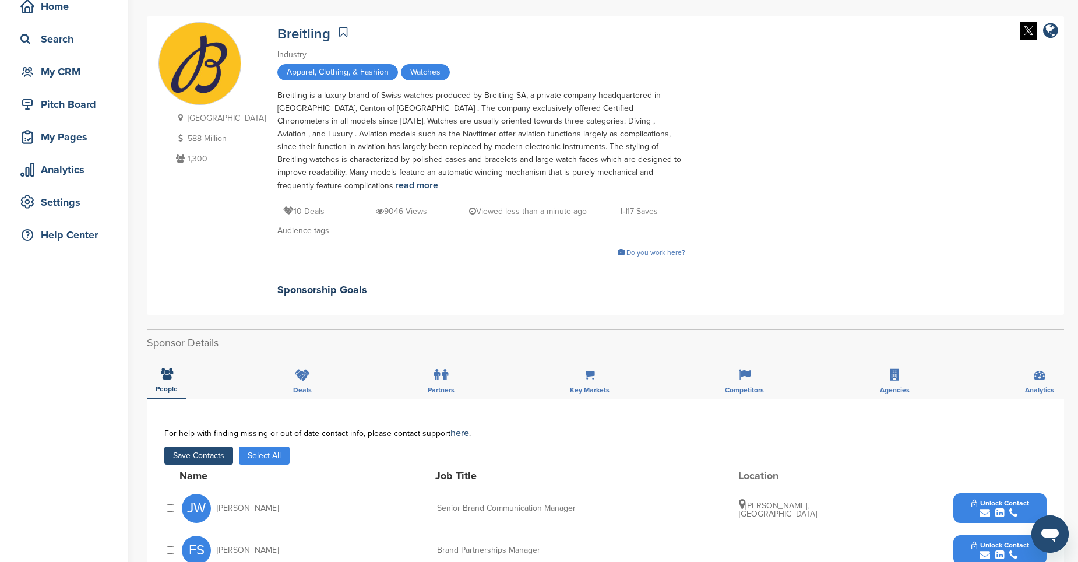
scroll to position [0, 0]
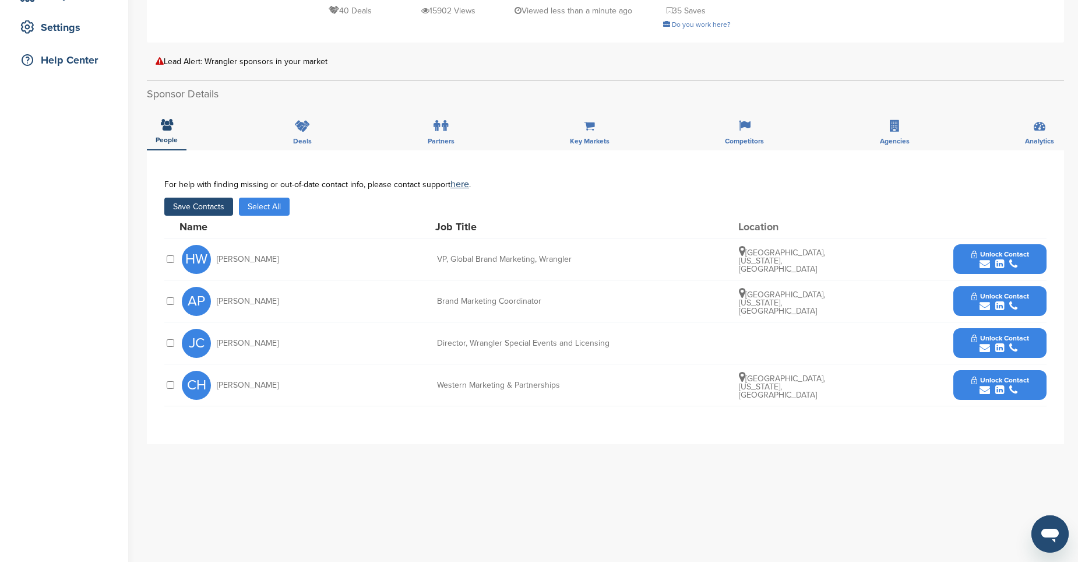
click at [985, 267] on icon "submit" at bounding box center [984, 264] width 10 height 10
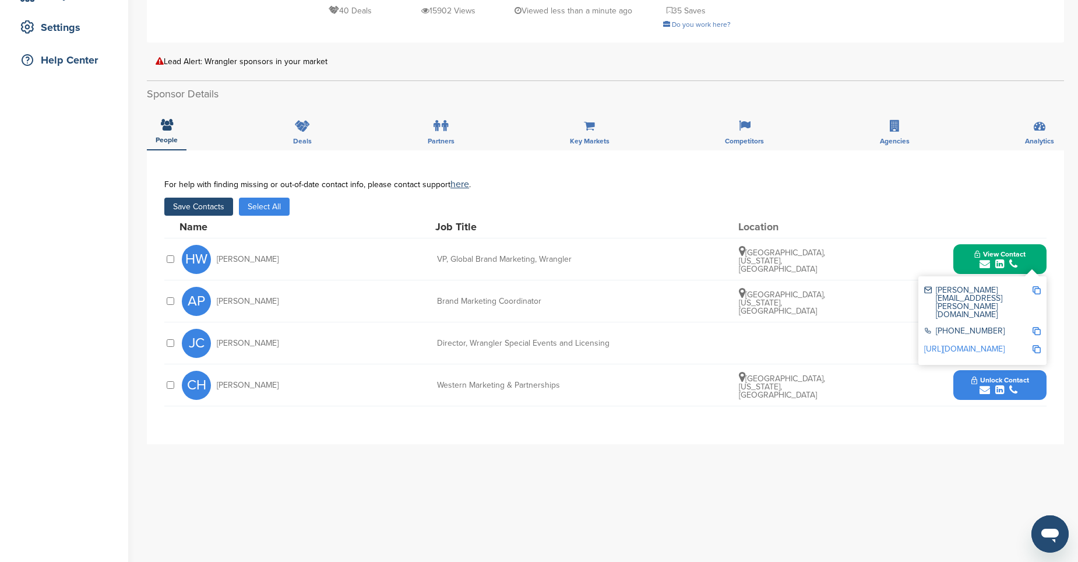
click at [972, 269] on button "View Contact" at bounding box center [999, 259] width 79 height 35
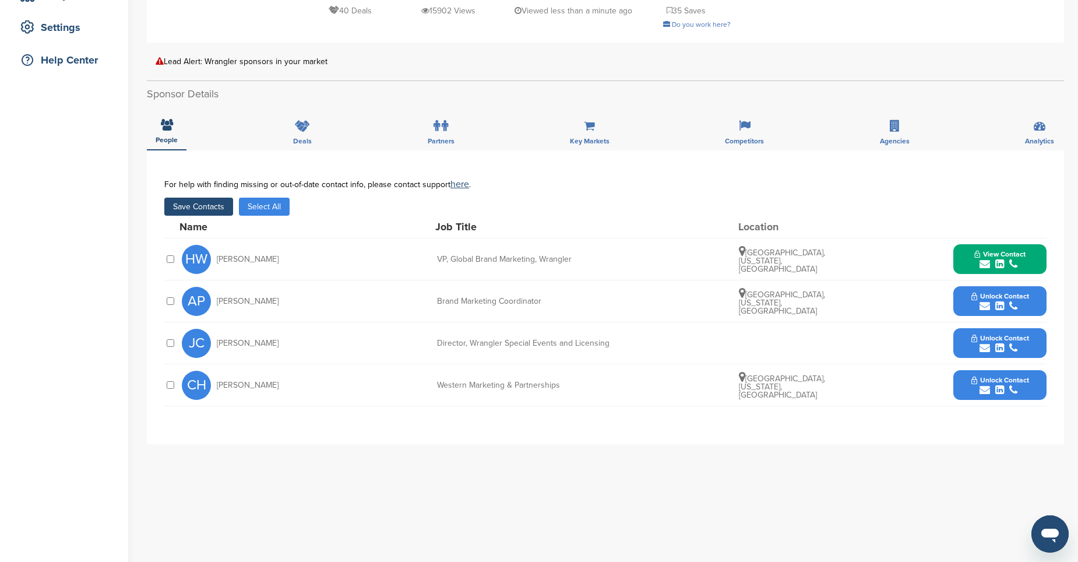
click at [982, 308] on icon "submit" at bounding box center [984, 306] width 10 height 10
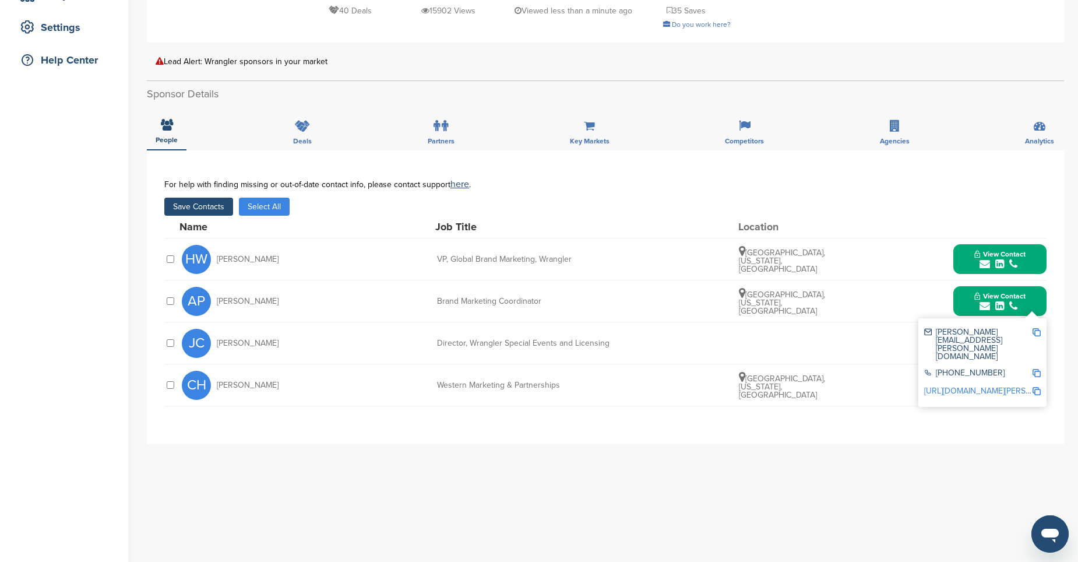
click at [964, 309] on button "View Contact" at bounding box center [999, 301] width 79 height 35
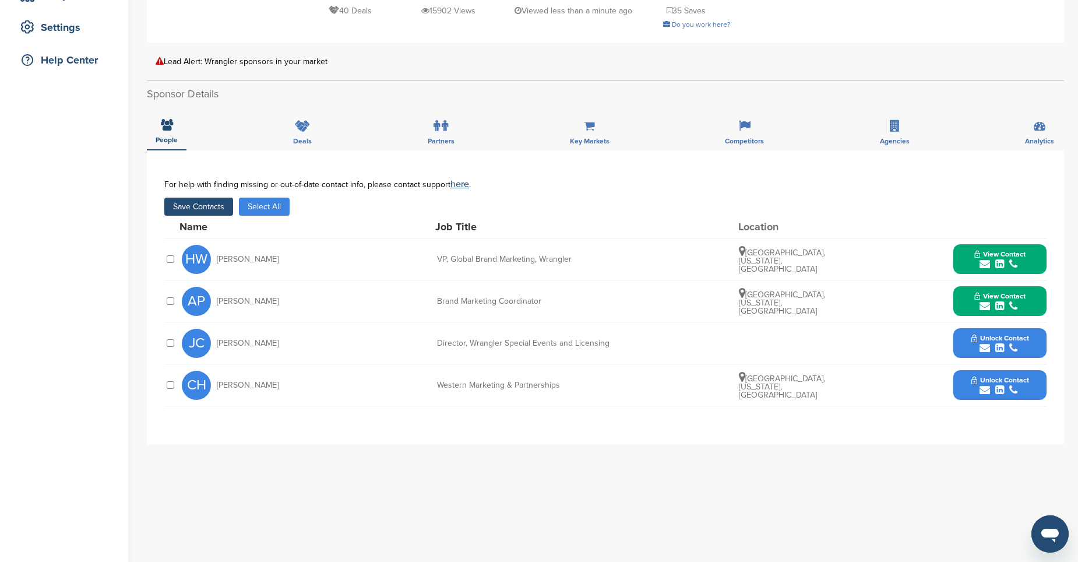
click at [979, 343] on icon "submit" at bounding box center [984, 348] width 10 height 10
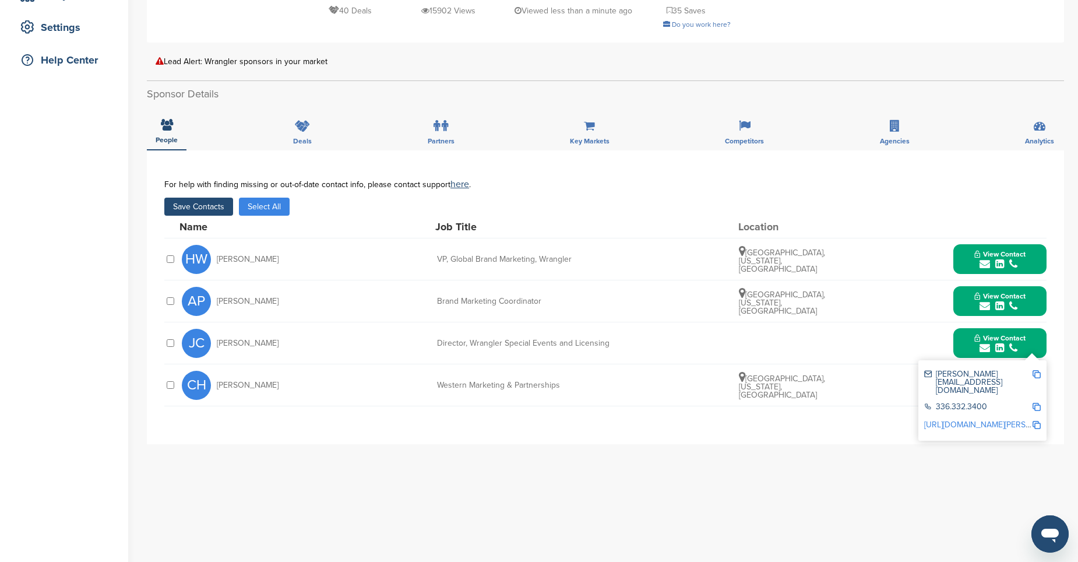
click at [965, 348] on button "View Contact" at bounding box center [999, 343] width 79 height 35
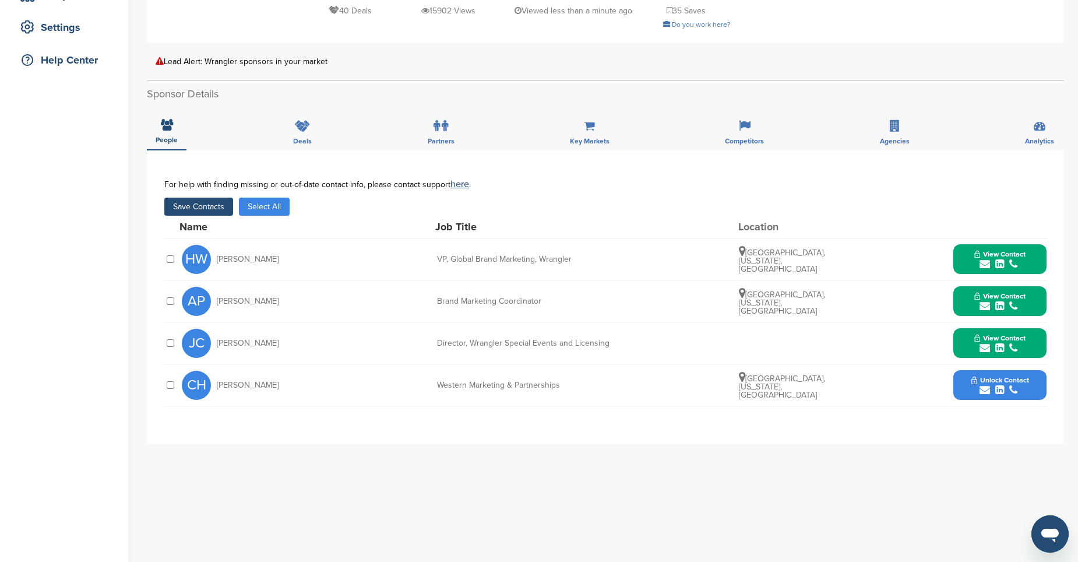
click at [983, 389] on icon "submit" at bounding box center [984, 389] width 10 height 10
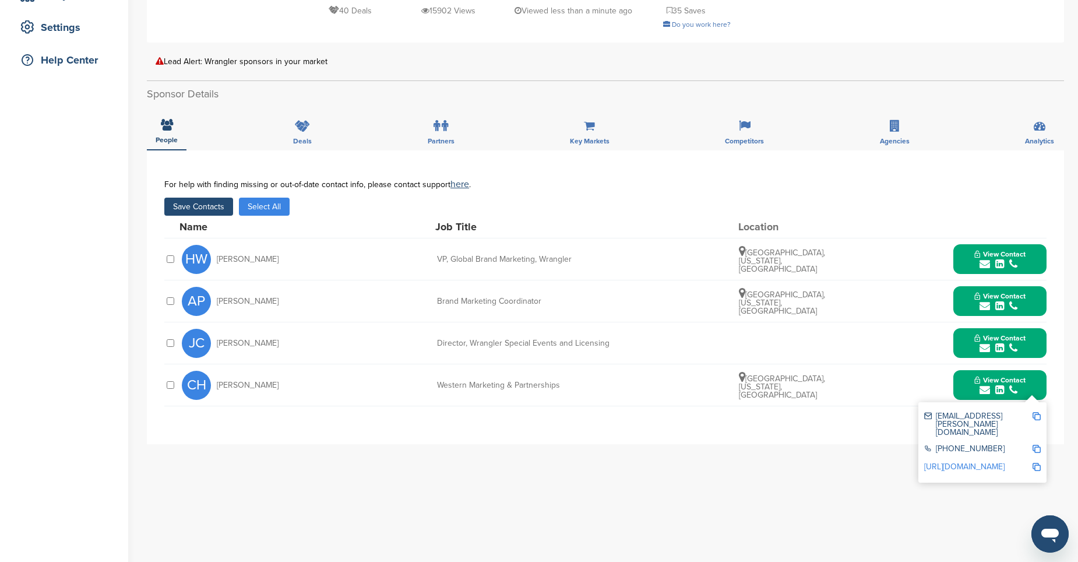
click at [971, 394] on button "View Contact" at bounding box center [999, 385] width 79 height 35
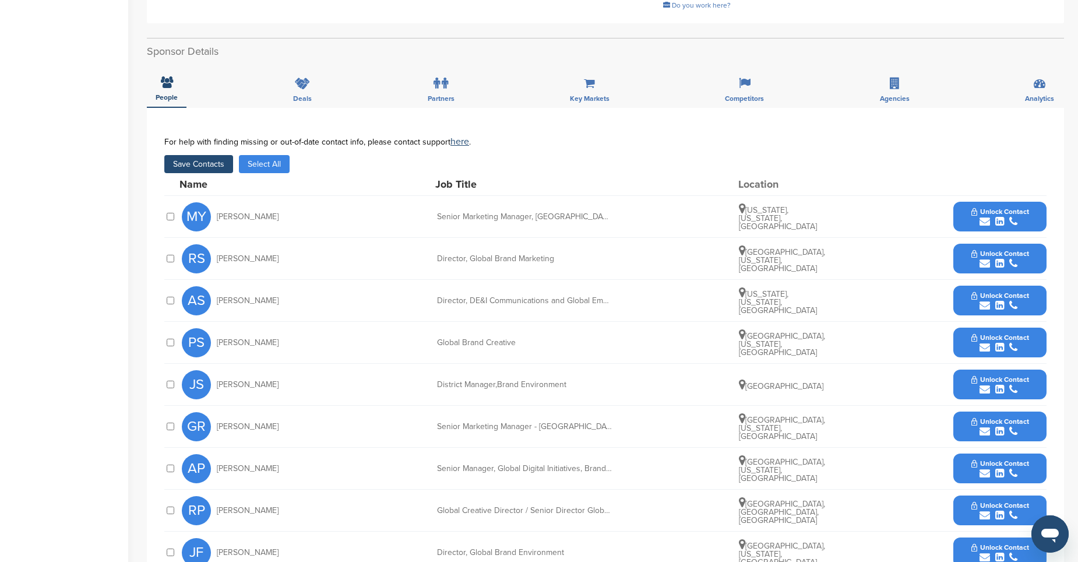
scroll to position [350, 0]
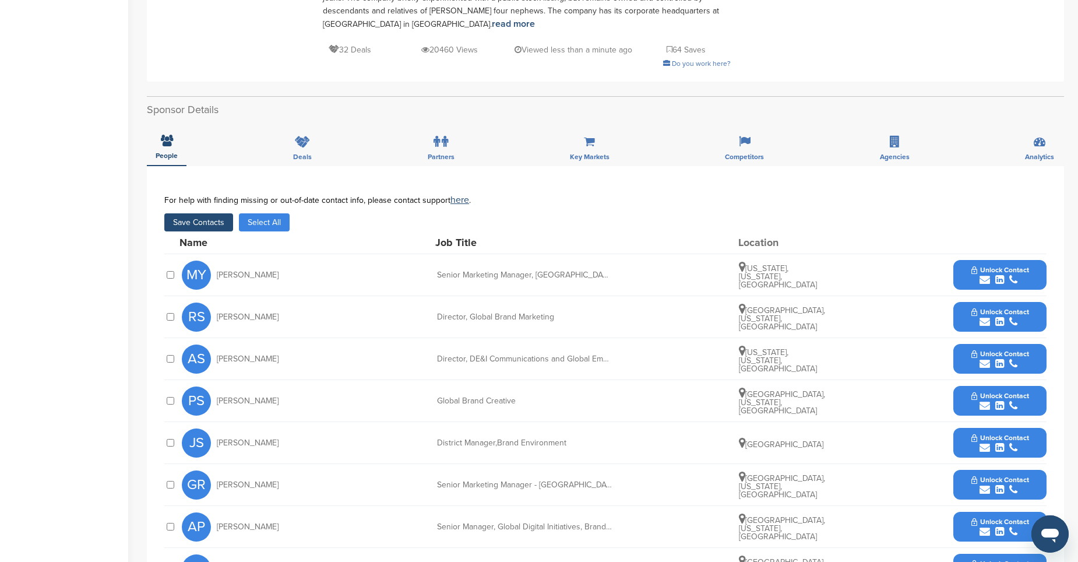
click at [981, 274] on icon "submit" at bounding box center [984, 279] width 10 height 10
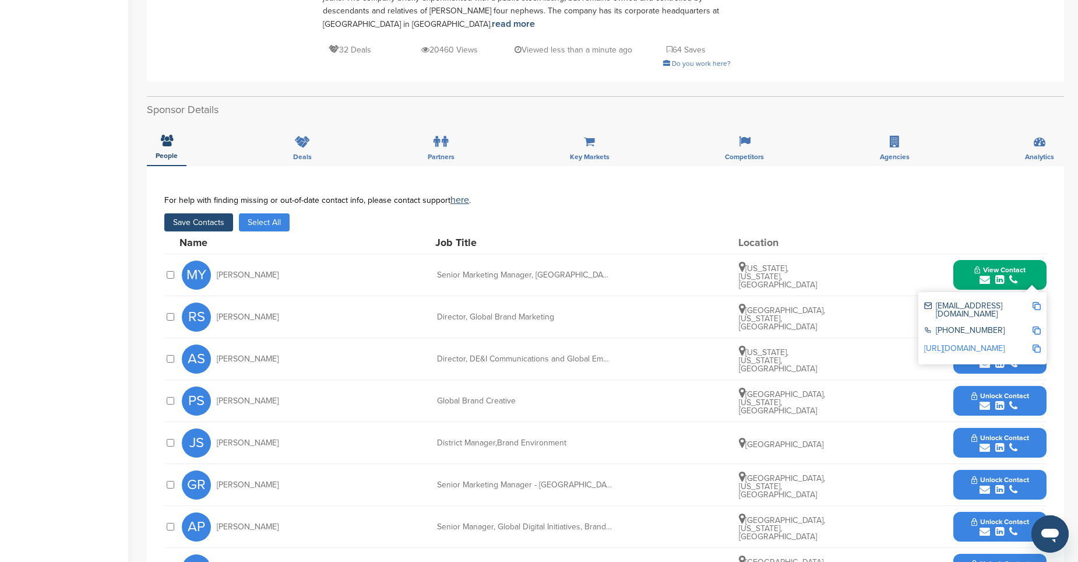
click at [966, 278] on button "View Contact" at bounding box center [999, 274] width 79 height 35
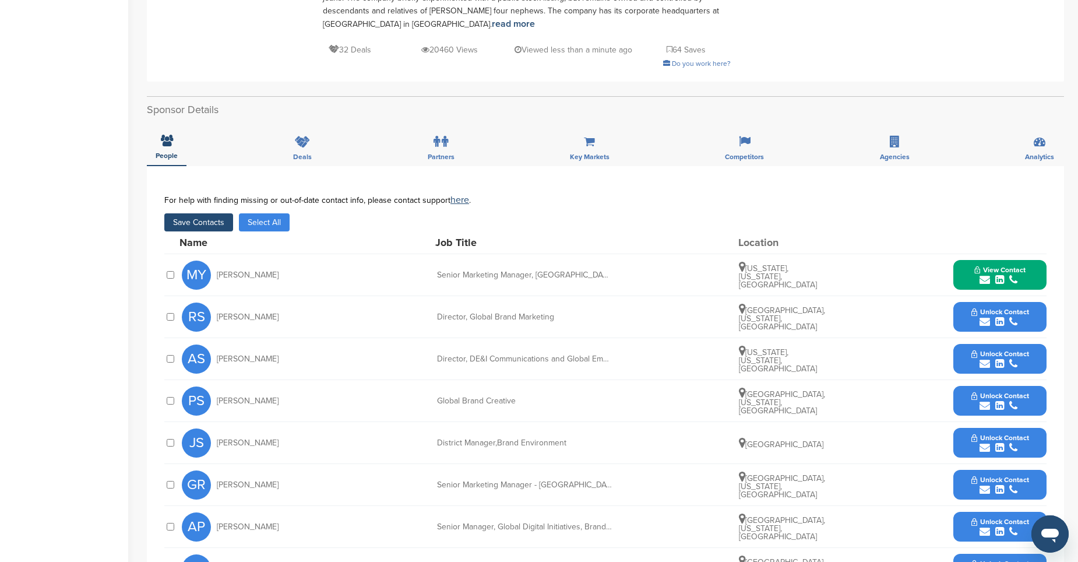
click at [985, 316] on icon "submit" at bounding box center [984, 321] width 10 height 10
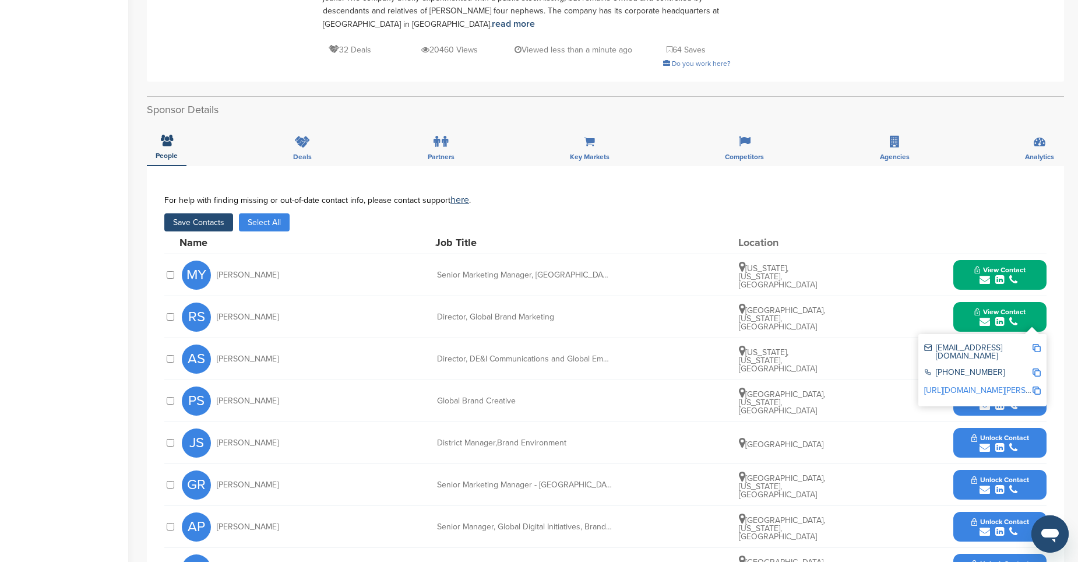
click at [973, 311] on button "View Contact" at bounding box center [999, 316] width 79 height 35
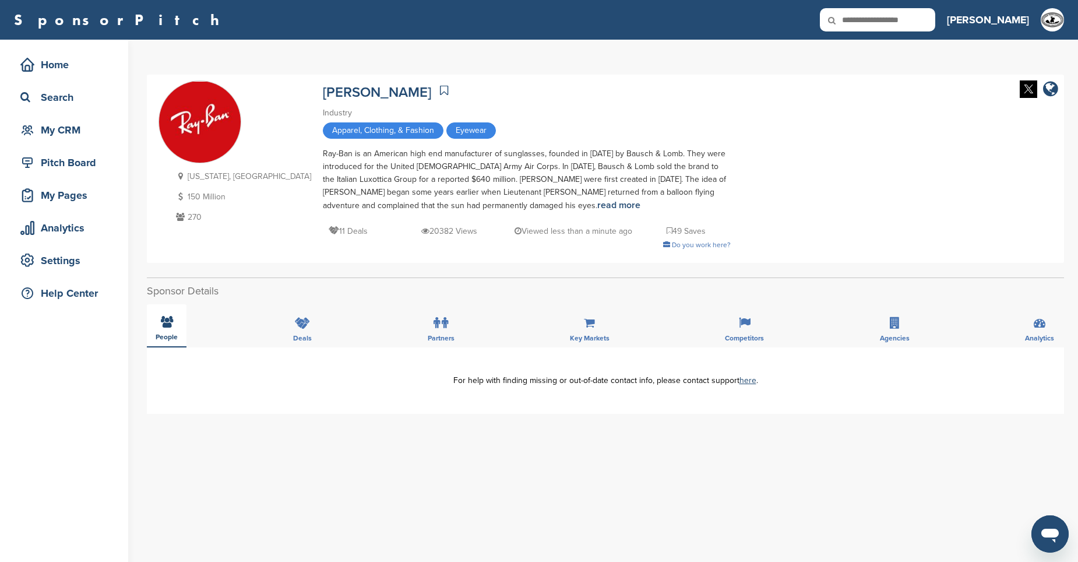
click at [167, 330] on div "People" at bounding box center [167, 325] width 40 height 43
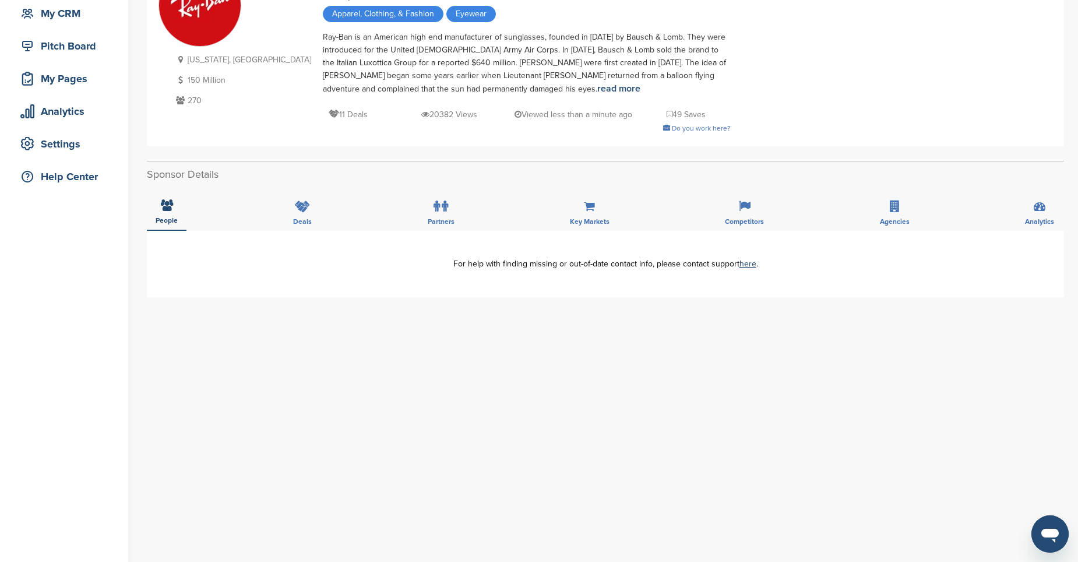
scroll to position [58, 0]
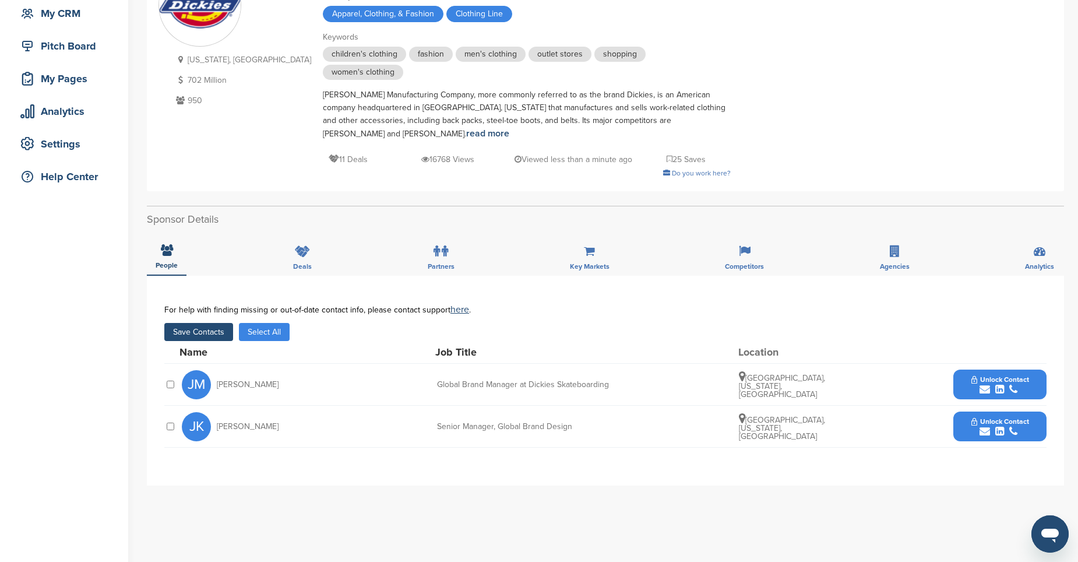
click at [980, 384] on icon "submit" at bounding box center [984, 389] width 10 height 10
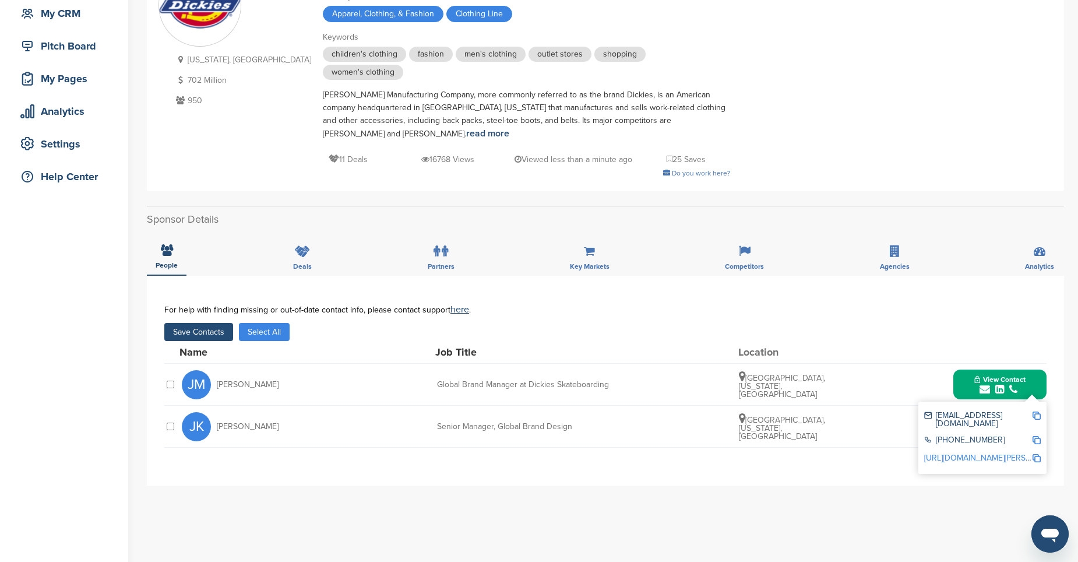
click at [835, 323] on div "Save Contacts Select All" at bounding box center [605, 332] width 882 height 18
click at [215, 323] on button "Save Contacts" at bounding box center [198, 332] width 69 height 18
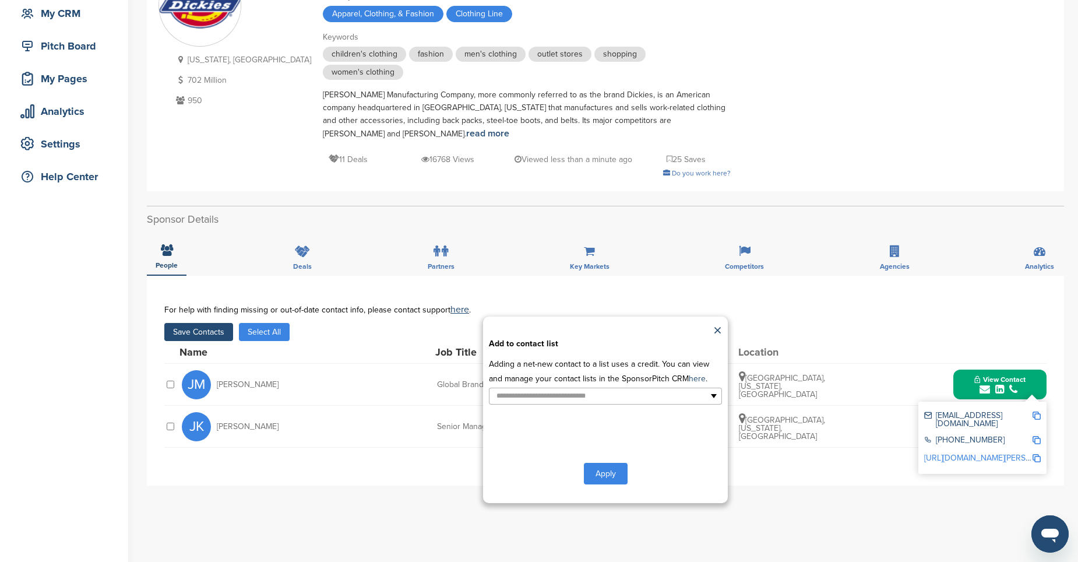
click at [611, 463] on button "Apply" at bounding box center [606, 474] width 44 height 22
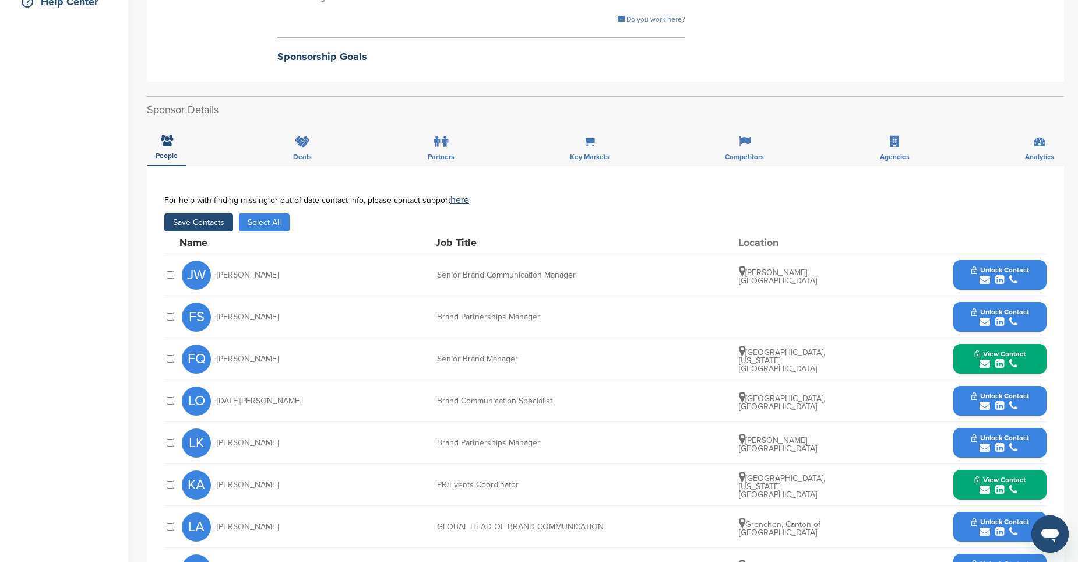
click at [983, 316] on icon "submit" at bounding box center [984, 321] width 10 height 10
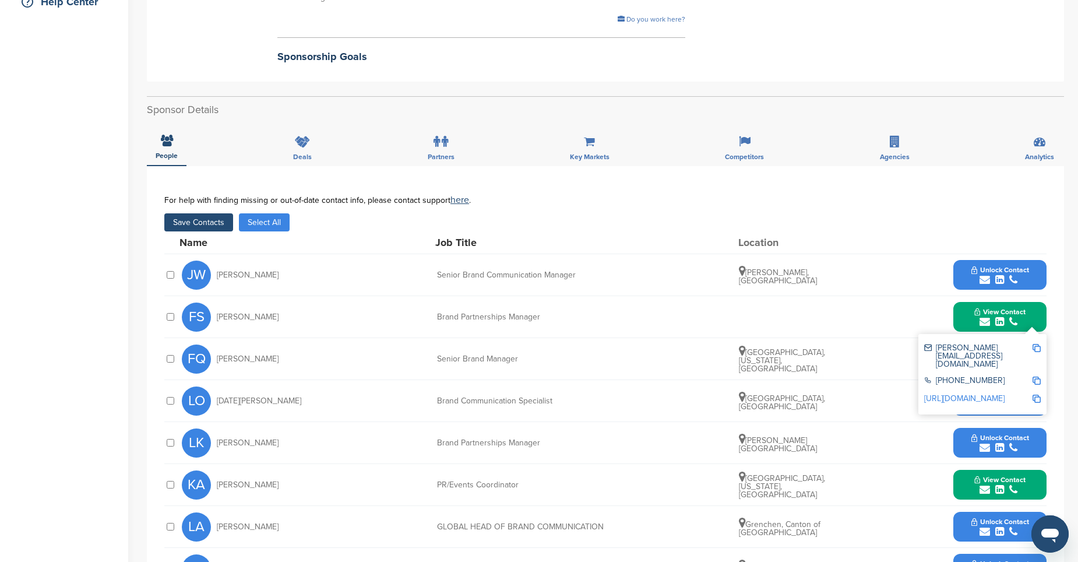
click at [939, 306] on div "FS Florian Spirgi Brand Partnerships Manager View Contact florian.spirgi@breitl…" at bounding box center [614, 316] width 865 height 41
click at [965, 309] on button "View Contact" at bounding box center [999, 316] width 79 height 35
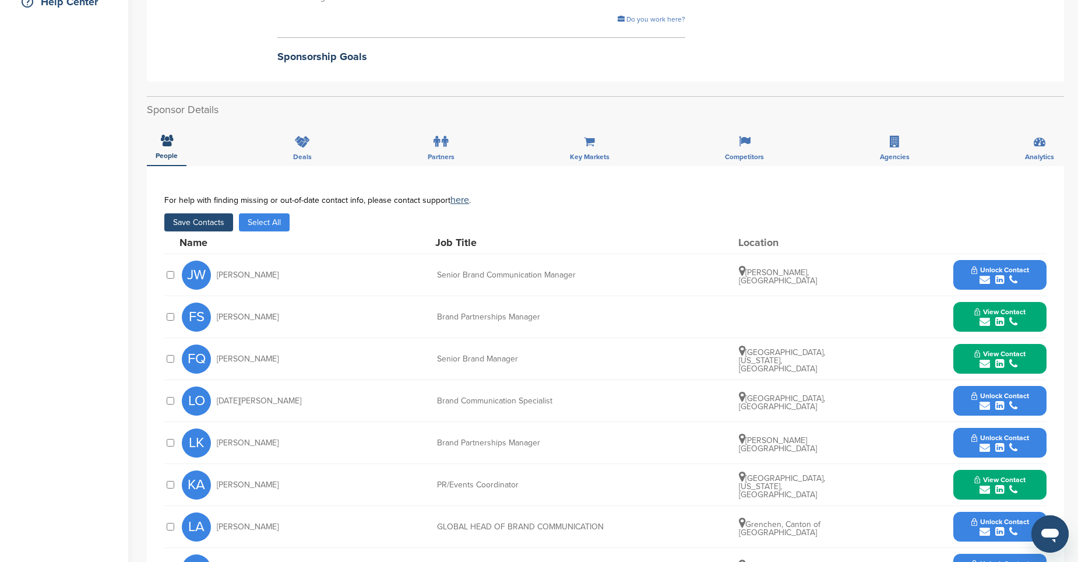
click at [985, 358] on icon "submit" at bounding box center [984, 363] width 10 height 10
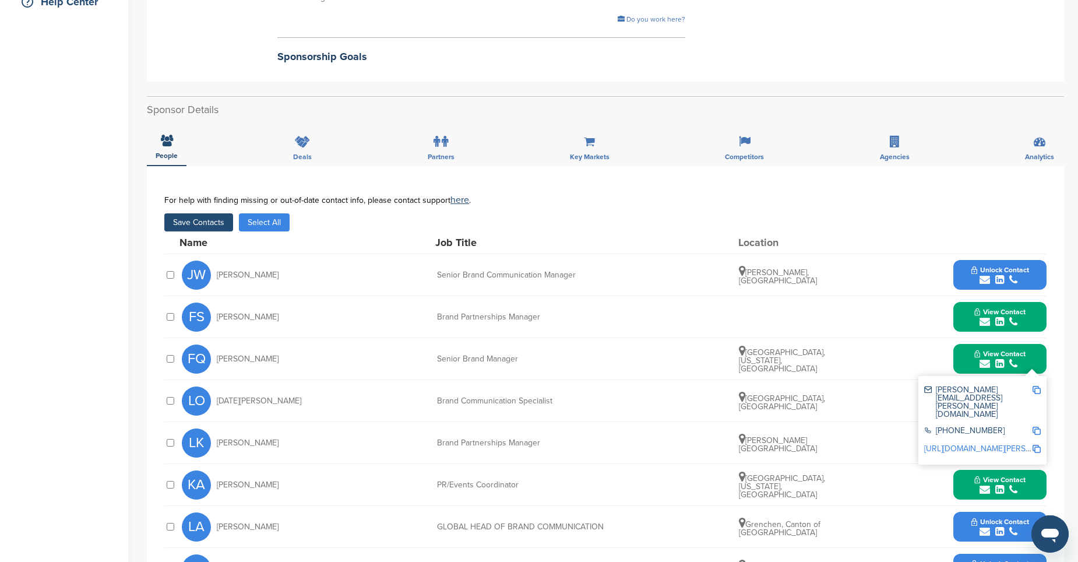
click at [956, 351] on div "View Contact fernando.quintero@breitling.com +1 647-691-1073 http://www.linkedi…" at bounding box center [999, 359] width 93 height 30
click at [970, 351] on button "View Contact" at bounding box center [999, 358] width 79 height 35
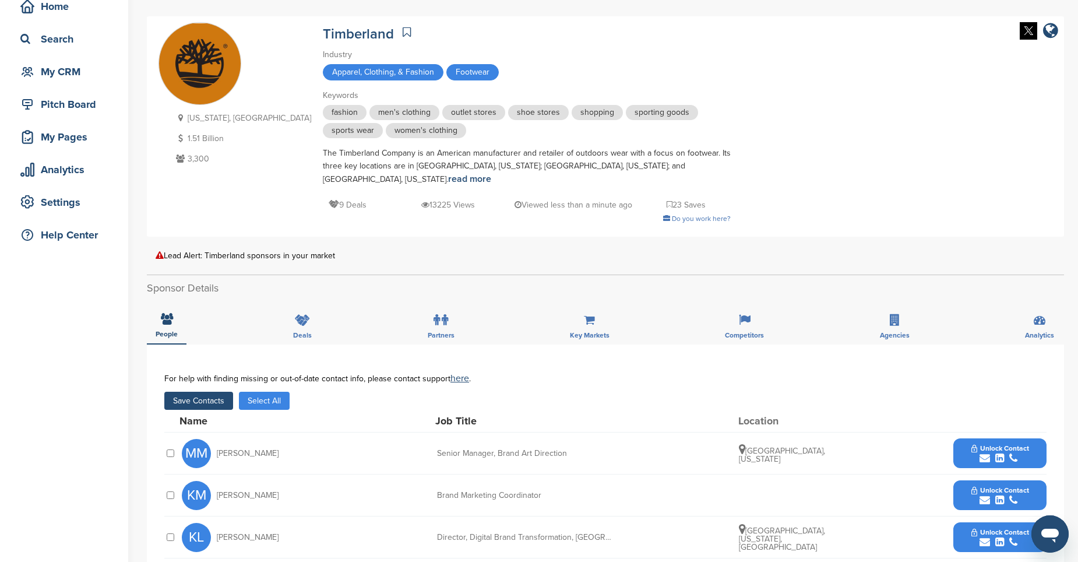
scroll to position [117, 0]
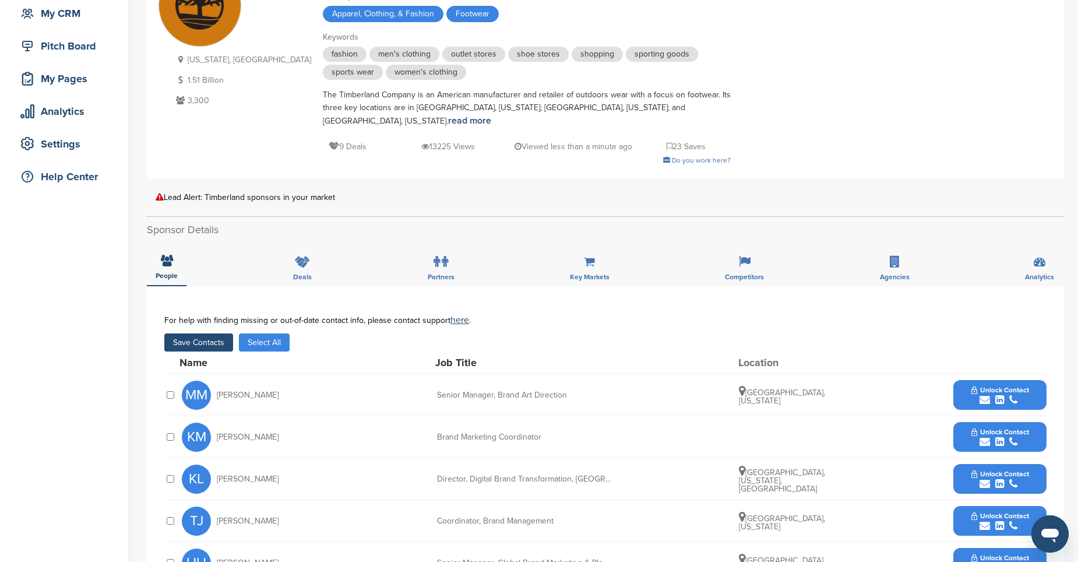
click at [986, 436] on icon "submit" at bounding box center [984, 441] width 10 height 10
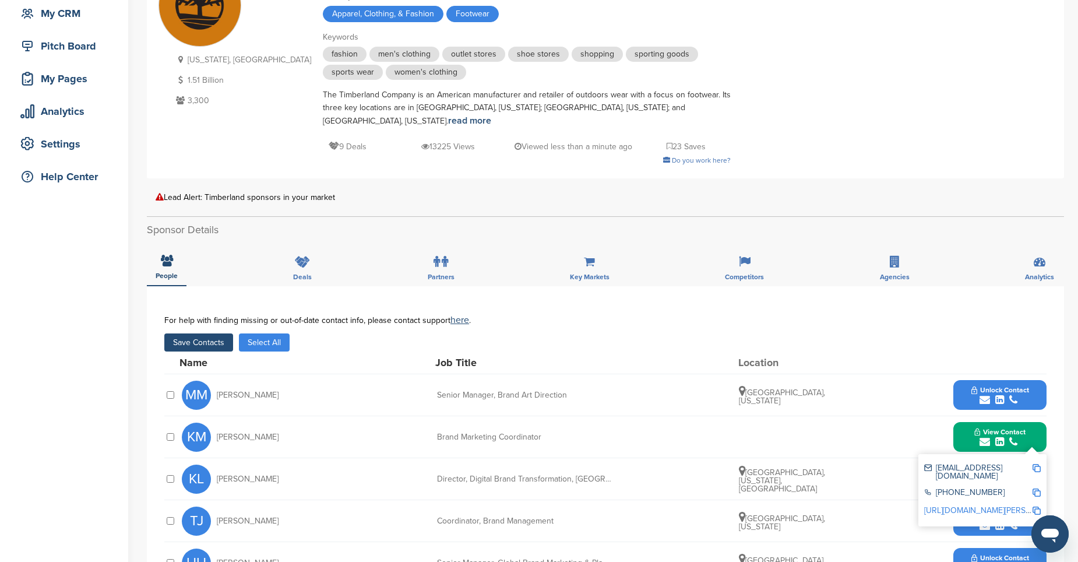
click at [973, 429] on button "View Contact" at bounding box center [999, 436] width 79 height 35
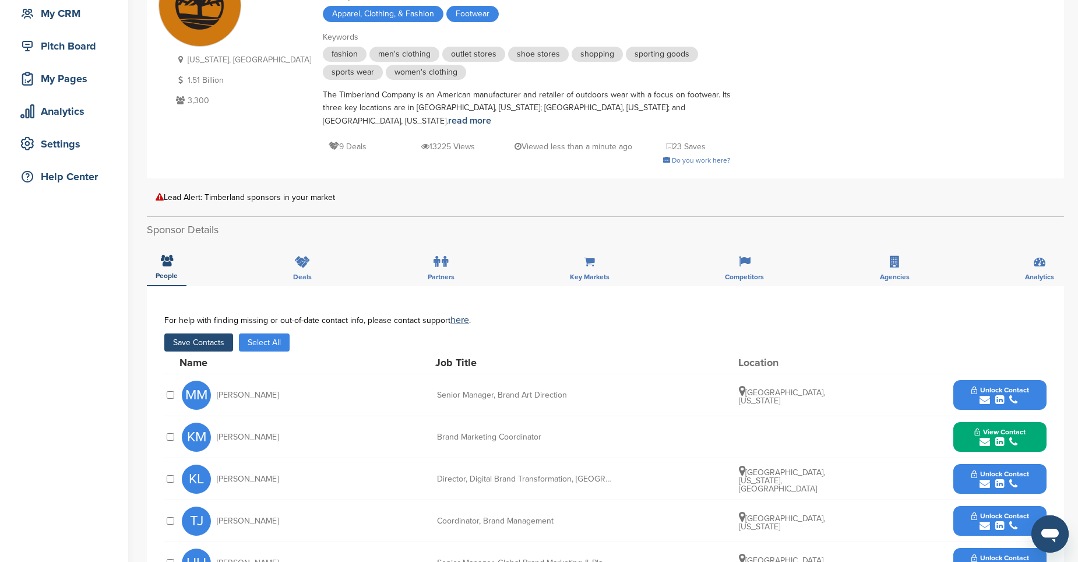
click at [987, 478] on icon "submit" at bounding box center [984, 483] width 10 height 10
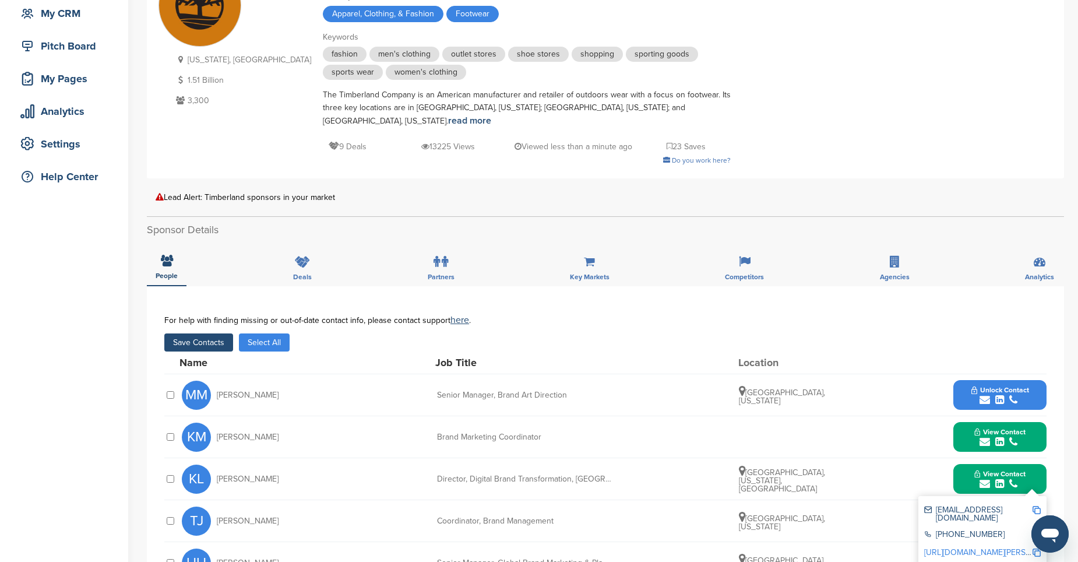
click at [971, 468] on button "View Contact" at bounding box center [999, 478] width 79 height 35
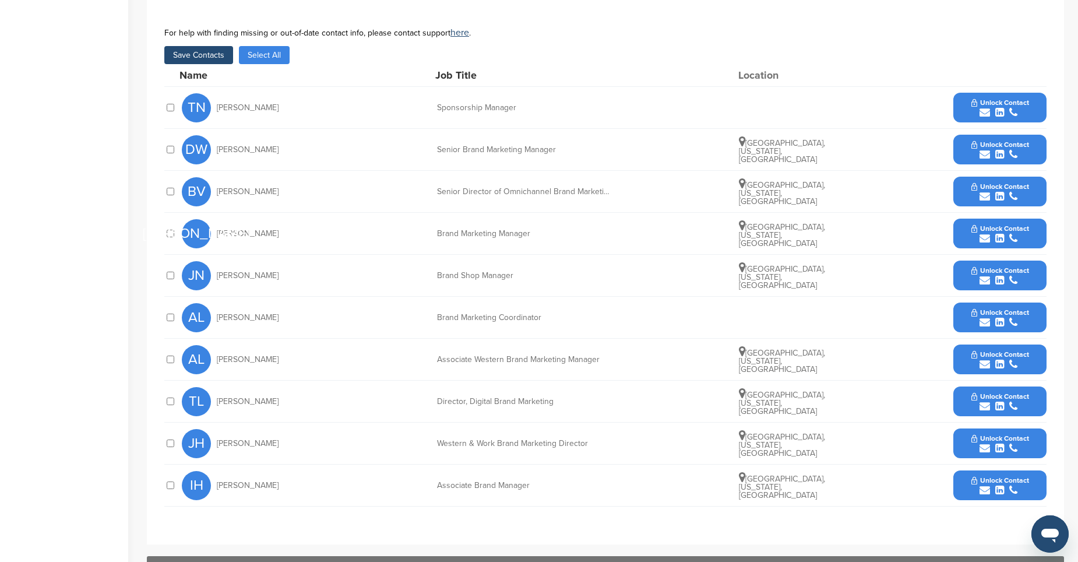
scroll to position [466, 0]
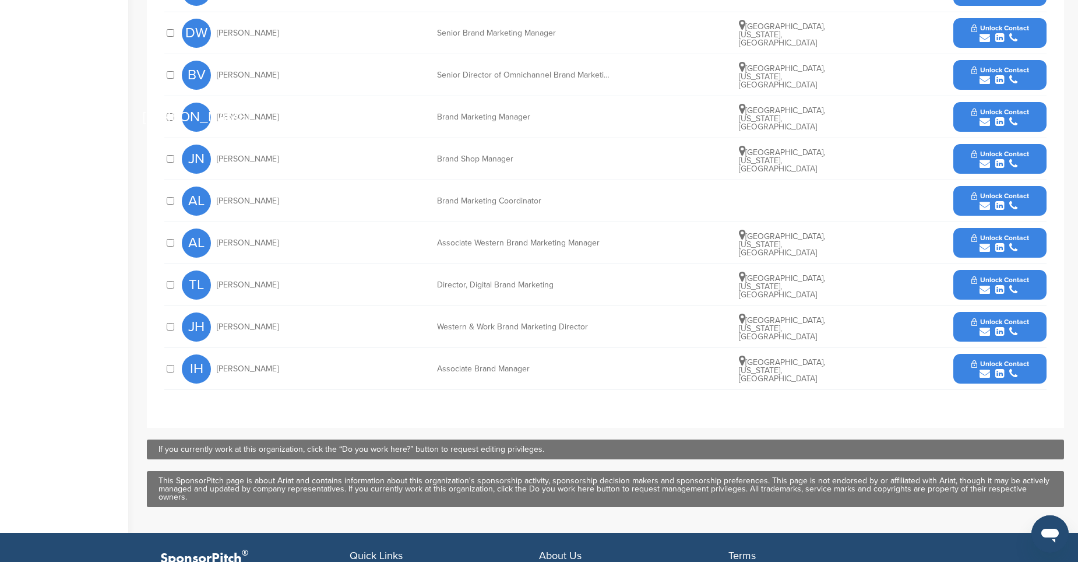
click at [984, 329] on icon "submit" at bounding box center [984, 331] width 10 height 10
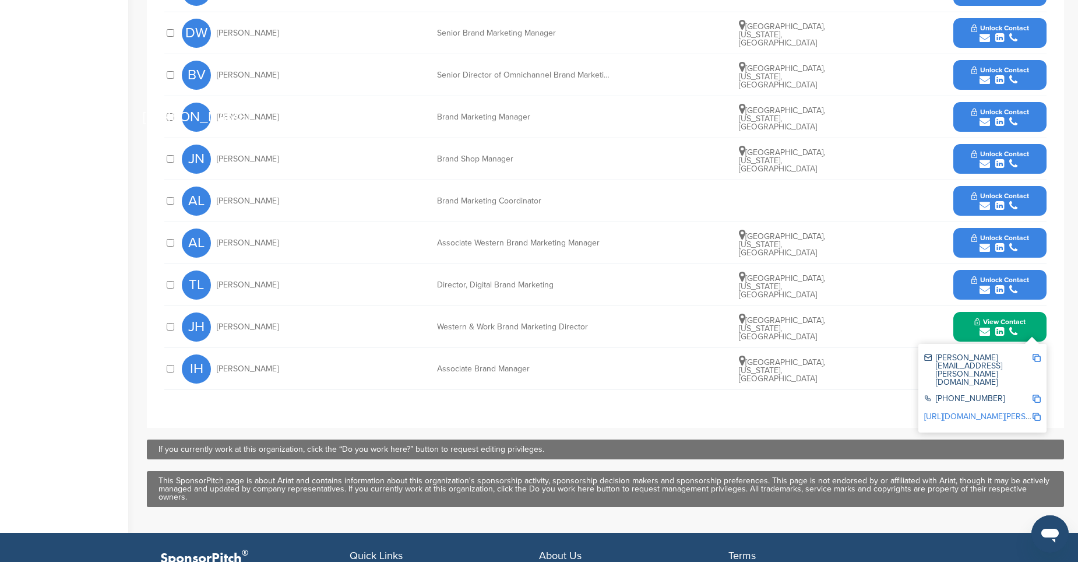
click at [970, 331] on button "View Contact" at bounding box center [999, 326] width 79 height 35
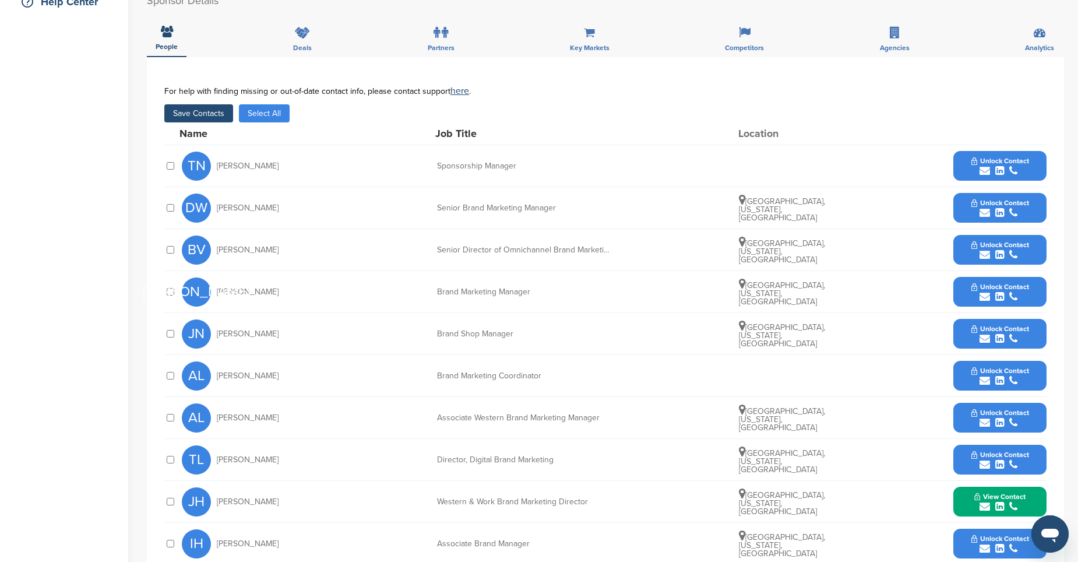
scroll to position [233, 0]
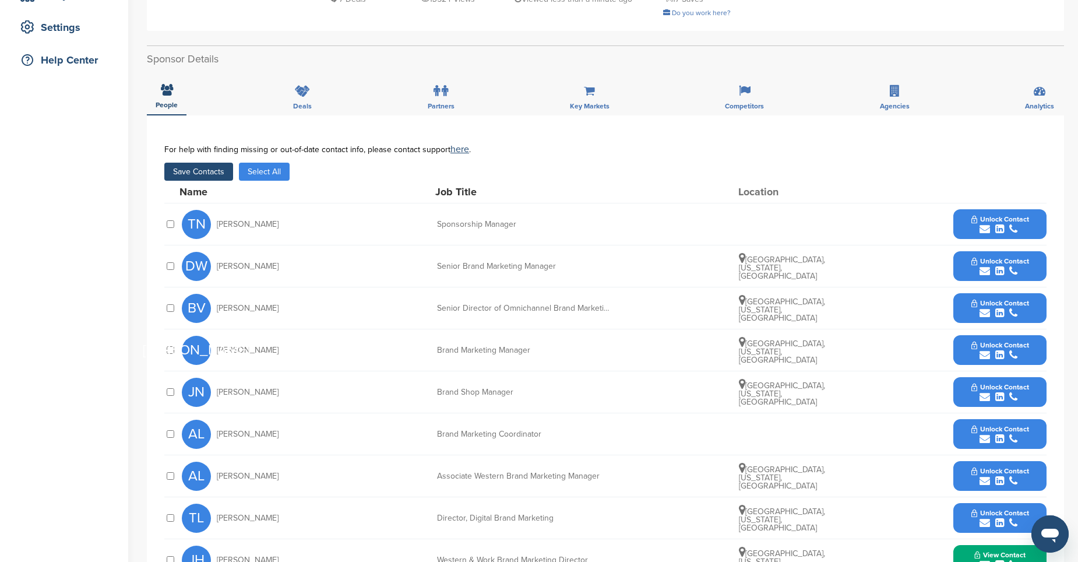
click at [982, 232] on icon "submit" at bounding box center [984, 229] width 10 height 10
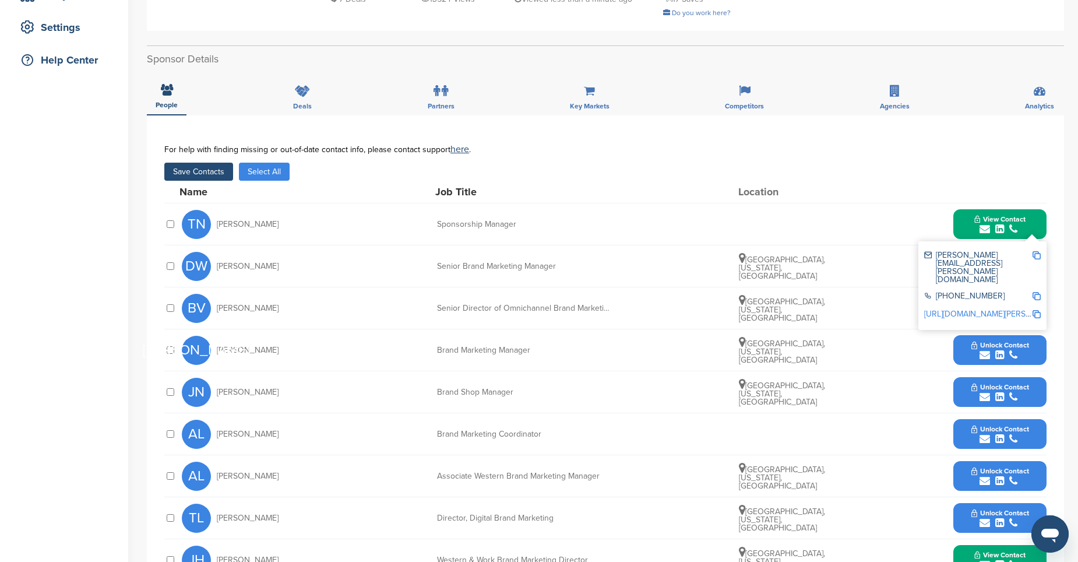
click at [969, 230] on button "View Contact" at bounding box center [999, 224] width 79 height 35
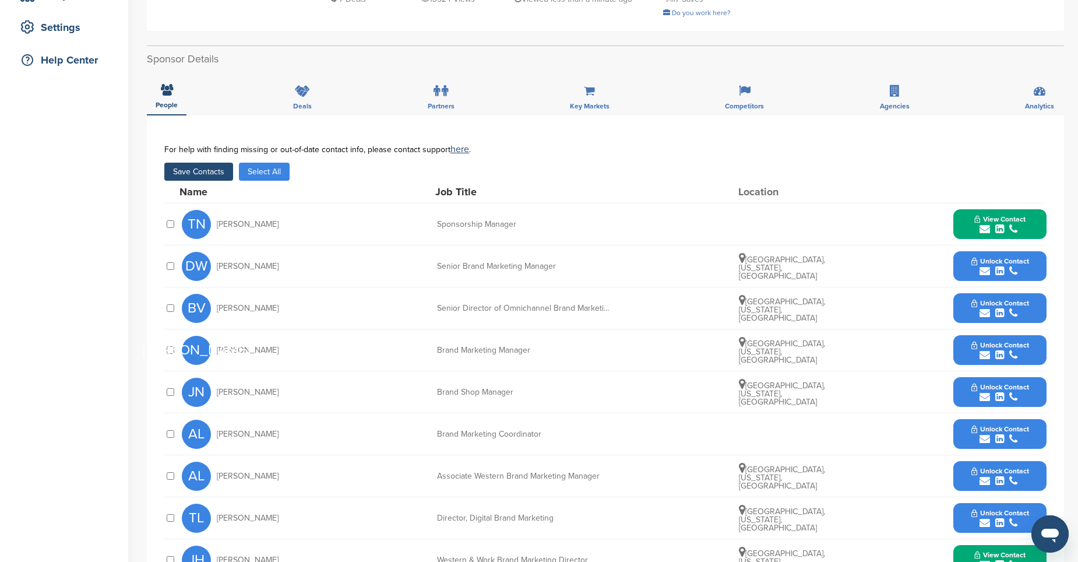
click at [986, 273] on icon "submit" at bounding box center [984, 271] width 10 height 10
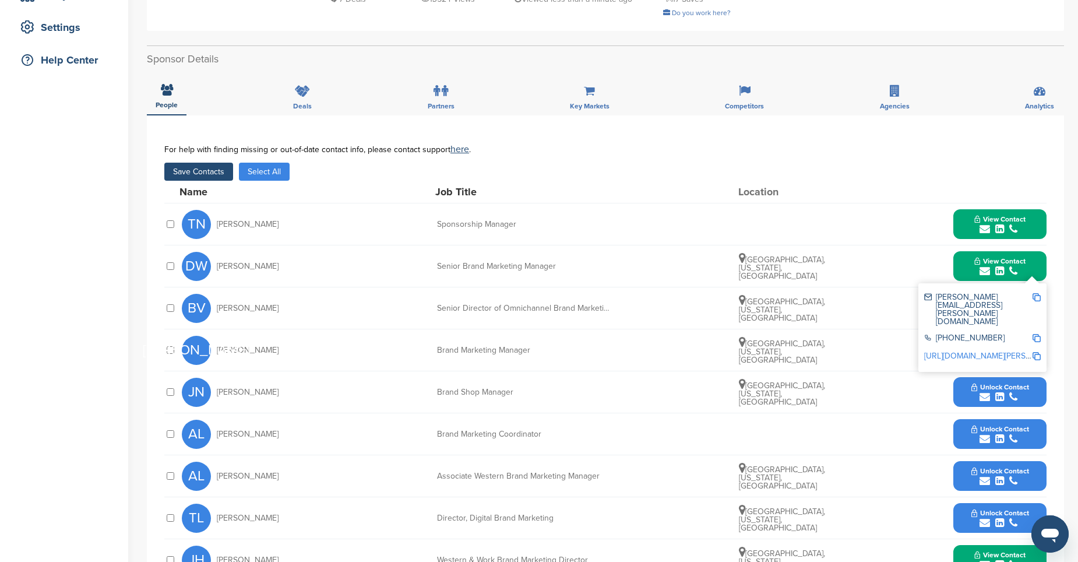
click at [969, 271] on button "View Contact" at bounding box center [999, 266] width 79 height 35
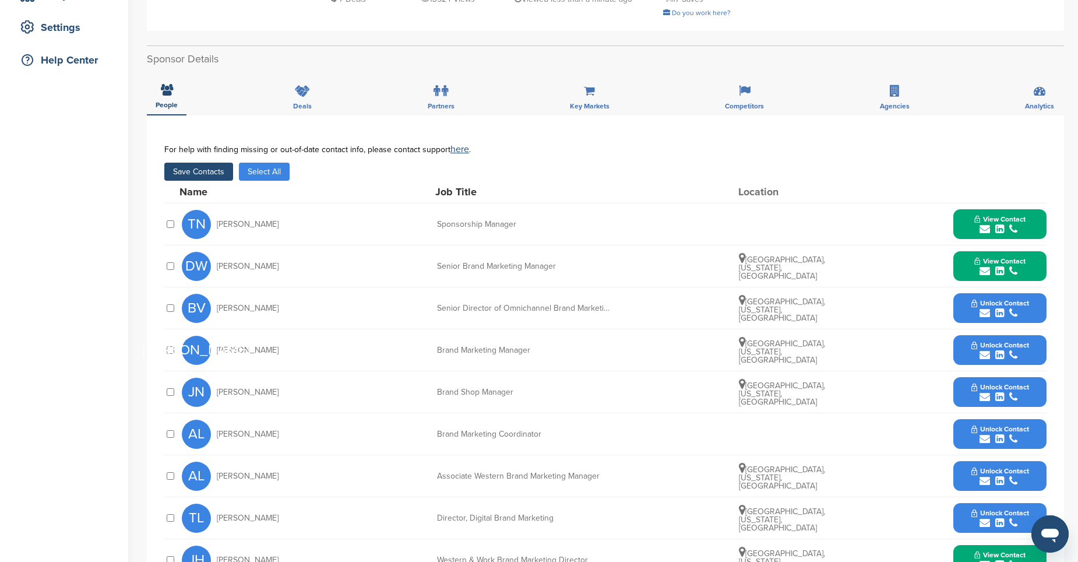
click at [985, 310] on icon "submit" at bounding box center [984, 313] width 10 height 10
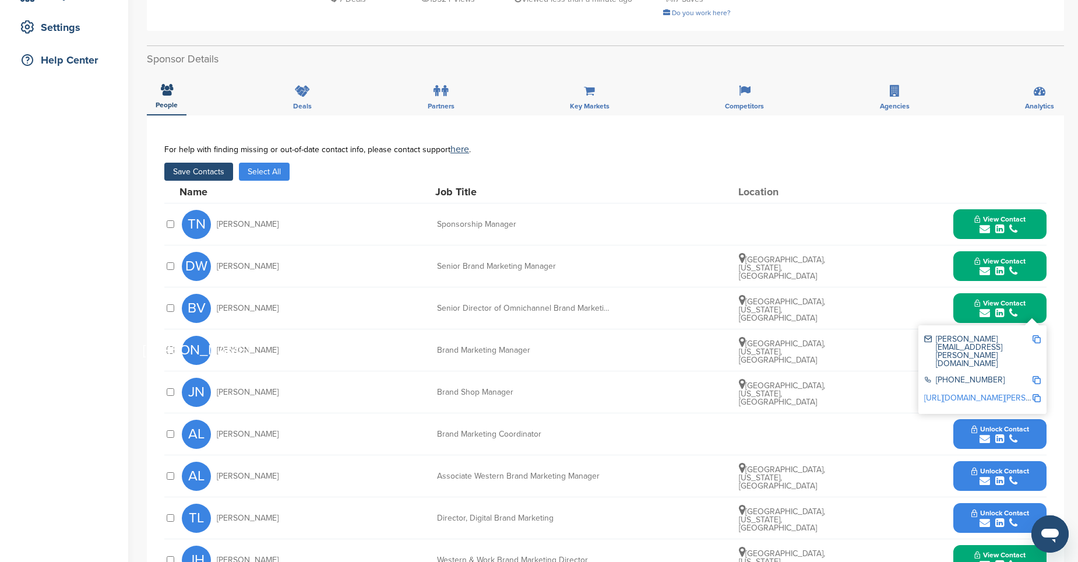
click at [968, 311] on button "View Contact" at bounding box center [999, 308] width 79 height 35
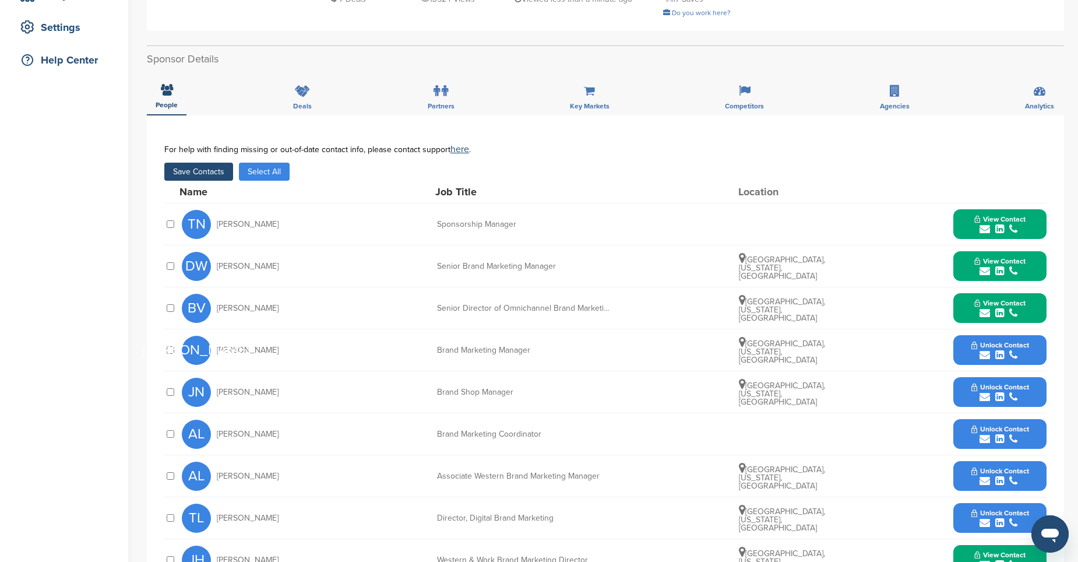
click at [982, 350] on icon "submit" at bounding box center [984, 355] width 10 height 10
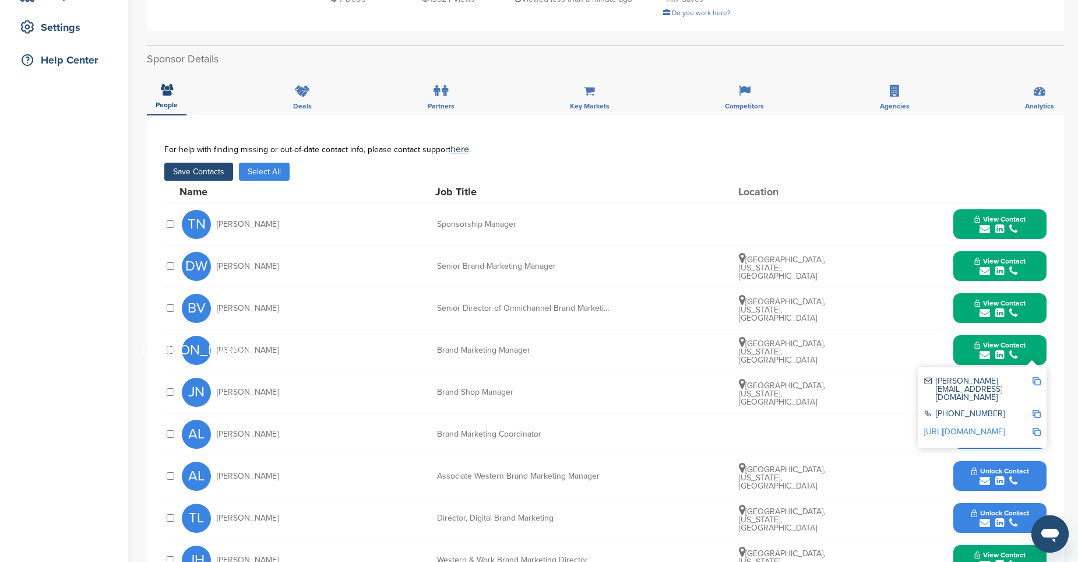
click at [969, 352] on button "View Contact" at bounding box center [999, 350] width 79 height 35
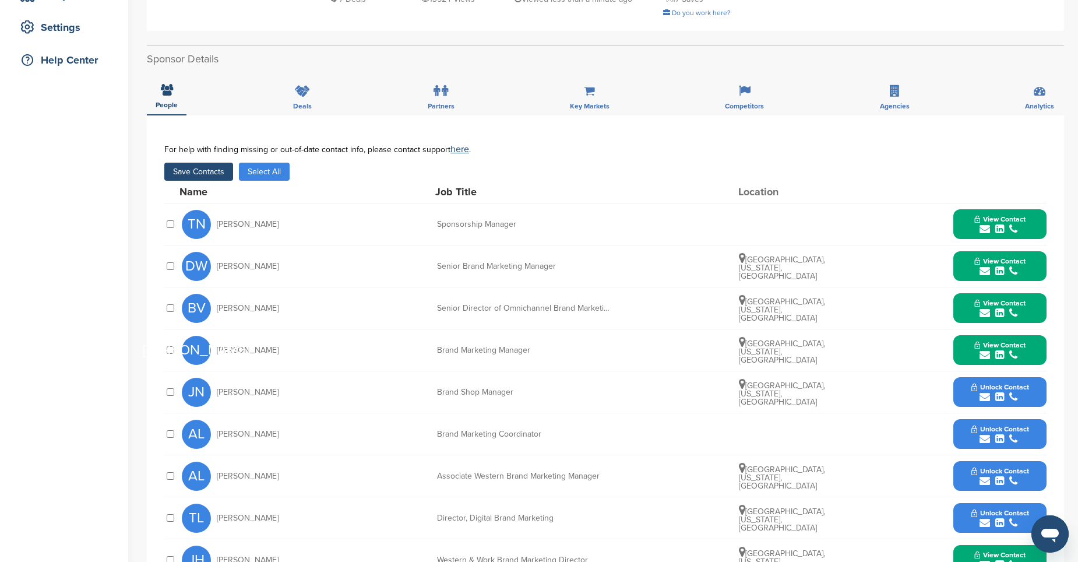
scroll to position [0, 0]
